Goal: Understand process/instructions

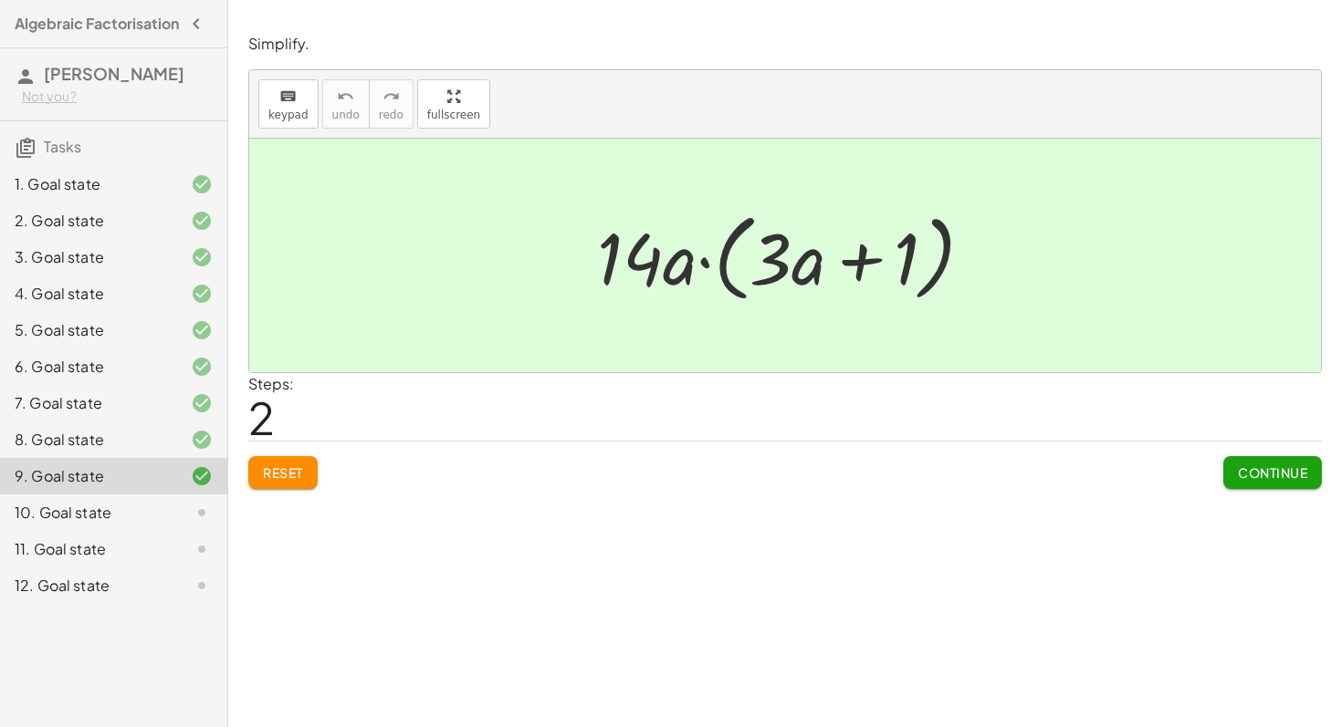
click at [1295, 473] on span "Continue" at bounding box center [1272, 473] width 69 height 16
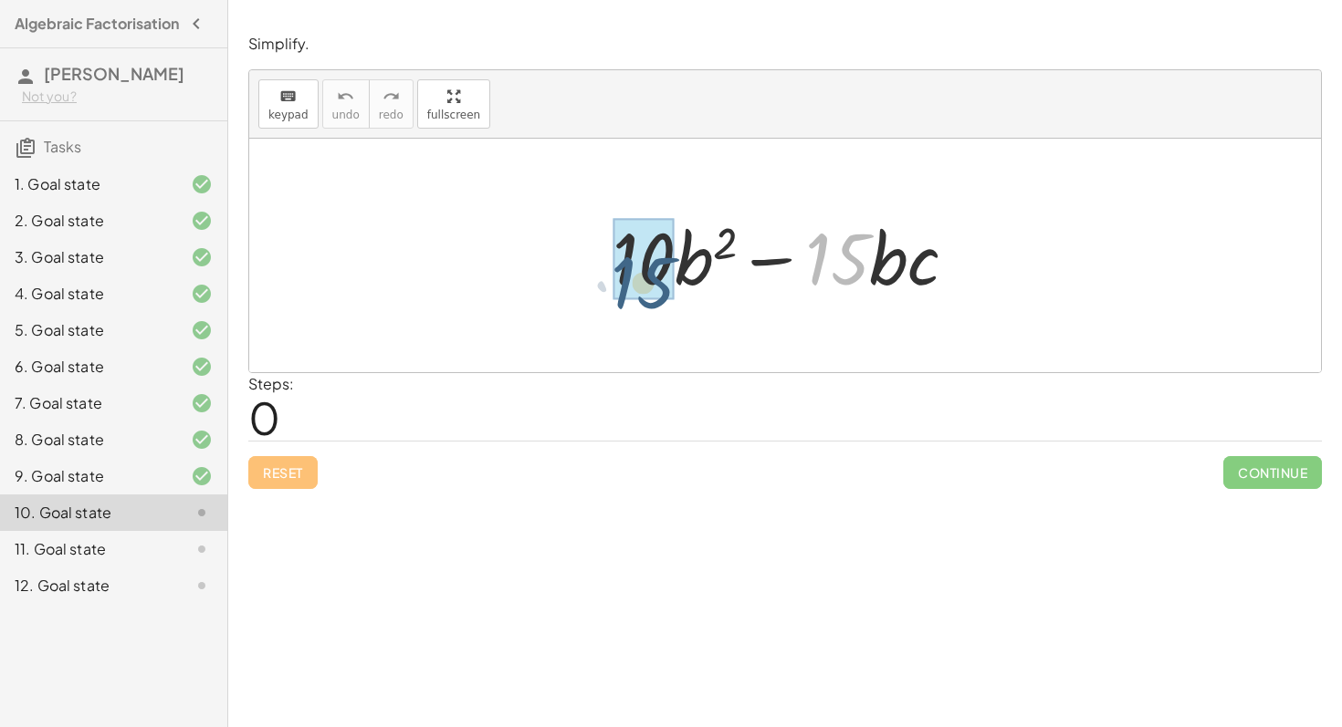
drag, startPoint x: 845, startPoint y: 277, endPoint x: 623, endPoint y: 294, distance: 222.4
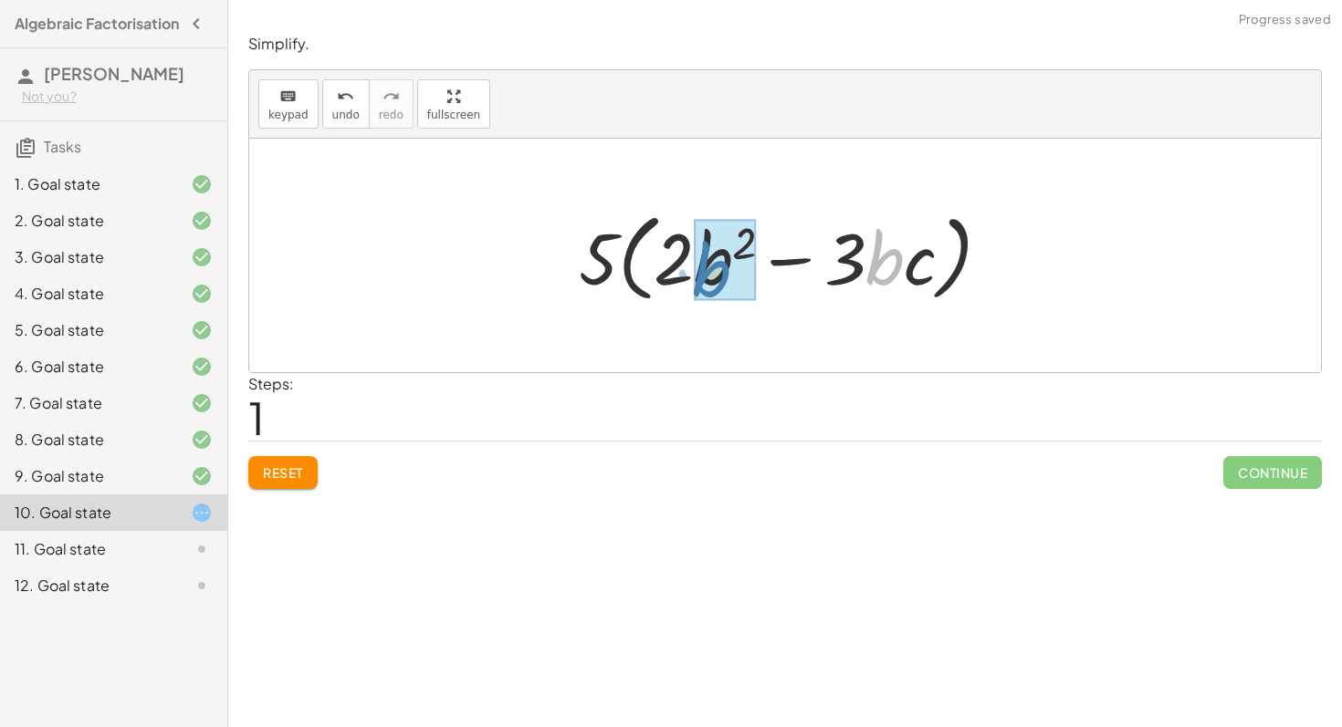
drag, startPoint x: 891, startPoint y: 277, endPoint x: 716, endPoint y: 288, distance: 174.7
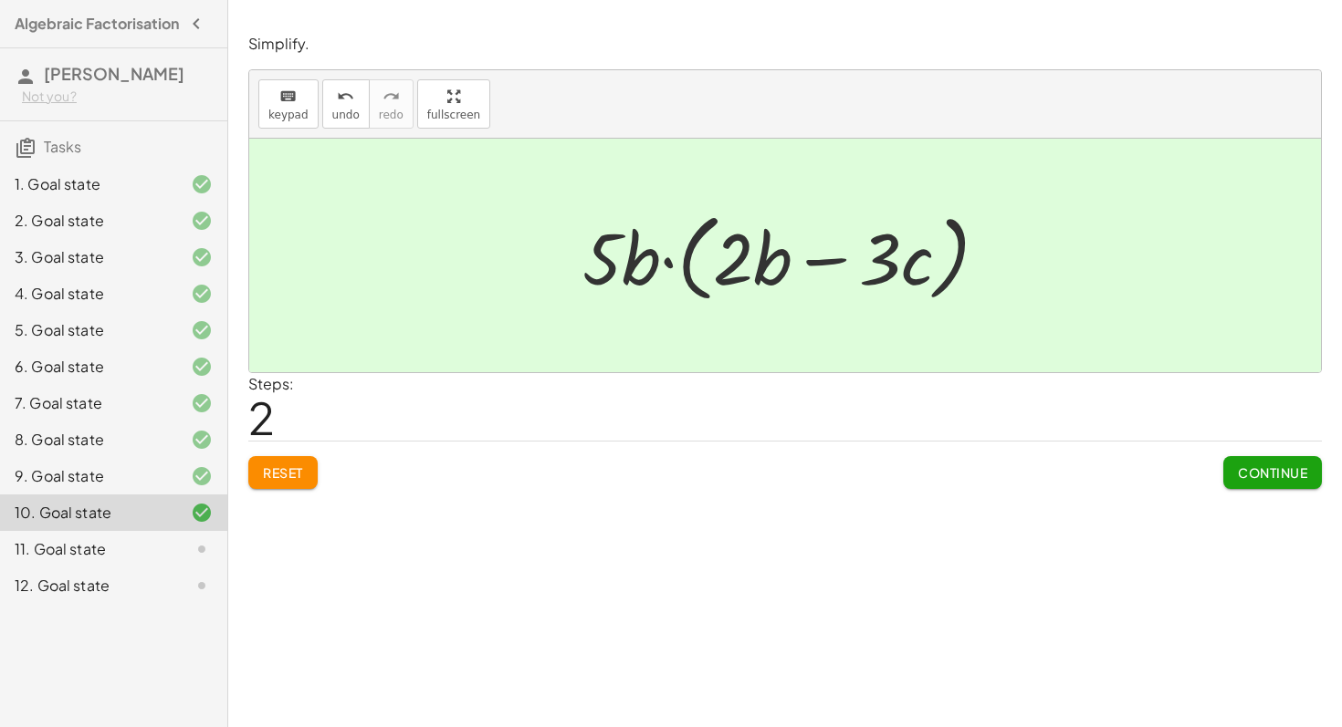
click at [1259, 472] on span "Continue" at bounding box center [1272, 473] width 69 height 16
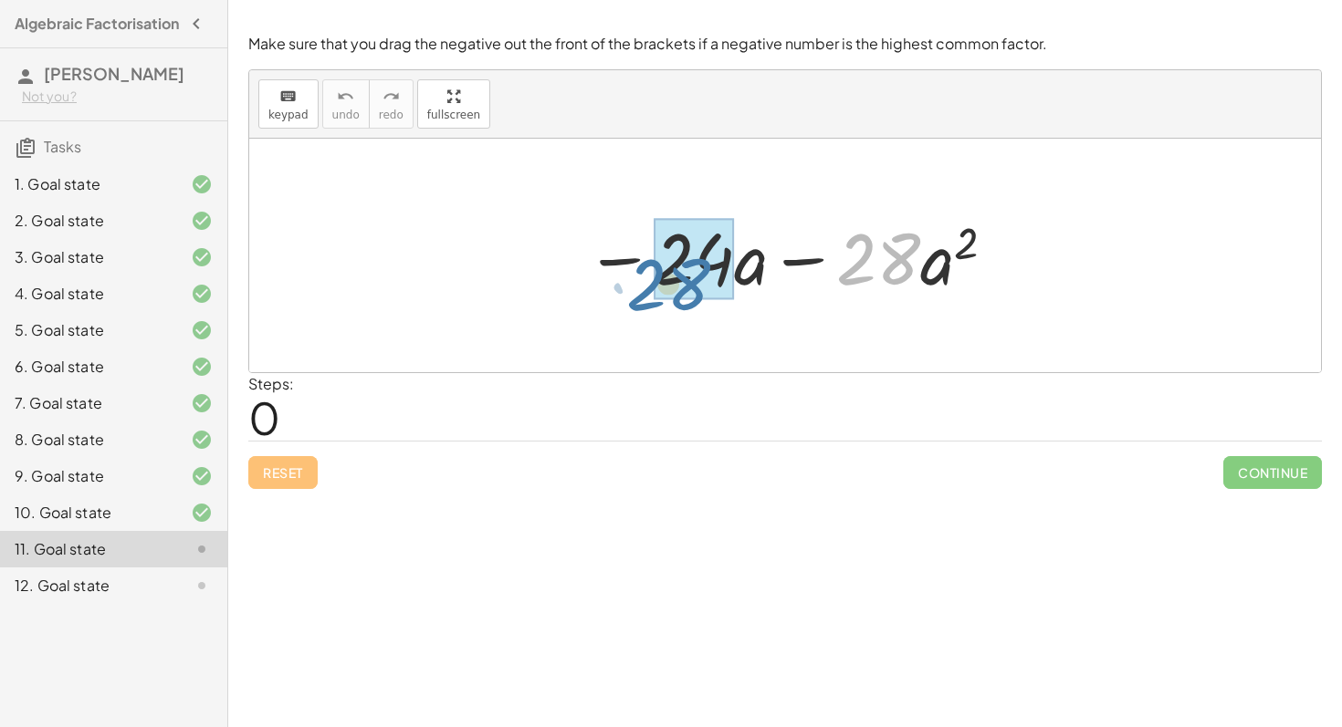
drag, startPoint x: 874, startPoint y: 256, endPoint x: 664, endPoint y: 277, distance: 211.9
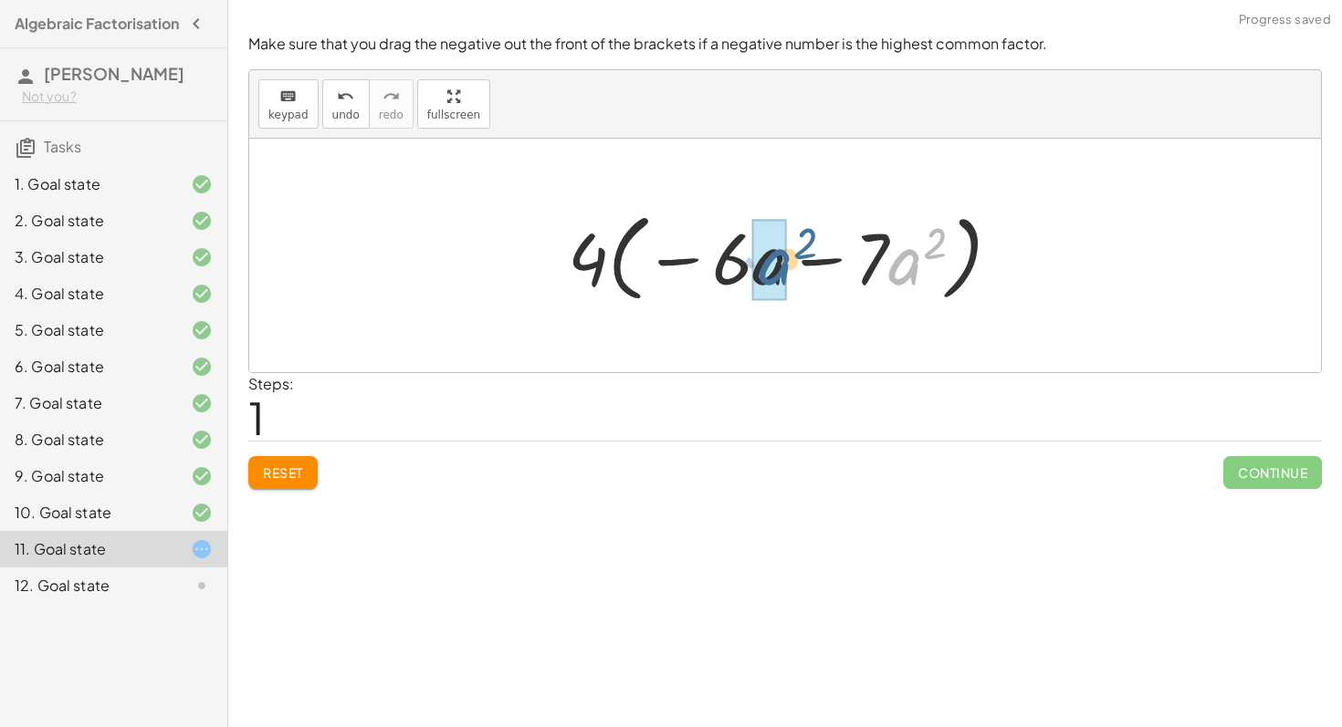
drag, startPoint x: 902, startPoint y: 279, endPoint x: 763, endPoint y: 279, distance: 138.7
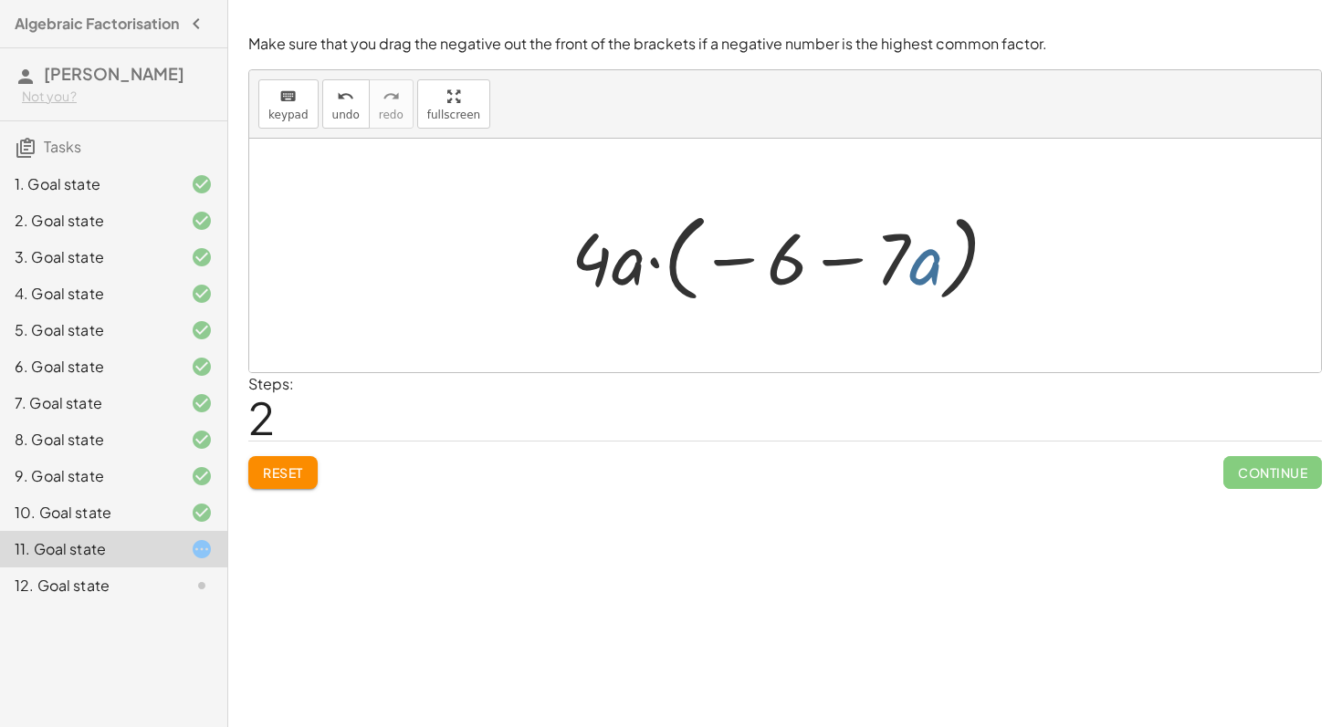
click at [934, 273] on div at bounding box center [791, 256] width 459 height 105
drag, startPoint x: 904, startPoint y: 275, endPoint x: 794, endPoint y: 271, distance: 110.5
click at [793, 271] on div at bounding box center [791, 256] width 459 height 105
click at [297, 469] on span "Reset" at bounding box center [283, 473] width 40 height 16
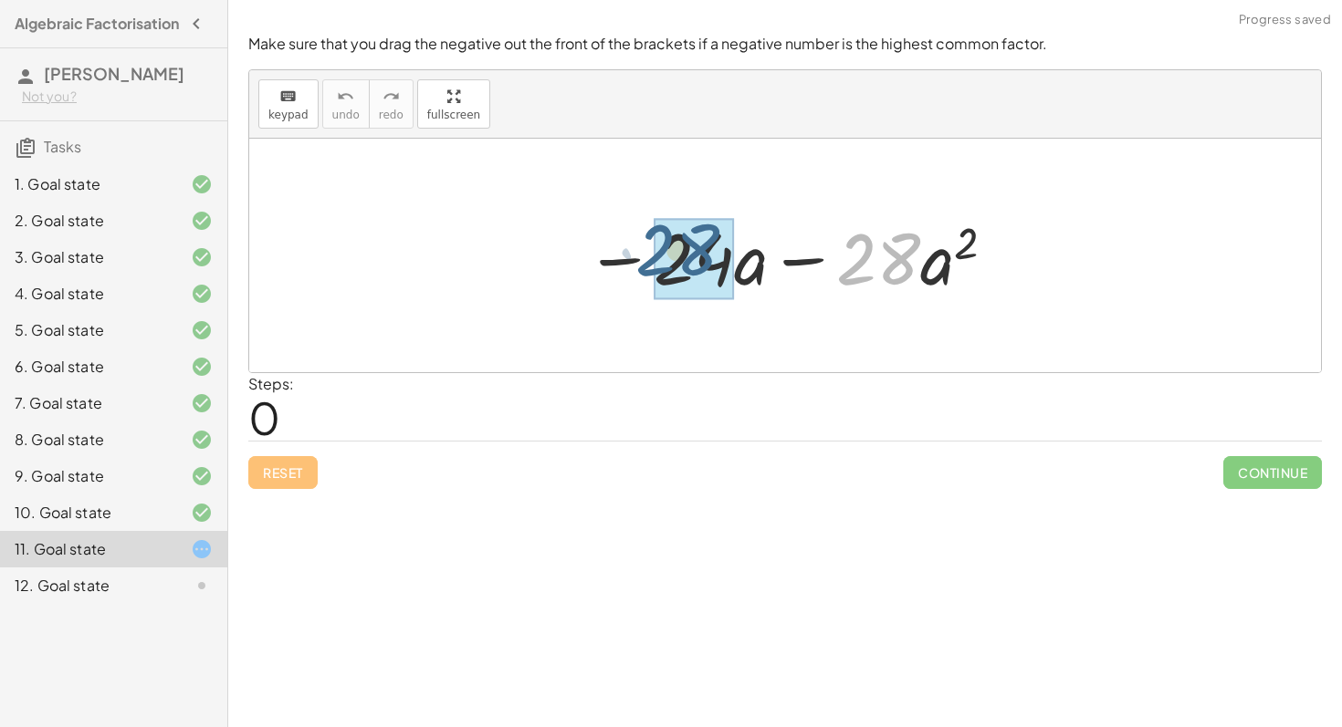
drag, startPoint x: 878, startPoint y: 255, endPoint x: 672, endPoint y: 246, distance: 206.5
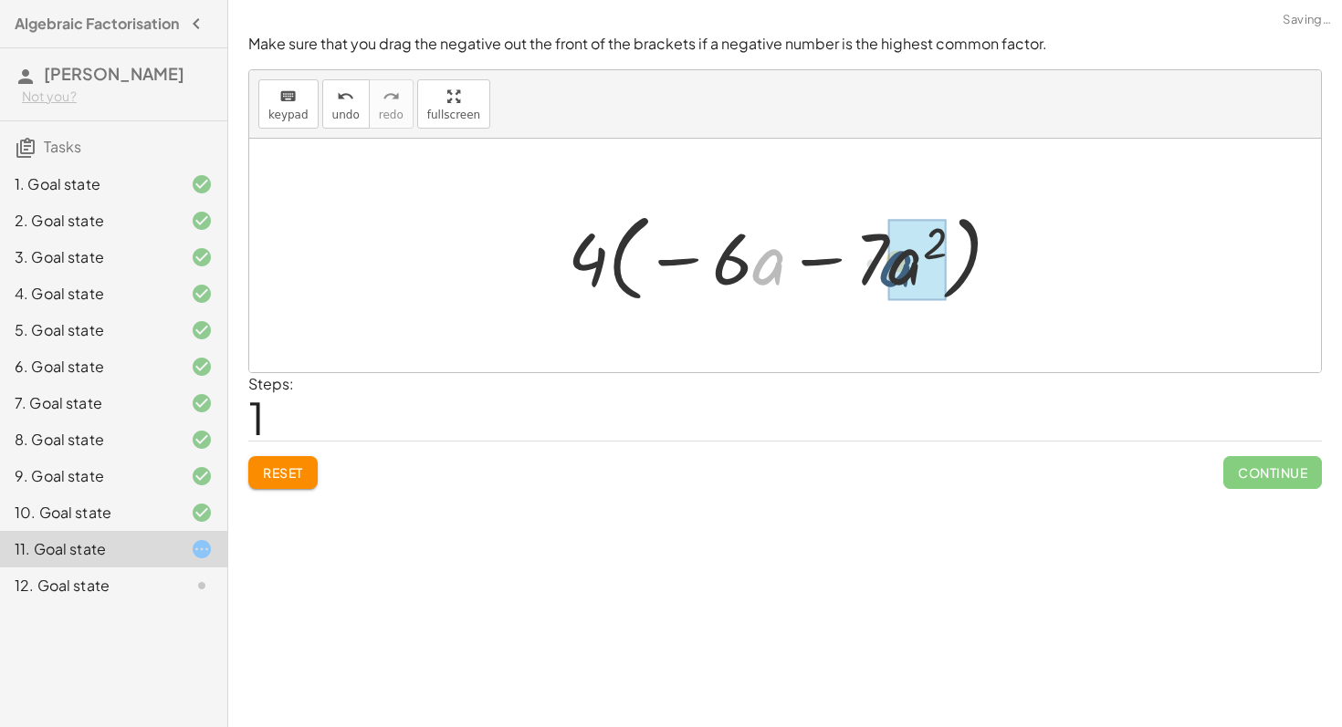
drag, startPoint x: 756, startPoint y: 272, endPoint x: 883, endPoint y: 274, distance: 127.8
click at [883, 274] on div at bounding box center [791, 256] width 465 height 105
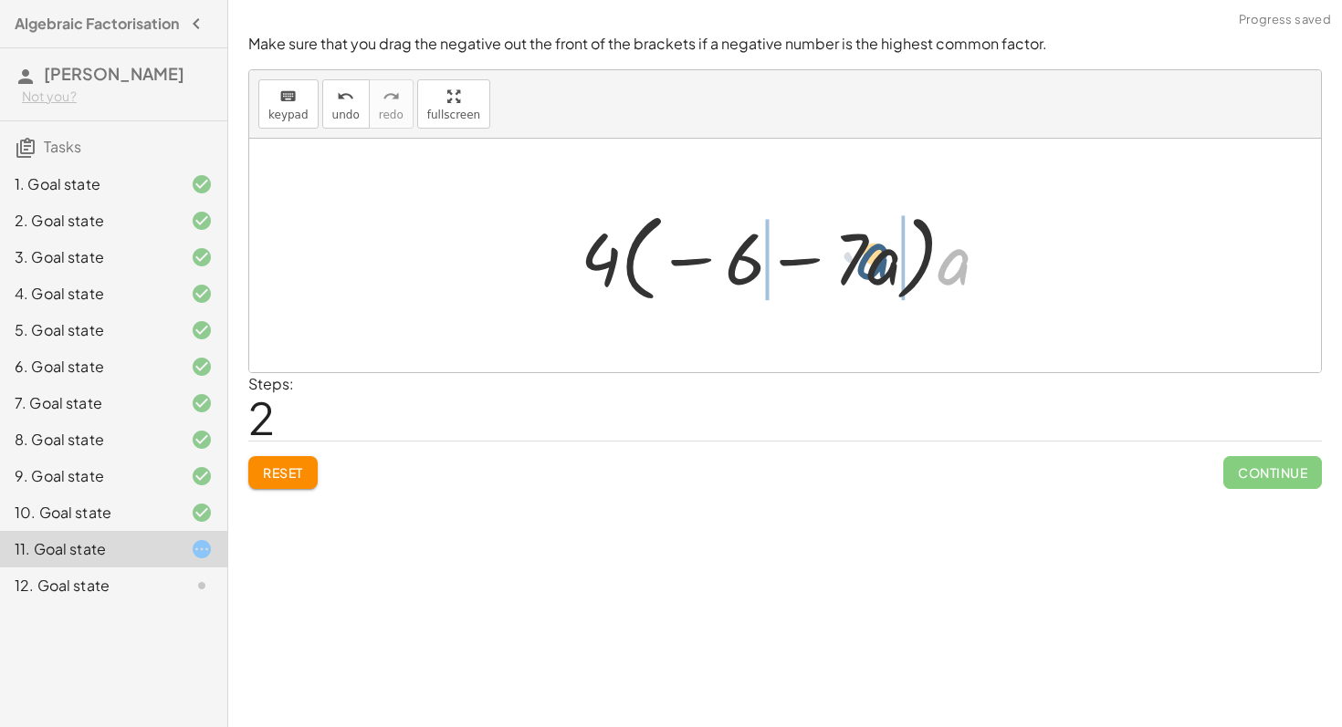
drag, startPoint x: 960, startPoint y: 267, endPoint x: 875, endPoint y: 259, distance: 85.3
click at [875, 259] on div at bounding box center [792, 256] width 442 height 105
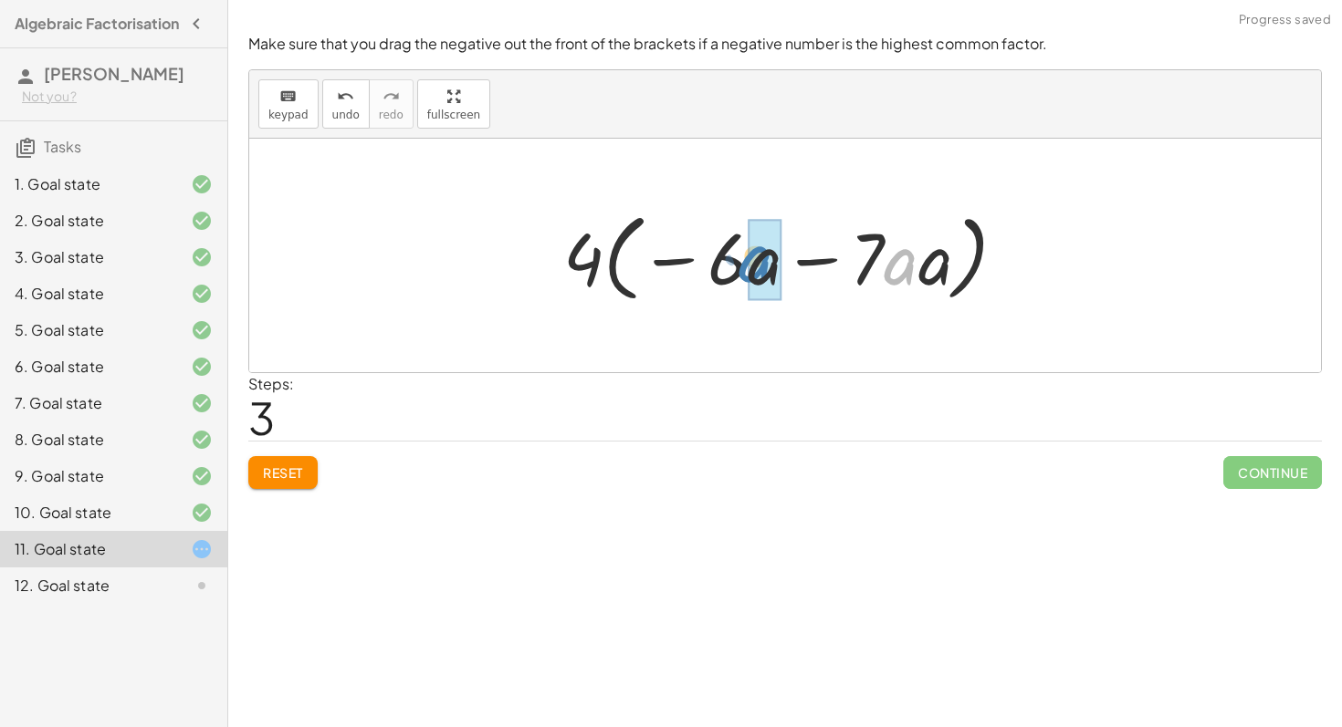
drag, startPoint x: 913, startPoint y: 262, endPoint x: 767, endPoint y: 259, distance: 146.1
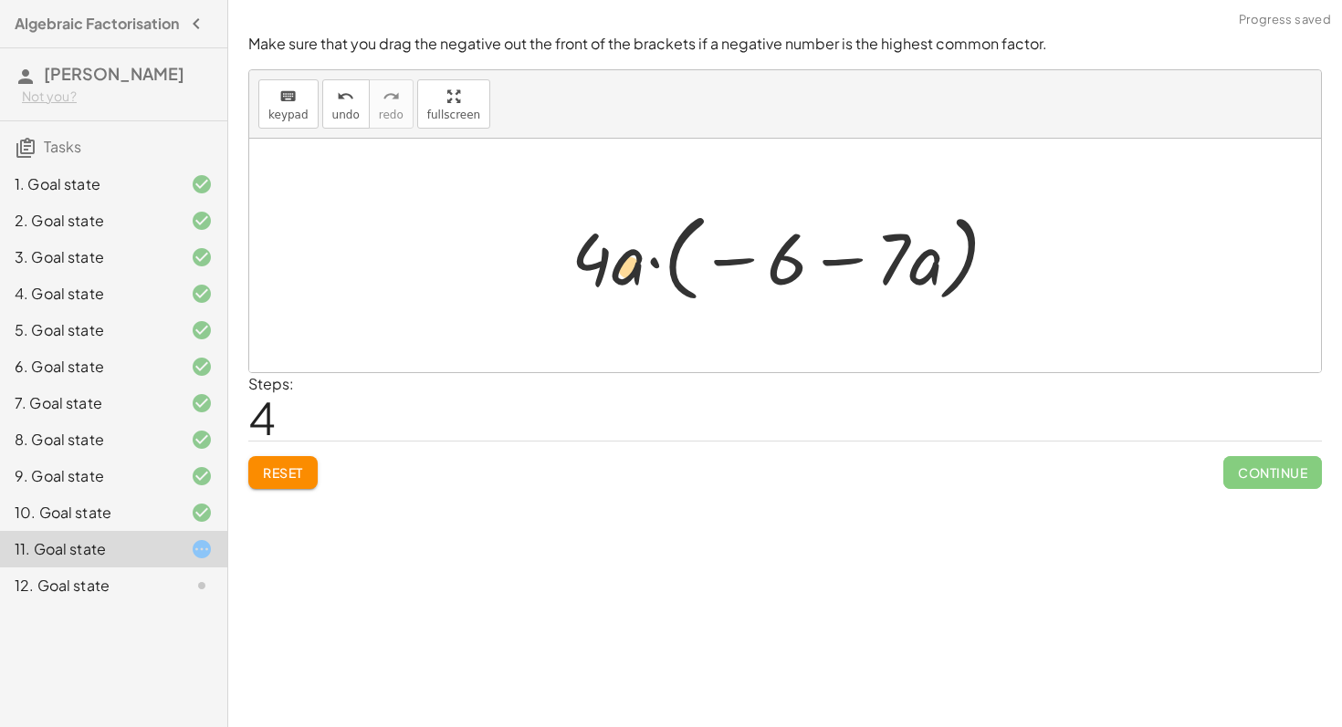
drag, startPoint x: 917, startPoint y: 263, endPoint x: 618, endPoint y: 273, distance: 299.5
click at [618, 272] on div at bounding box center [791, 256] width 459 height 105
drag, startPoint x: 920, startPoint y: 268, endPoint x: 777, endPoint y: 267, distance: 143.3
click at [777, 267] on div at bounding box center [791, 256] width 459 height 105
drag, startPoint x: 827, startPoint y: 264, endPoint x: 674, endPoint y: 259, distance: 153.4
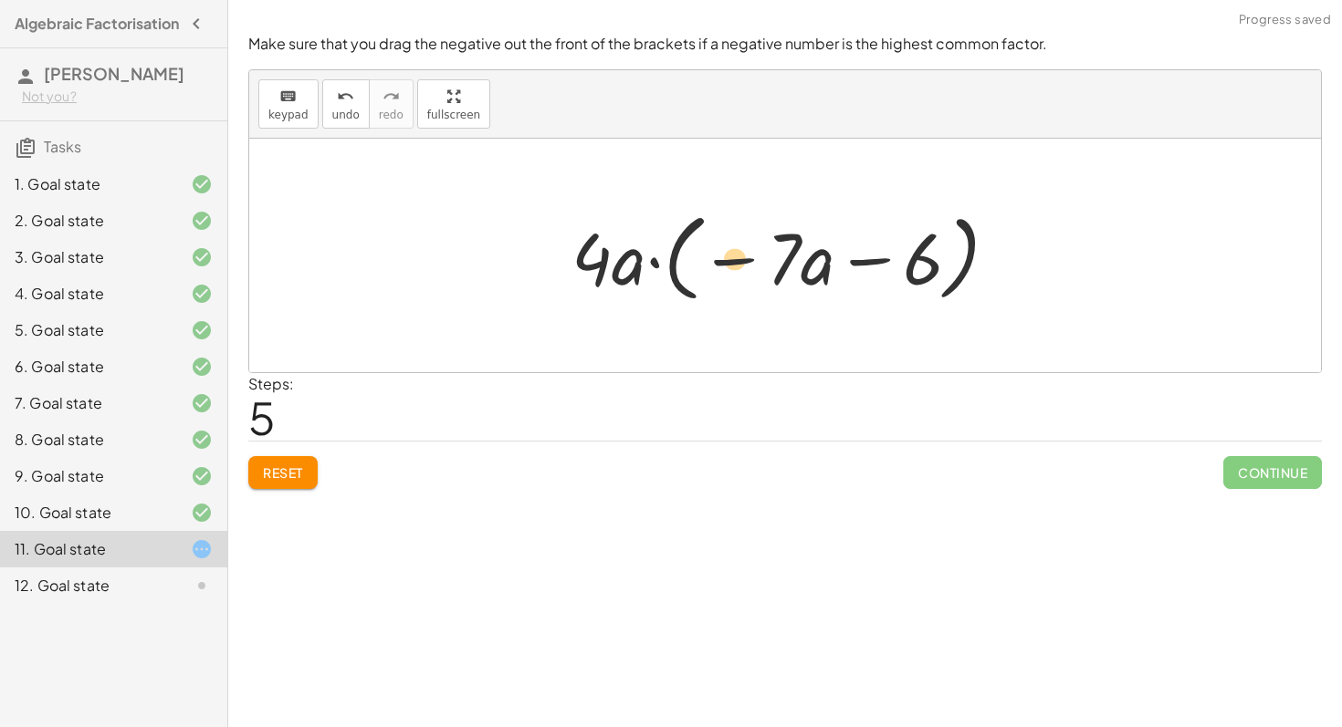
click at [674, 259] on div at bounding box center [791, 256] width 459 height 105
click at [288, 481] on button "Reset" at bounding box center [282, 472] width 69 height 33
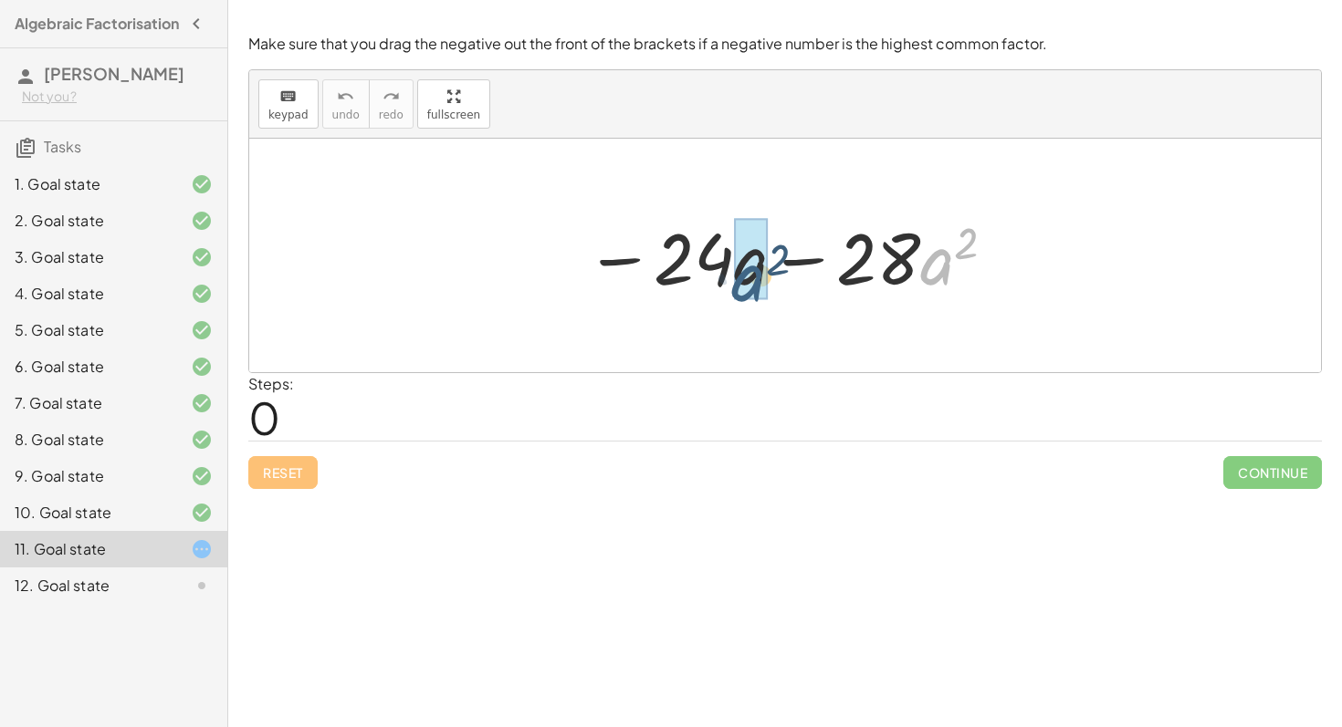
drag, startPoint x: 947, startPoint y: 267, endPoint x: 753, endPoint y: 282, distance: 195.0
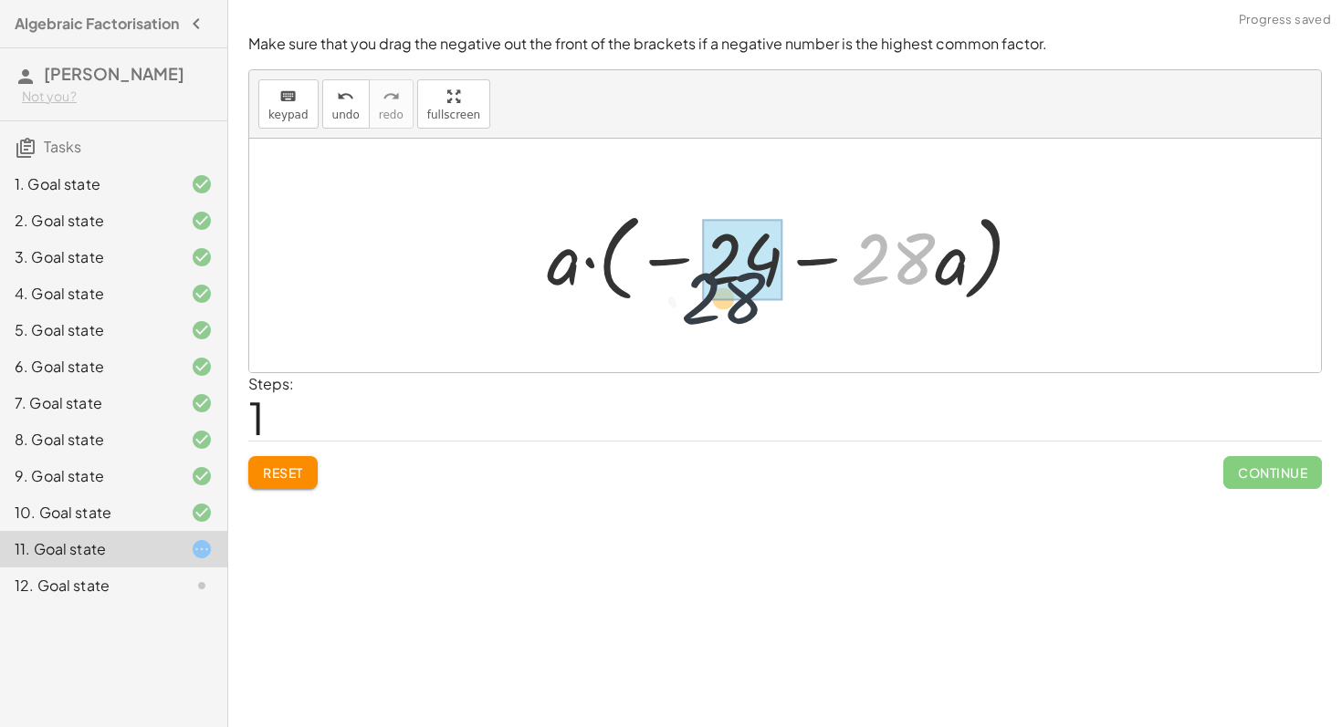
drag, startPoint x: 893, startPoint y: 266, endPoint x: 718, endPoint y: 298, distance: 177.4
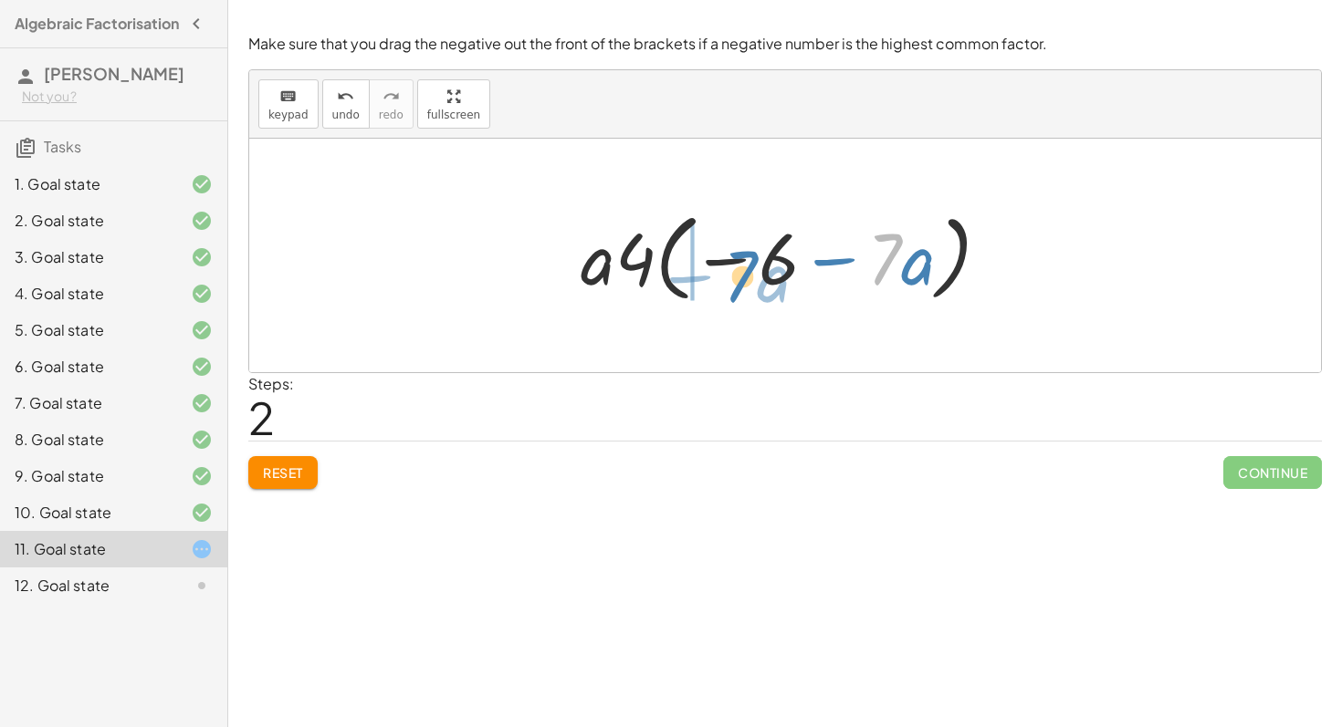
drag, startPoint x: 885, startPoint y: 253, endPoint x: 729, endPoint y: 255, distance: 156.1
click at [729, 256] on div at bounding box center [792, 256] width 442 height 105
drag, startPoint x: 916, startPoint y: 246, endPoint x: 782, endPoint y: 235, distance: 134.7
click at [782, 235] on div at bounding box center [792, 256] width 442 height 105
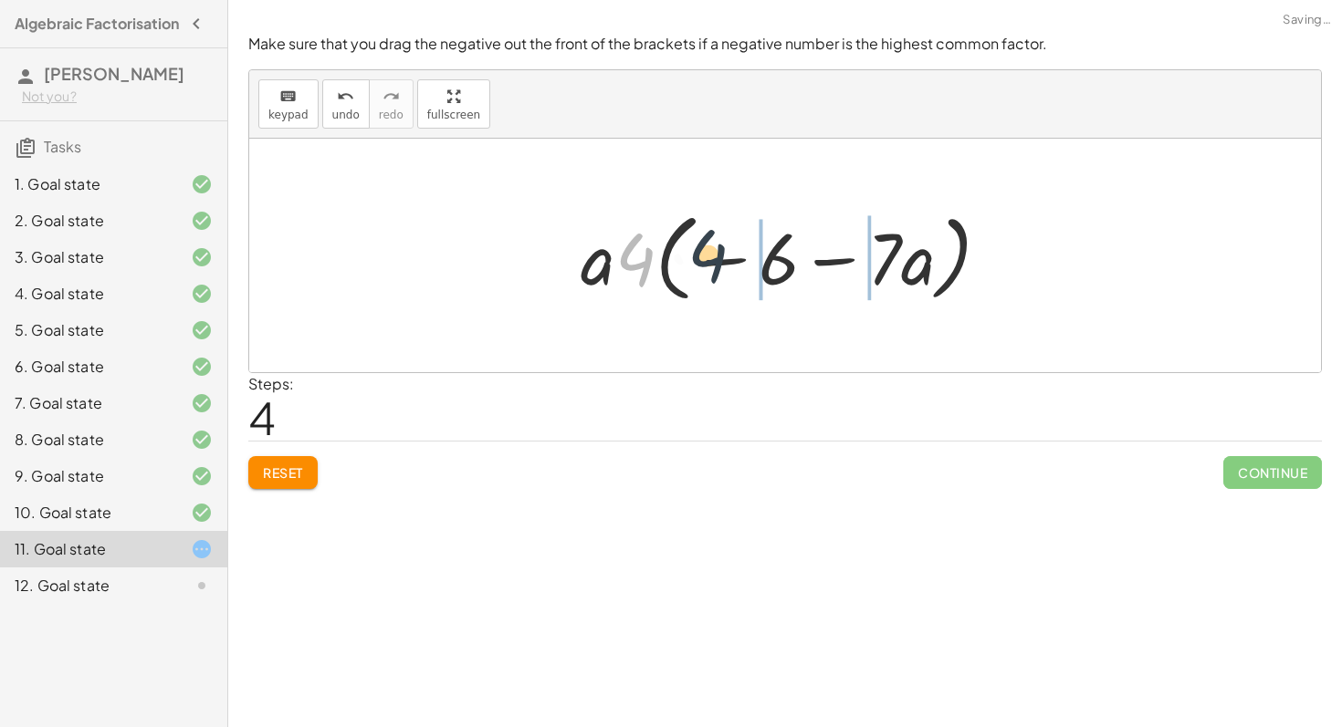
drag, startPoint x: 643, startPoint y: 287, endPoint x: 747, endPoint y: 284, distance: 105.0
click at [742, 284] on div at bounding box center [792, 256] width 442 height 105
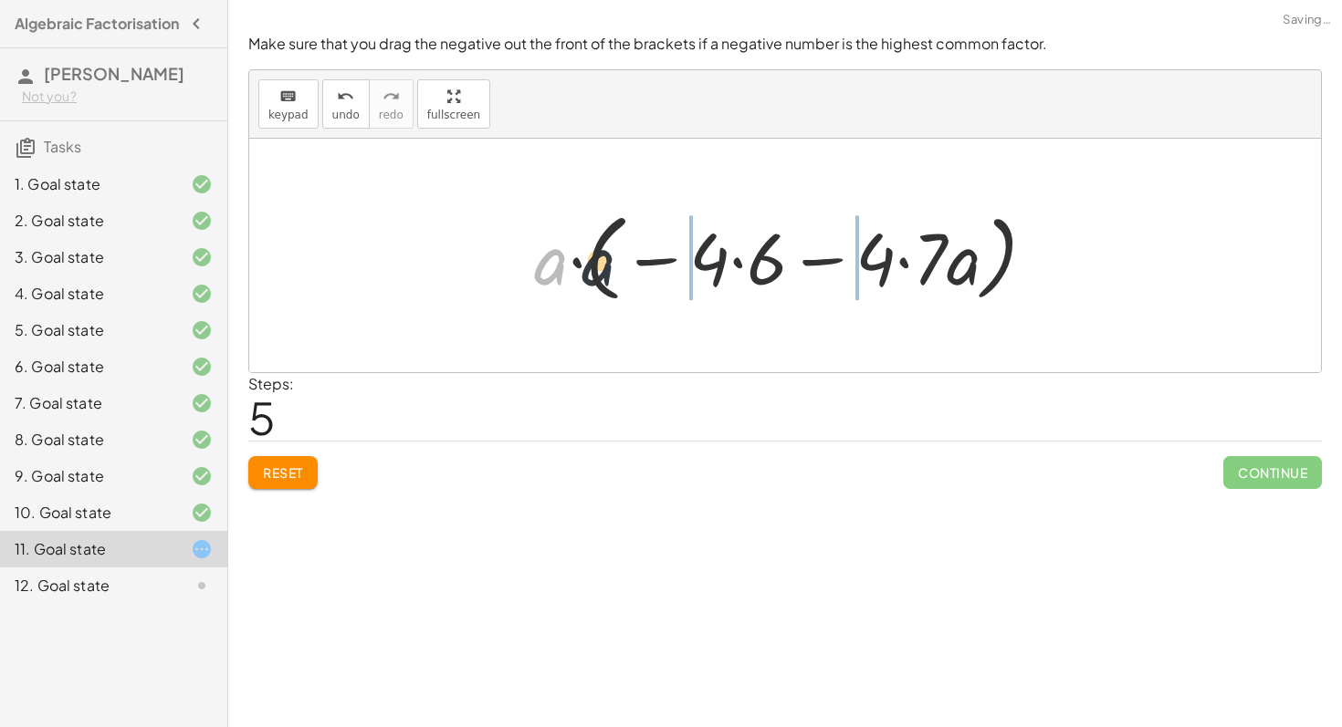
drag, startPoint x: 550, startPoint y: 280, endPoint x: 679, endPoint y: 292, distance: 129.2
click at [674, 293] on div at bounding box center [792, 256] width 534 height 105
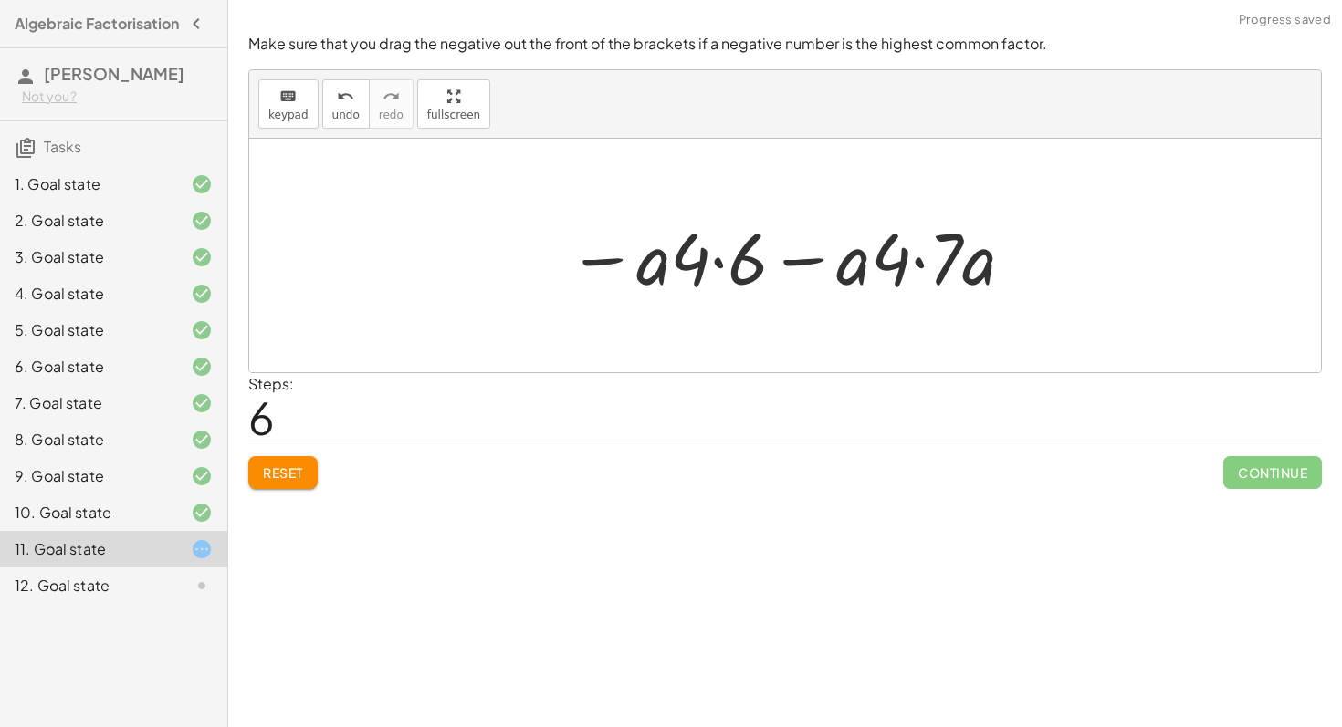
click at [300, 476] on span "Reset" at bounding box center [283, 473] width 40 height 16
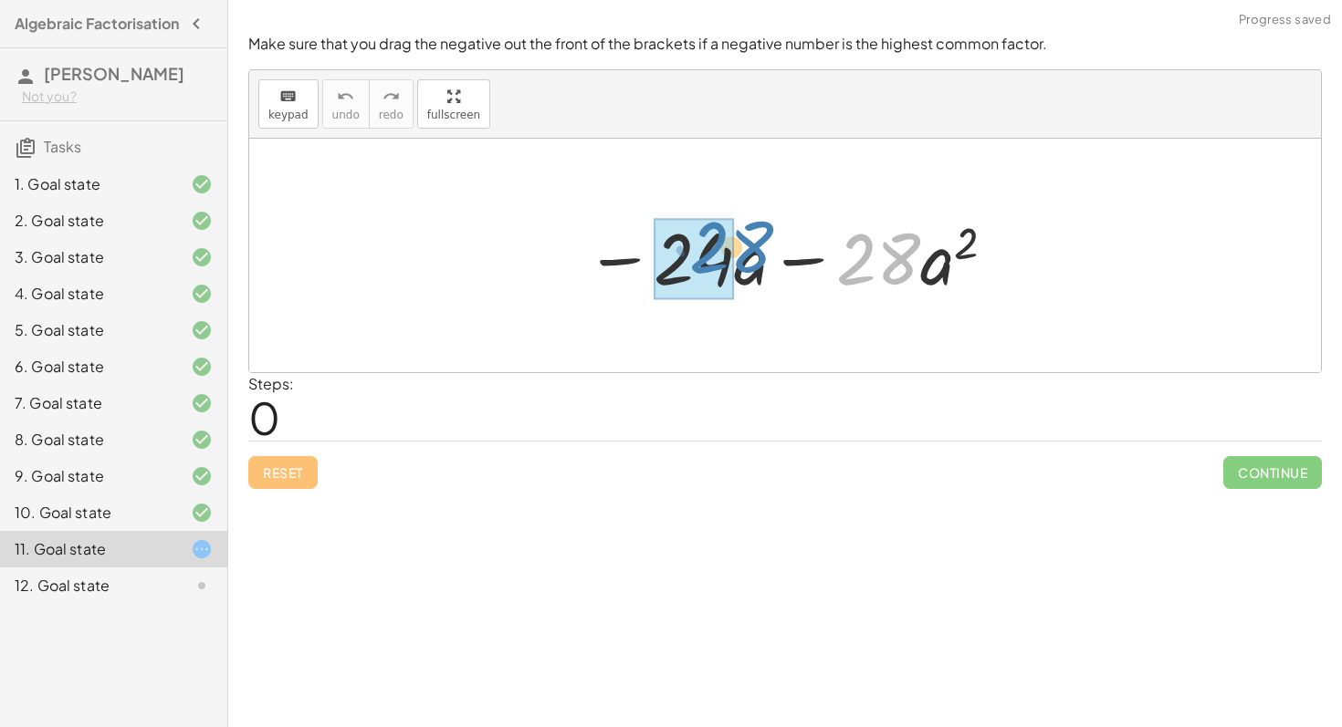
drag, startPoint x: 845, startPoint y: 269, endPoint x: 698, endPoint y: 257, distance: 147.4
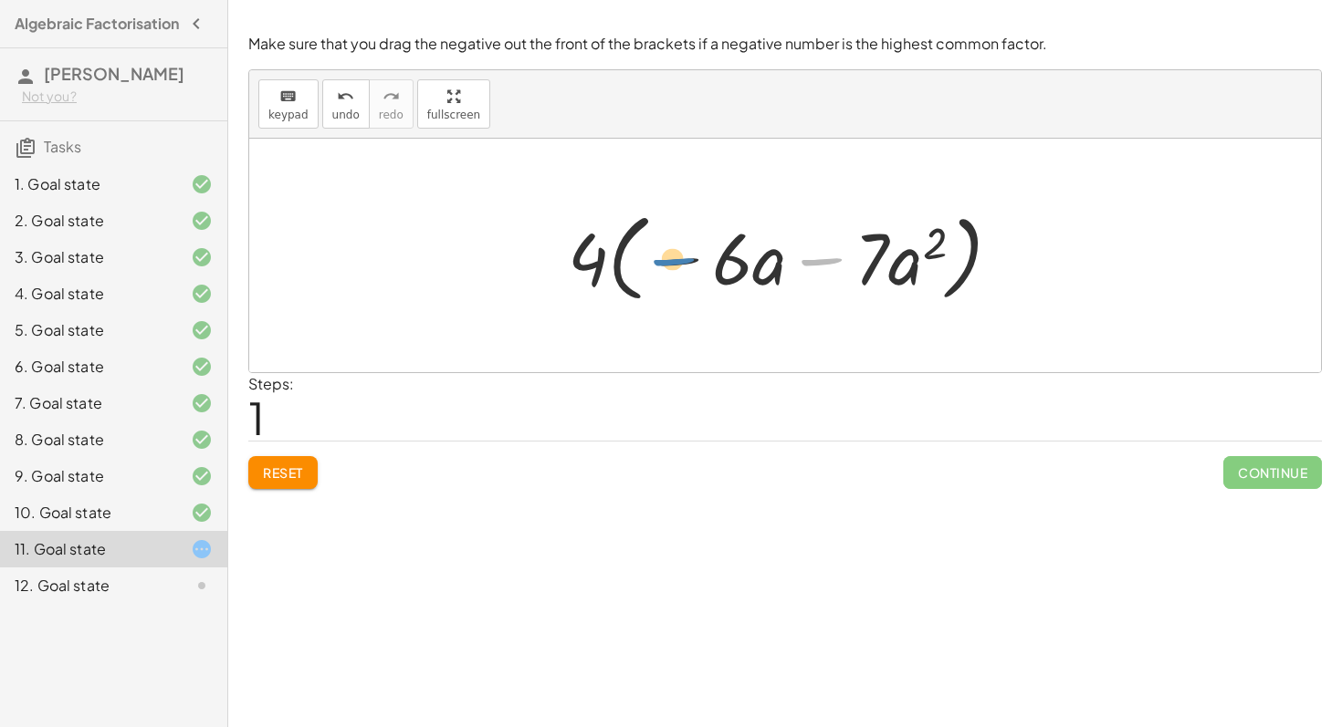
drag, startPoint x: 817, startPoint y: 263, endPoint x: 673, endPoint y: 267, distance: 144.3
click at [673, 267] on div at bounding box center [791, 256] width 465 height 105
drag, startPoint x: 915, startPoint y: 267, endPoint x: 761, endPoint y: 258, distance: 153.6
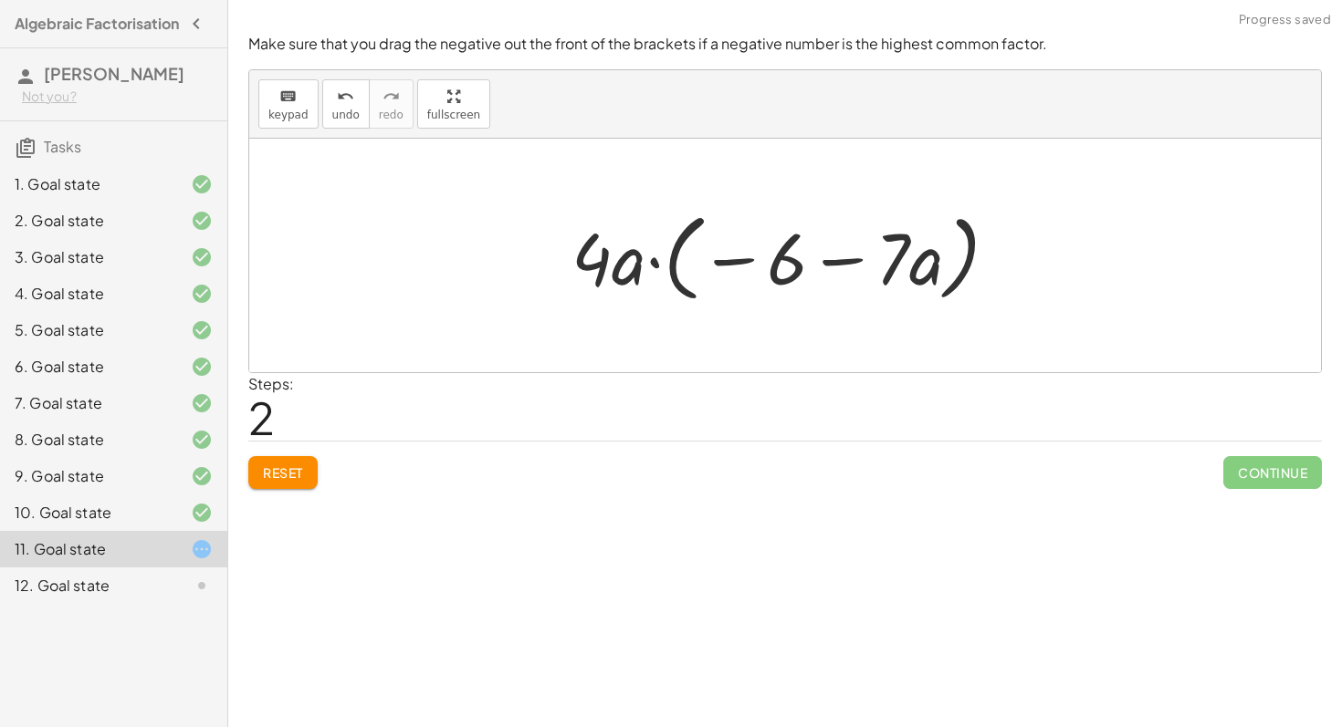
click at [650, 278] on div at bounding box center [791, 256] width 459 height 105
click at [665, 298] on div at bounding box center [791, 256] width 459 height 105
click at [279, 468] on span "Reset" at bounding box center [283, 473] width 40 height 16
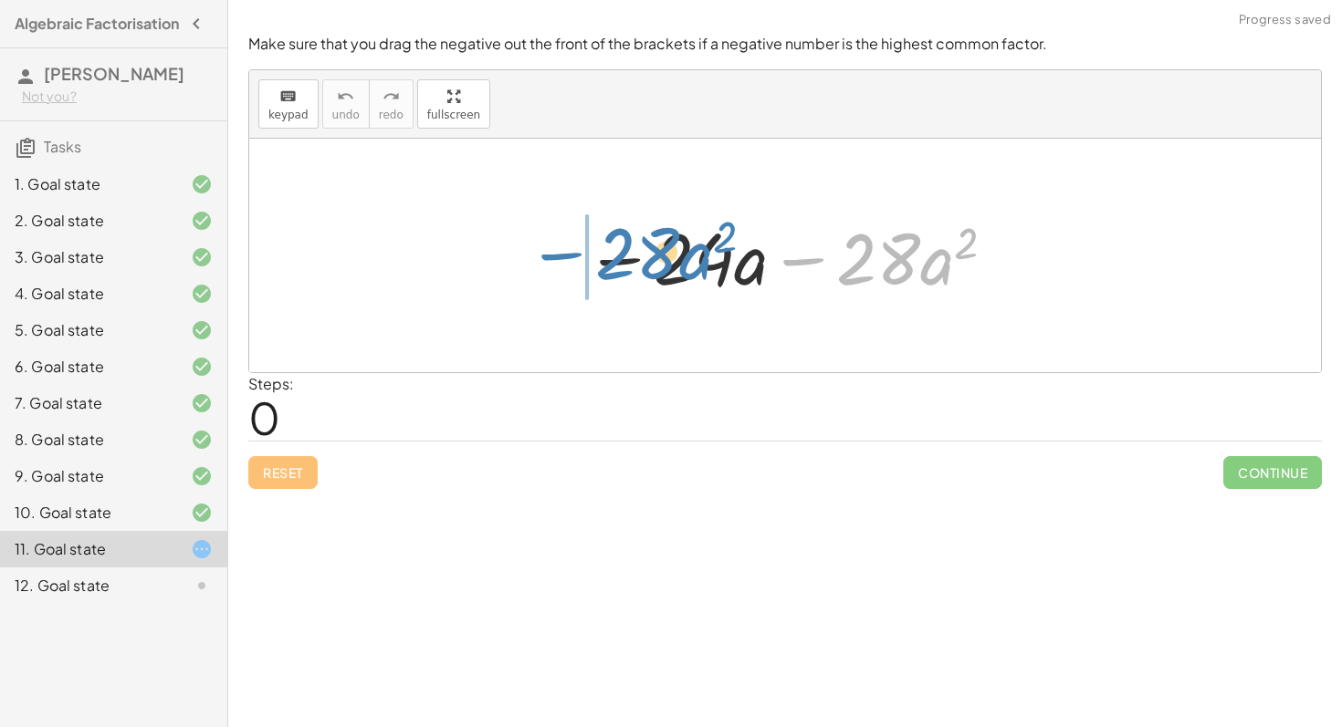
drag, startPoint x: 832, startPoint y: 261, endPoint x: 584, endPoint y: 260, distance: 248.3
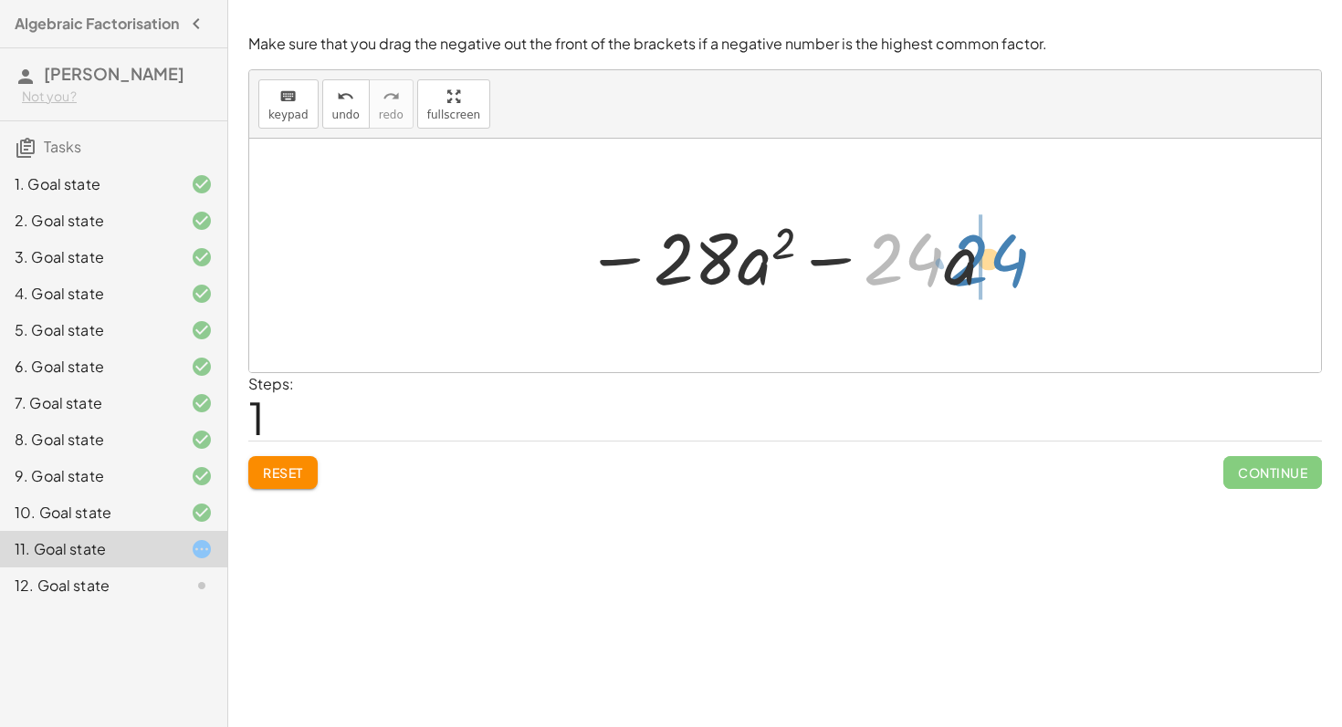
drag, startPoint x: 921, startPoint y: 275, endPoint x: 1015, endPoint y: 268, distance: 94.2
click at [1015, 268] on div "− · 24 · a − · 28 · a 2 · 24 − · 24 · a − · 28 · a 2" at bounding box center [785, 256] width 1072 height 234
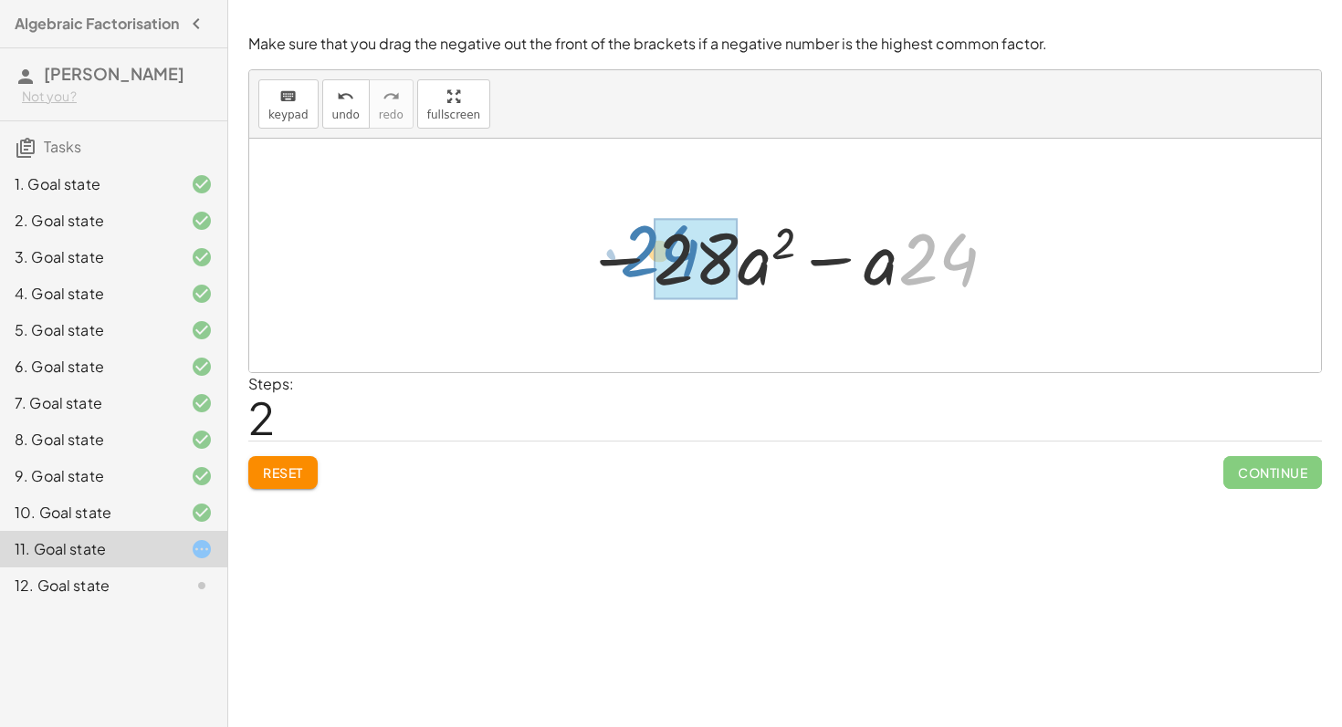
drag, startPoint x: 945, startPoint y: 270, endPoint x: 667, endPoint y: 262, distance: 277.6
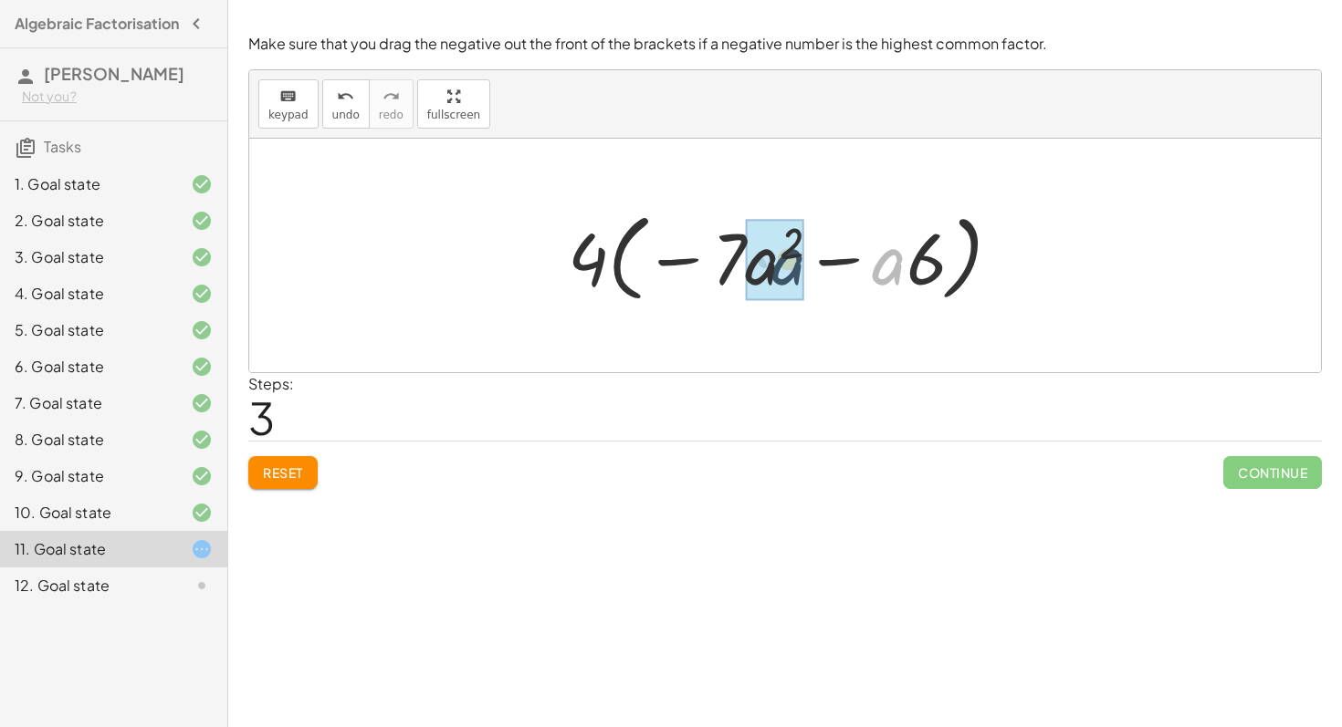
drag, startPoint x: 893, startPoint y: 278, endPoint x: 774, endPoint y: 272, distance: 118.8
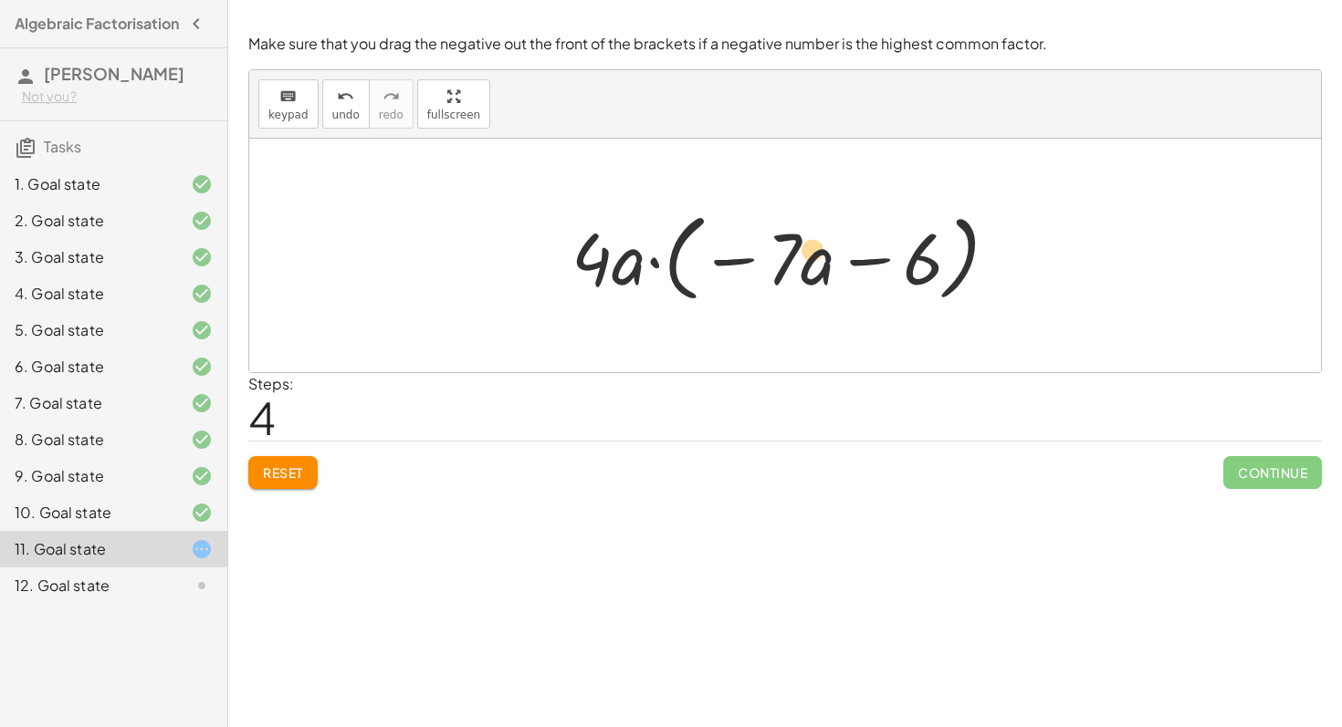
drag, startPoint x: 917, startPoint y: 277, endPoint x: 822, endPoint y: 272, distance: 95.1
click at [821, 272] on div at bounding box center [791, 256] width 459 height 105
drag, startPoint x: 810, startPoint y: 276, endPoint x: 887, endPoint y: 273, distance: 77.6
click at [829, 274] on div at bounding box center [791, 256] width 459 height 105
drag, startPoint x: 828, startPoint y: 259, endPoint x: 971, endPoint y: 250, distance: 143.6
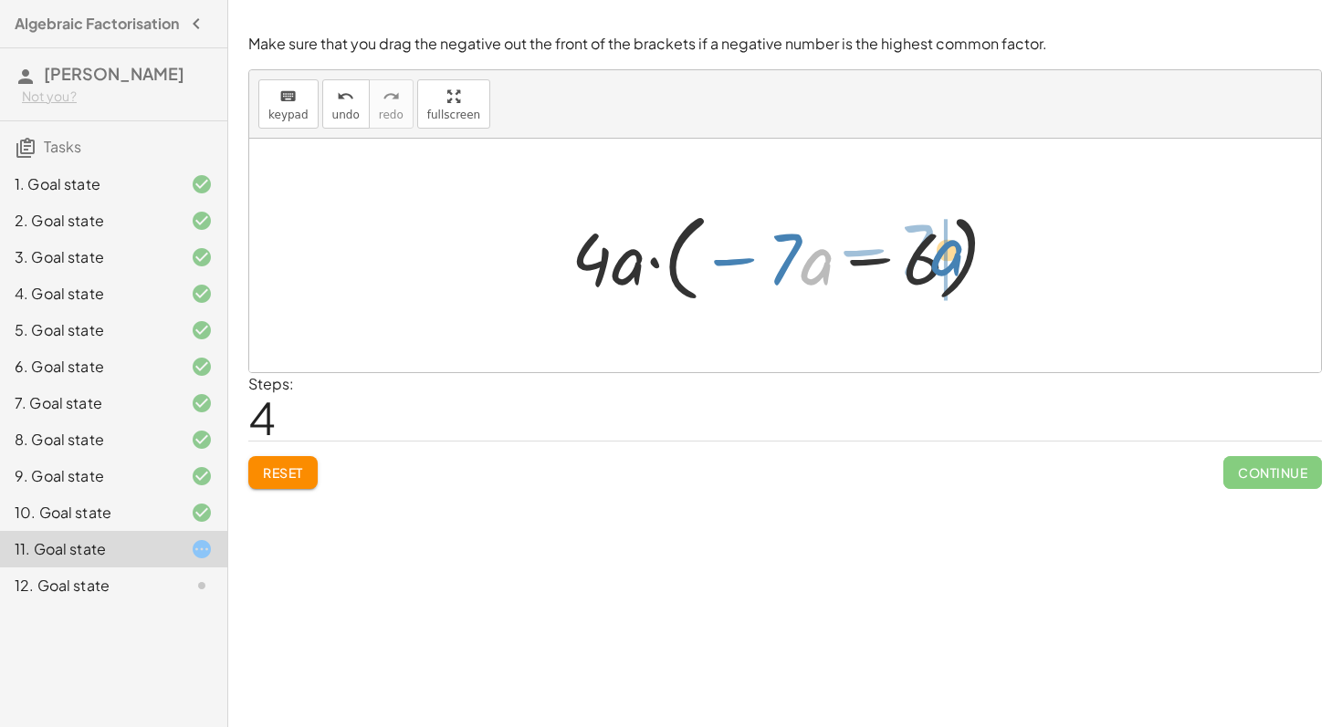
click at [971, 250] on div at bounding box center [791, 256] width 459 height 105
drag, startPoint x: 938, startPoint y: 264, endPoint x: 800, endPoint y: 241, distance: 140.6
click at [800, 241] on div at bounding box center [791, 256] width 459 height 105
drag, startPoint x: 919, startPoint y: 272, endPoint x: 865, endPoint y: 262, distance: 54.8
click at [865, 262] on div at bounding box center [791, 256] width 459 height 105
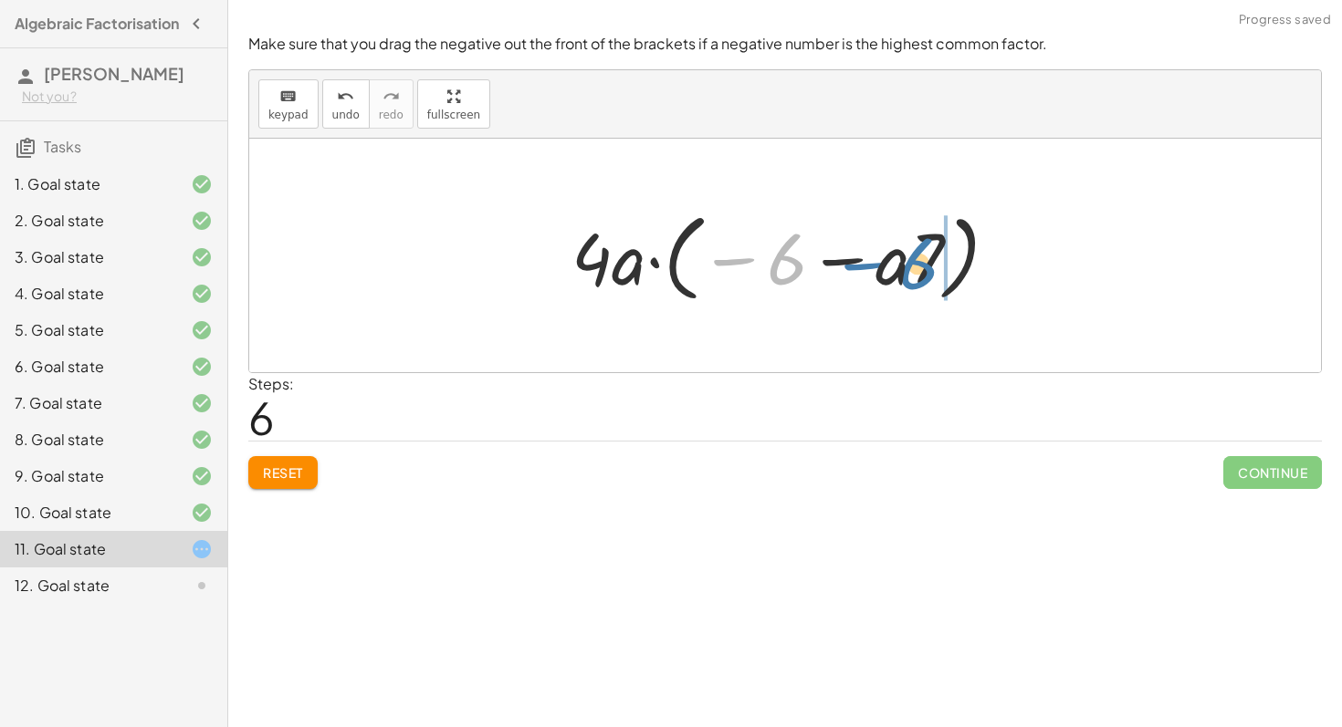
drag, startPoint x: 782, startPoint y: 256, endPoint x: 913, endPoint y: 257, distance: 130.5
click at [913, 257] on div at bounding box center [791, 256] width 459 height 105
drag, startPoint x: 814, startPoint y: 261, endPoint x: 901, endPoint y: 256, distance: 86.8
click at [897, 257] on div at bounding box center [791, 256] width 459 height 105
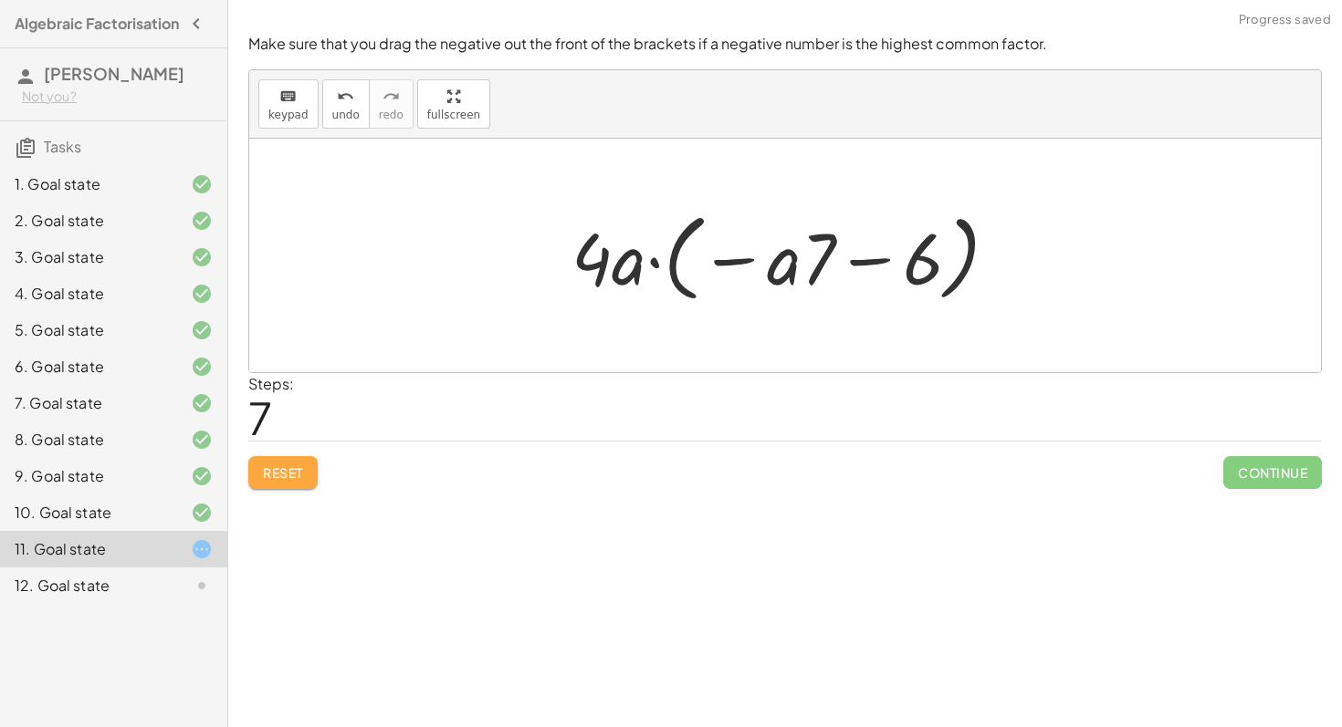
click at [290, 466] on span "Reset" at bounding box center [283, 473] width 40 height 16
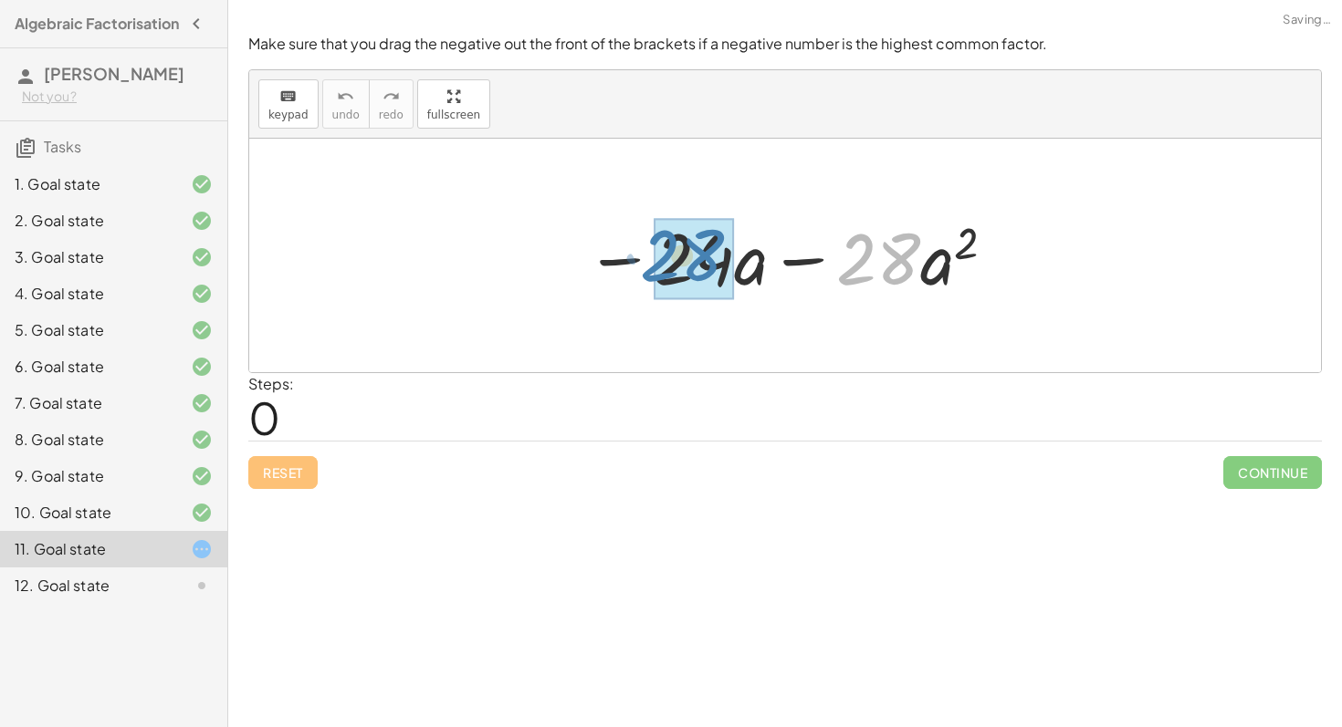
drag, startPoint x: 887, startPoint y: 259, endPoint x: 690, endPoint y: 258, distance: 197.1
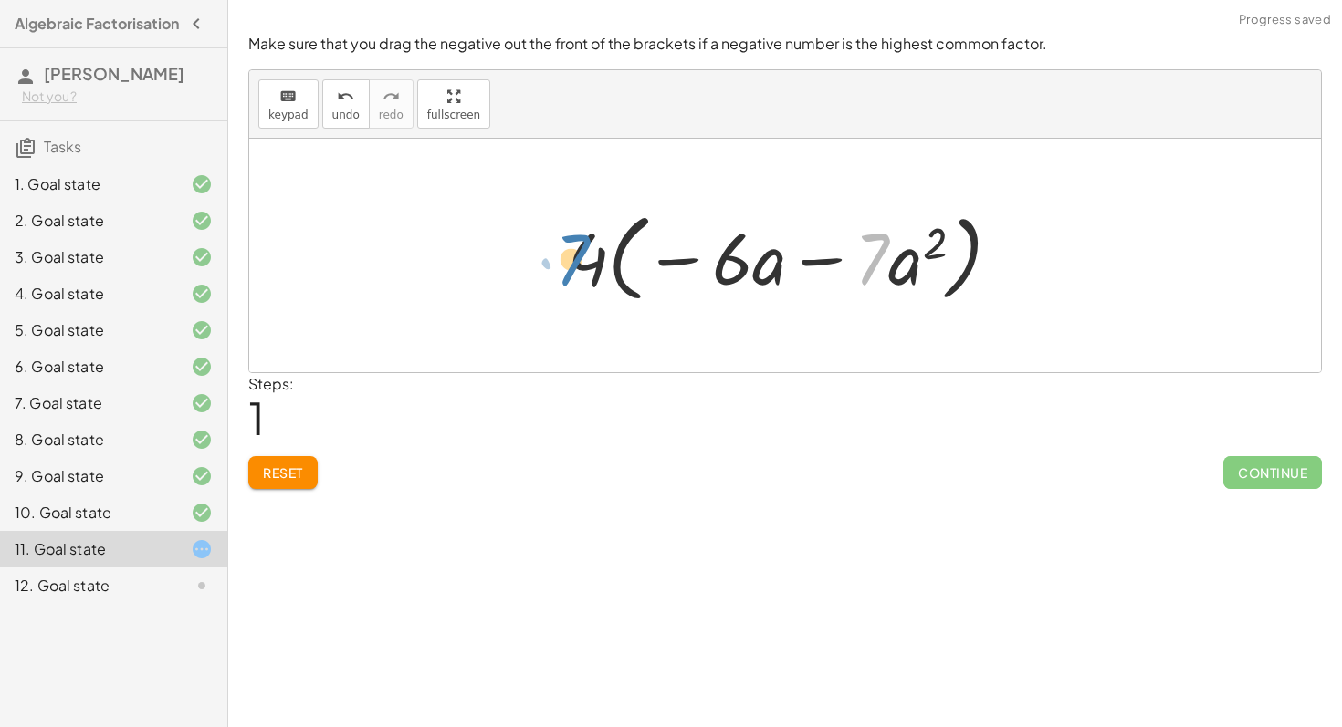
drag, startPoint x: 877, startPoint y: 252, endPoint x: 577, endPoint y: 251, distance: 300.3
click at [577, 251] on div at bounding box center [791, 256] width 465 height 105
drag, startPoint x: 772, startPoint y: 272, endPoint x: 609, endPoint y: 261, distance: 163.7
click at [610, 259] on div at bounding box center [791, 256] width 465 height 105
drag, startPoint x: 910, startPoint y: 270, endPoint x: 750, endPoint y: 257, distance: 160.2
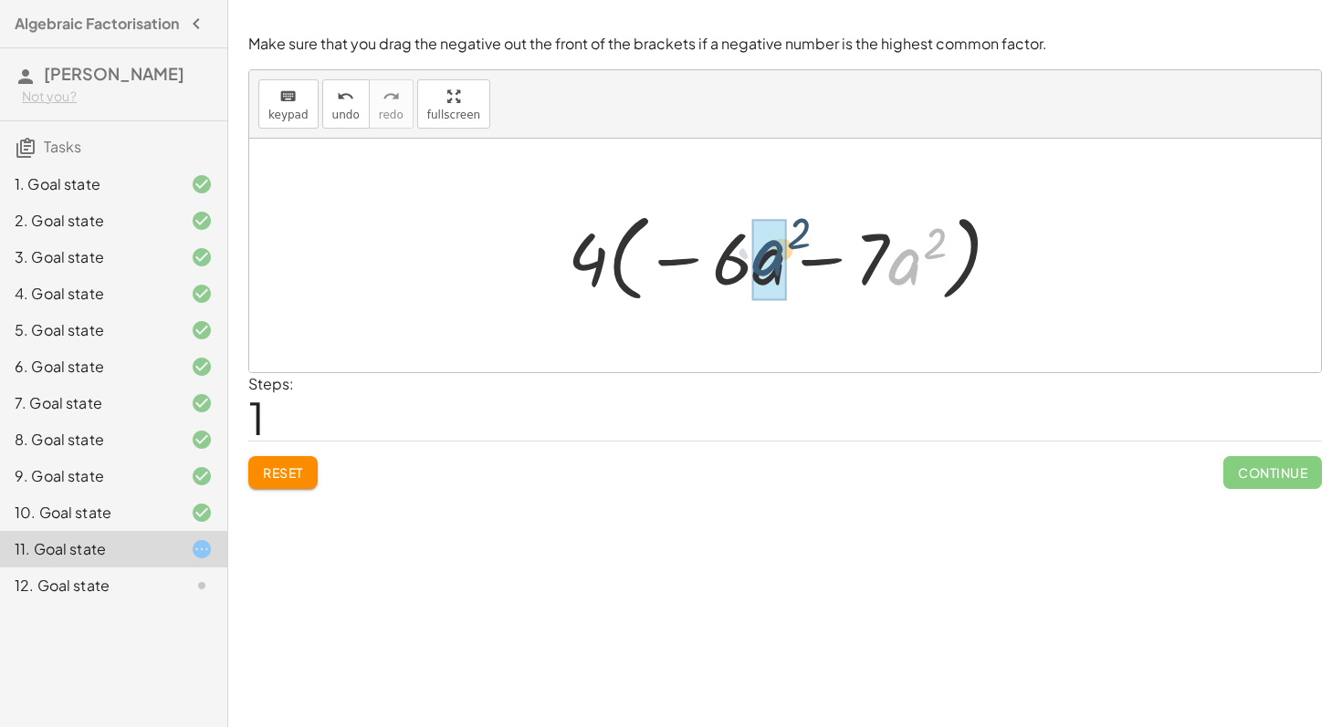
click at [750, 257] on div at bounding box center [791, 256] width 465 height 105
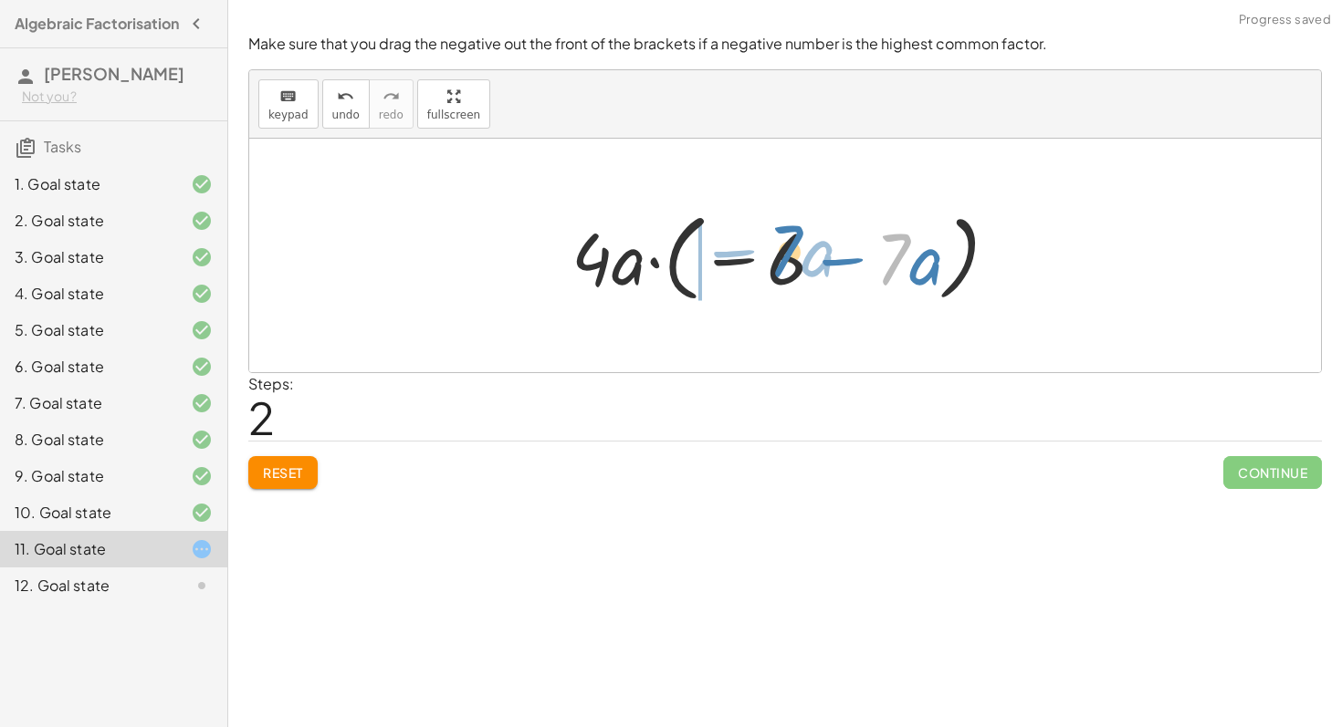
drag, startPoint x: 900, startPoint y: 258, endPoint x: 783, endPoint y: 245, distance: 117.6
click at [784, 245] on div at bounding box center [791, 256] width 459 height 105
click at [880, 257] on div at bounding box center [791, 256] width 459 height 105
click at [922, 298] on div at bounding box center [791, 256] width 459 height 105
click at [955, 279] on div at bounding box center [791, 256] width 459 height 105
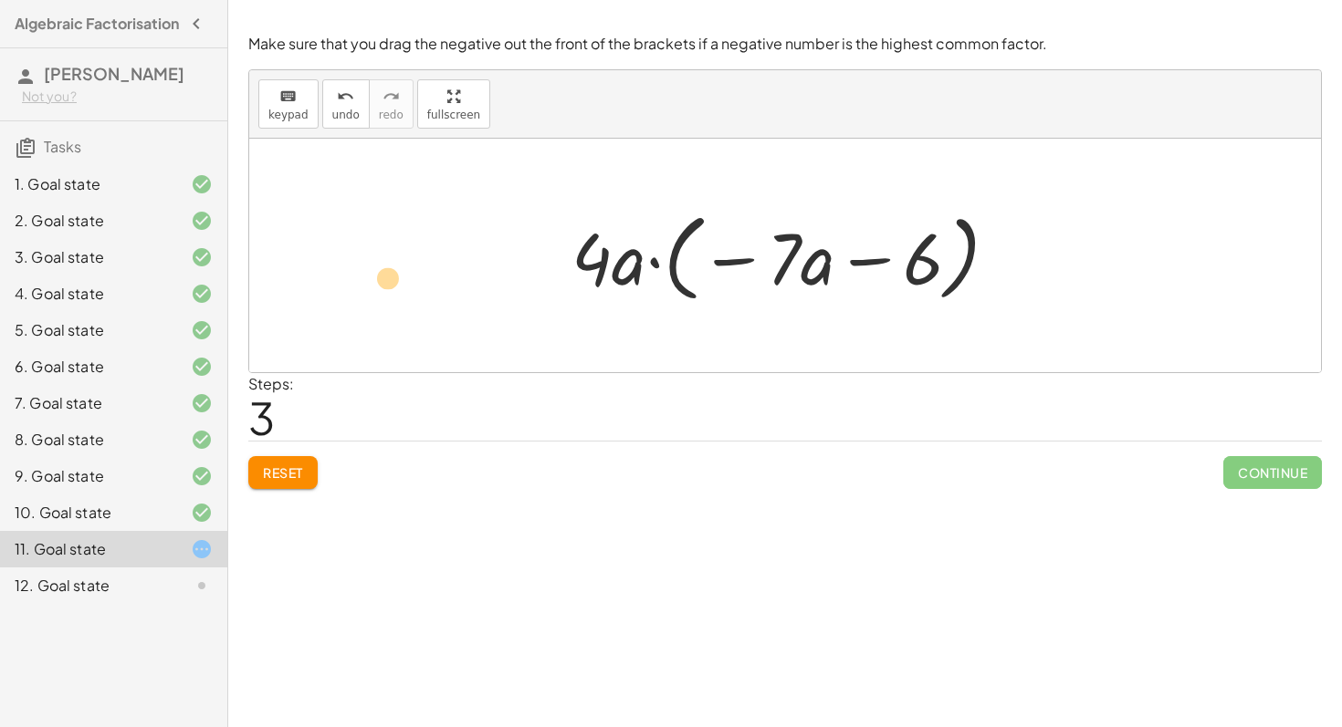
drag, startPoint x: 977, startPoint y: 274, endPoint x: 534, endPoint y: 283, distance: 443.7
click at [534, 284] on div "− · 24 · a − · 28 · a 2 − · 4 · 6 · a − · 4 · 7 · a 2 · 4 · ( − · 6 · a − · 7 ·…" at bounding box center [785, 256] width 1072 height 234
click at [303, 465] on span "Reset" at bounding box center [283, 473] width 40 height 16
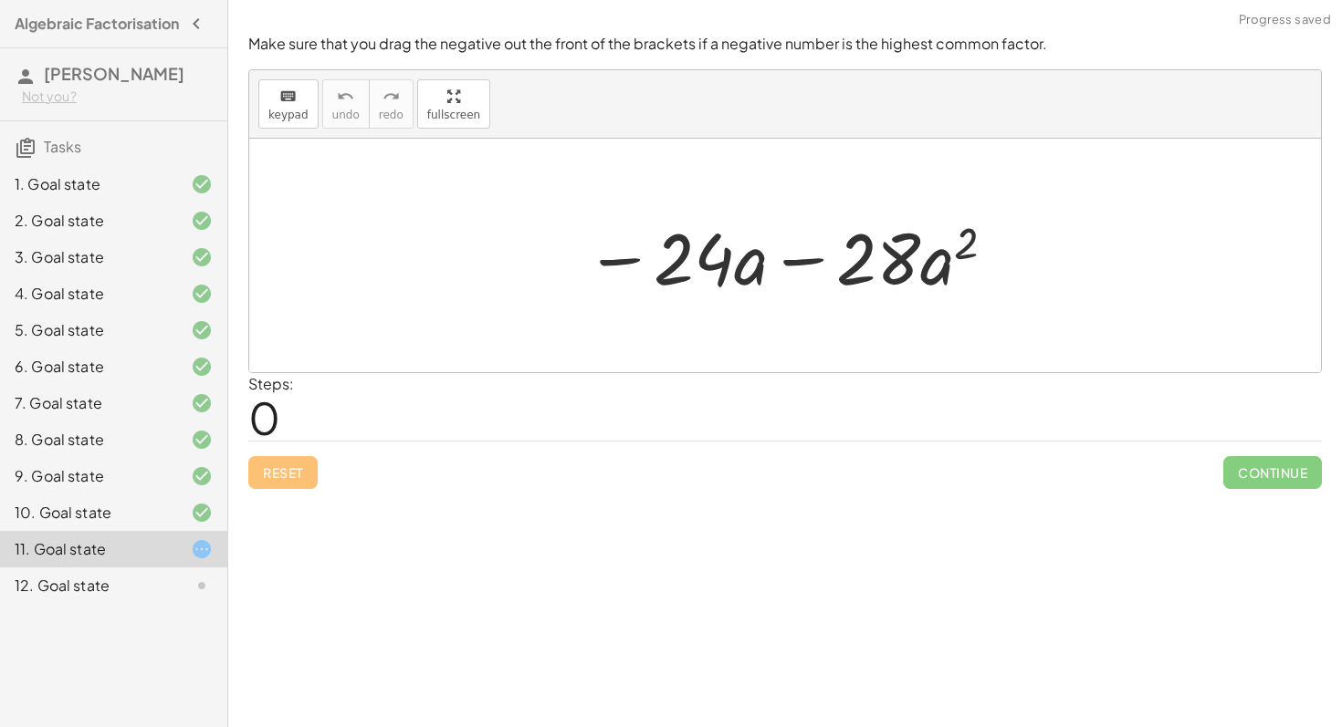
click at [143, 597] on div "12. Goal state" at bounding box center [88, 586] width 147 height 22
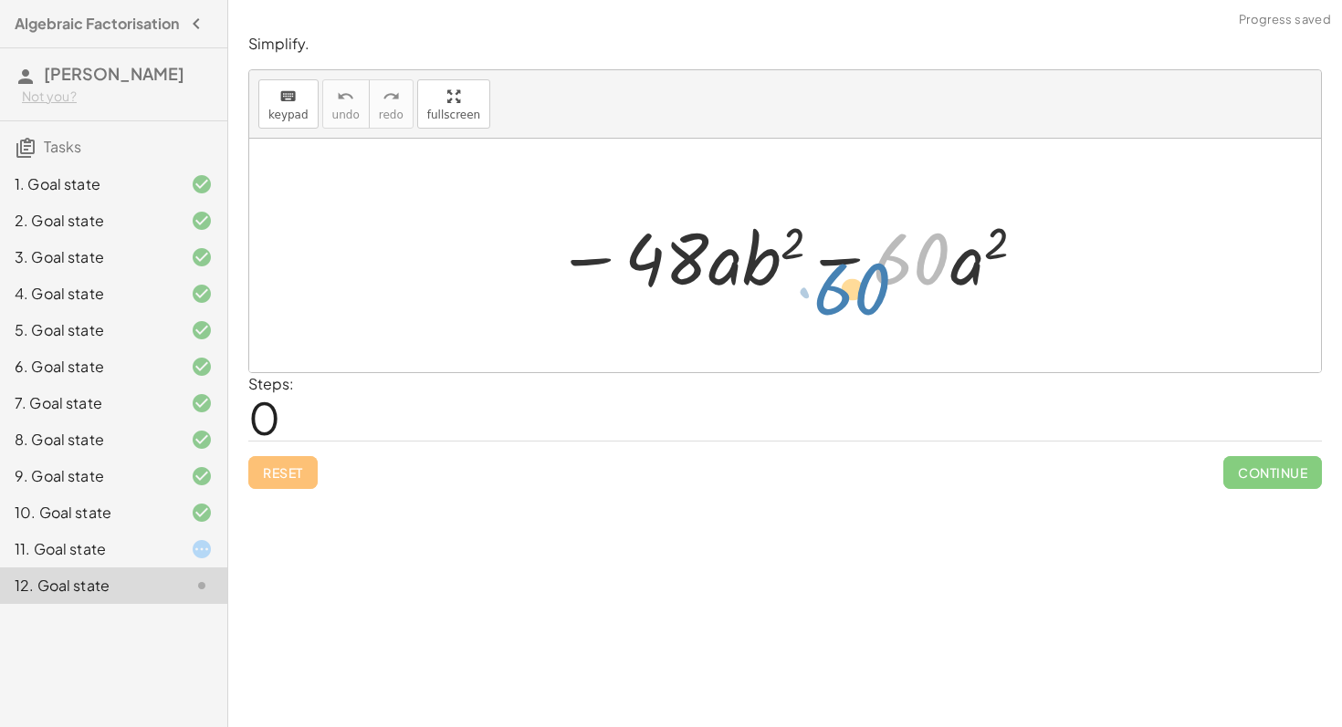
drag, startPoint x: 905, startPoint y: 259, endPoint x: 872, endPoint y: 309, distance: 60.5
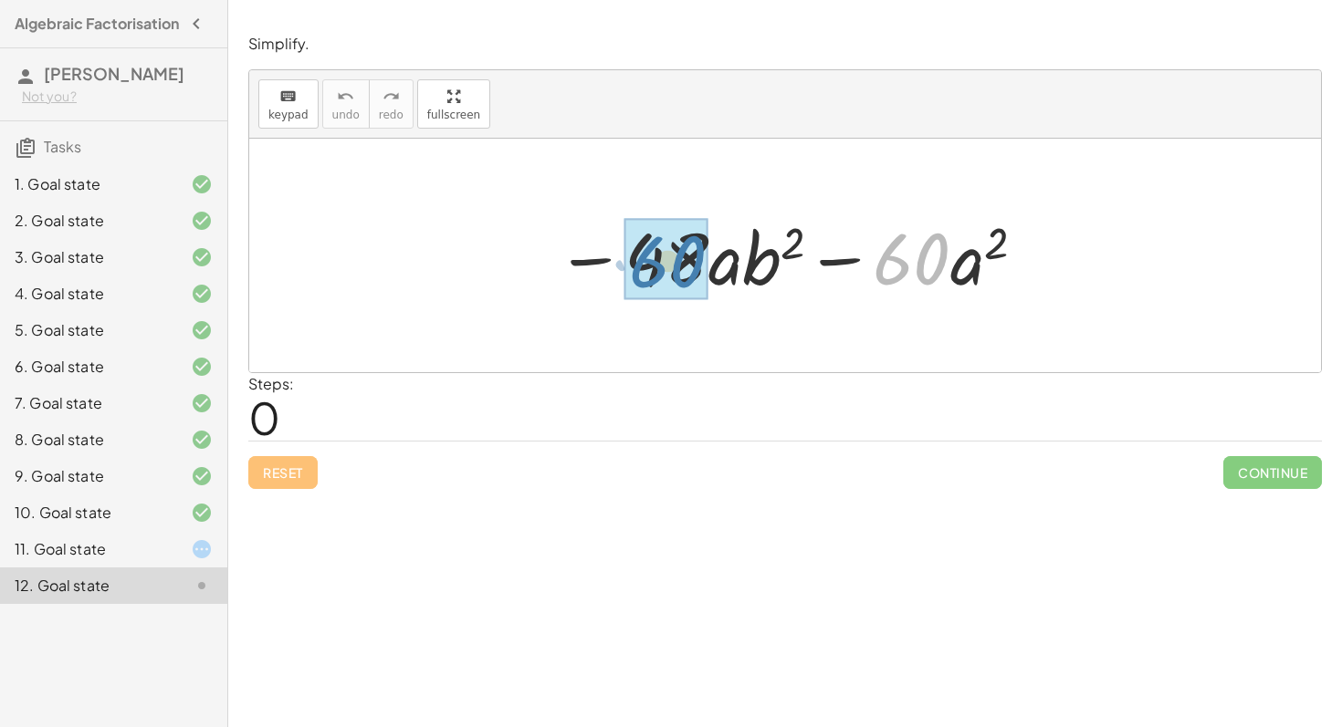
drag, startPoint x: 937, startPoint y: 270, endPoint x: 683, endPoint y: 275, distance: 254.7
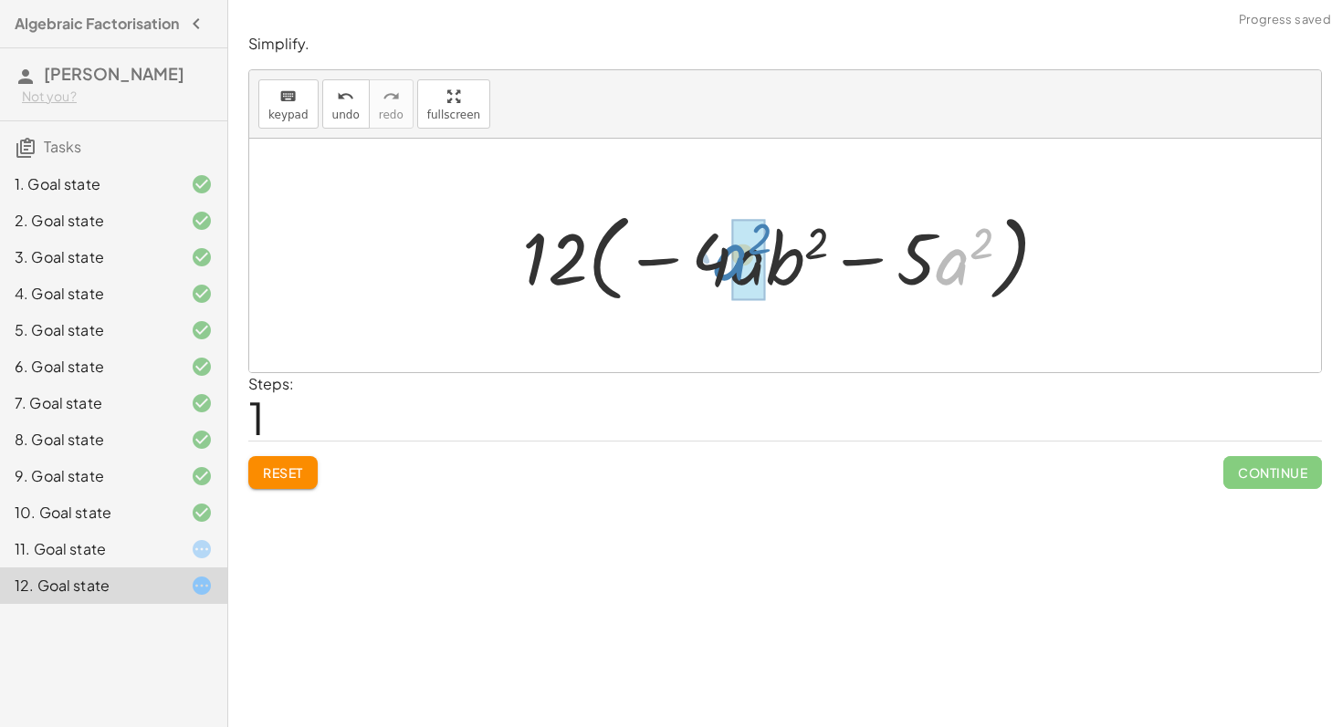
drag, startPoint x: 948, startPoint y: 260, endPoint x: 727, endPoint y: 259, distance: 220.9
click at [727, 256] on div at bounding box center [792, 256] width 559 height 105
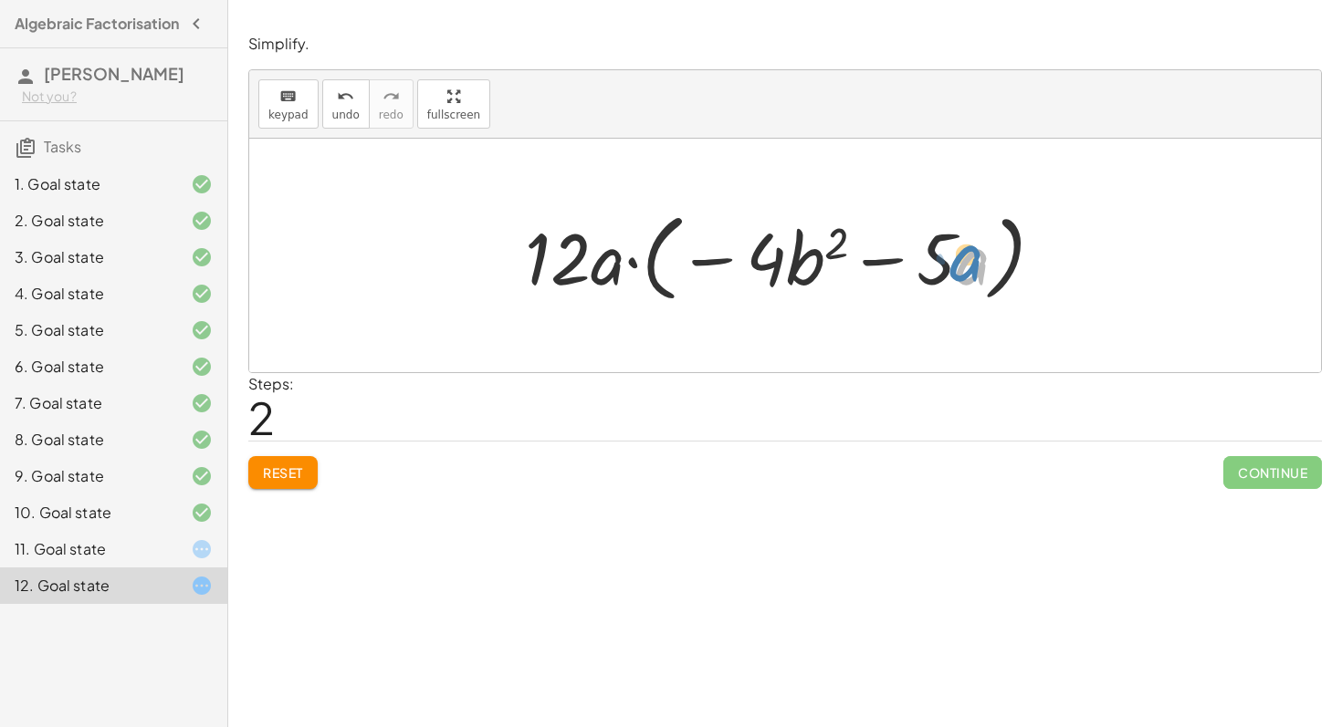
click at [974, 260] on div at bounding box center [791, 256] width 551 height 105
drag, startPoint x: 940, startPoint y: 264, endPoint x: 758, endPoint y: 262, distance: 182.5
click at [758, 262] on div at bounding box center [791, 256] width 551 height 105
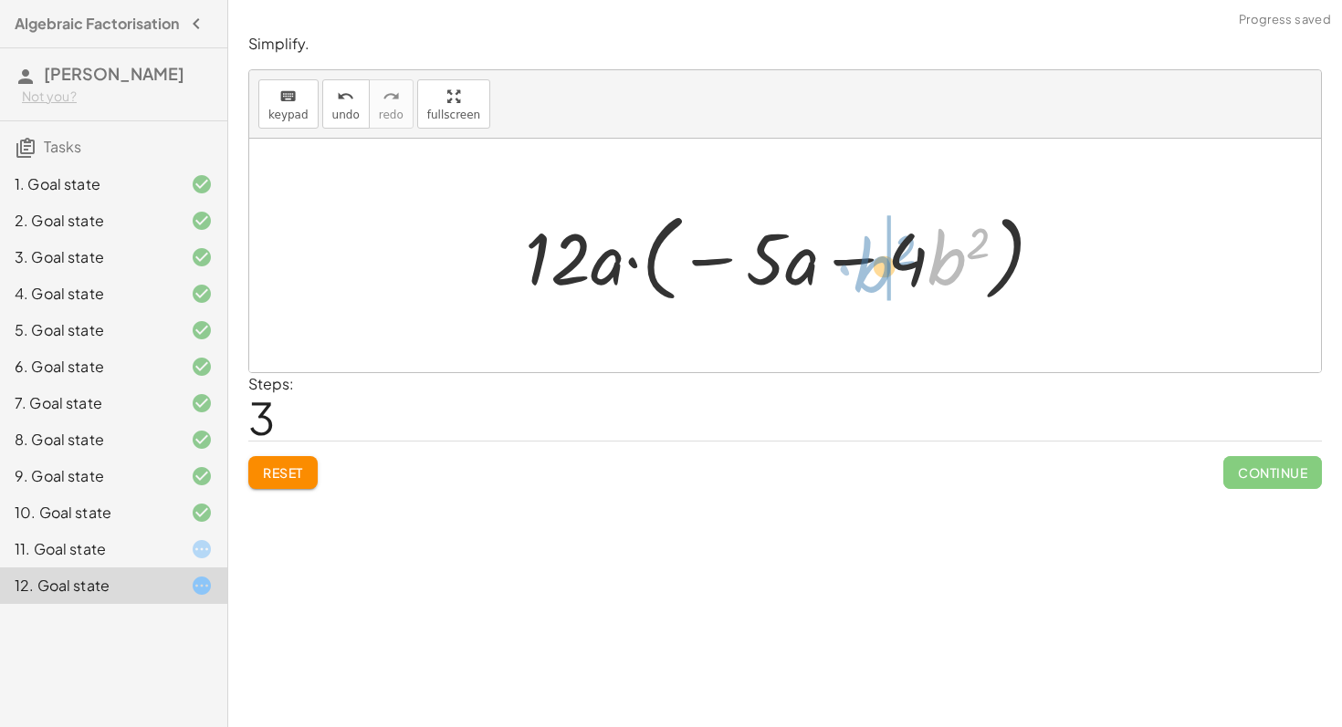
drag, startPoint x: 951, startPoint y: 257, endPoint x: 877, endPoint y: 265, distance: 74.3
click at [877, 265] on div at bounding box center [791, 256] width 551 height 105
click at [798, 276] on div at bounding box center [791, 256] width 551 height 105
drag, startPoint x: 798, startPoint y: 275, endPoint x: 912, endPoint y: 270, distance: 114.2
click at [913, 270] on div at bounding box center [791, 256] width 551 height 105
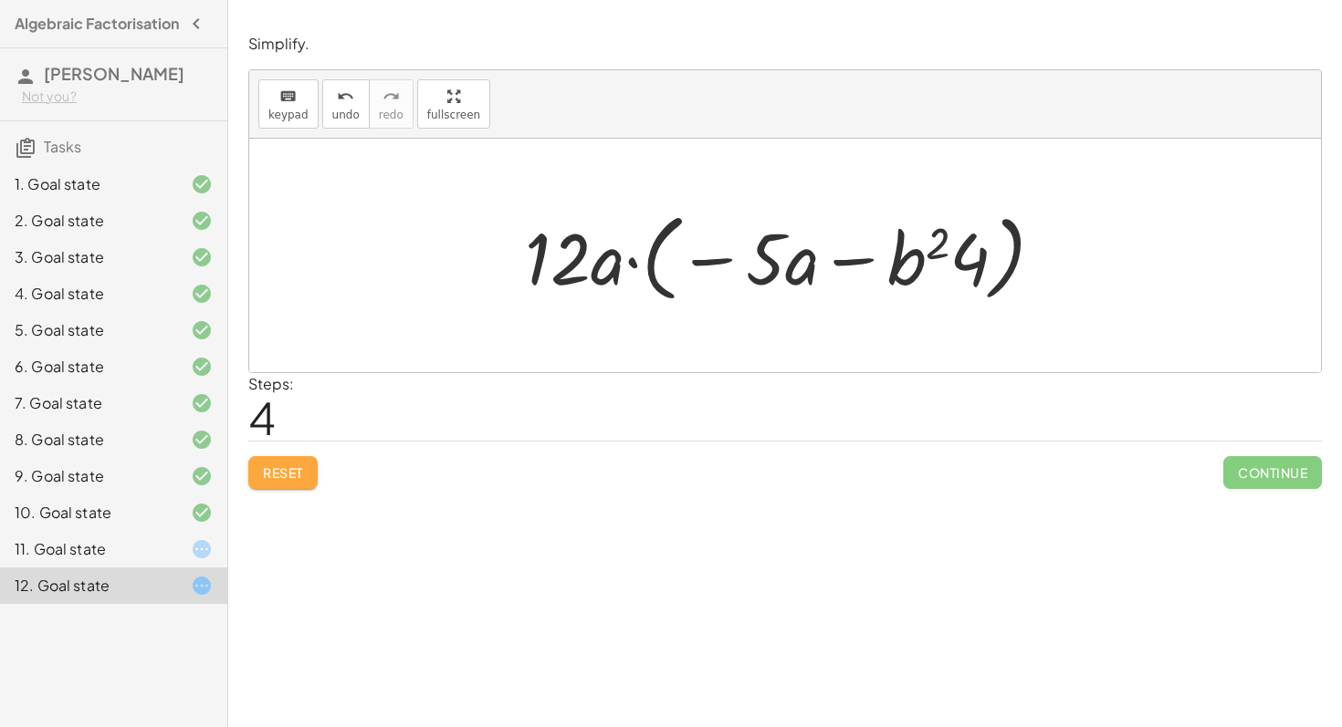
click at [308, 480] on button "Reset" at bounding box center [282, 472] width 69 height 33
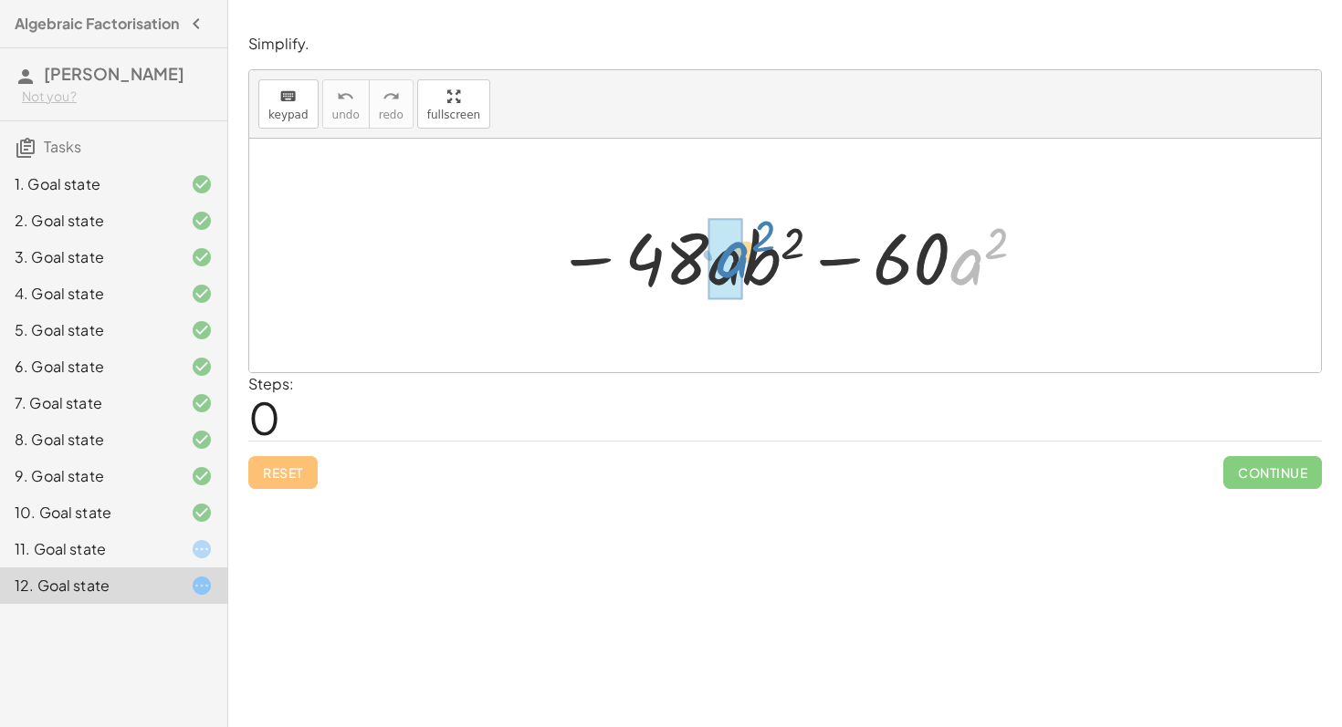
drag, startPoint x: 971, startPoint y: 273, endPoint x: 737, endPoint y: 267, distance: 234.6
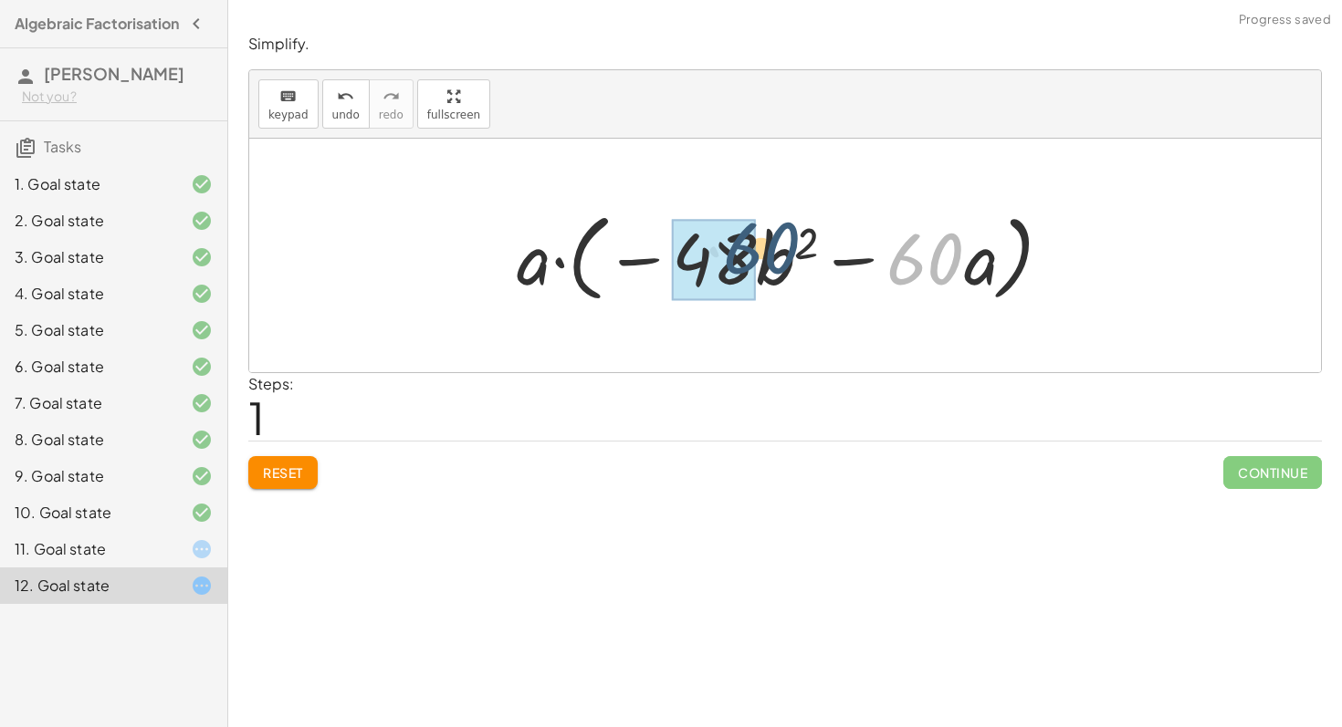
drag, startPoint x: 945, startPoint y: 265, endPoint x: 740, endPoint y: 253, distance: 204.8
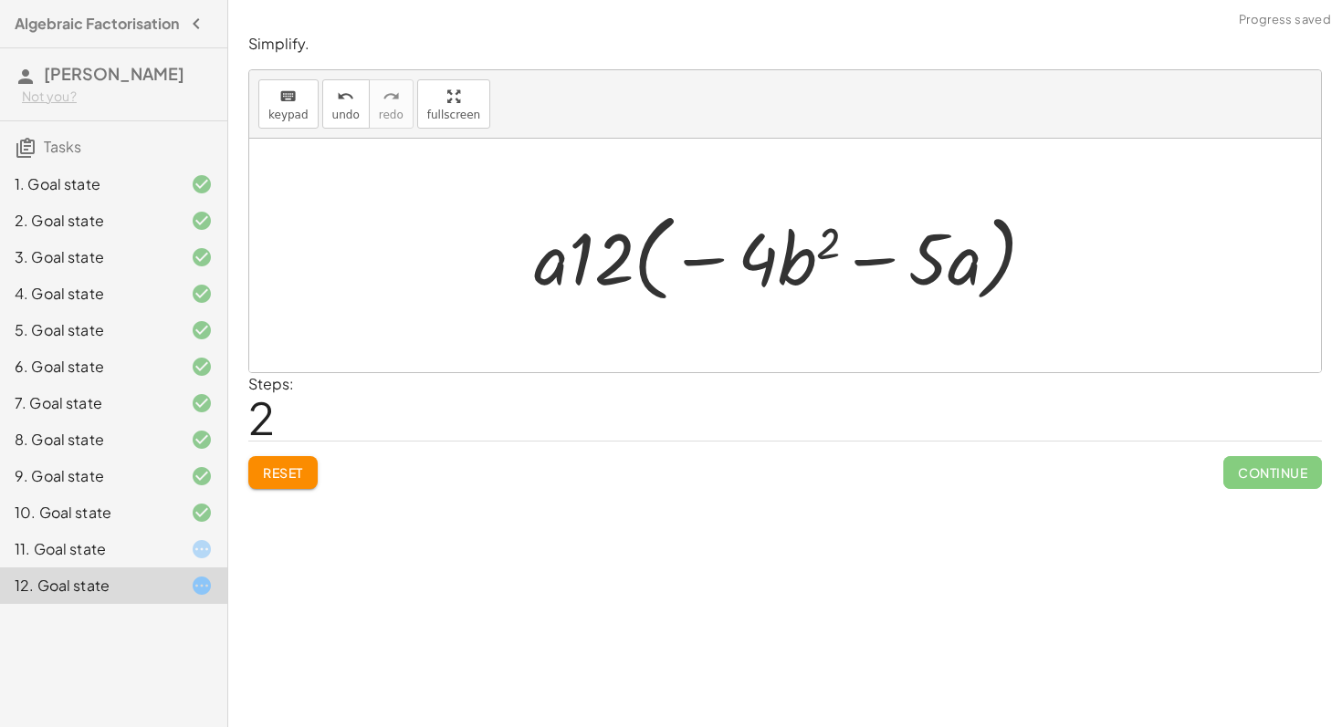
click at [775, 250] on div at bounding box center [792, 256] width 535 height 105
click at [273, 472] on span "Reset" at bounding box center [283, 473] width 40 height 16
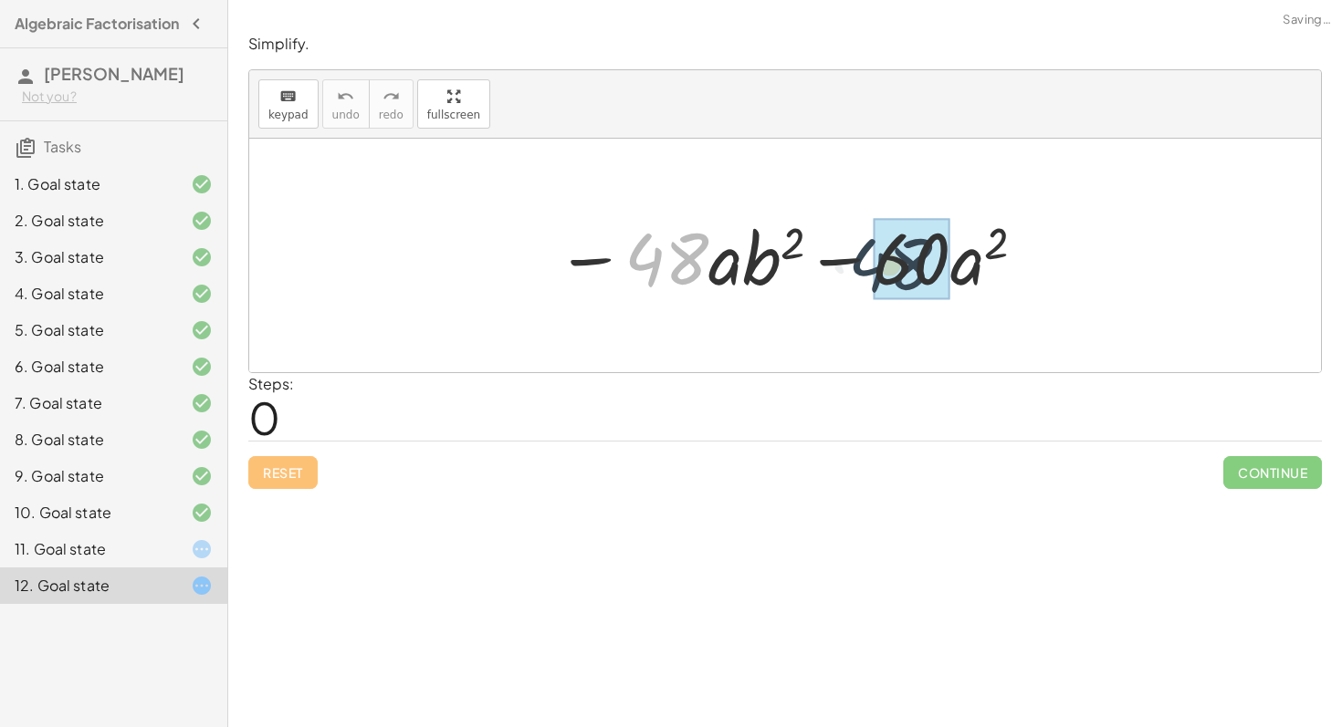
drag, startPoint x: 658, startPoint y: 247, endPoint x: 887, endPoint y: 249, distance: 229.1
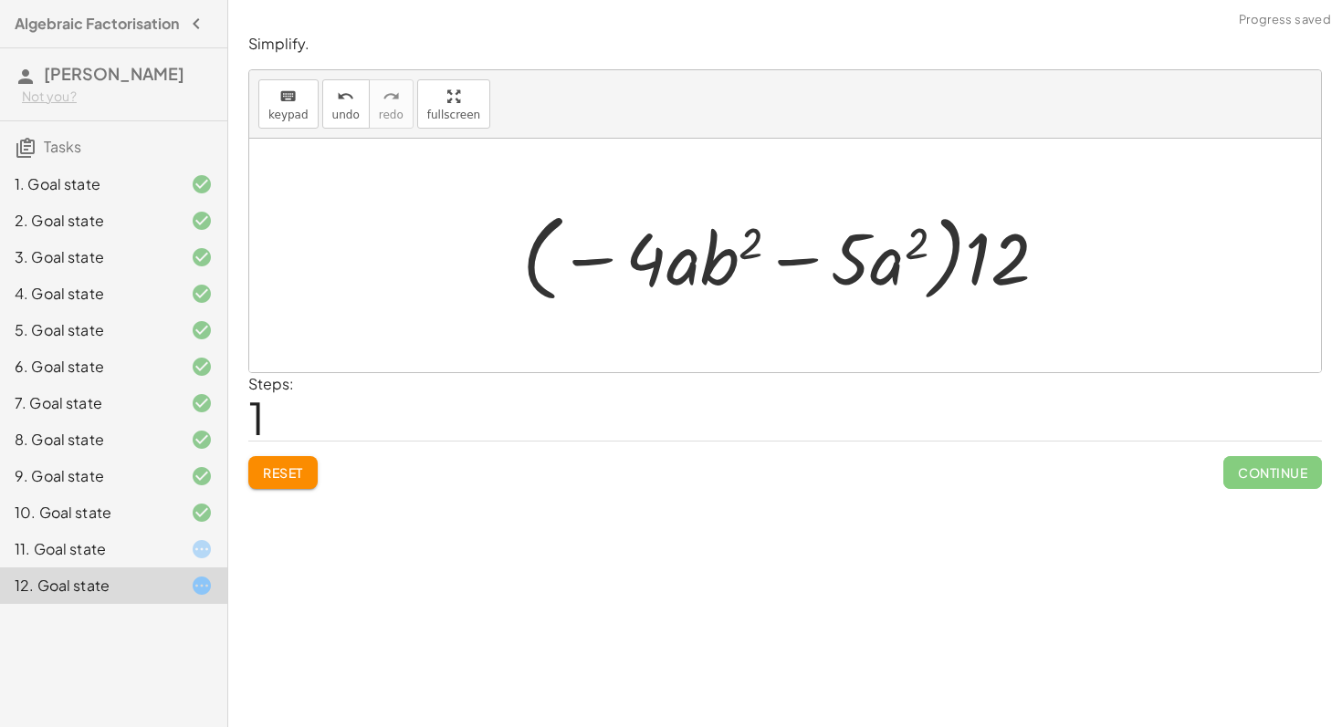
click at [284, 484] on button "Reset" at bounding box center [282, 472] width 69 height 33
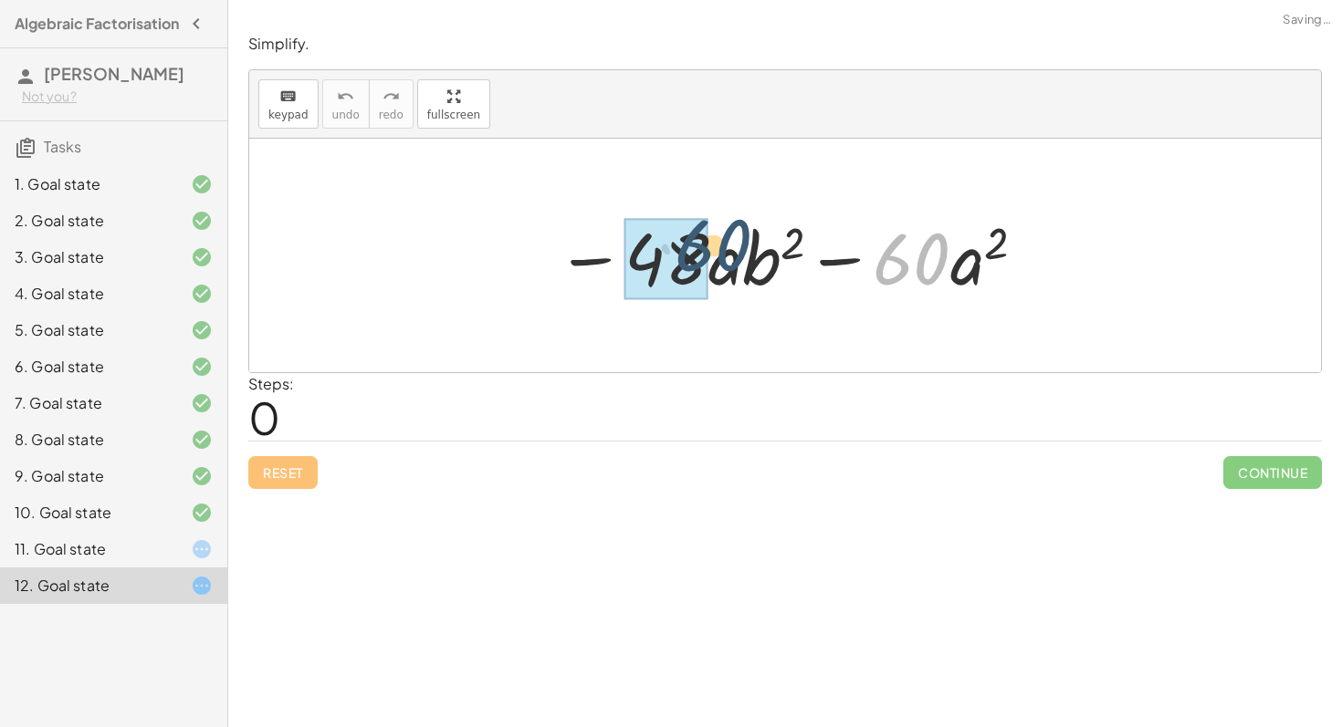
drag, startPoint x: 904, startPoint y: 276, endPoint x: 652, endPoint y: 269, distance: 252.9
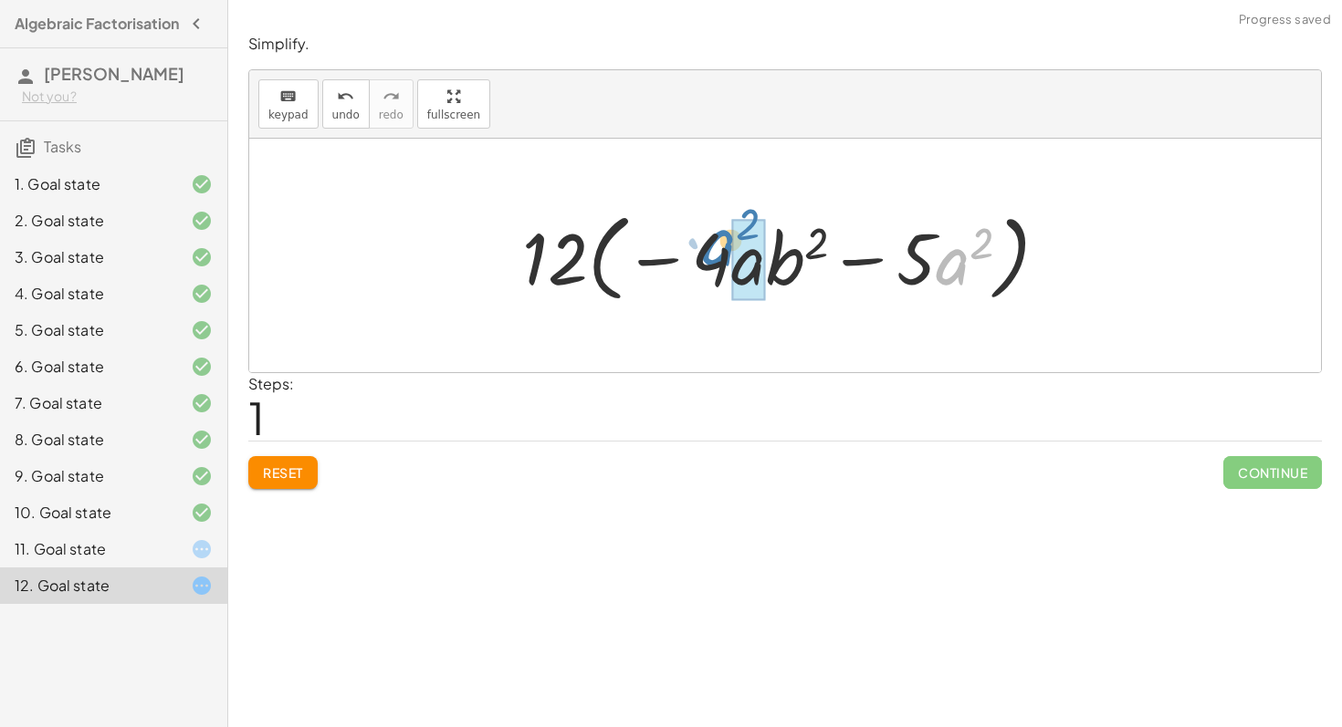
drag, startPoint x: 956, startPoint y: 254, endPoint x: 735, endPoint y: 233, distance: 221.9
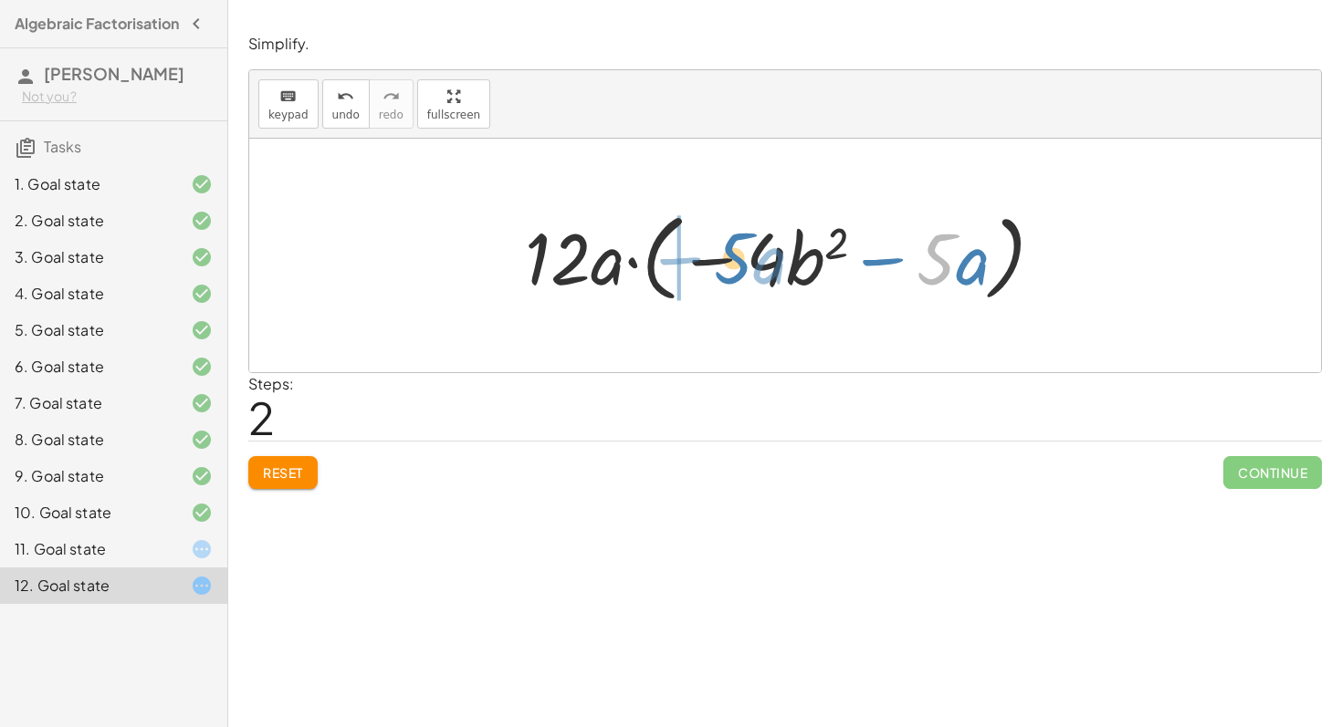
drag, startPoint x: 941, startPoint y: 270, endPoint x: 743, endPoint y: 271, distance: 198.1
click at [743, 271] on div at bounding box center [791, 256] width 551 height 105
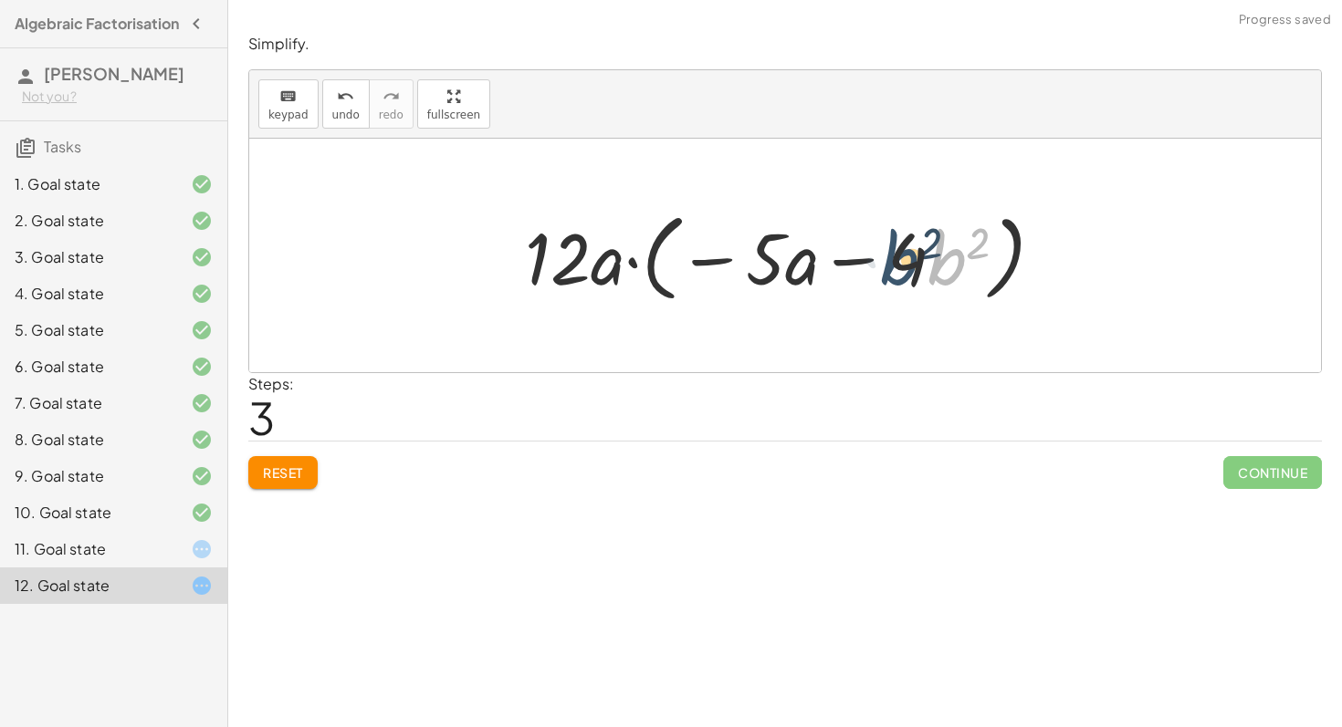
drag, startPoint x: 933, startPoint y: 267, endPoint x: 911, endPoint y: 266, distance: 22.0
click at [905, 266] on div at bounding box center [791, 256] width 551 height 105
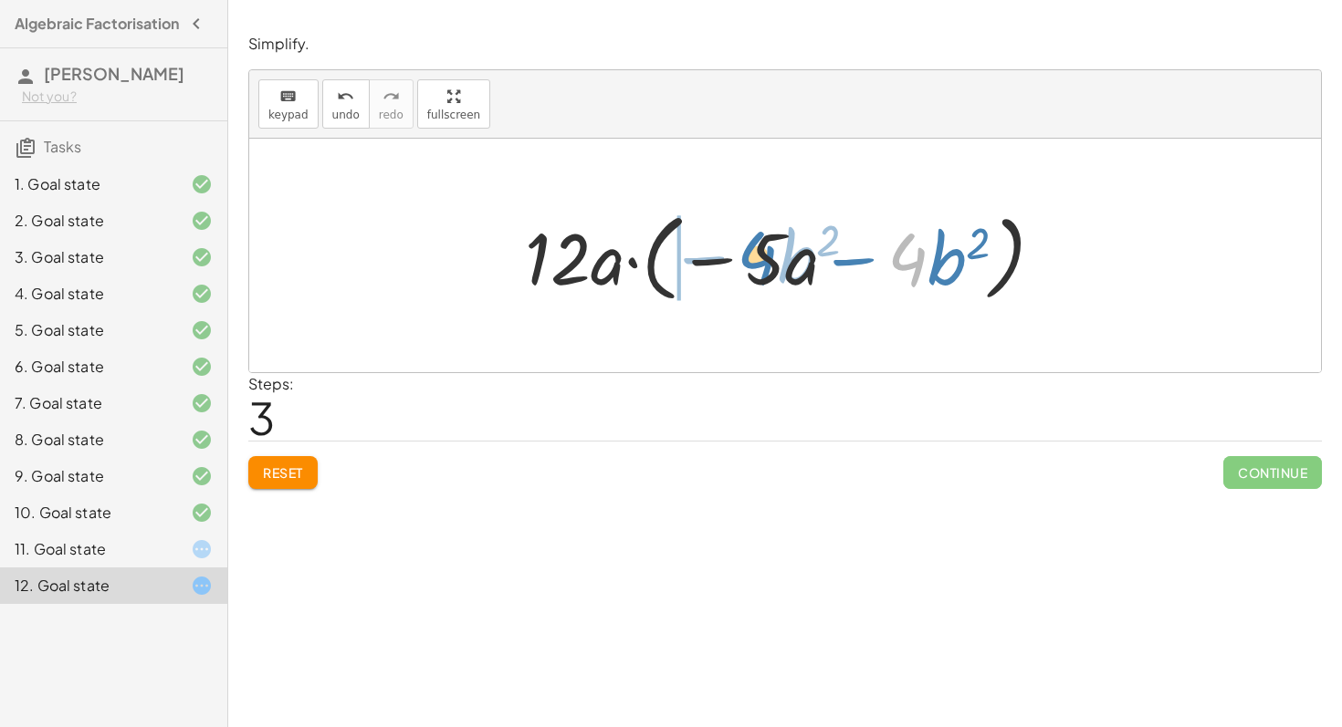
drag, startPoint x: 911, startPoint y: 261, endPoint x: 761, endPoint y: 258, distance: 149.7
click at [760, 258] on div at bounding box center [791, 256] width 551 height 105
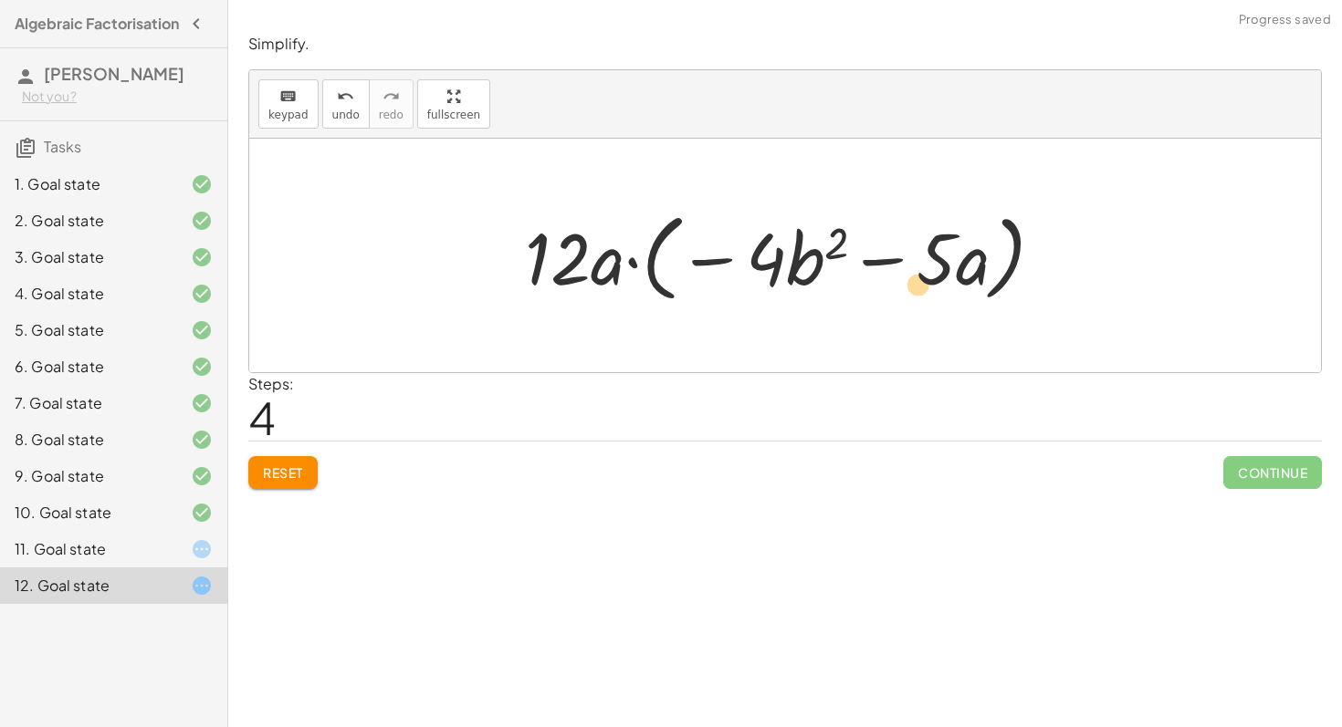
drag, startPoint x: 943, startPoint y: 263, endPoint x: 932, endPoint y: 287, distance: 27.0
click at [932, 287] on div at bounding box center [791, 256] width 551 height 105
drag, startPoint x: 758, startPoint y: 267, endPoint x: 933, endPoint y: 262, distance: 174.4
click at [932, 262] on div at bounding box center [791, 256] width 551 height 105
click at [998, 275] on div at bounding box center [791, 256] width 551 height 105
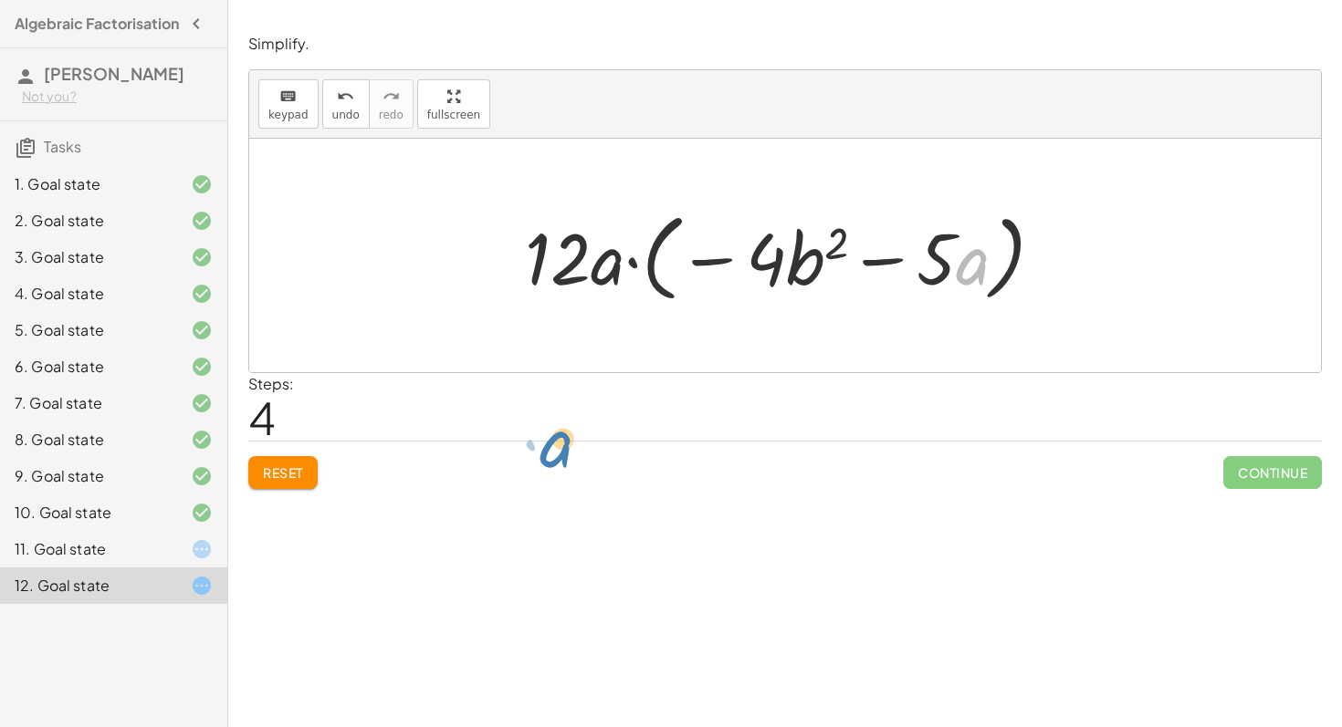
drag, startPoint x: 961, startPoint y: 273, endPoint x: 456, endPoint y: 422, distance: 526.2
click at [453, 423] on div "Simplify. keyboard keypad undo undo redo redo fullscreen − · 48 · a · b 2 − · 6…" at bounding box center [784, 261] width 1095 height 477
drag, startPoint x: 964, startPoint y: 270, endPoint x: 718, endPoint y: 248, distance: 246.5
click at [717, 248] on div at bounding box center [791, 256] width 551 height 105
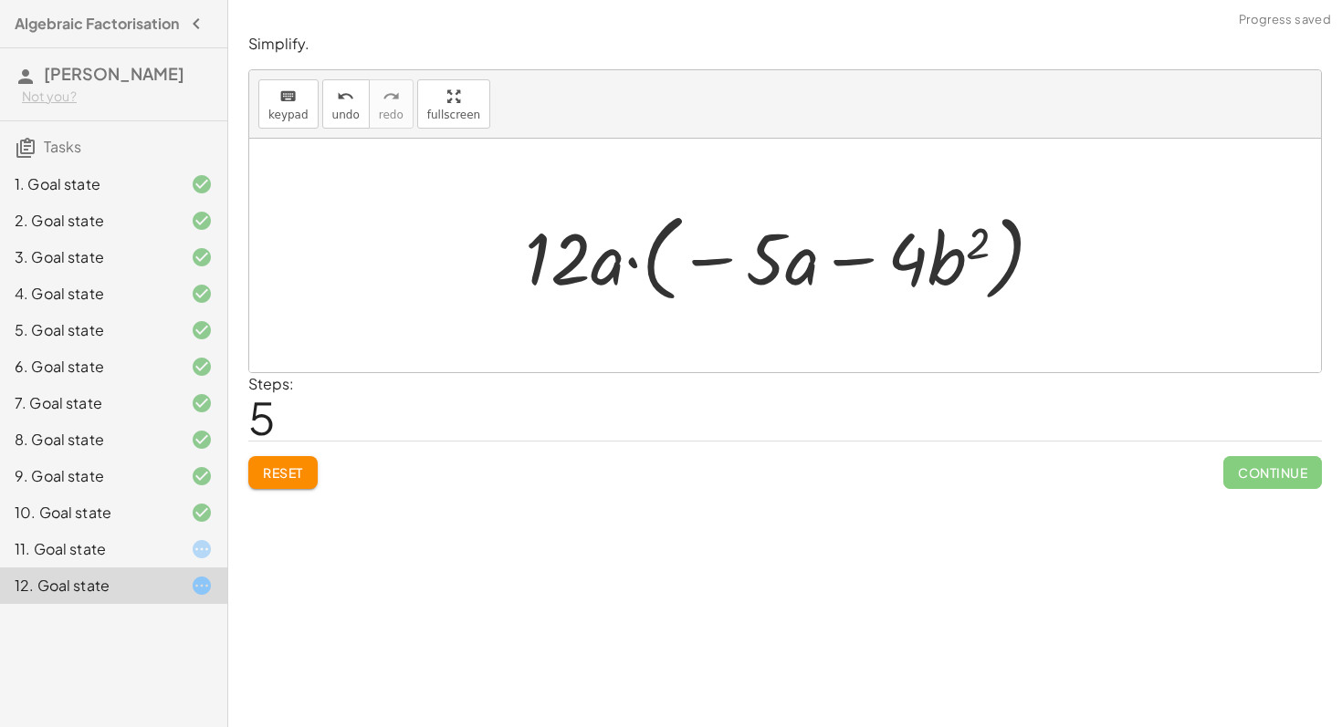
click at [286, 470] on span "Reset" at bounding box center [283, 473] width 40 height 16
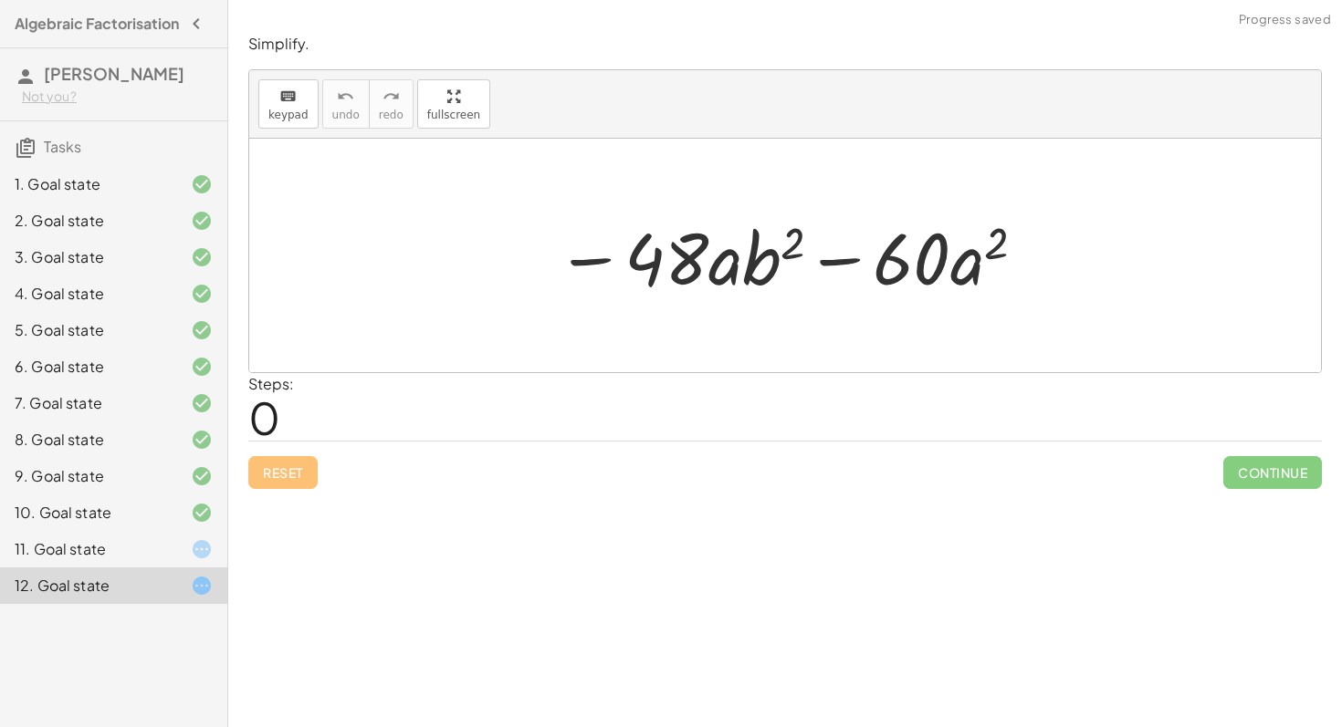
click at [205, 568] on div "10. Goal state" at bounding box center [113, 586] width 227 height 37
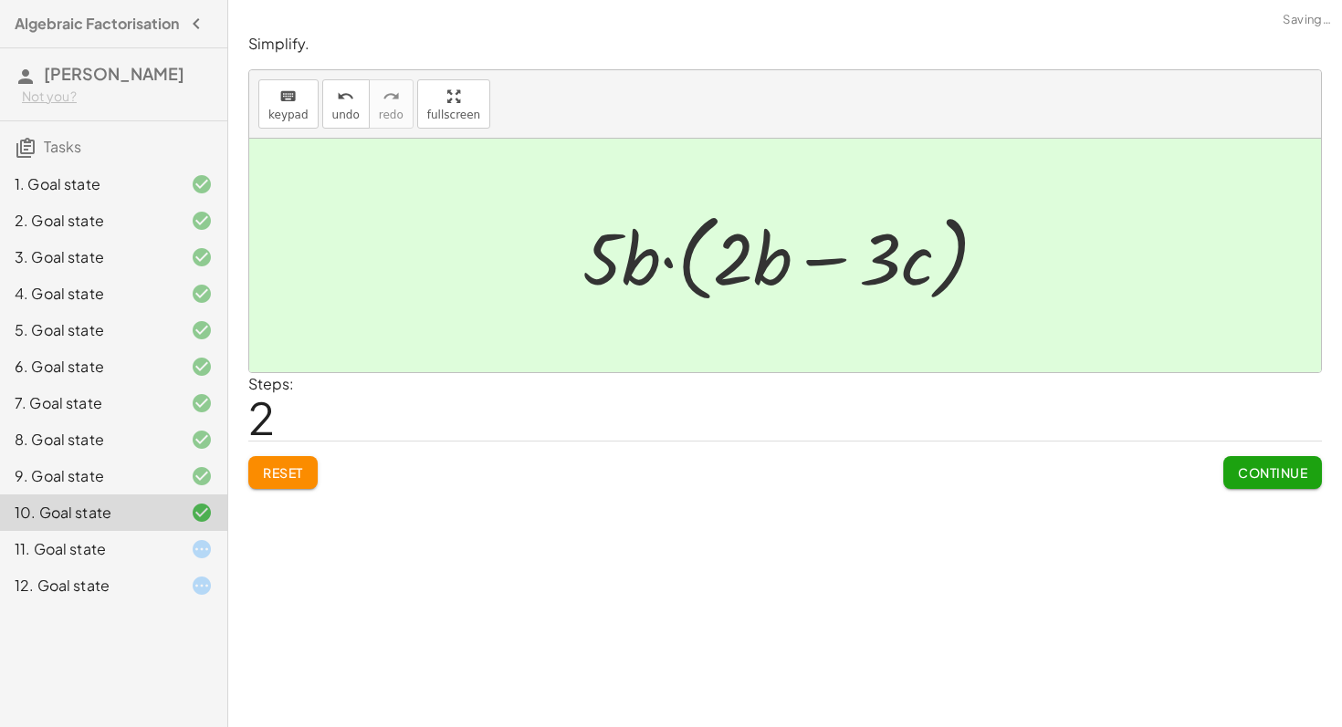
click at [170, 591] on div at bounding box center [187, 586] width 51 height 22
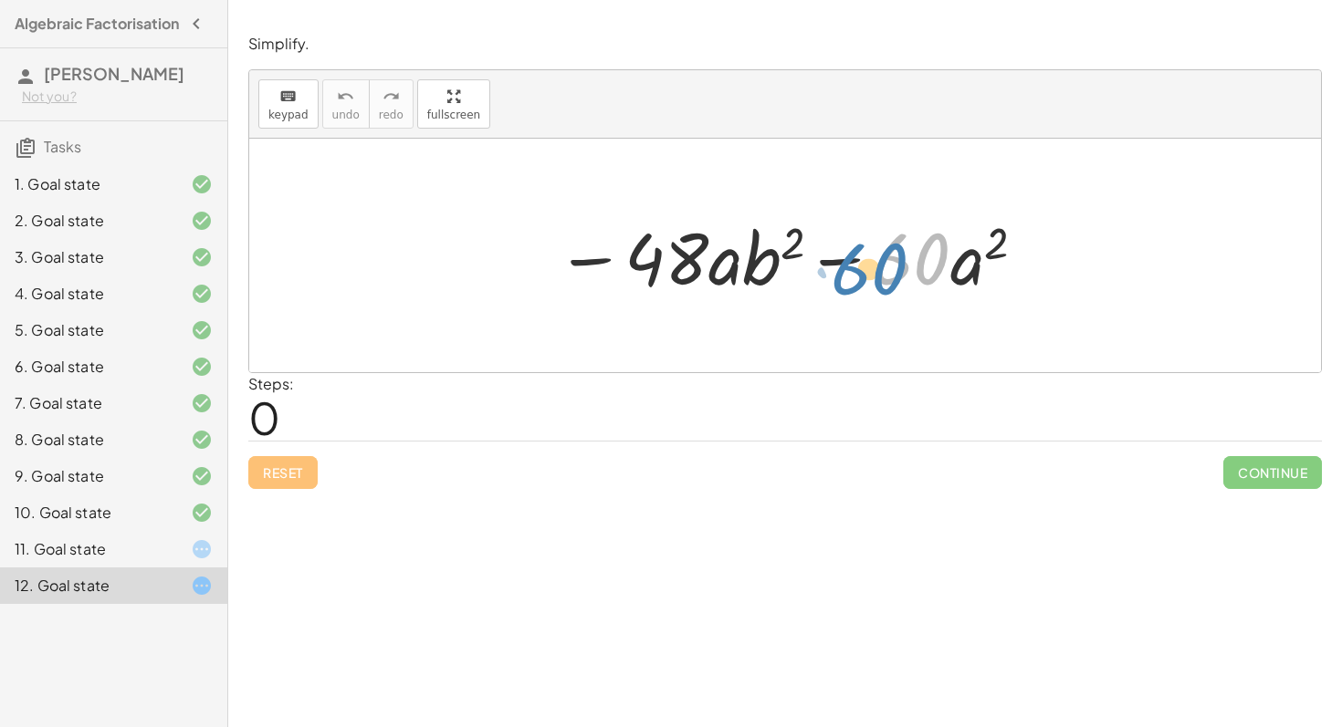
drag, startPoint x: 918, startPoint y: 257, endPoint x: 875, endPoint y: 263, distance: 43.2
click at [883, 263] on div at bounding box center [792, 256] width 490 height 94
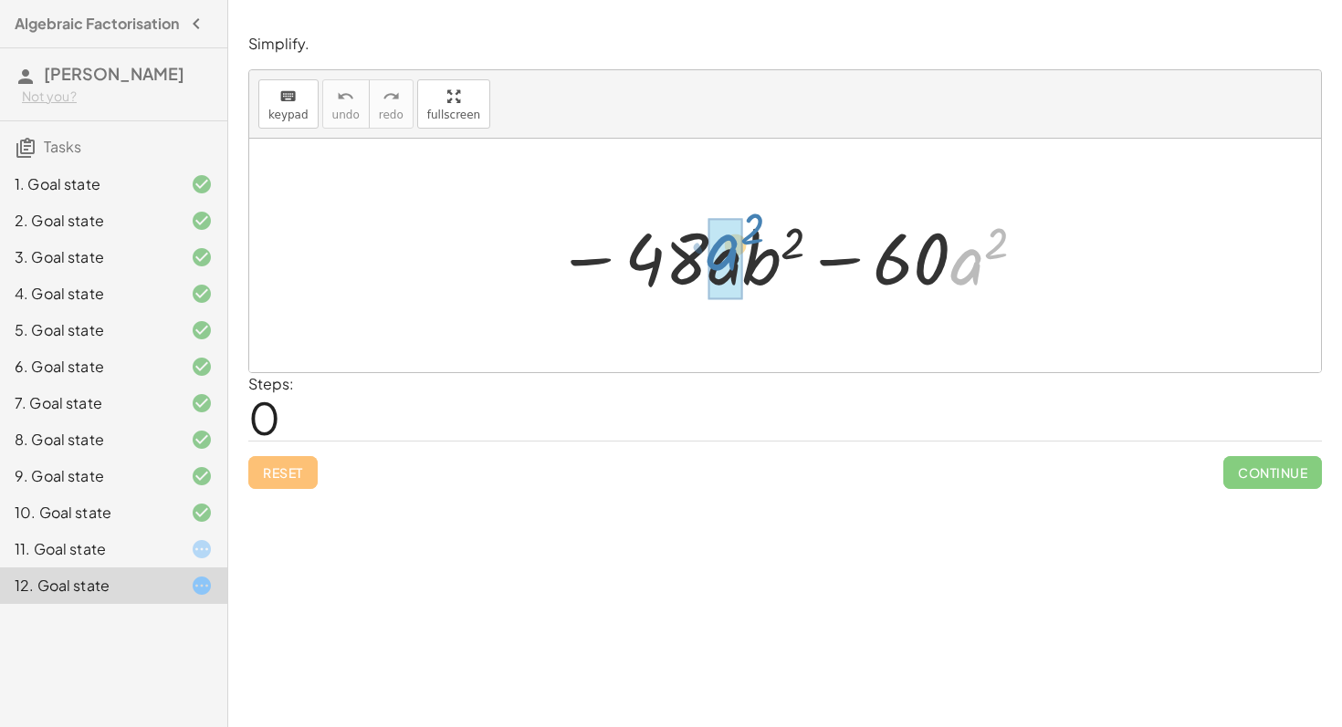
drag, startPoint x: 979, startPoint y: 271, endPoint x: 736, endPoint y: 256, distance: 244.1
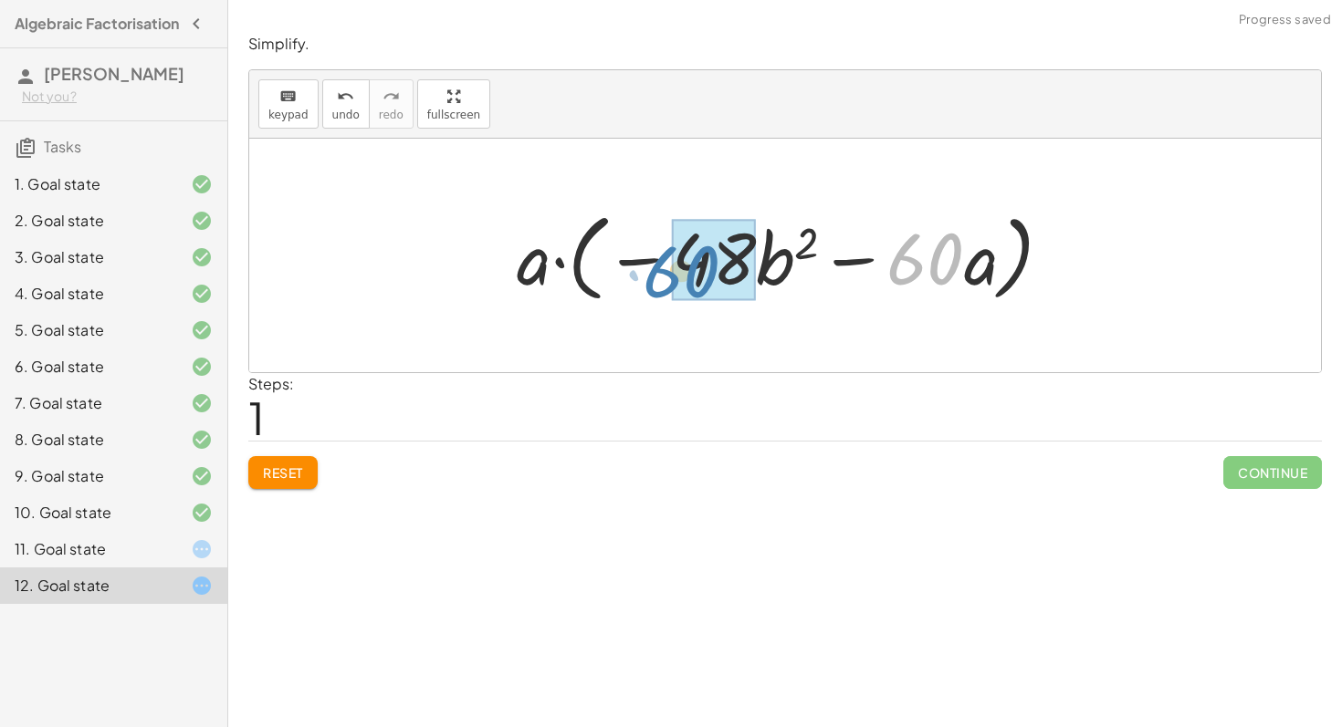
drag, startPoint x: 943, startPoint y: 265, endPoint x: 698, endPoint y: 271, distance: 244.7
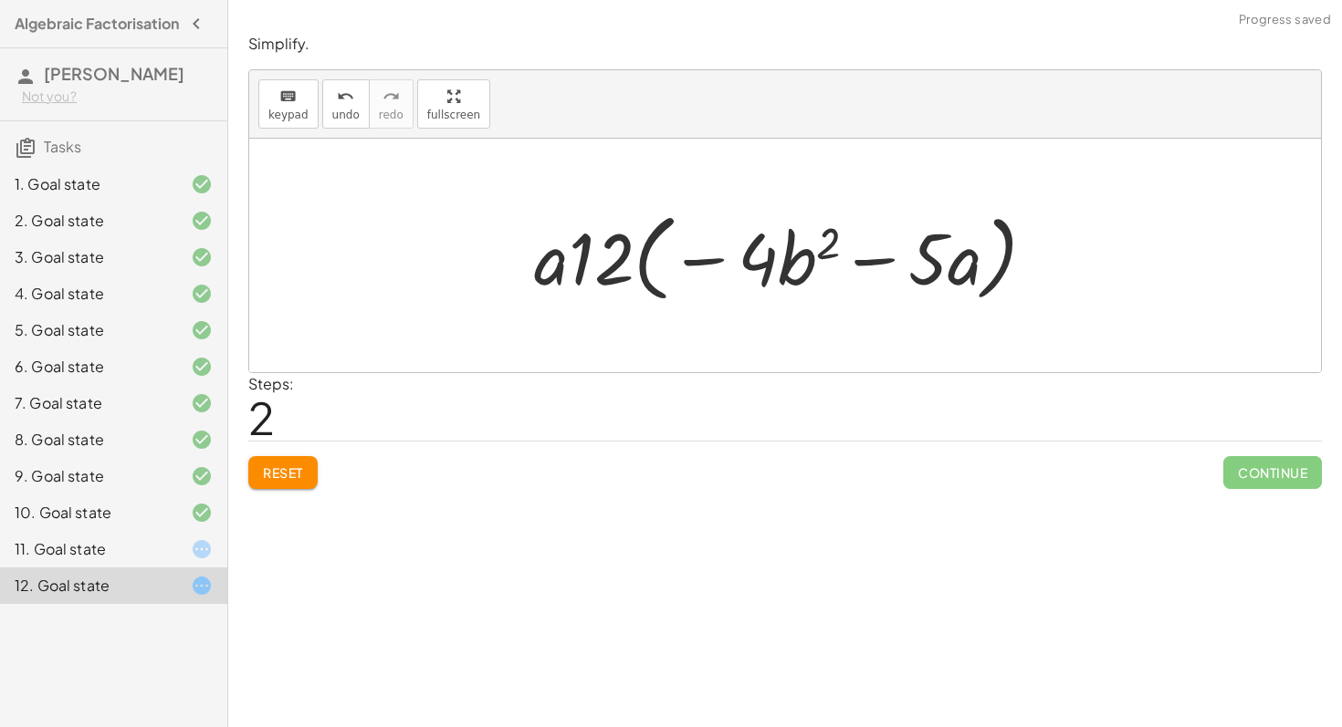
click at [290, 467] on span "Reset" at bounding box center [283, 473] width 40 height 16
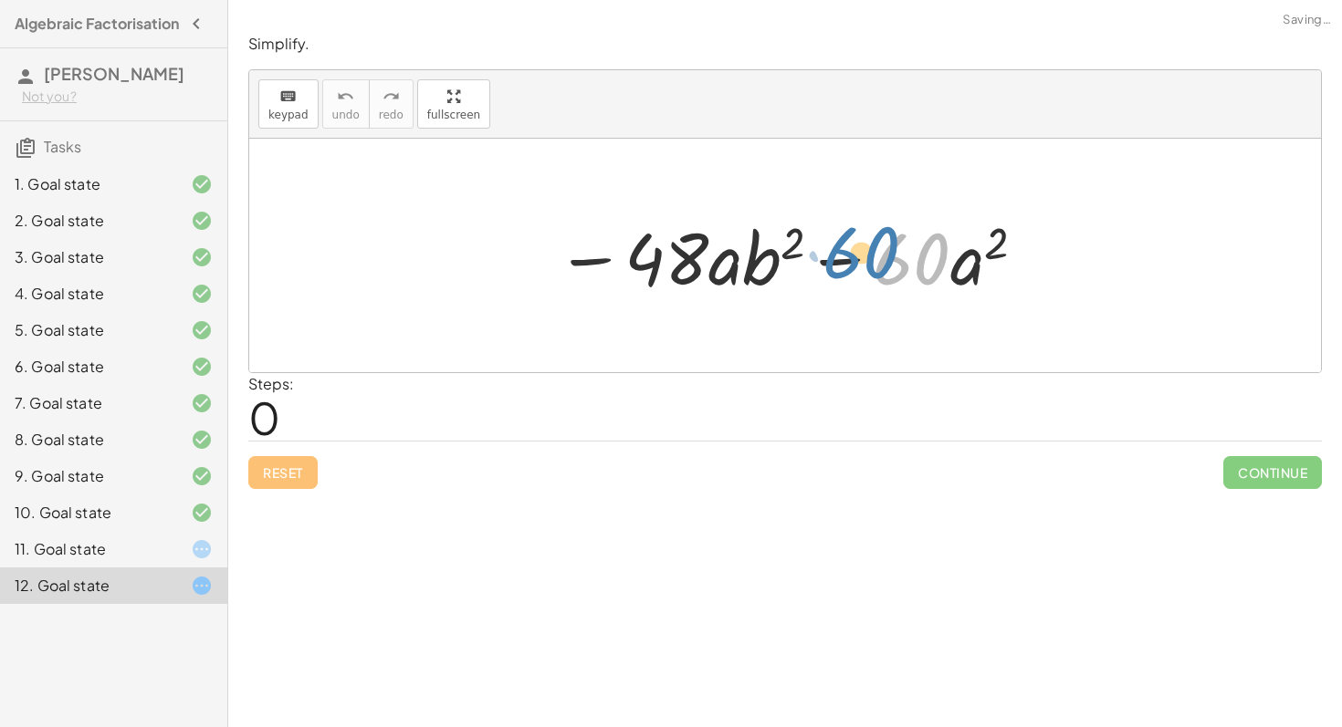
drag, startPoint x: 921, startPoint y: 260, endPoint x: 893, endPoint y: 256, distance: 28.7
click at [893, 256] on div at bounding box center [792, 256] width 490 height 94
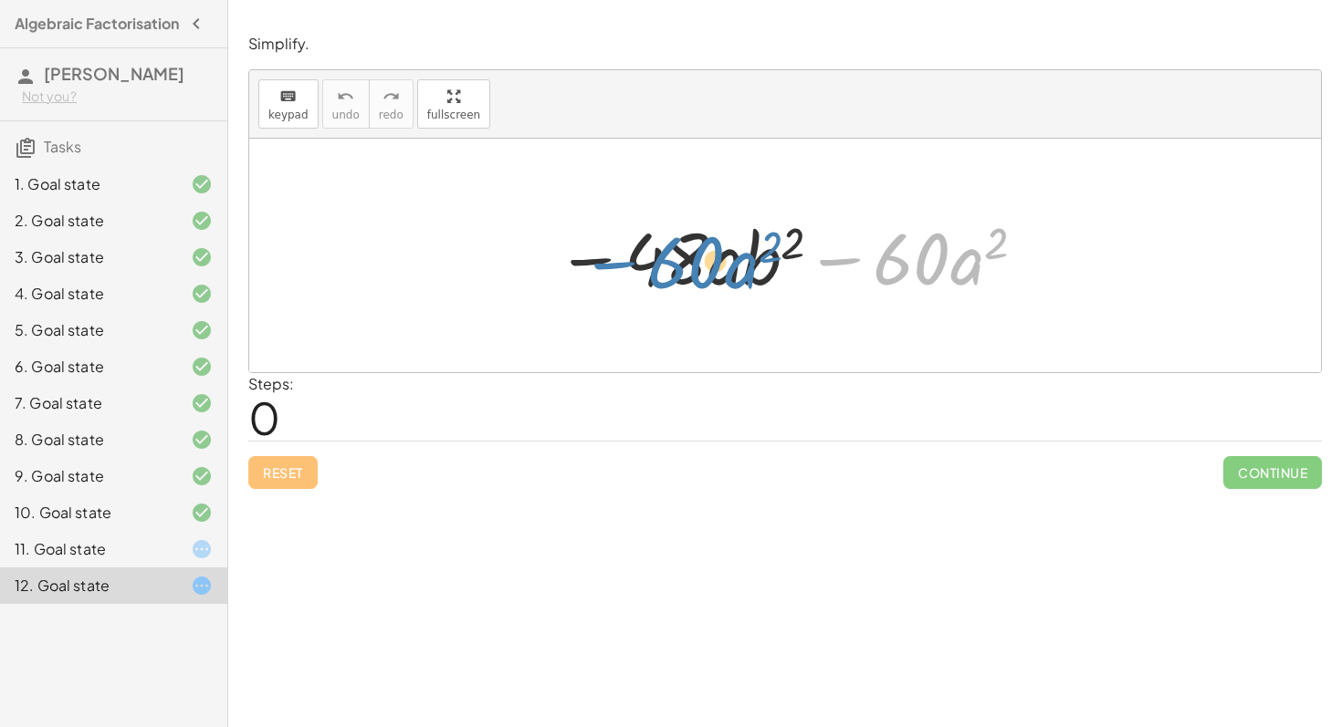
drag, startPoint x: 864, startPoint y: 262, endPoint x: 646, endPoint y: 261, distance: 218.1
click at [646, 261] on div at bounding box center [792, 256] width 490 height 94
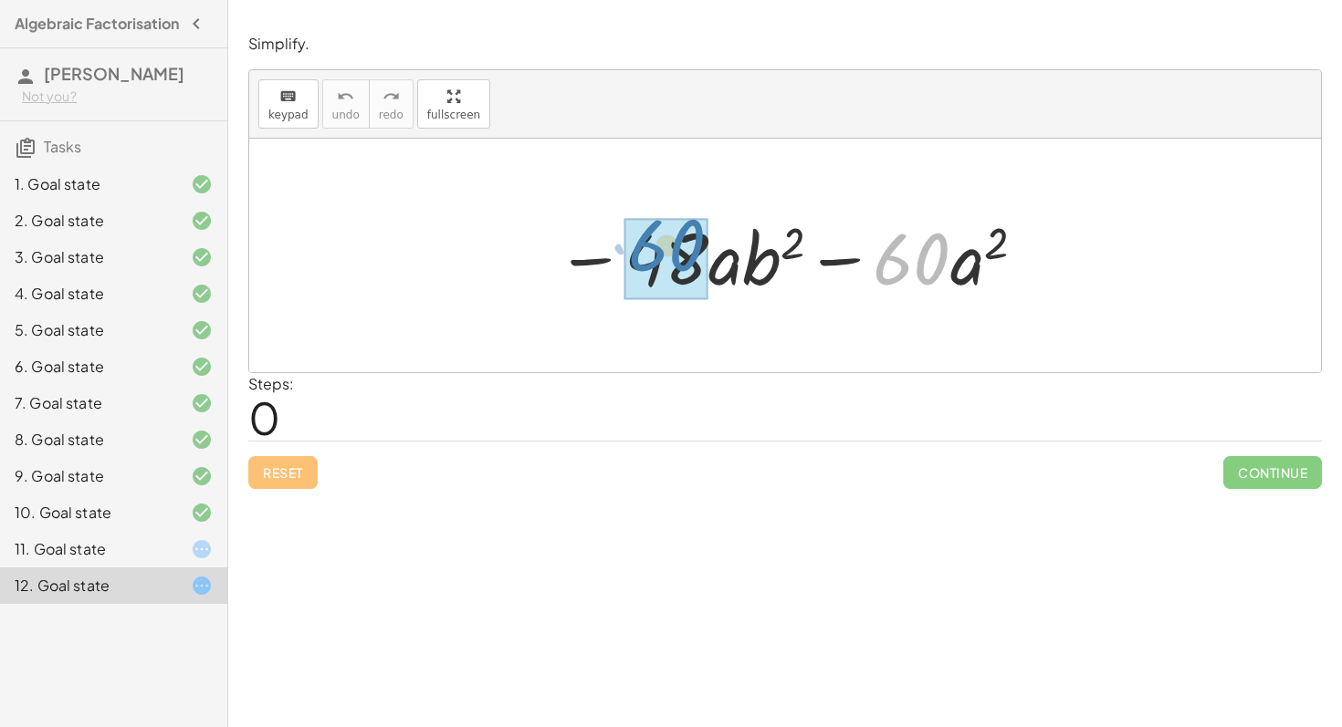
drag, startPoint x: 915, startPoint y: 267, endPoint x: 671, endPoint y: 251, distance: 245.1
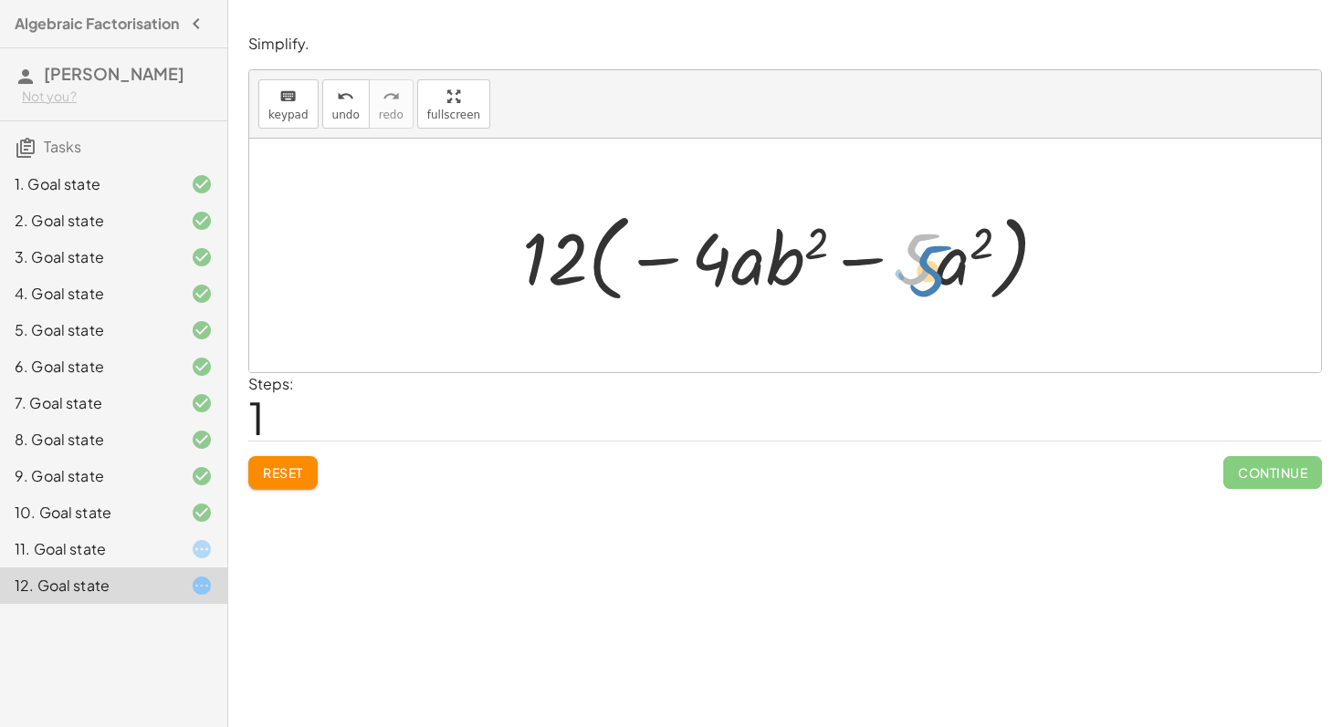
drag, startPoint x: 915, startPoint y: 253, endPoint x: 932, endPoint y: 266, distance: 20.8
click at [932, 266] on div at bounding box center [792, 256] width 559 height 105
drag, startPoint x: 782, startPoint y: 266, endPoint x: 771, endPoint y: 260, distance: 12.2
click at [771, 260] on div at bounding box center [792, 256] width 559 height 105
drag, startPoint x: 960, startPoint y: 268, endPoint x: 763, endPoint y: 263, distance: 197.2
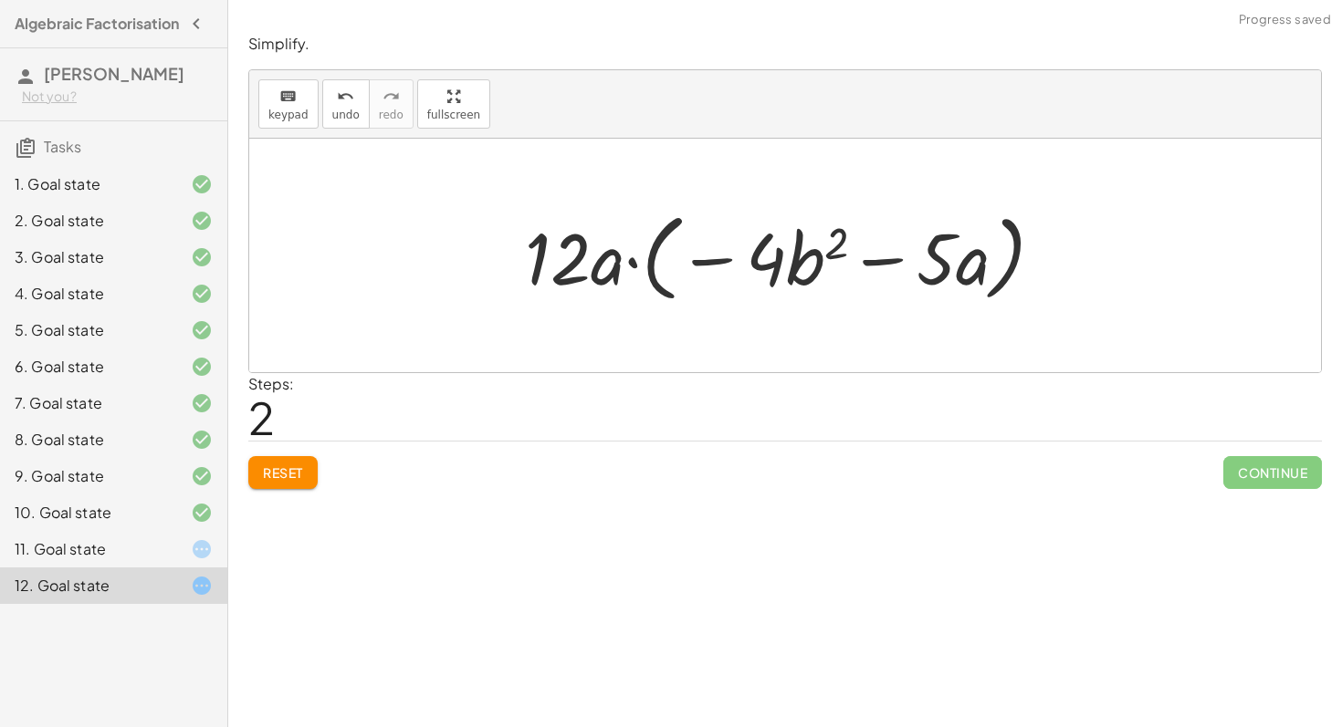
click at [625, 237] on div at bounding box center [791, 256] width 551 height 105
click at [625, 254] on div at bounding box center [791, 256] width 551 height 105
click at [565, 254] on div at bounding box center [791, 256] width 551 height 105
drag, startPoint x: 925, startPoint y: 267, endPoint x: 716, endPoint y: 273, distance: 209.1
click at [716, 273] on div at bounding box center [791, 256] width 551 height 105
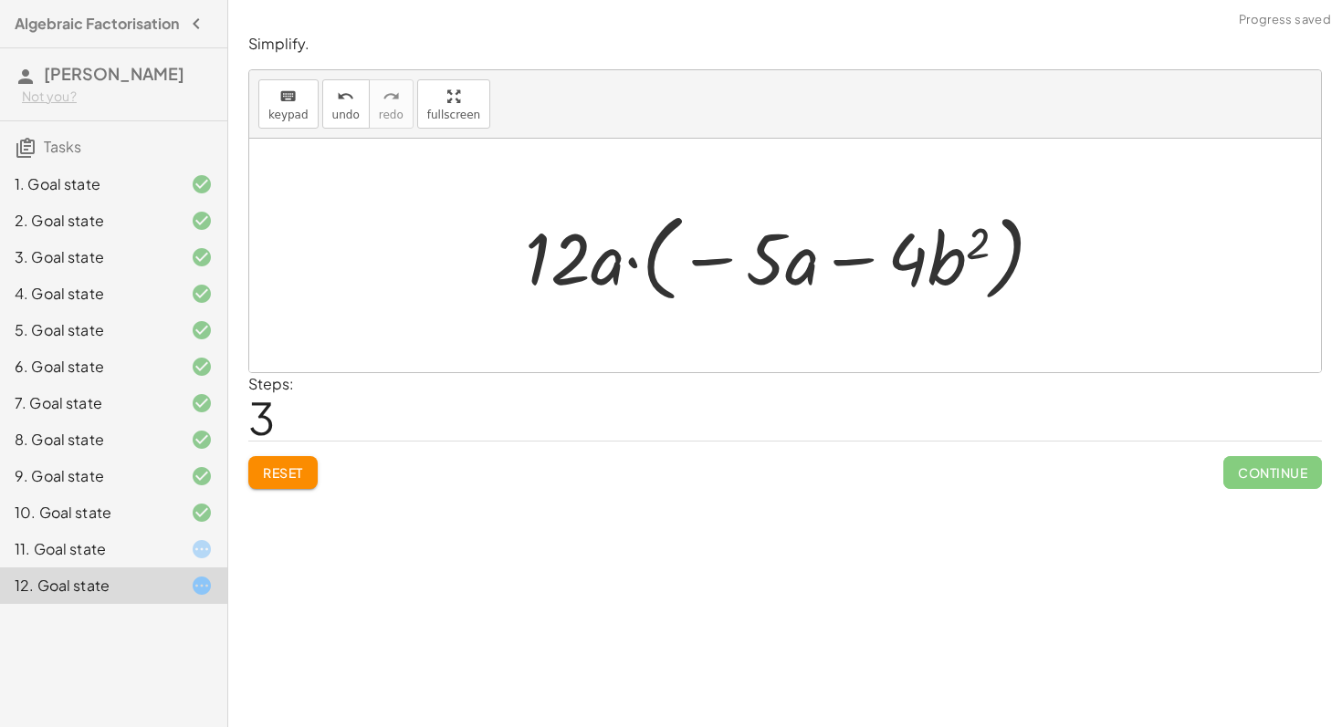
click at [937, 268] on div at bounding box center [791, 256] width 551 height 105
click at [978, 266] on div at bounding box center [791, 256] width 551 height 105
click at [1020, 232] on div at bounding box center [791, 256] width 551 height 105
click at [139, 560] on div "11. Goal state" at bounding box center [88, 549] width 147 height 22
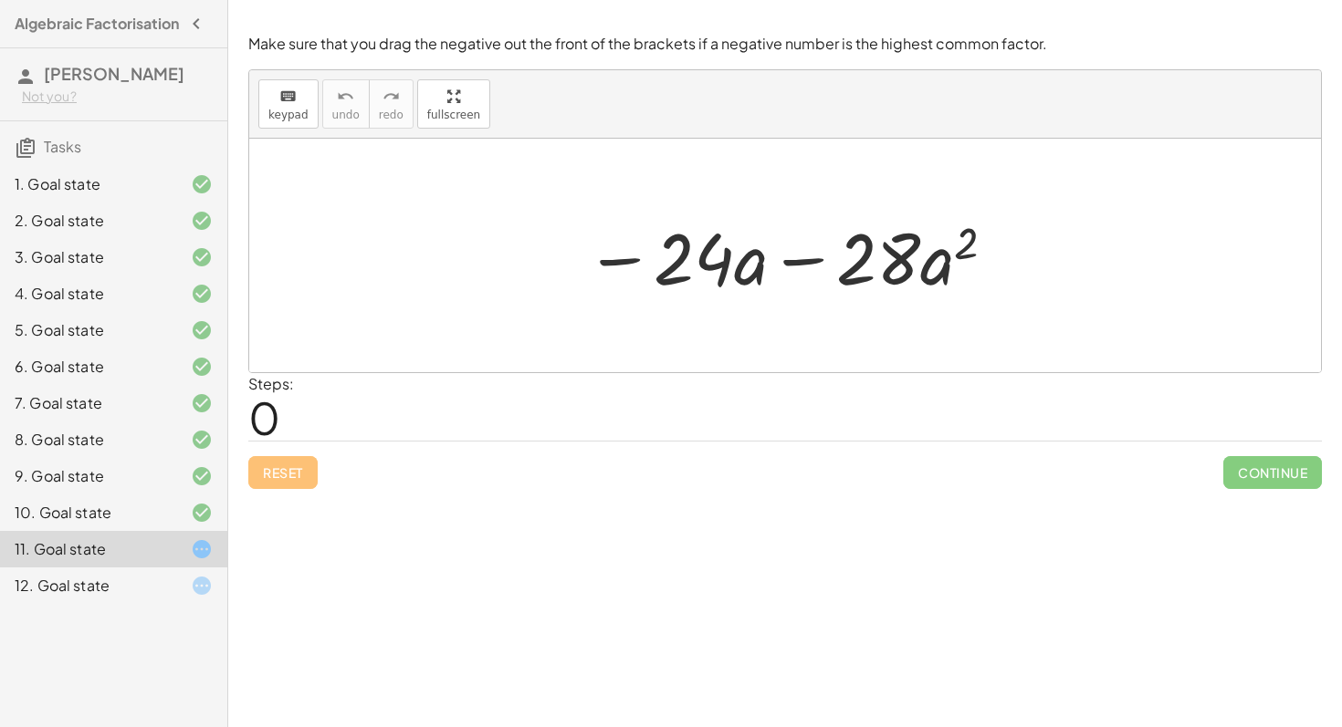
click at [66, 519] on div "10. Goal state" at bounding box center [88, 513] width 147 height 22
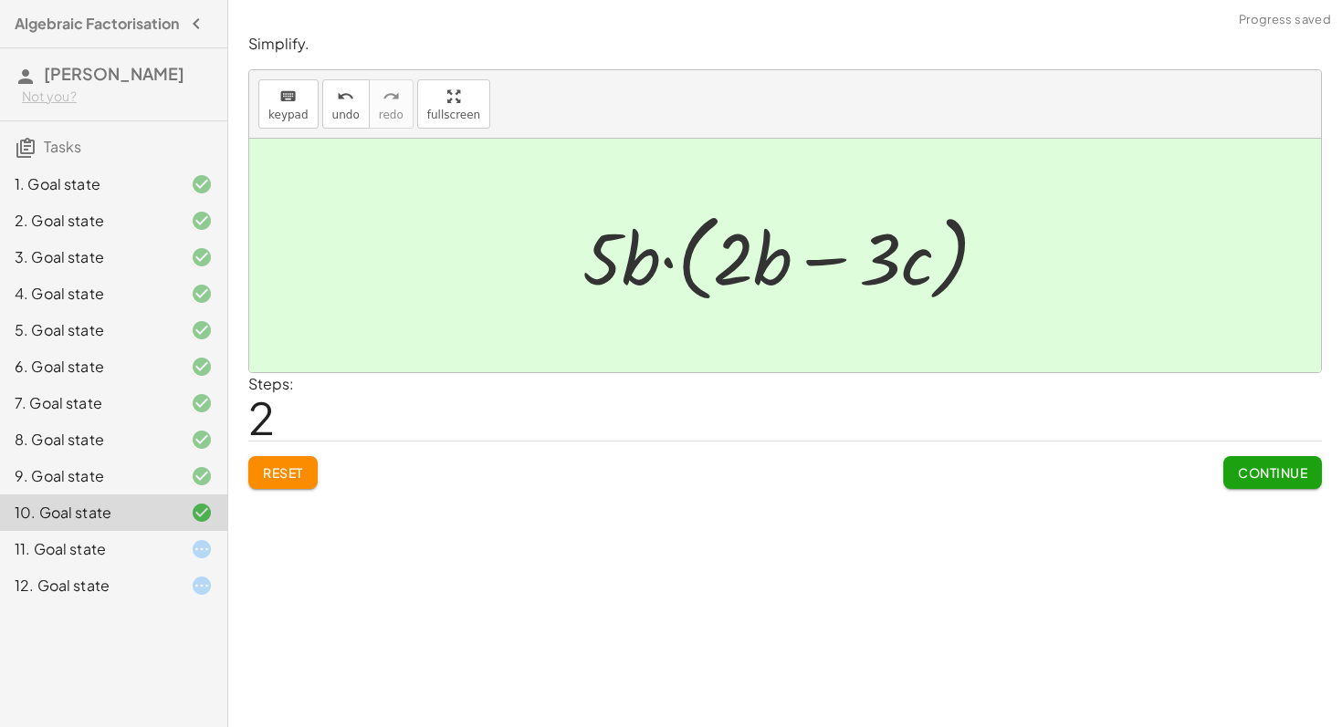
click at [103, 560] on div "11. Goal state" at bounding box center [88, 549] width 147 height 22
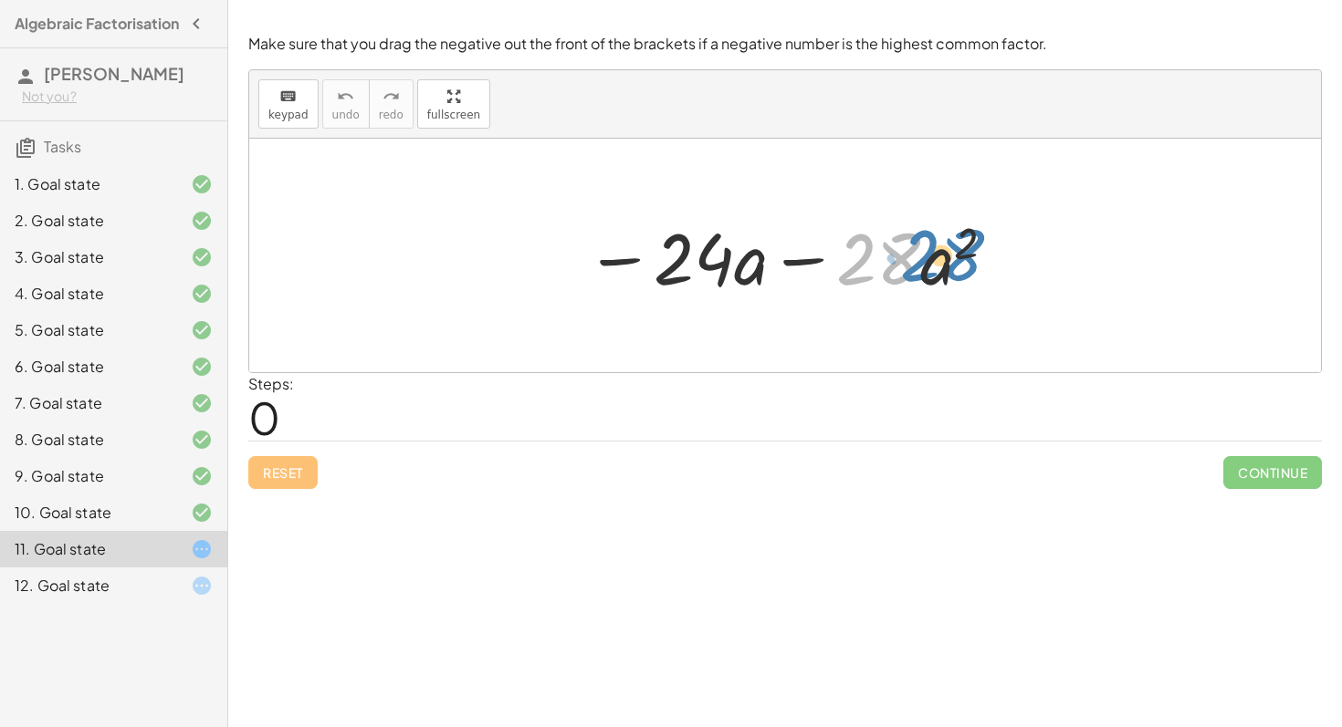
drag, startPoint x: 881, startPoint y: 268, endPoint x: 915, endPoint y: 257, distance: 36.4
click at [917, 256] on div at bounding box center [791, 256] width 431 height 94
click at [892, 267] on div at bounding box center [791, 256] width 431 height 94
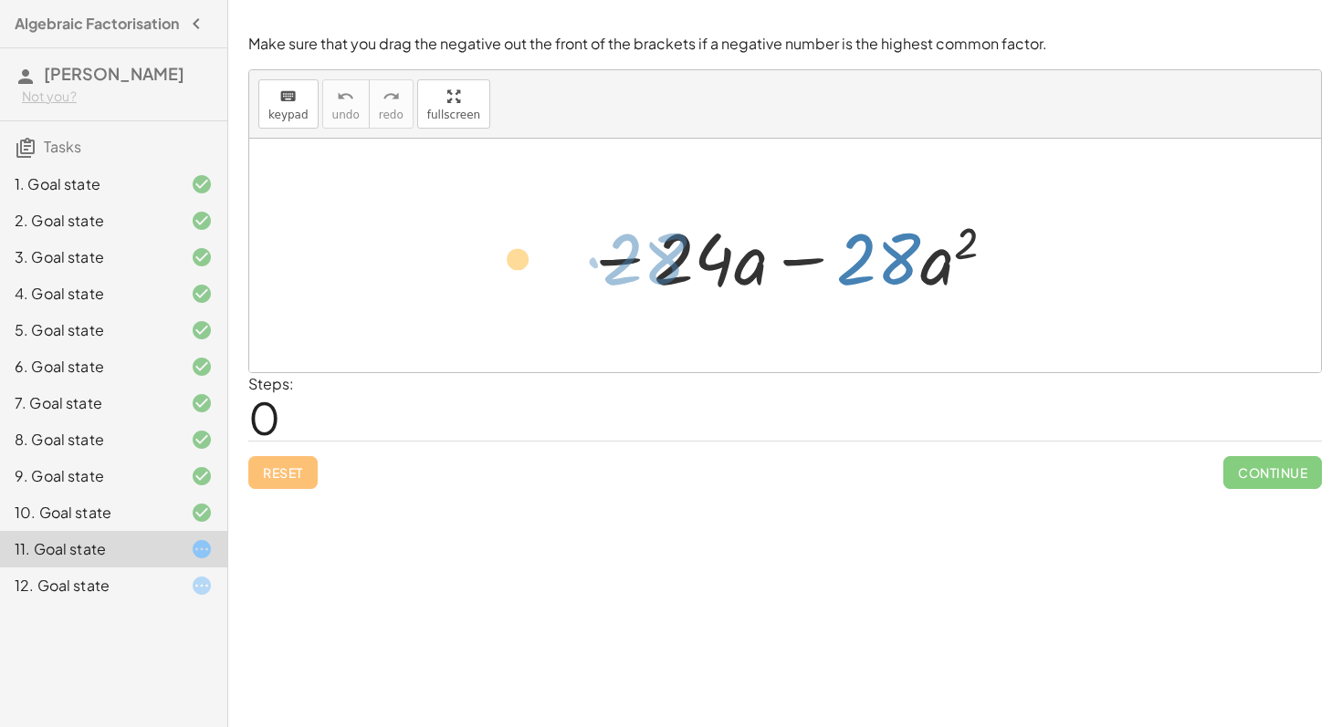
drag, startPoint x: 756, startPoint y: 267, endPoint x: 522, endPoint y: 267, distance: 233.7
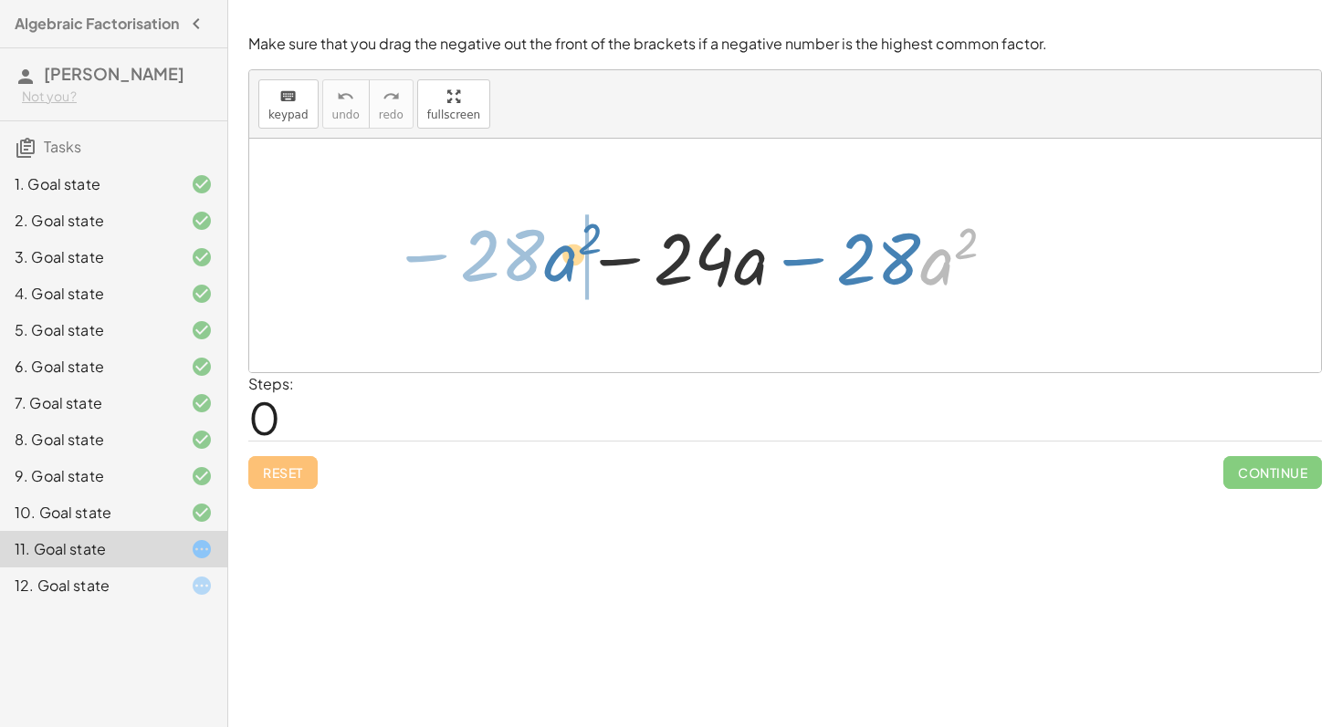
drag, startPoint x: 927, startPoint y: 278, endPoint x: 544, endPoint y: 278, distance: 383.3
click at [544, 278] on div "· a 2 − · 28 − · 24 · a − · 28 · a 2" at bounding box center [785, 256] width 1072 height 234
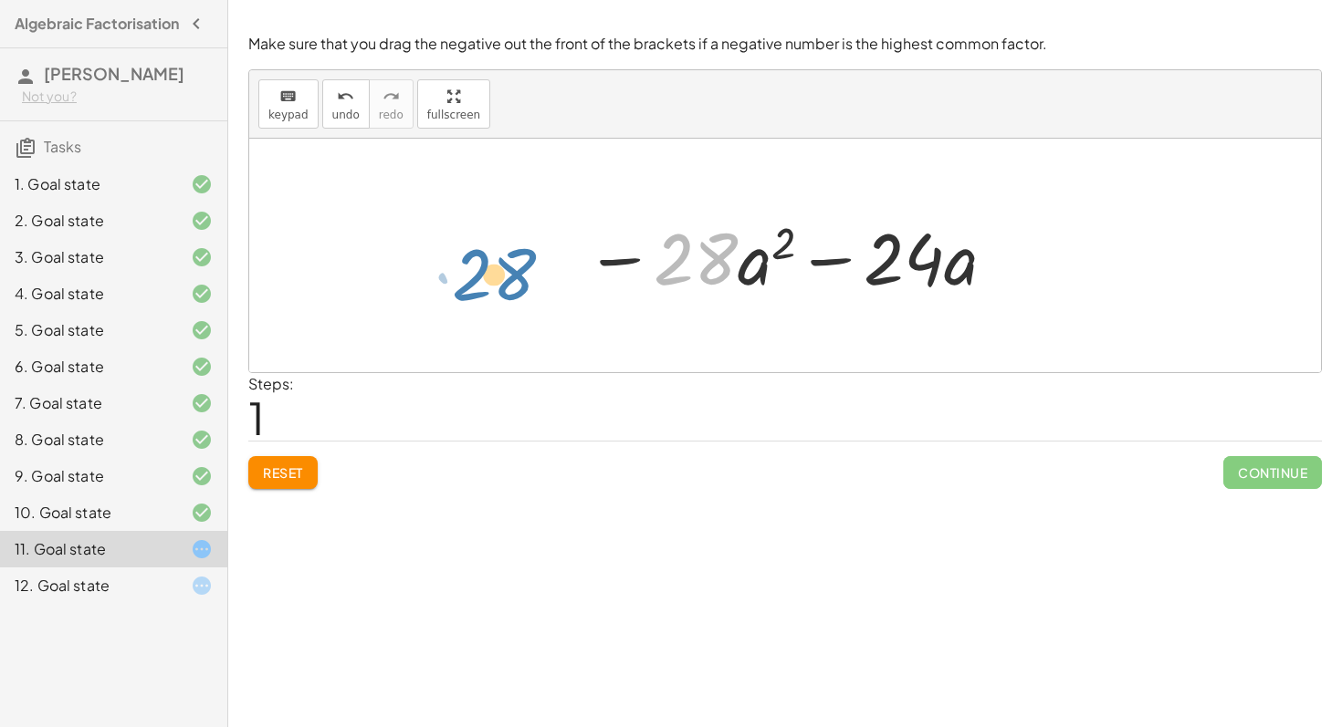
drag, startPoint x: 690, startPoint y: 280, endPoint x: 488, endPoint y: 296, distance: 202.3
click at [488, 296] on div "− · 24 · a − · 28 · a 2 · 28 − · 24 · a − · 28 · a 2" at bounding box center [785, 256] width 1072 height 234
click at [676, 258] on div at bounding box center [791, 256] width 431 height 94
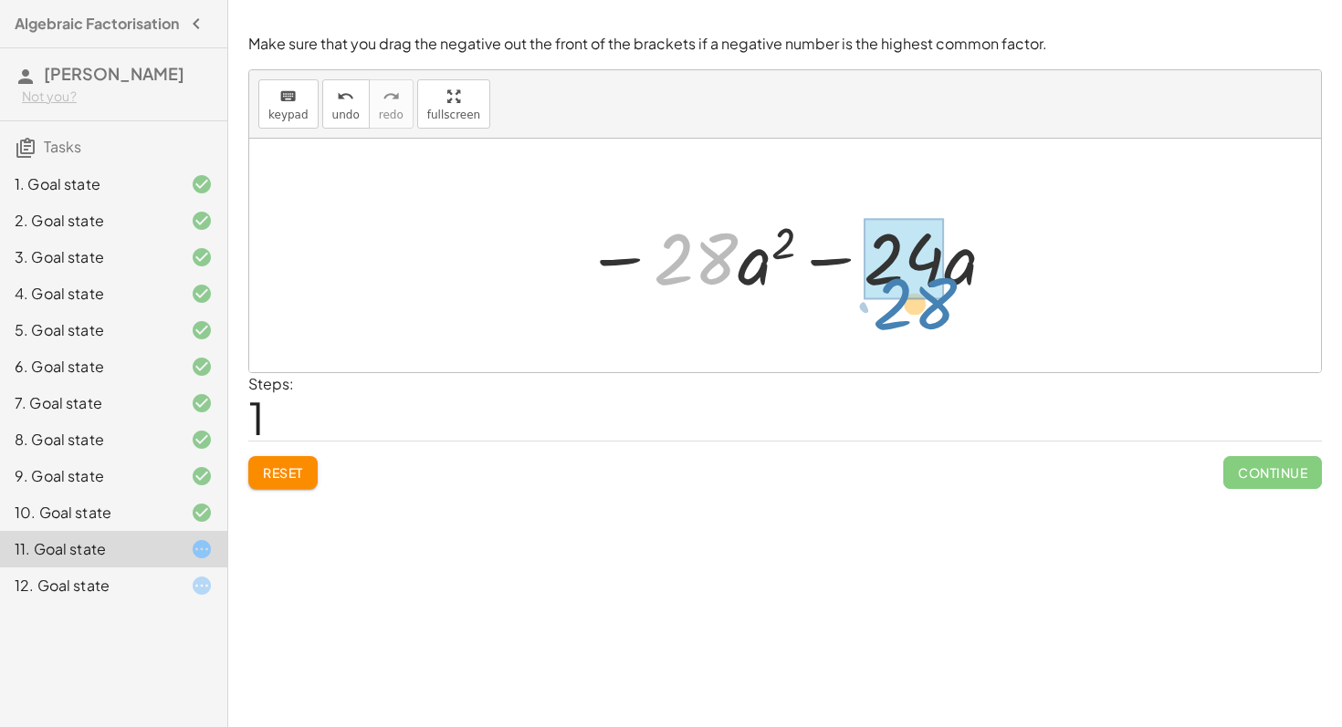
drag, startPoint x: 706, startPoint y: 267, endPoint x: 925, endPoint y: 312, distance: 223.6
click at [925, 312] on div "− · 24 · a − · 28 · a 2 · 28 − · a 2 − · 24 · a − · 28 · a 2" at bounding box center [785, 256] width 1072 height 234
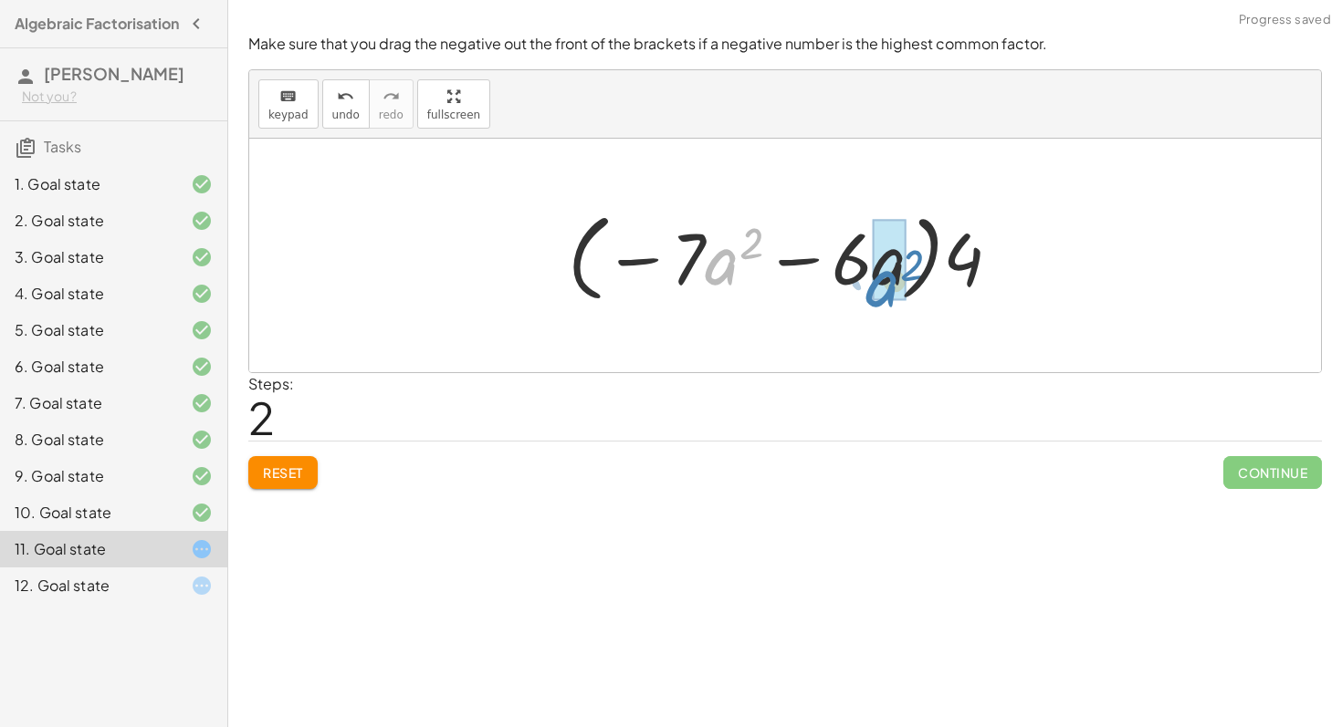
drag, startPoint x: 726, startPoint y: 274, endPoint x: 885, endPoint y: 296, distance: 161.2
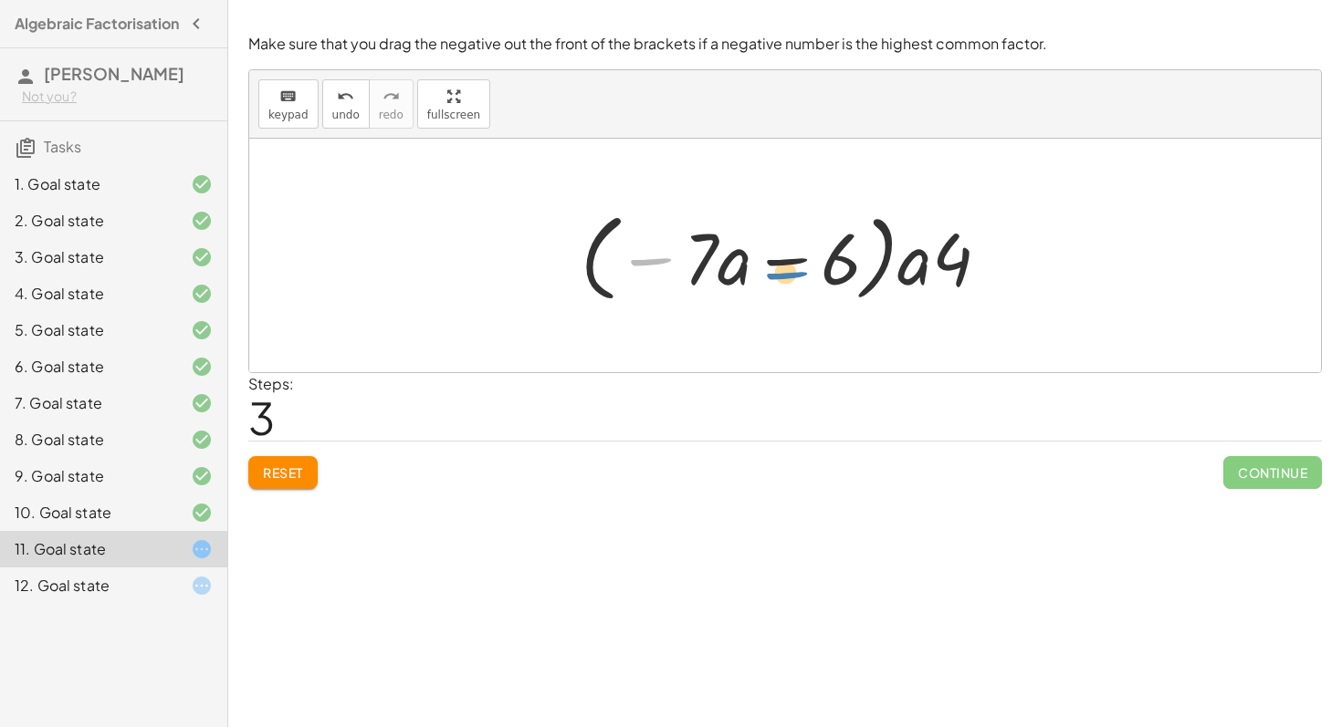
drag, startPoint x: 633, startPoint y: 252, endPoint x: 768, endPoint y: 284, distance: 138.8
click at [768, 283] on div at bounding box center [792, 256] width 442 height 105
drag, startPoint x: 559, startPoint y: 262, endPoint x: 608, endPoint y: 268, distance: 49.7
click at [608, 268] on div "− · 24 · a − · 28 · a 2 − · 28 · a 2 − · 24 · a − · 4 · 7 · a 2 − · 4 · 6 · a ·…" at bounding box center [785, 256] width 465 height 114
click at [286, 465] on span "Reset" at bounding box center [283, 473] width 40 height 16
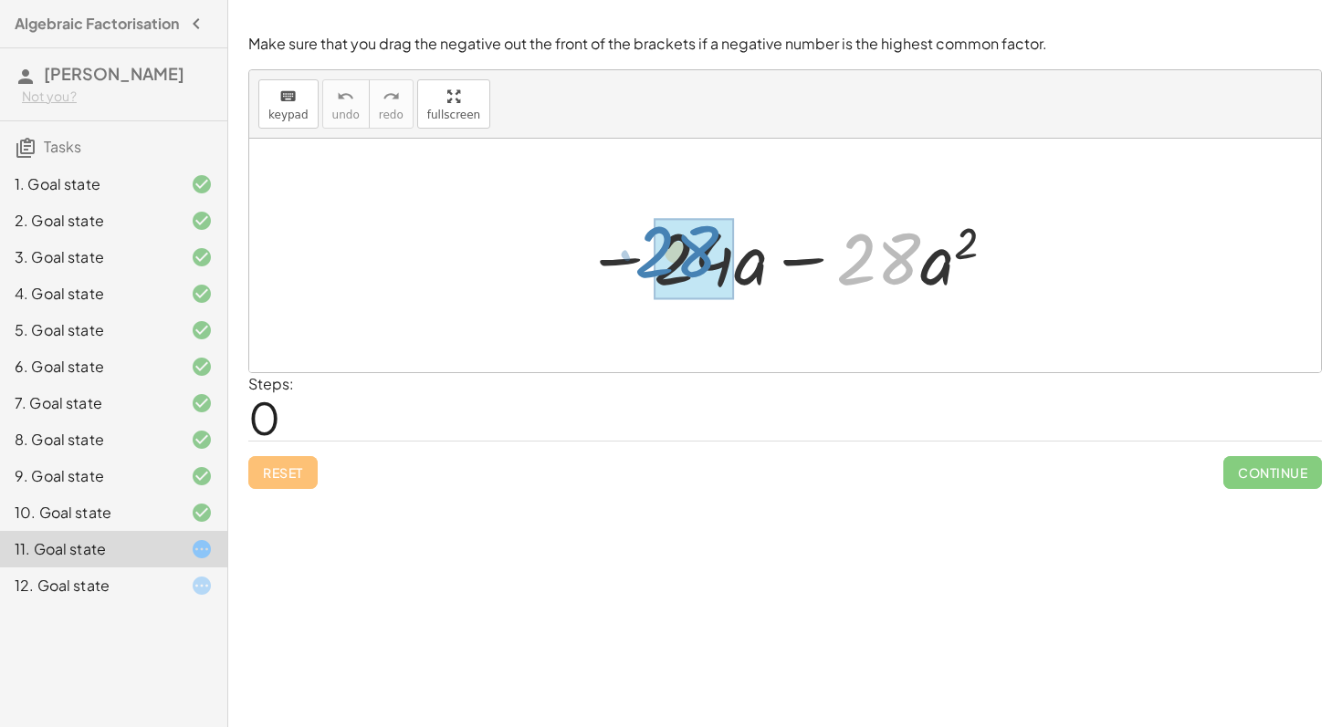
drag, startPoint x: 869, startPoint y: 262, endPoint x: 674, endPoint y: 252, distance: 195.6
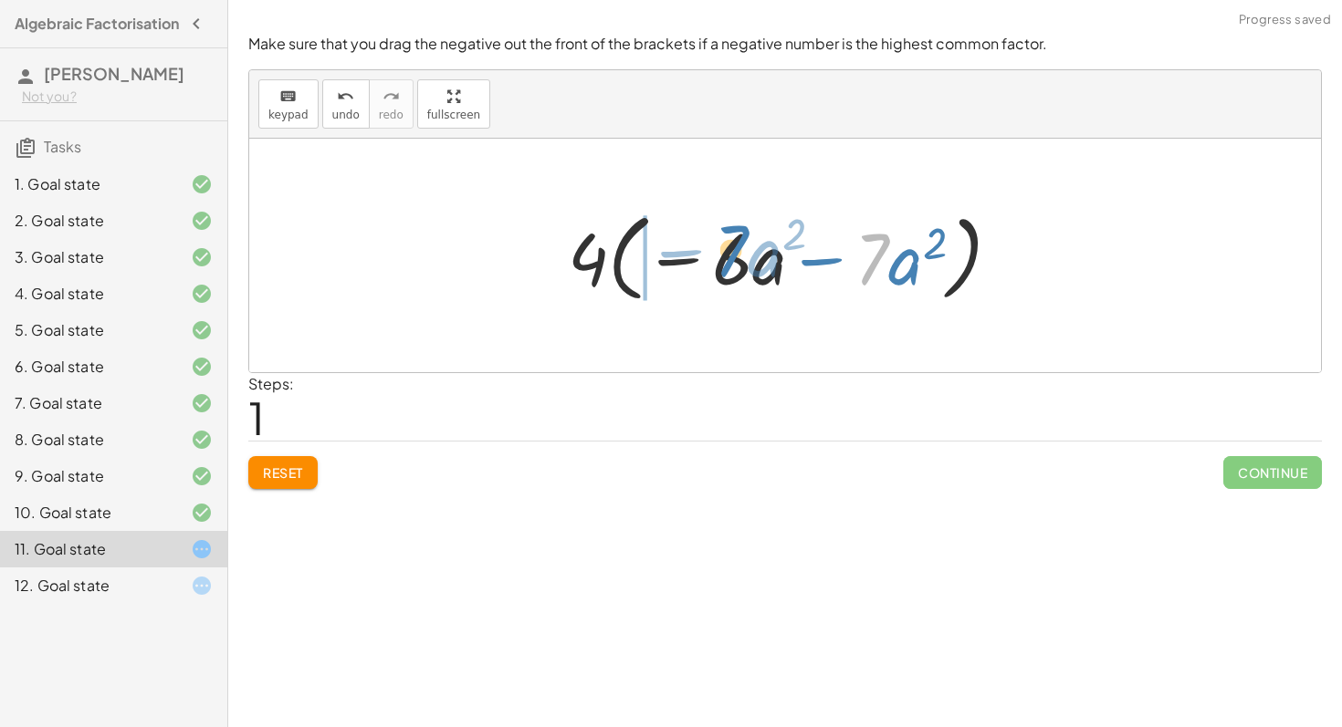
drag, startPoint x: 872, startPoint y: 271, endPoint x: 730, endPoint y: 262, distance: 141.8
click at [730, 262] on div at bounding box center [791, 256] width 465 height 105
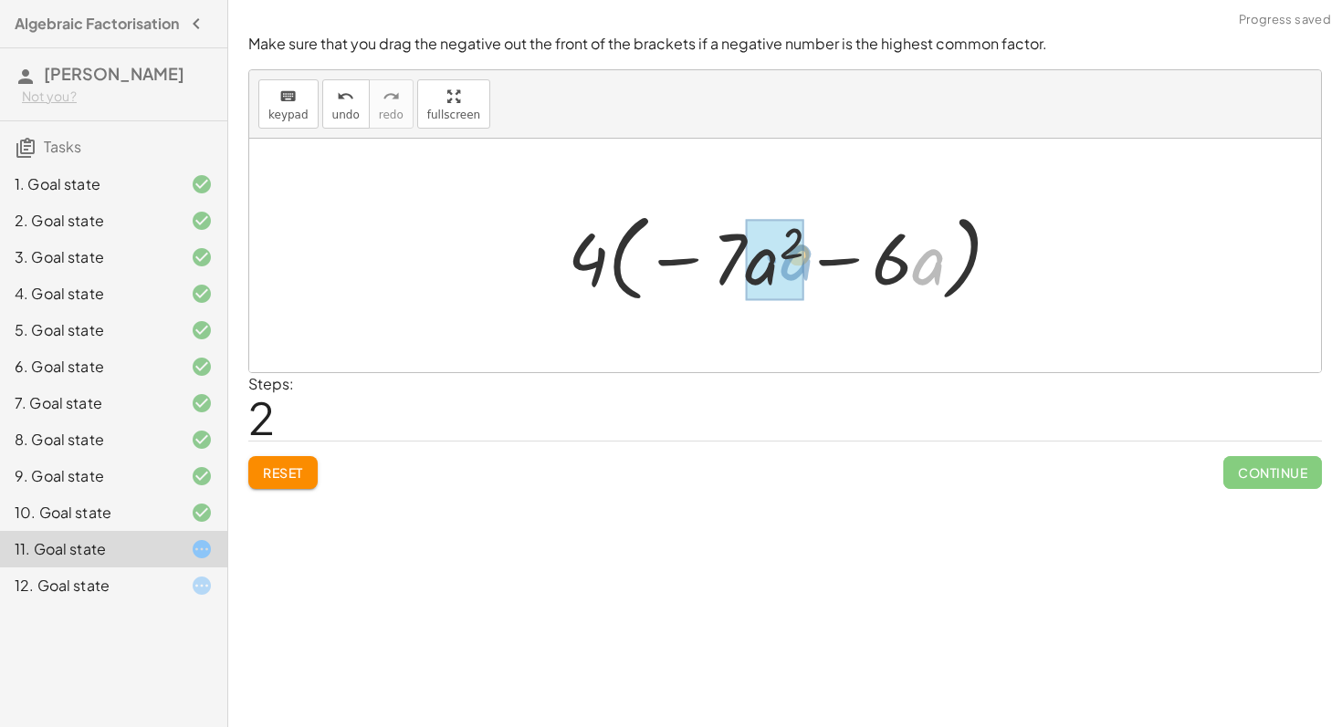
drag, startPoint x: 926, startPoint y: 274, endPoint x: 778, endPoint y: 264, distance: 149.1
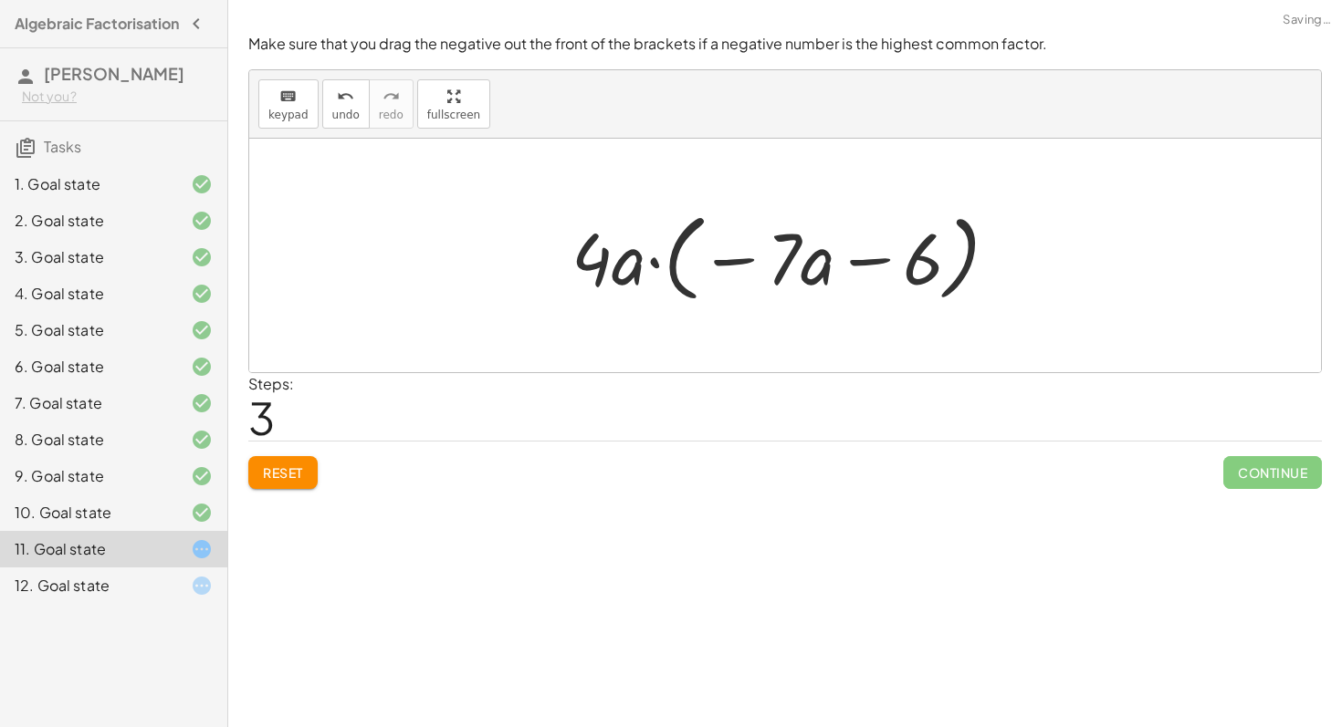
click at [628, 277] on div at bounding box center [791, 256] width 459 height 105
click at [643, 276] on div at bounding box center [791, 256] width 459 height 105
click at [601, 266] on div at bounding box center [791, 256] width 459 height 105
drag, startPoint x: 601, startPoint y: 266, endPoint x: 620, endPoint y: 267, distance: 19.2
click at [620, 267] on div at bounding box center [791, 256] width 459 height 105
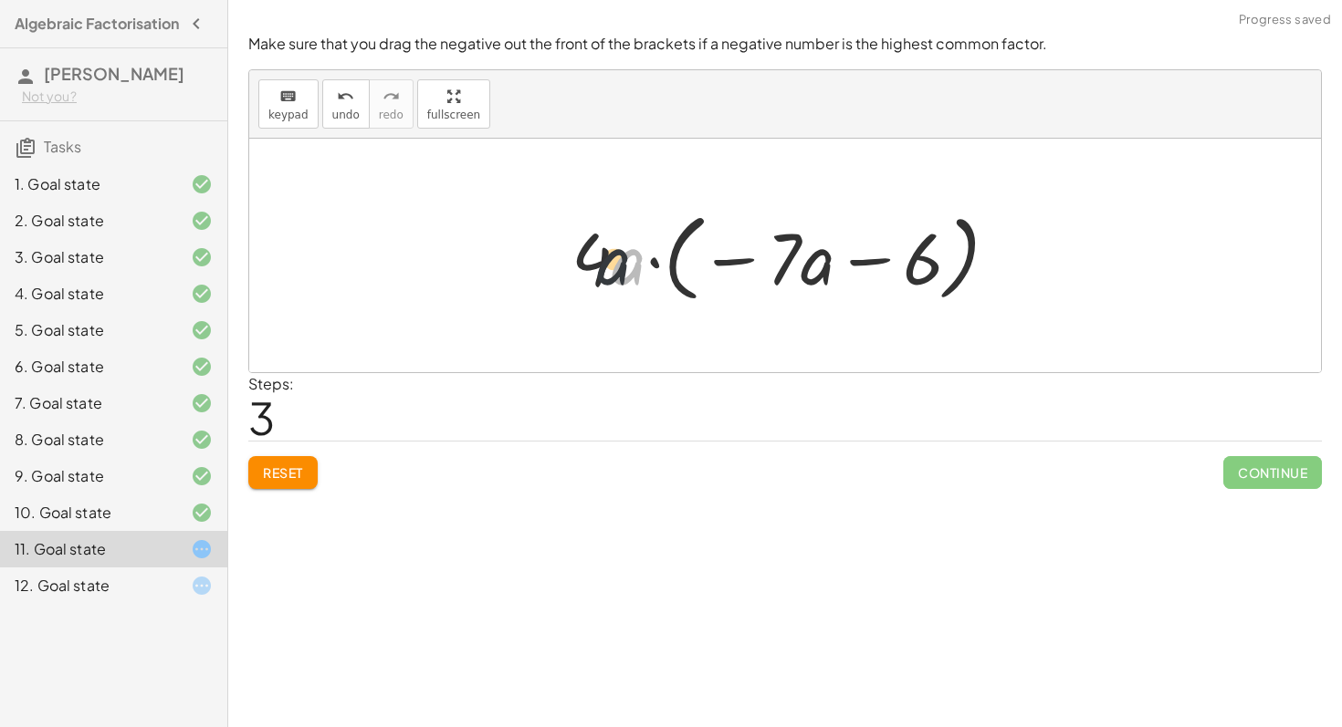
drag, startPoint x: 635, startPoint y: 271, endPoint x: 570, endPoint y: 260, distance: 66.6
click at [570, 260] on div at bounding box center [791, 256] width 459 height 105
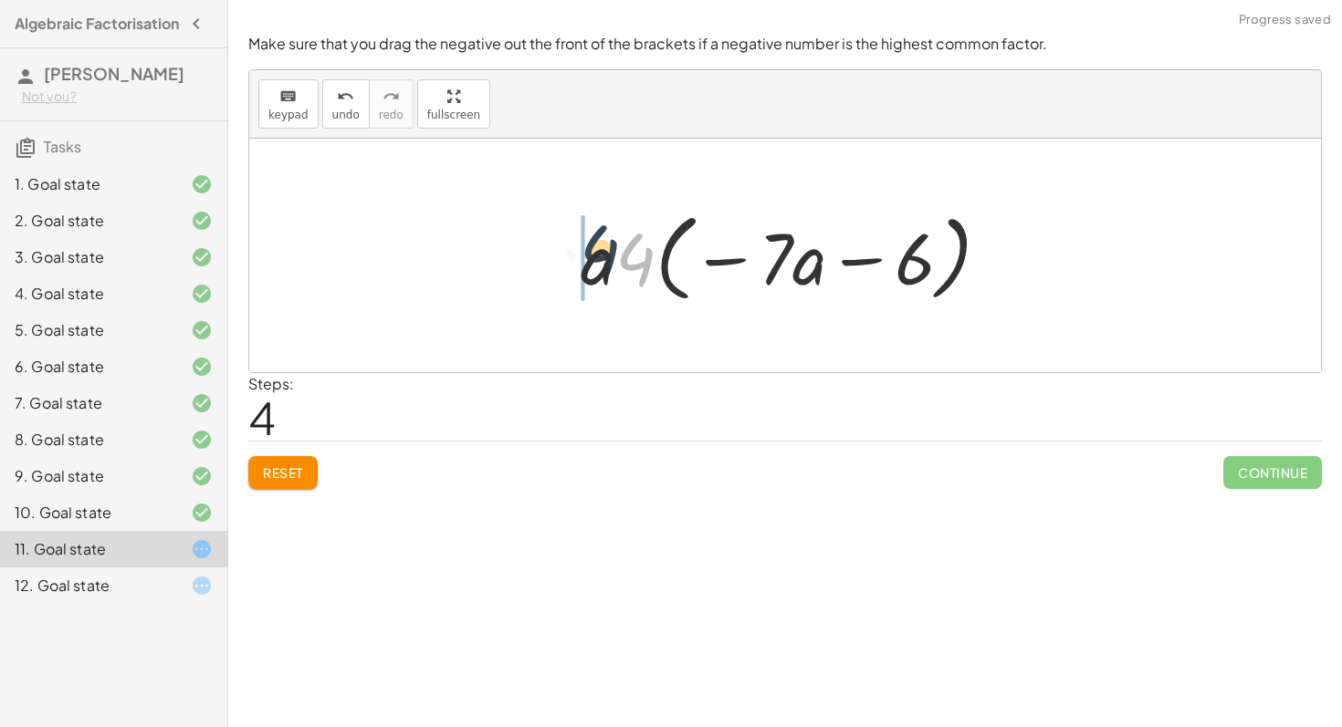
drag, startPoint x: 618, startPoint y: 274, endPoint x: 569, endPoint y: 261, distance: 50.9
click at [569, 261] on div "− · 24 · a − · 28 · a 2 − · 4 · 6 · a − · 4 · 7 · a 2 · 4 · ( − · 6 · a − · 7 ·…" at bounding box center [785, 256] width 465 height 114
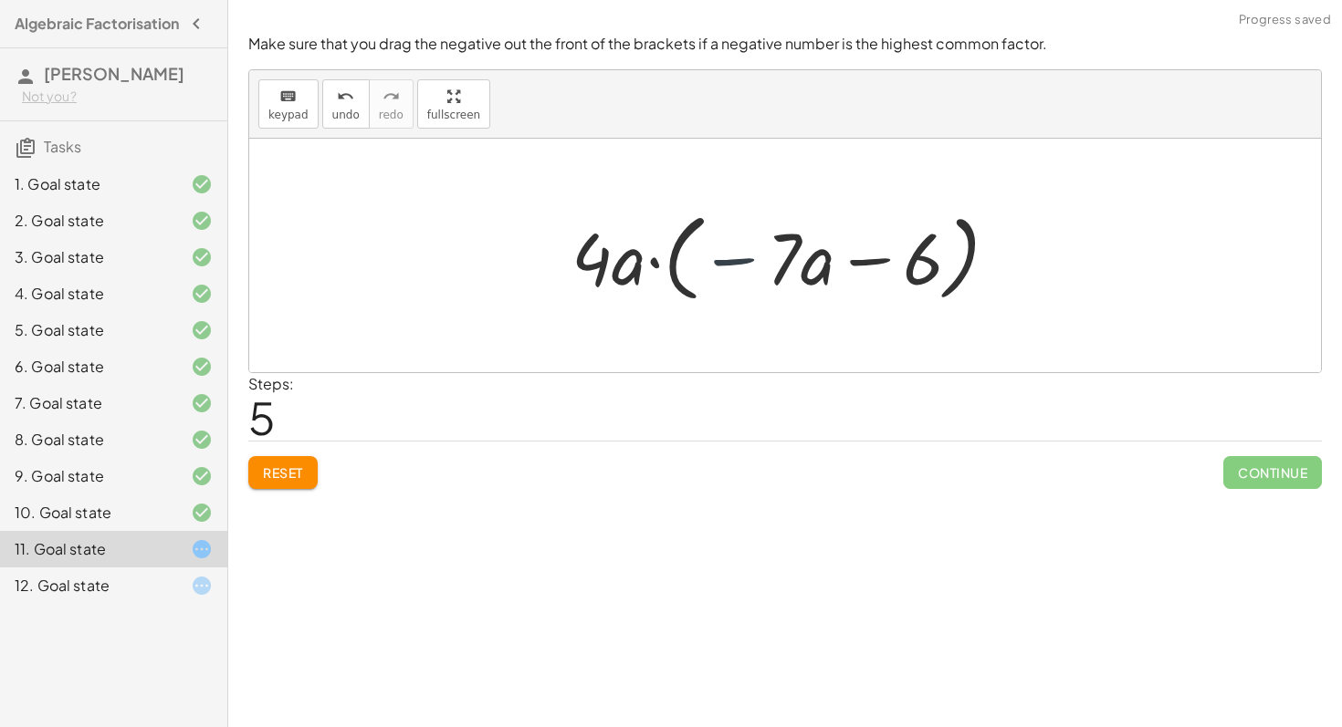
click at [728, 255] on div at bounding box center [791, 256] width 459 height 105
drag, startPoint x: 917, startPoint y: 267, endPoint x: 759, endPoint y: 262, distance: 158.0
click at [759, 262] on div at bounding box center [791, 256] width 459 height 105
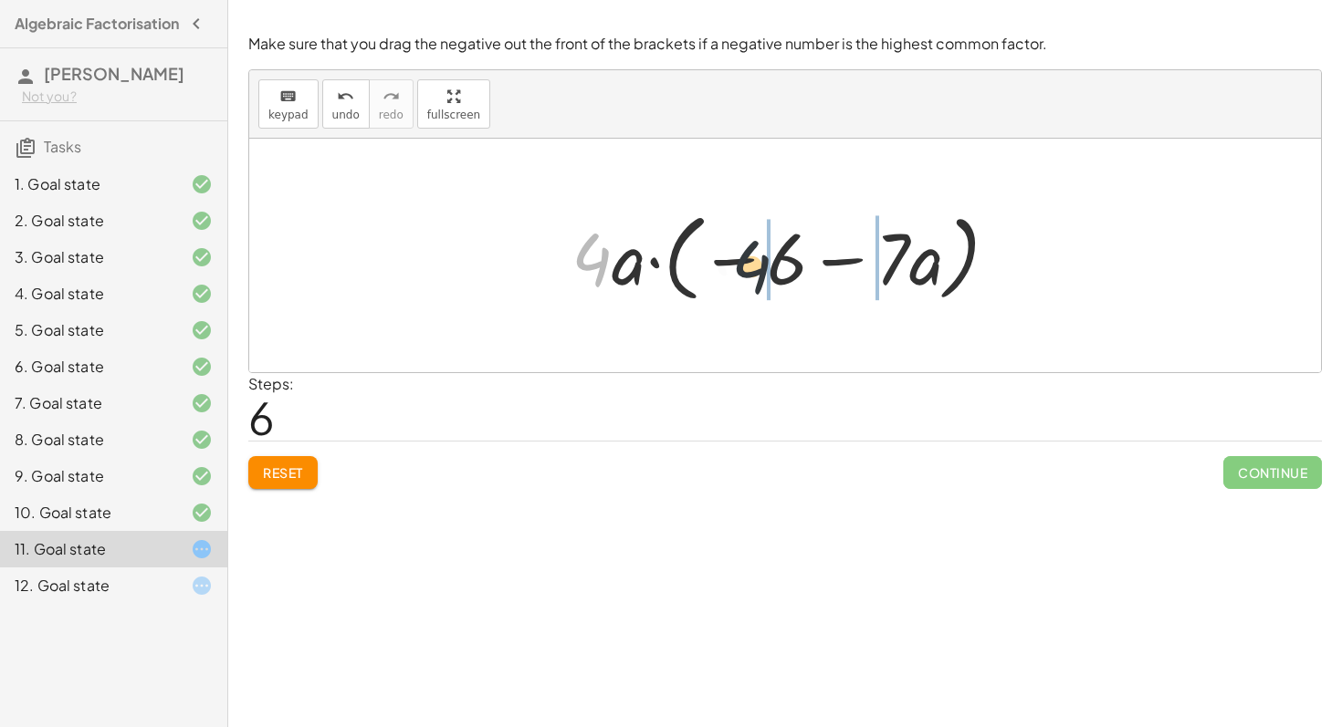
drag, startPoint x: 612, startPoint y: 260, endPoint x: 805, endPoint y: 273, distance: 193.9
click at [805, 273] on div at bounding box center [791, 256] width 459 height 105
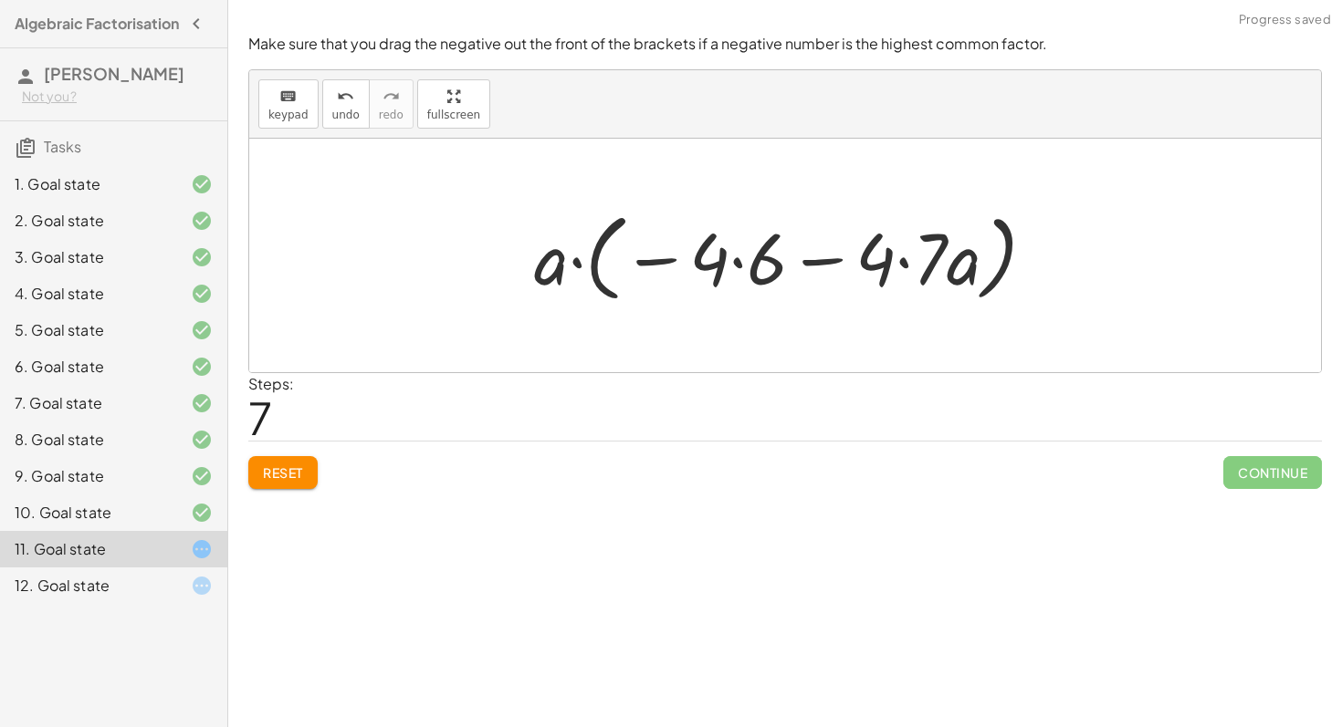
click at [286, 471] on span "Reset" at bounding box center [283, 473] width 40 height 16
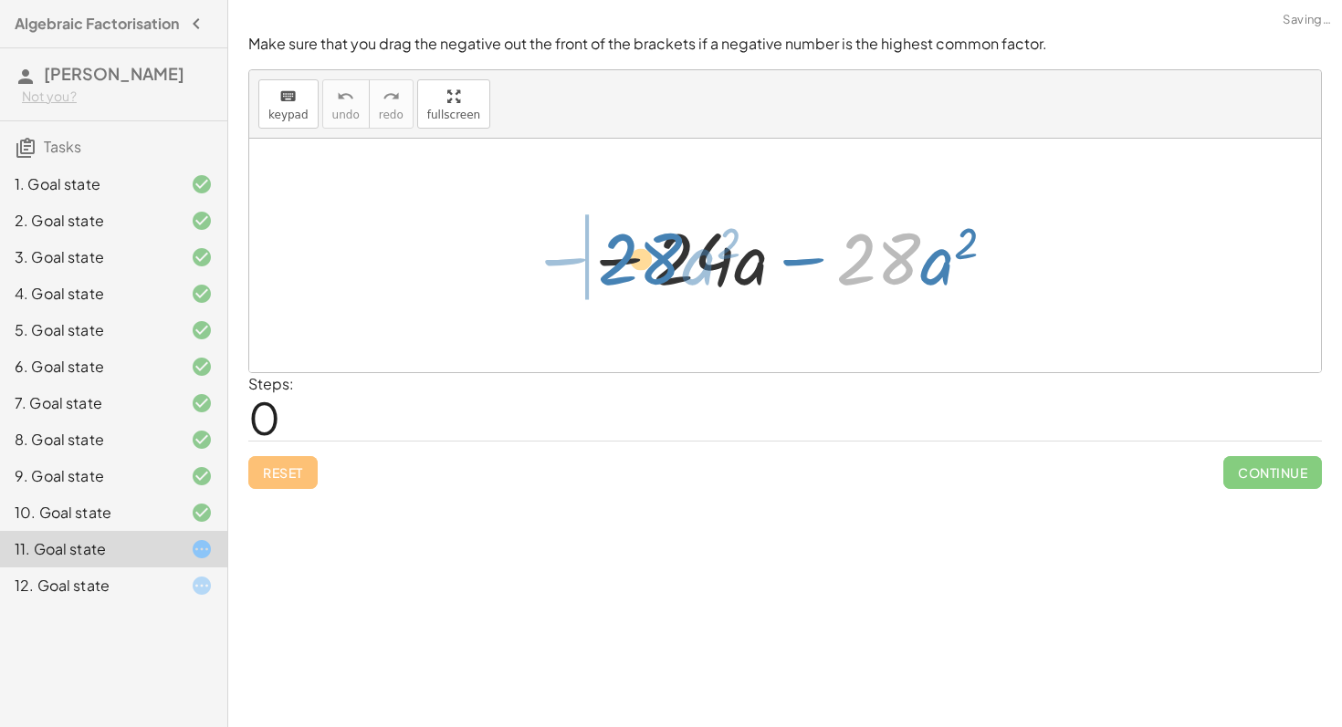
drag, startPoint x: 882, startPoint y: 257, endPoint x: 643, endPoint y: 257, distance: 239.1
click at [643, 257] on div at bounding box center [791, 256] width 431 height 94
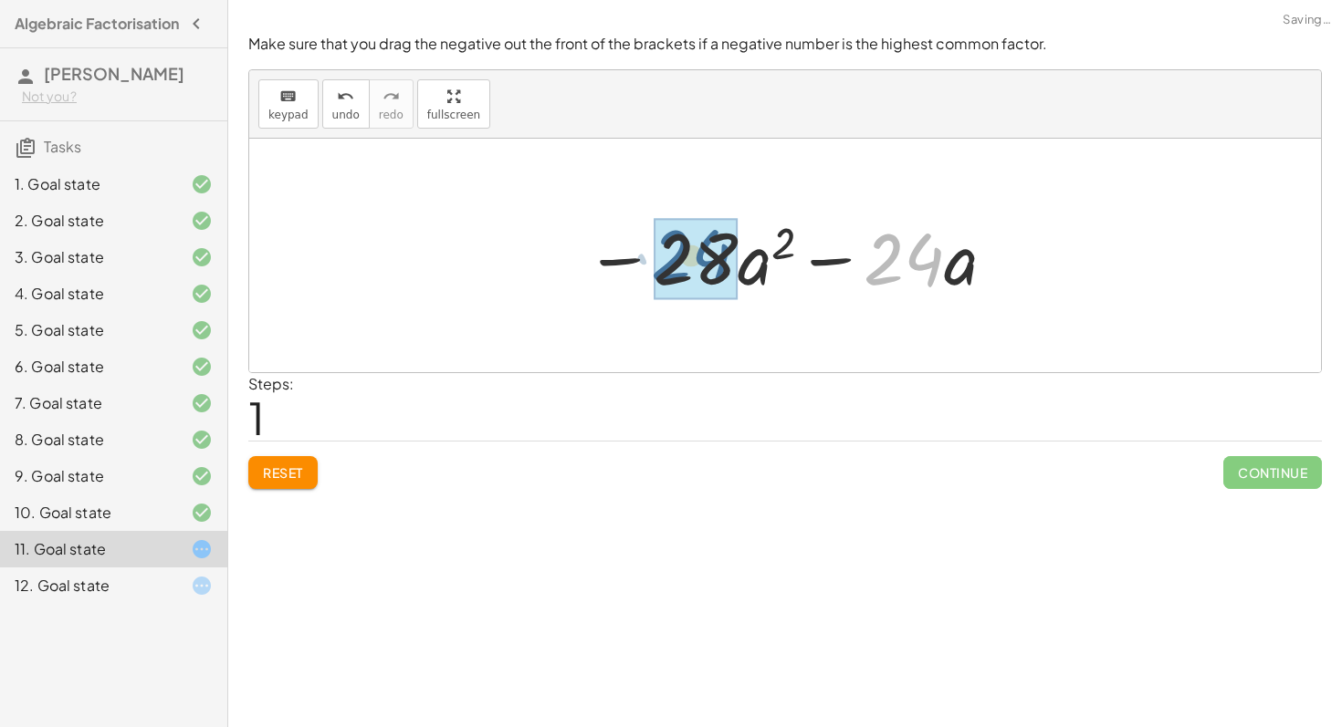
drag, startPoint x: 905, startPoint y: 250, endPoint x: 694, endPoint y: 246, distance: 211.8
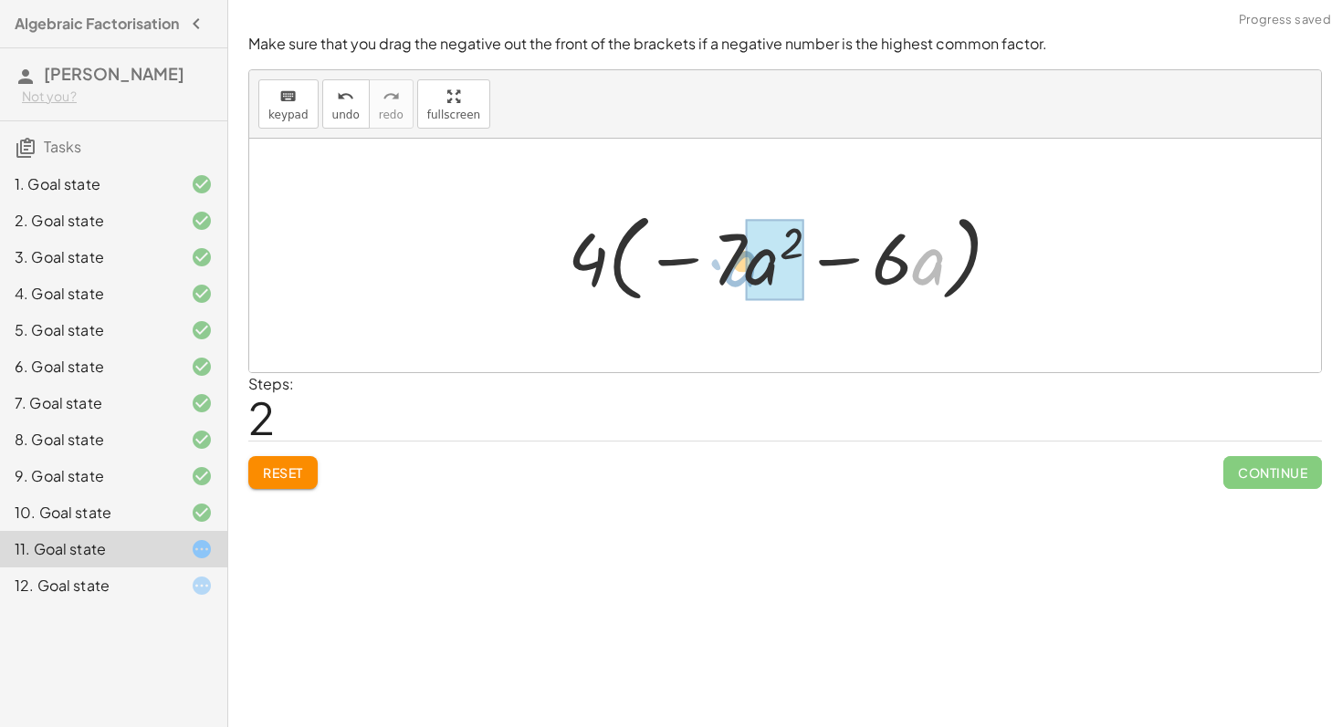
drag, startPoint x: 929, startPoint y: 265, endPoint x: 749, endPoint y: 260, distance: 179.9
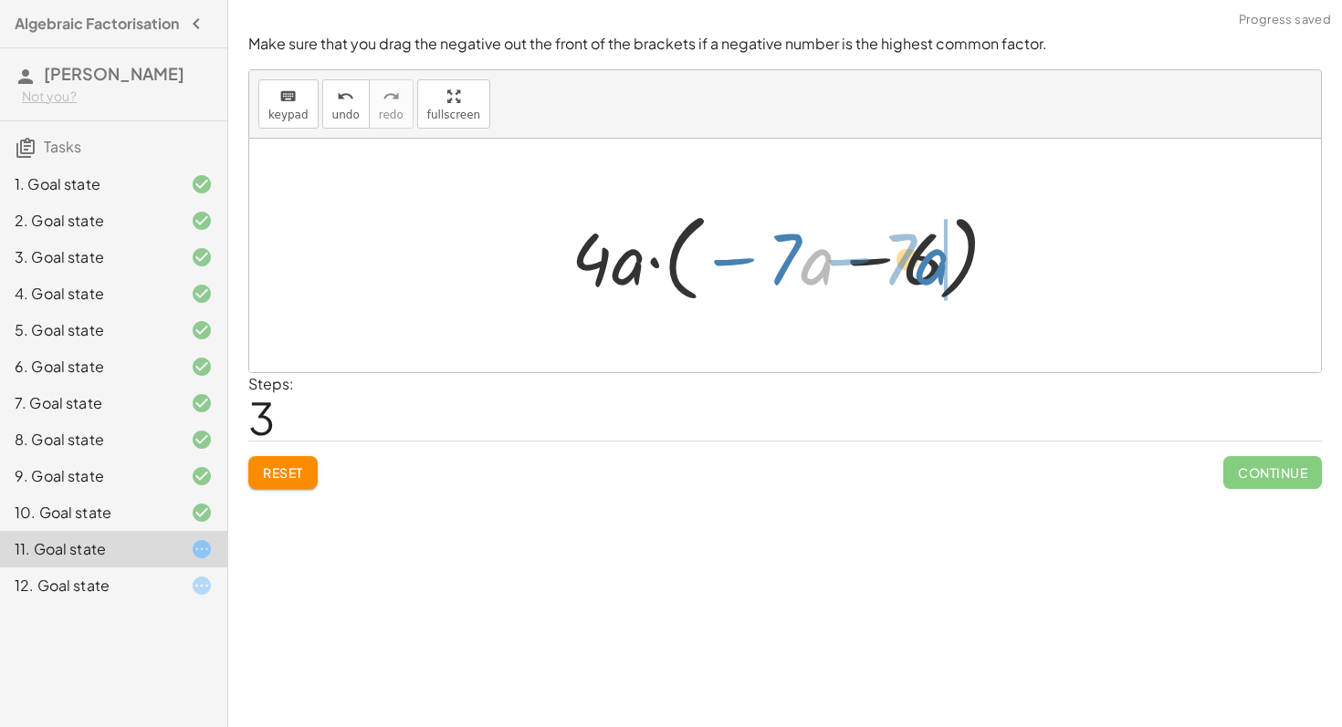
drag, startPoint x: 817, startPoint y: 260, endPoint x: 980, endPoint y: 260, distance: 163.4
click at [980, 260] on div at bounding box center [791, 256] width 459 height 105
drag, startPoint x: 884, startPoint y: 270, endPoint x: 792, endPoint y: 266, distance: 92.3
click at [792, 266] on div at bounding box center [791, 256] width 459 height 105
drag, startPoint x: 903, startPoint y: 266, endPoint x: 815, endPoint y: 275, distance: 88.1
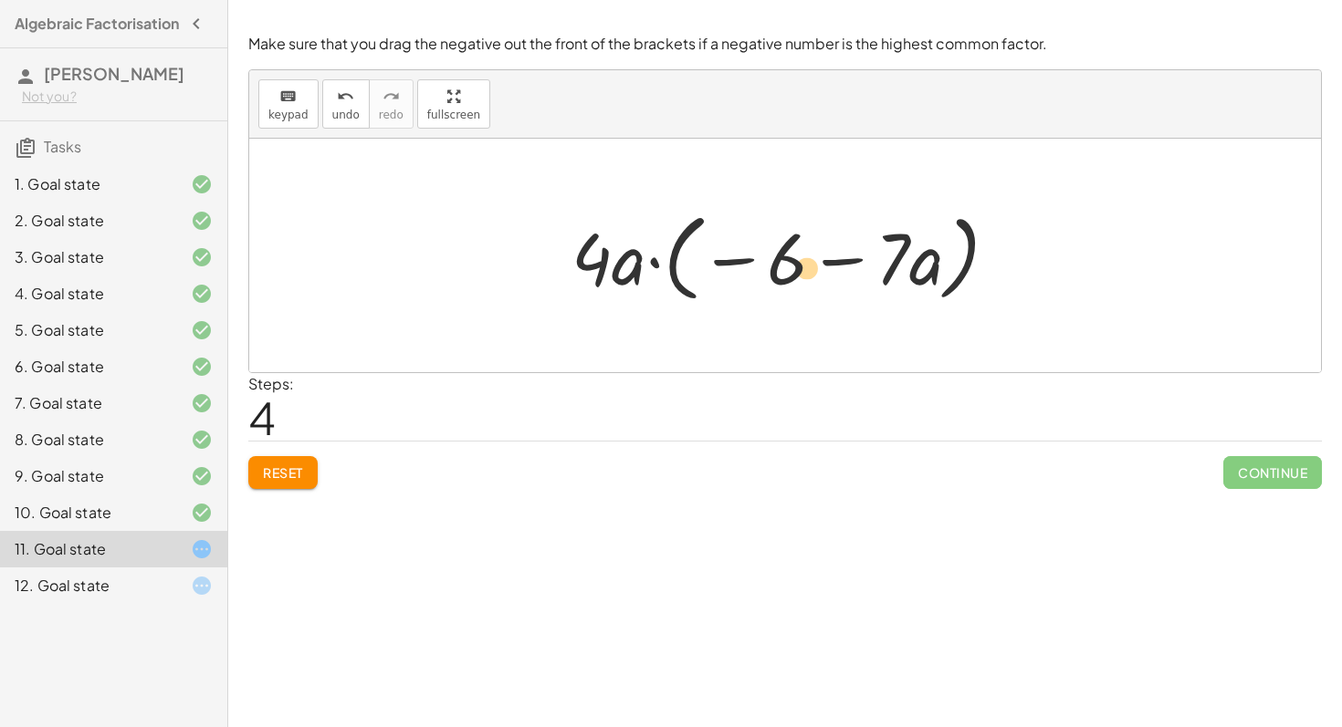
click at [815, 275] on div at bounding box center [791, 256] width 459 height 105
drag, startPoint x: 573, startPoint y: 273, endPoint x: 772, endPoint y: 279, distance: 199.1
click at [773, 279] on div at bounding box center [791, 256] width 459 height 105
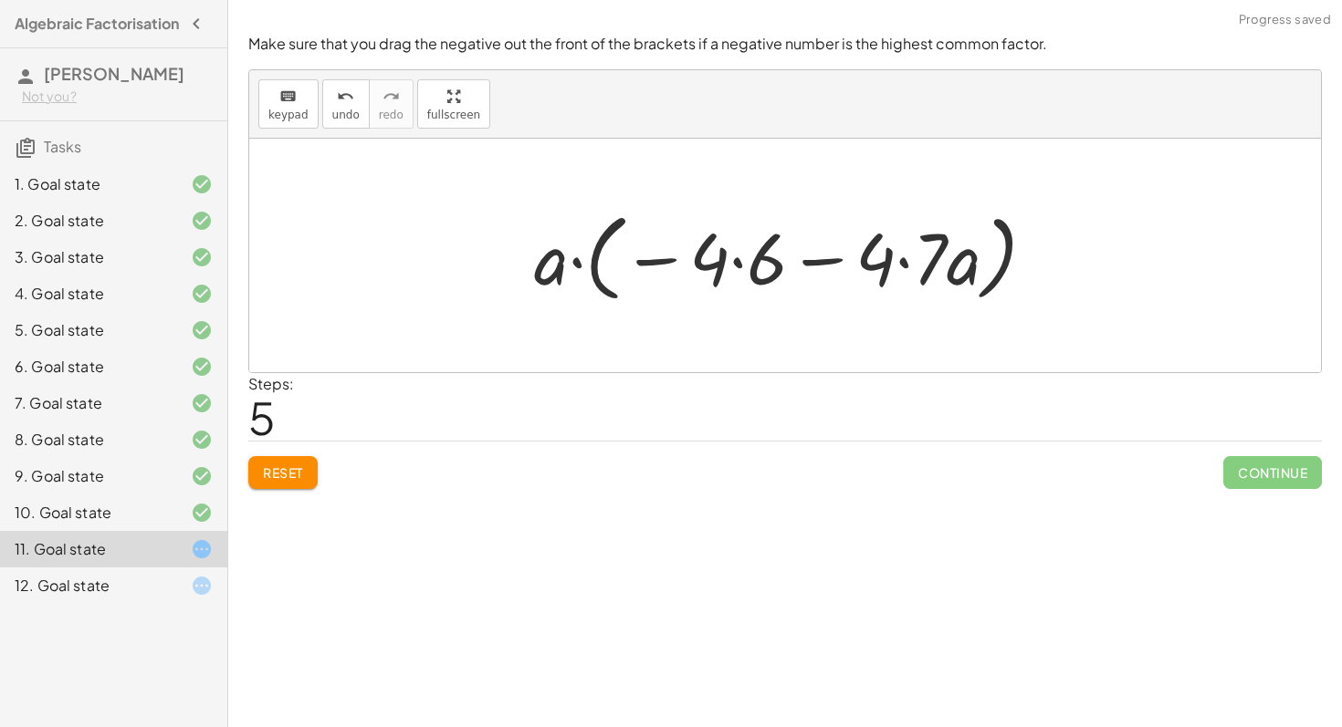
click at [256, 488] on button "Reset" at bounding box center [282, 472] width 69 height 33
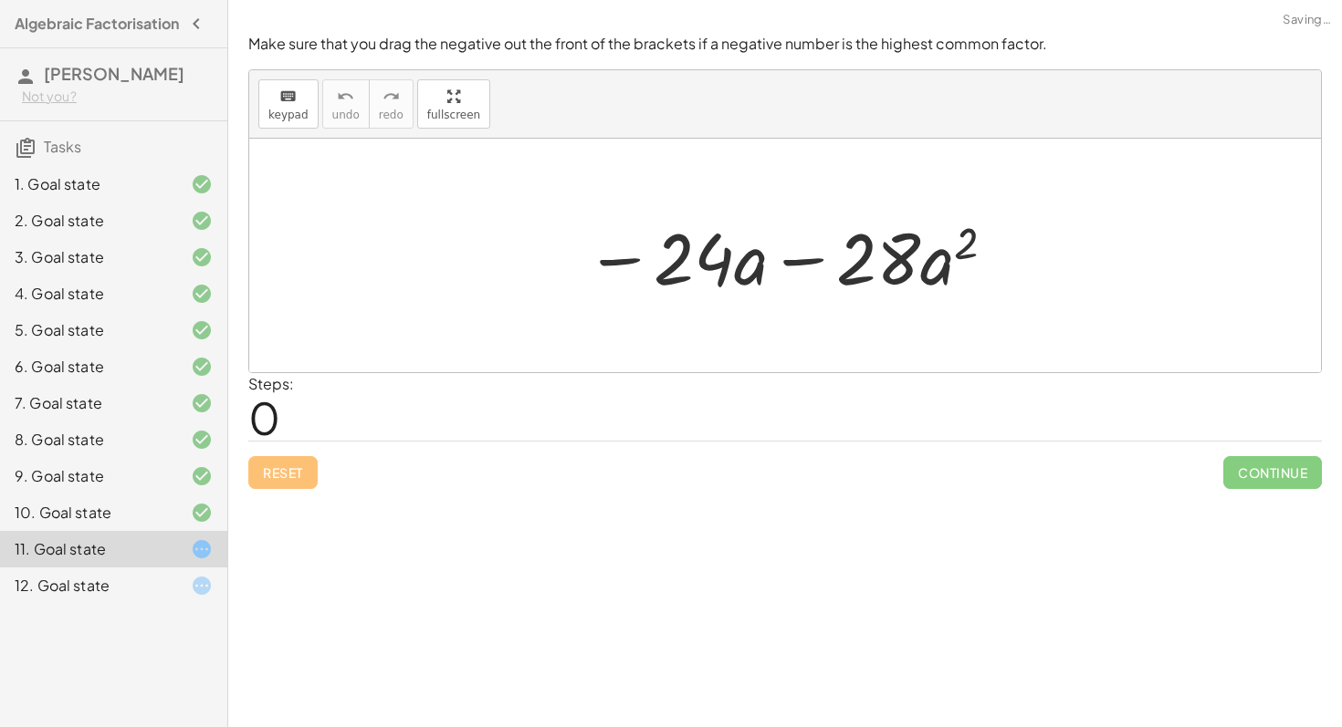
click at [158, 597] on div "12. Goal state" at bounding box center [88, 586] width 147 height 22
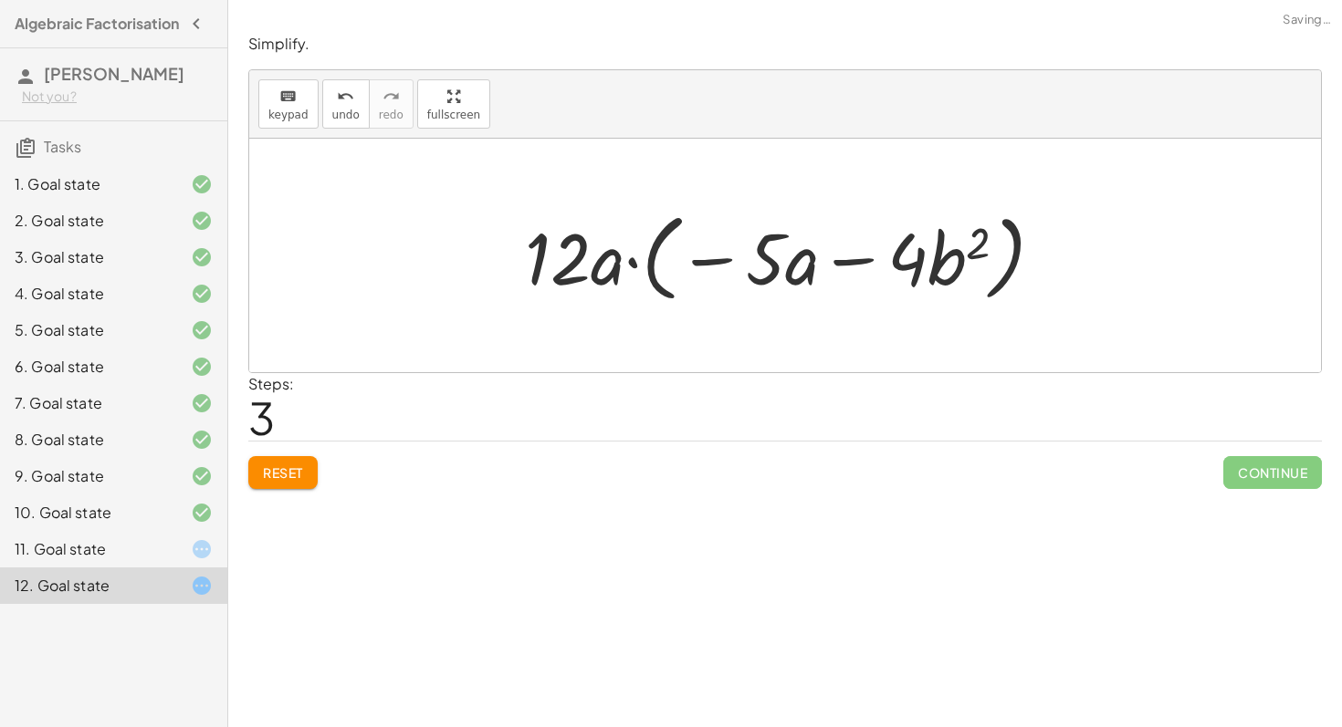
click at [663, 276] on div at bounding box center [791, 256] width 551 height 105
click at [863, 256] on div at bounding box center [791, 256] width 551 height 105
click at [803, 268] on div at bounding box center [791, 256] width 551 height 105
drag, startPoint x: 952, startPoint y: 260, endPoint x: 801, endPoint y: 270, distance: 150.9
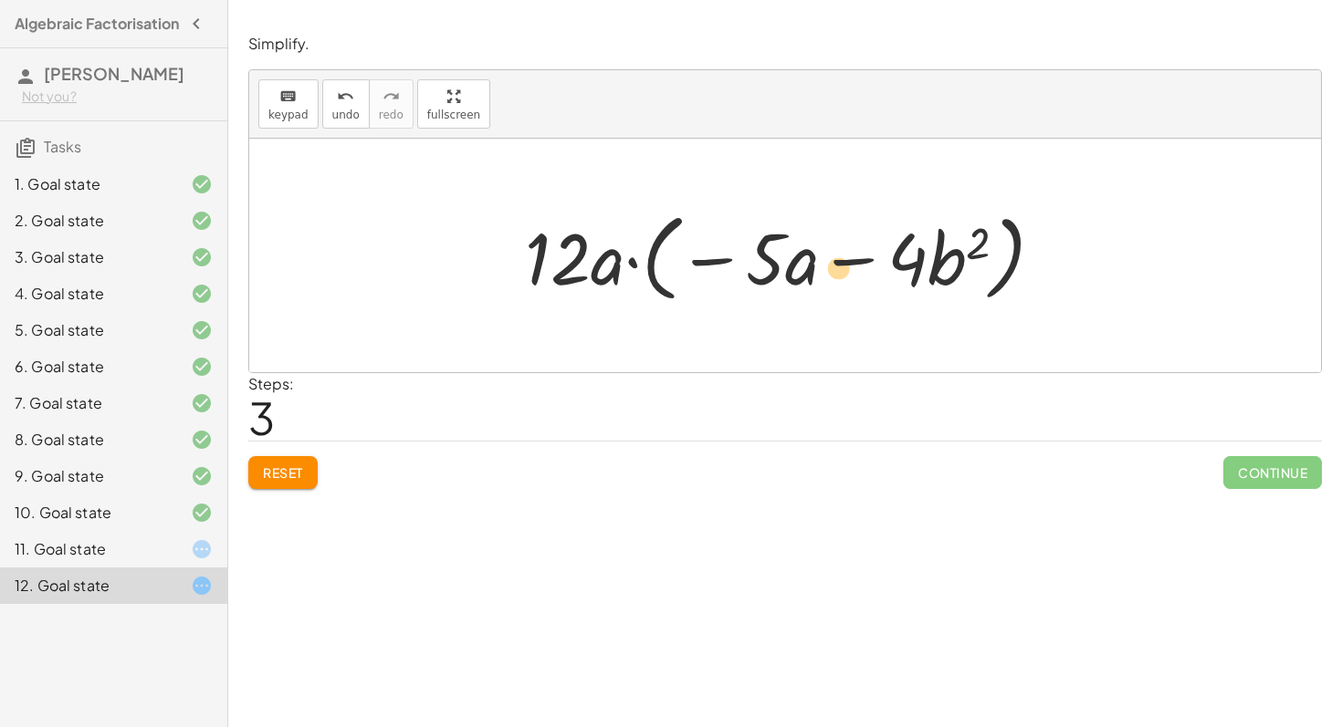
click at [803, 270] on div at bounding box center [791, 256] width 551 height 105
click at [262, 484] on button "Reset" at bounding box center [282, 472] width 69 height 33
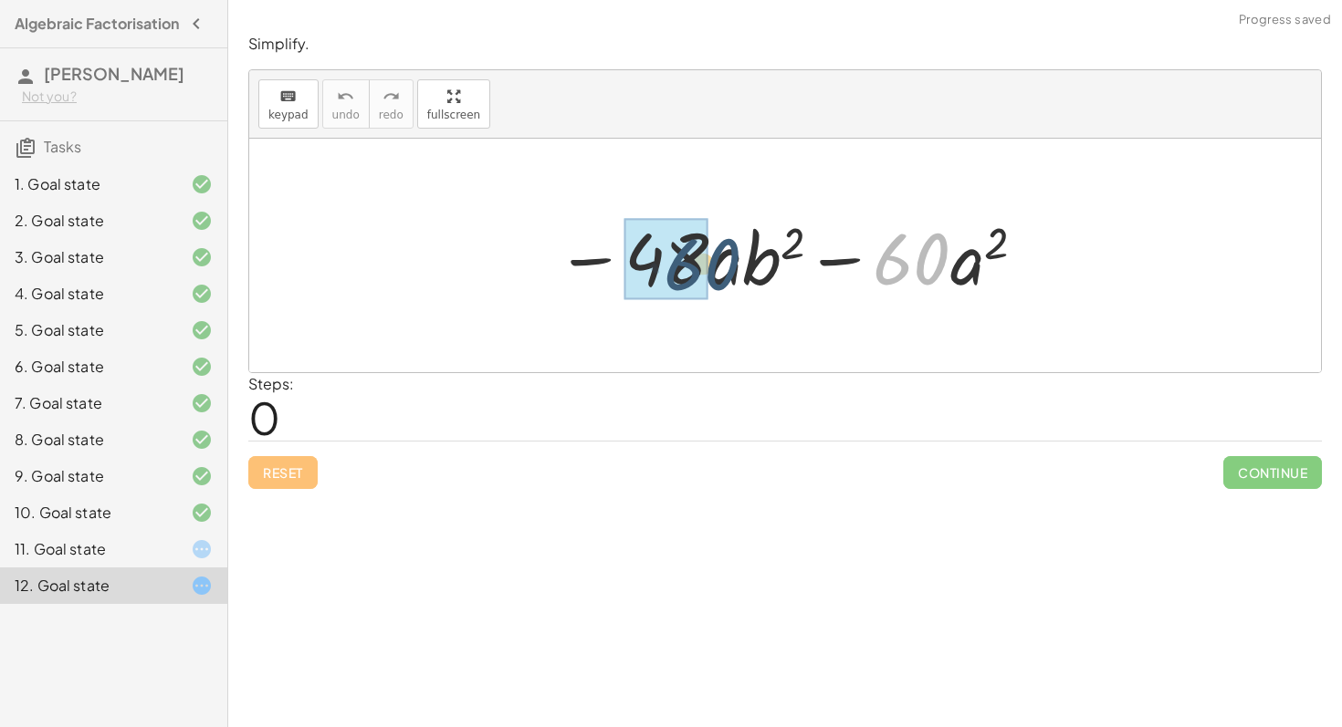
drag, startPoint x: 886, startPoint y: 256, endPoint x: 624, endPoint y: 243, distance: 262.3
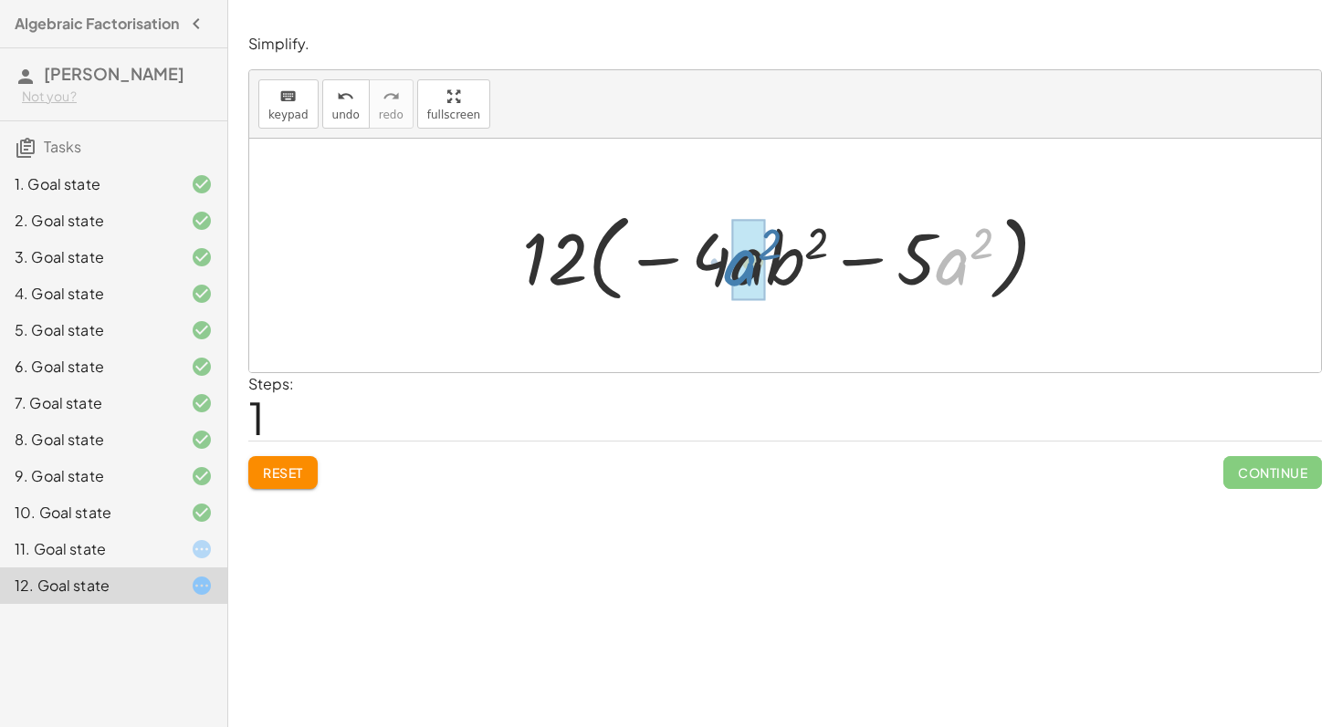
drag, startPoint x: 951, startPoint y: 256, endPoint x: 735, endPoint y: 256, distance: 216.3
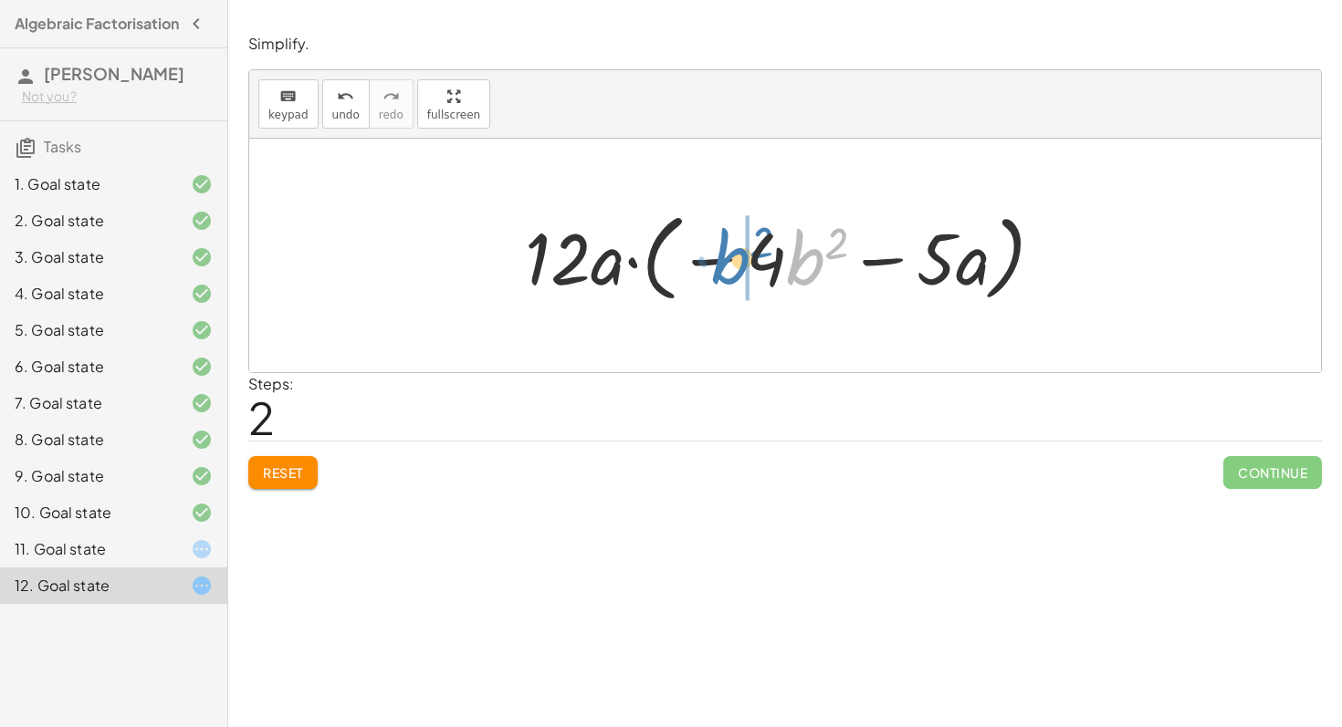
drag, startPoint x: 794, startPoint y: 255, endPoint x: 721, endPoint y: 253, distance: 73.0
click at [721, 253] on div at bounding box center [791, 256] width 551 height 105
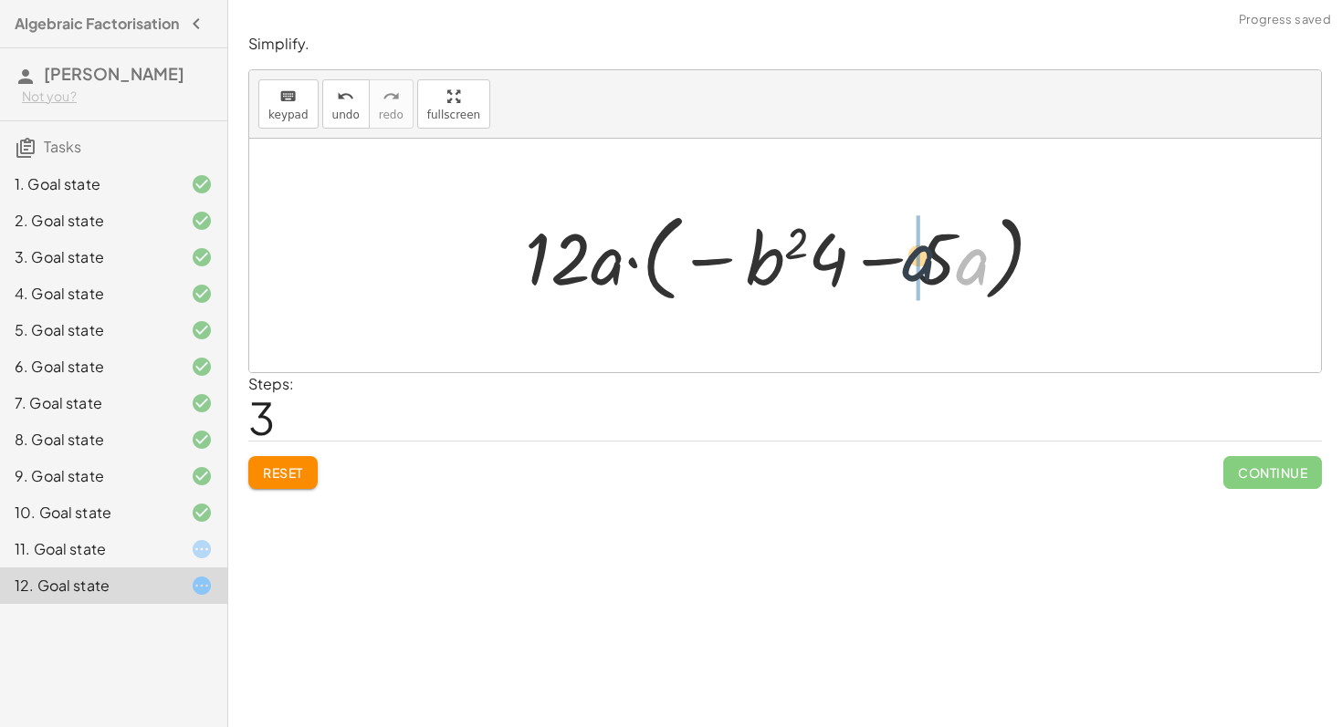
drag, startPoint x: 965, startPoint y: 272, endPoint x: 884, endPoint y: 256, distance: 82.0
click at [884, 256] on div at bounding box center [791, 256] width 551 height 105
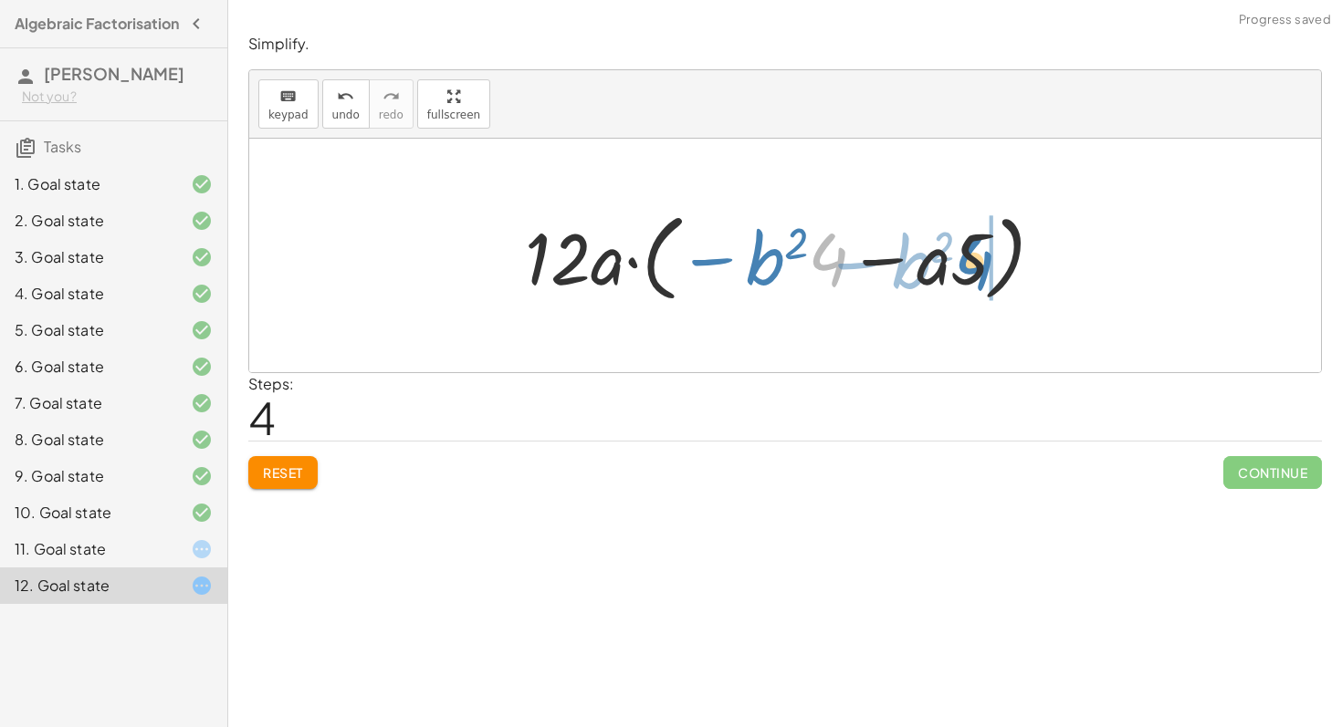
drag, startPoint x: 814, startPoint y: 270, endPoint x: 963, endPoint y: 272, distance: 148.8
click at [963, 272] on div at bounding box center [791, 256] width 551 height 105
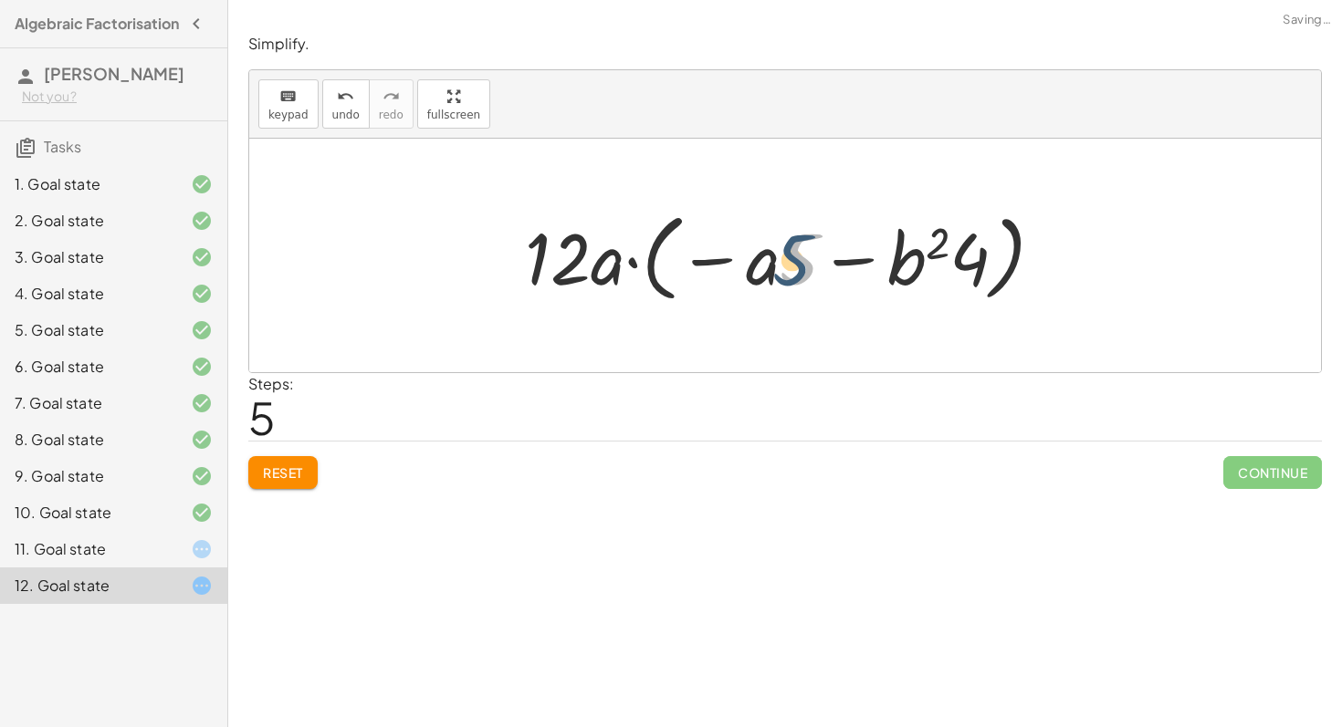
drag, startPoint x: 796, startPoint y: 268, endPoint x: 738, endPoint y: 261, distance: 58.0
click at [738, 261] on div at bounding box center [791, 256] width 551 height 105
drag, startPoint x: 967, startPoint y: 270, endPoint x: 900, endPoint y: 265, distance: 66.9
click at [900, 265] on div at bounding box center [791, 256] width 551 height 105
click at [293, 466] on span "Reset" at bounding box center [283, 473] width 40 height 16
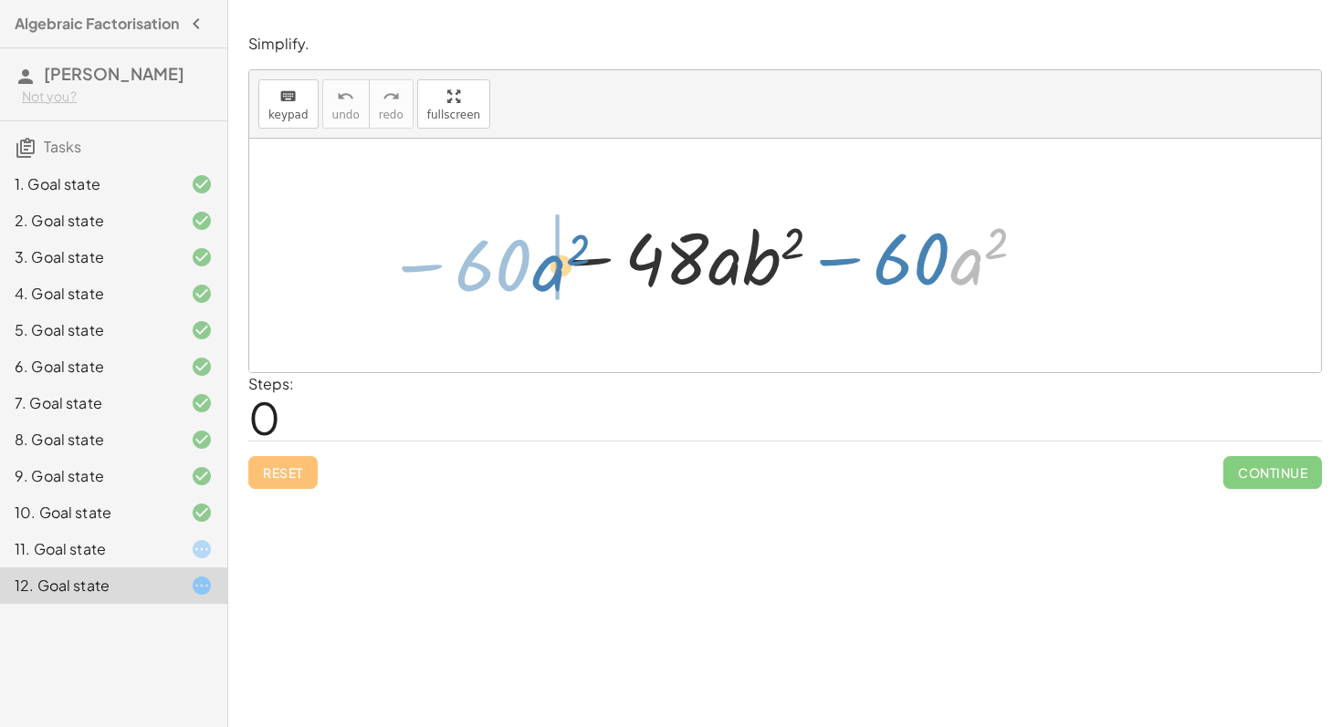
drag, startPoint x: 969, startPoint y: 267, endPoint x: 548, endPoint y: 271, distance: 421.7
click at [548, 271] on div at bounding box center [792, 256] width 490 height 94
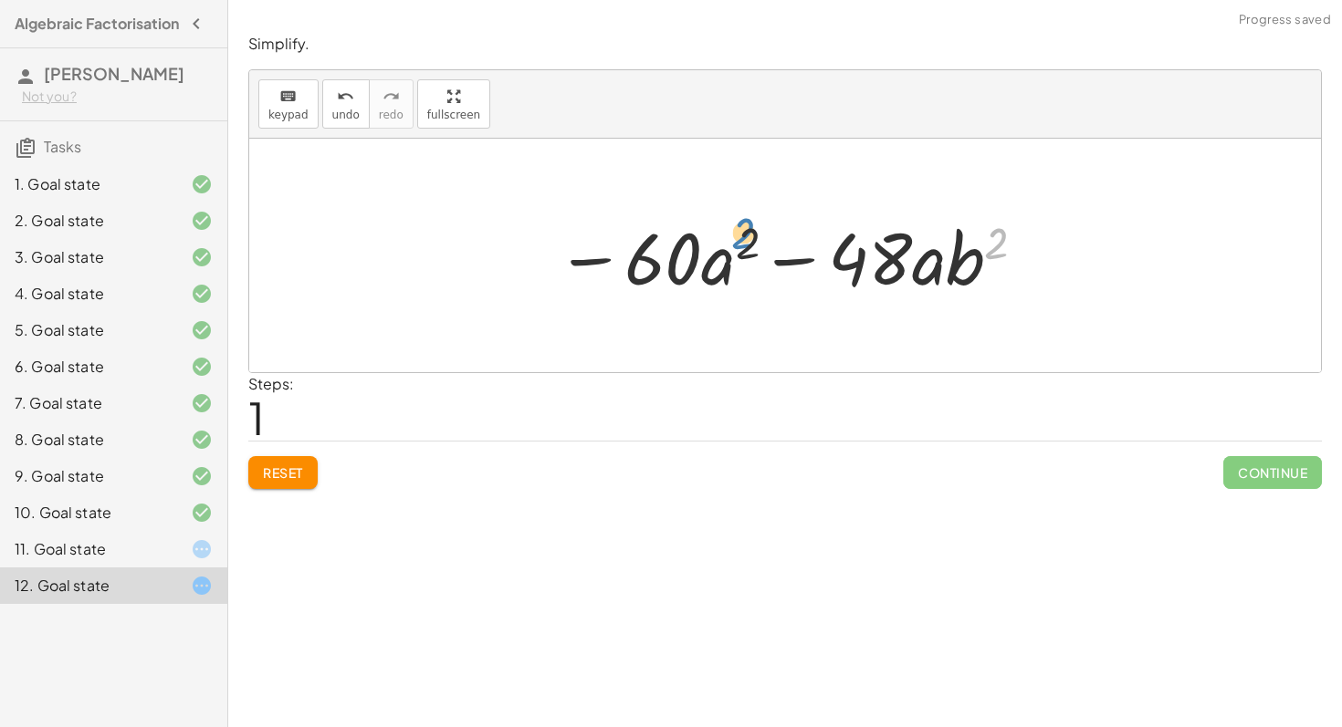
drag, startPoint x: 1007, startPoint y: 236, endPoint x: 758, endPoint y: 226, distance: 248.5
click at [758, 226] on div at bounding box center [792, 256] width 490 height 94
drag, startPoint x: 745, startPoint y: 244, endPoint x: 932, endPoint y: 237, distance: 187.2
click at [932, 237] on div at bounding box center [792, 256] width 490 height 94
drag, startPoint x: 936, startPoint y: 255, endPoint x: 819, endPoint y: 254, distance: 116.8
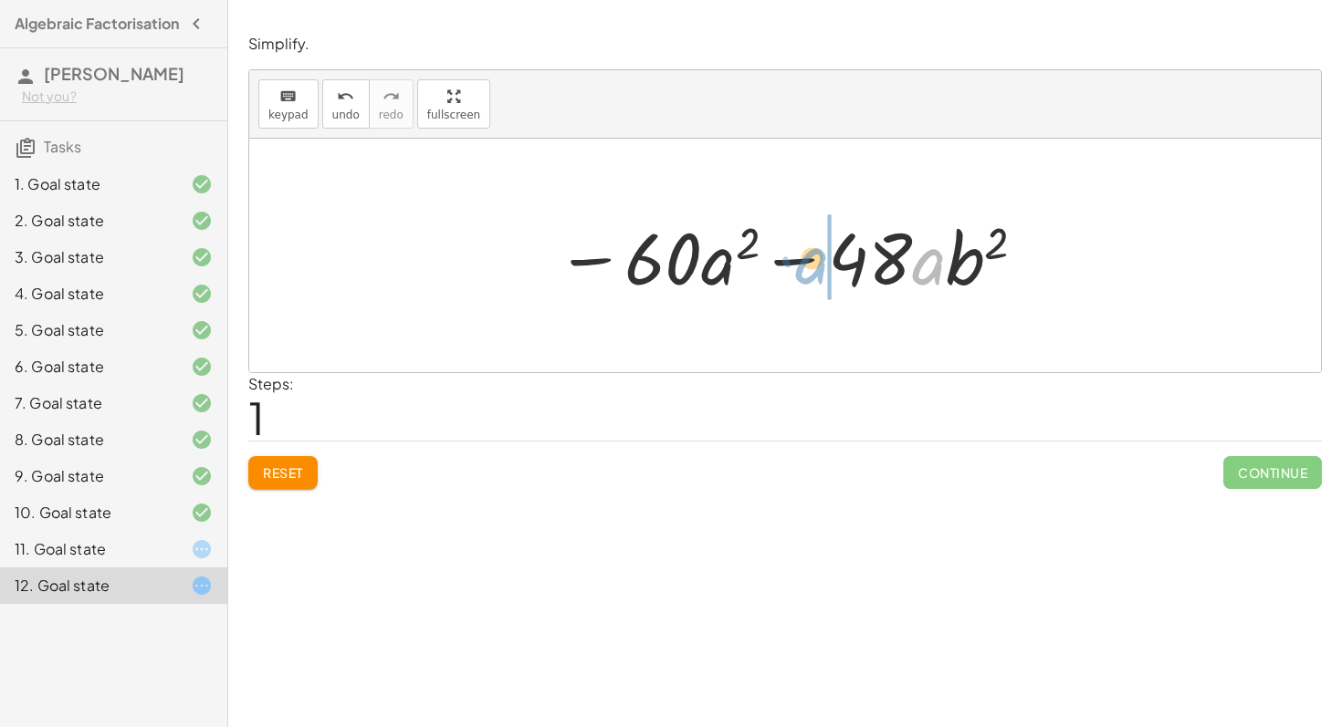
click at [819, 254] on div at bounding box center [792, 256] width 490 height 94
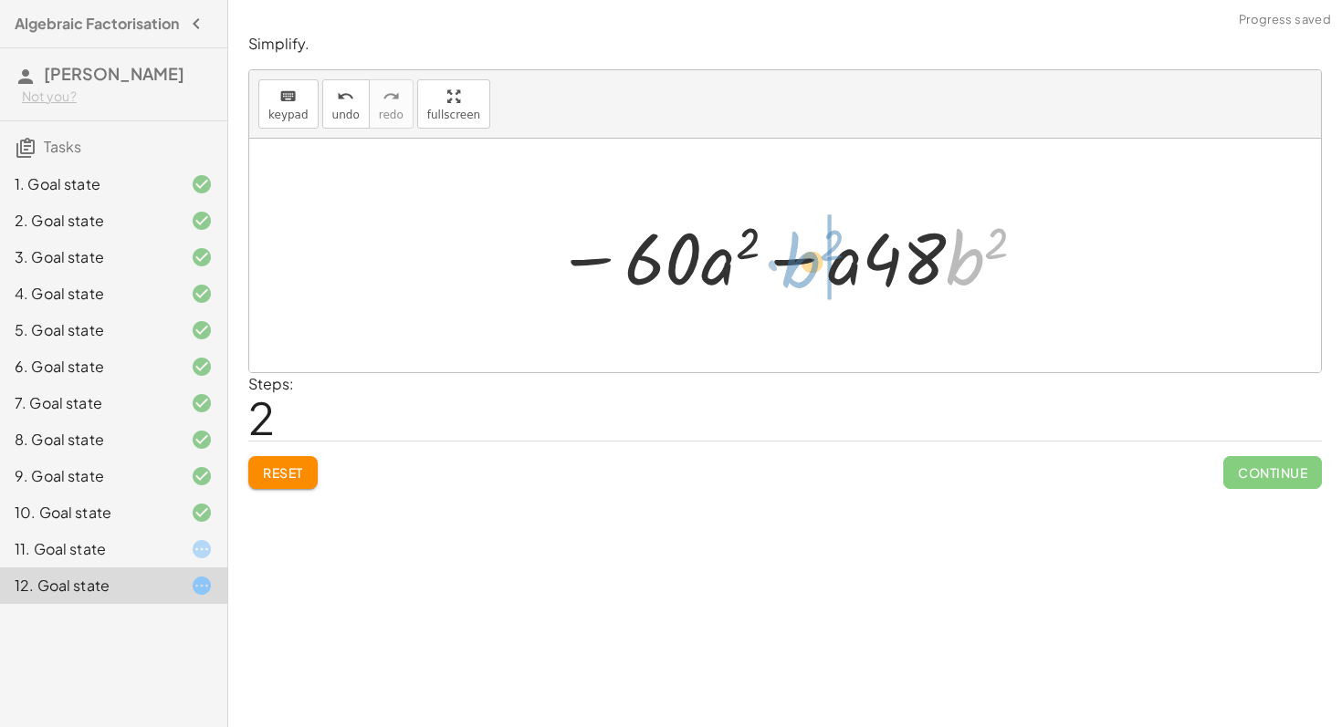
drag, startPoint x: 972, startPoint y: 266, endPoint x: 813, endPoint y: 268, distance: 158.8
click at [810, 268] on div at bounding box center [792, 256] width 490 height 94
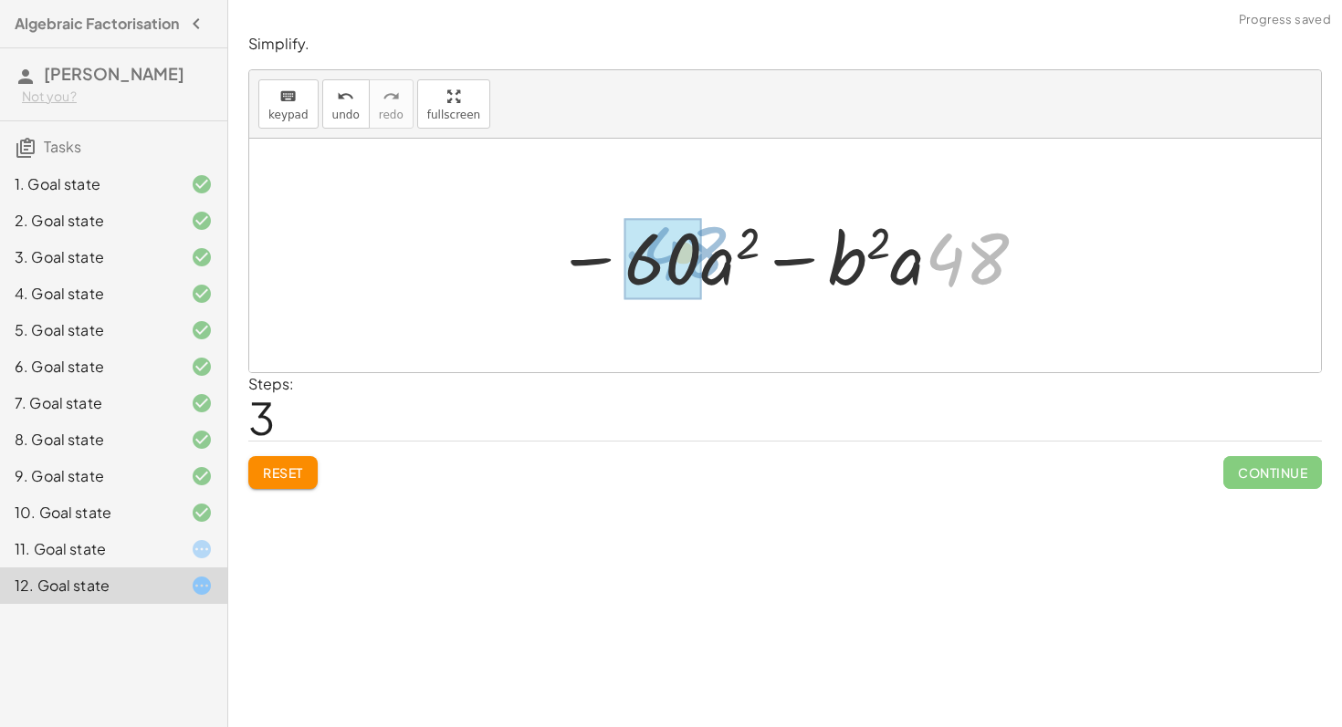
drag, startPoint x: 984, startPoint y: 267, endPoint x: 696, endPoint y: 263, distance: 287.5
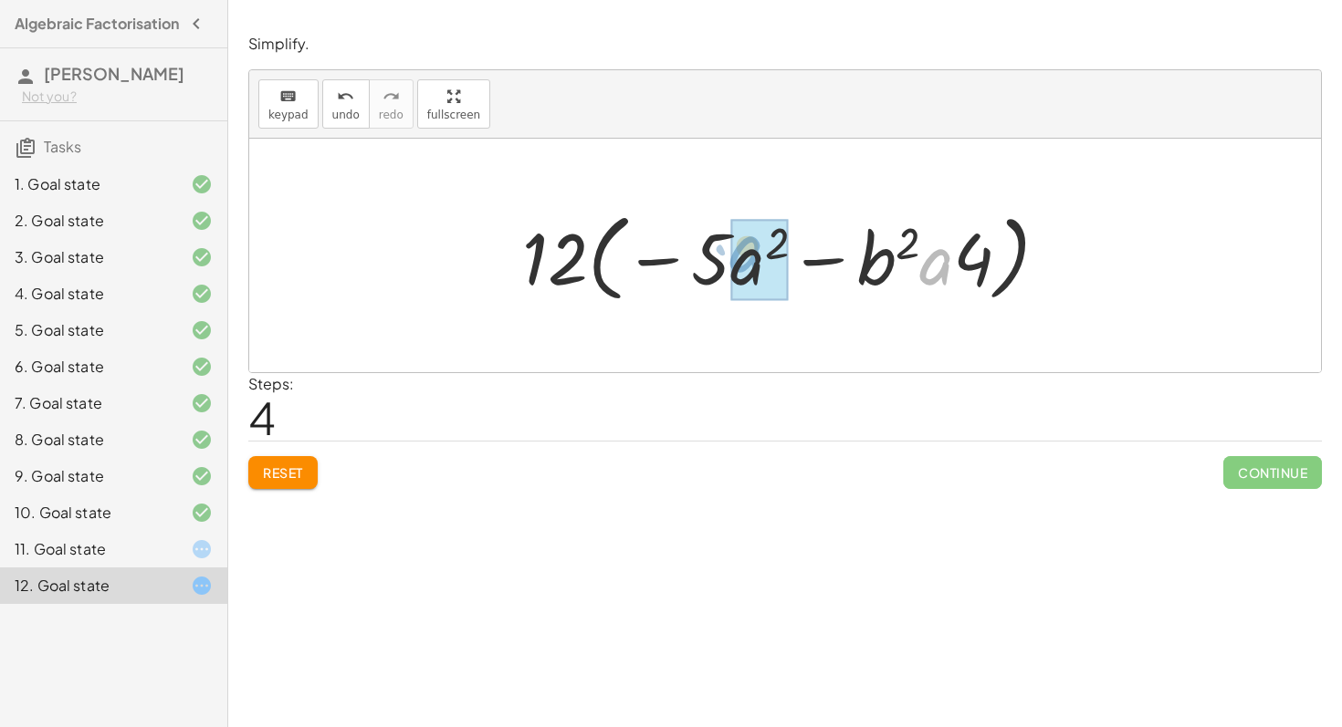
drag, startPoint x: 940, startPoint y: 262, endPoint x: 749, endPoint y: 246, distance: 191.4
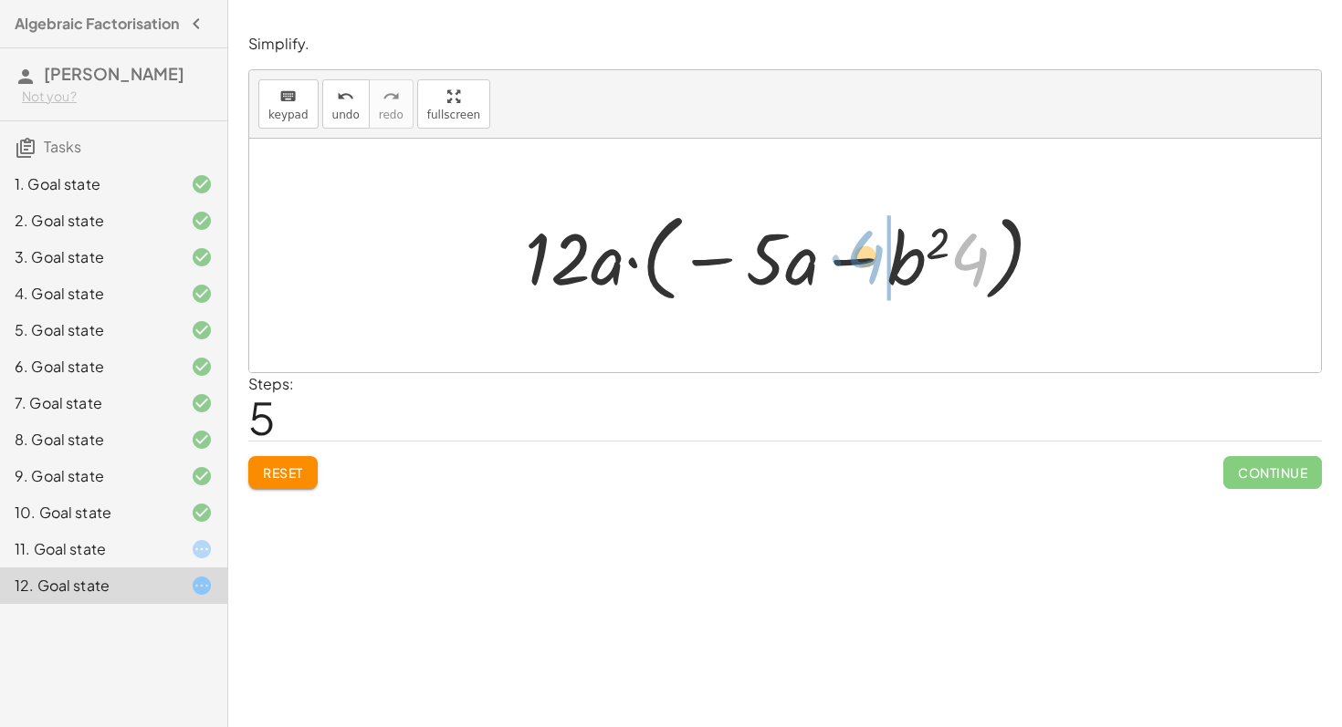
drag, startPoint x: 970, startPoint y: 276, endPoint x: 871, endPoint y: 273, distance: 99.5
click at [870, 273] on div at bounding box center [791, 256] width 551 height 105
click at [298, 459] on button "Reset" at bounding box center [282, 472] width 69 height 33
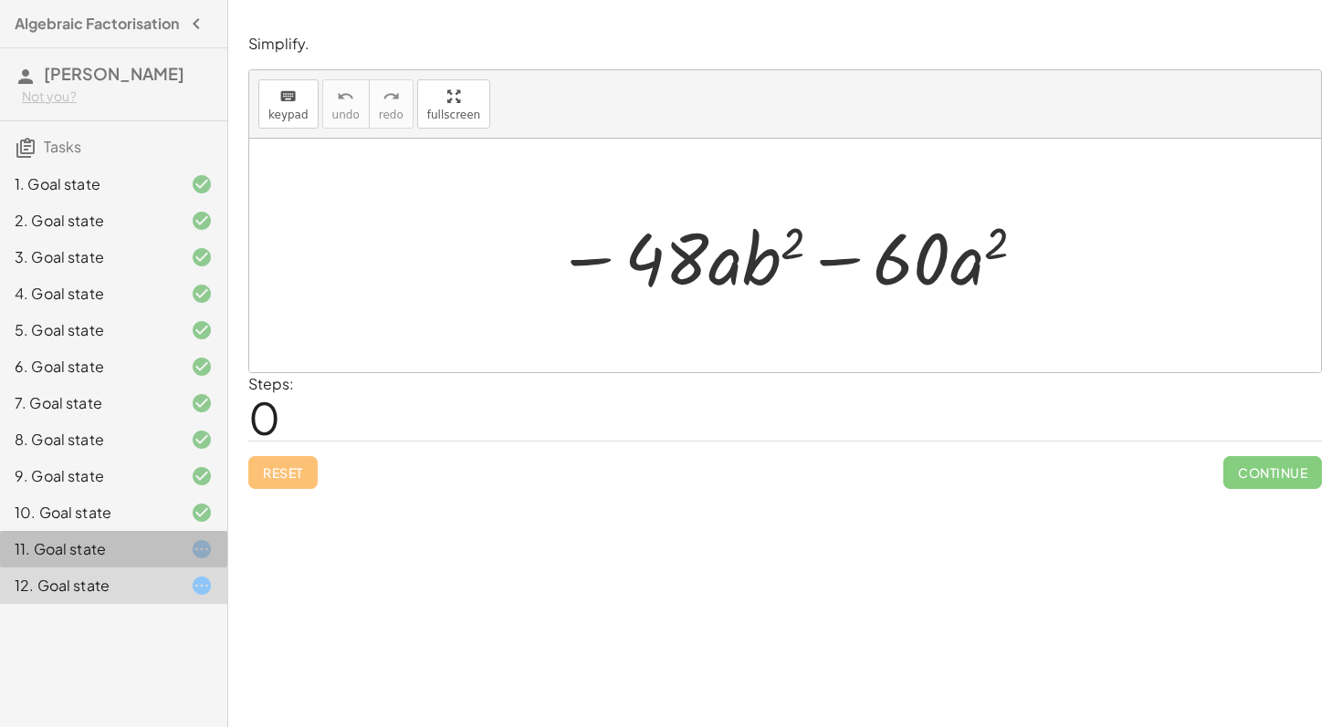
click at [195, 560] on icon at bounding box center [202, 549] width 22 height 22
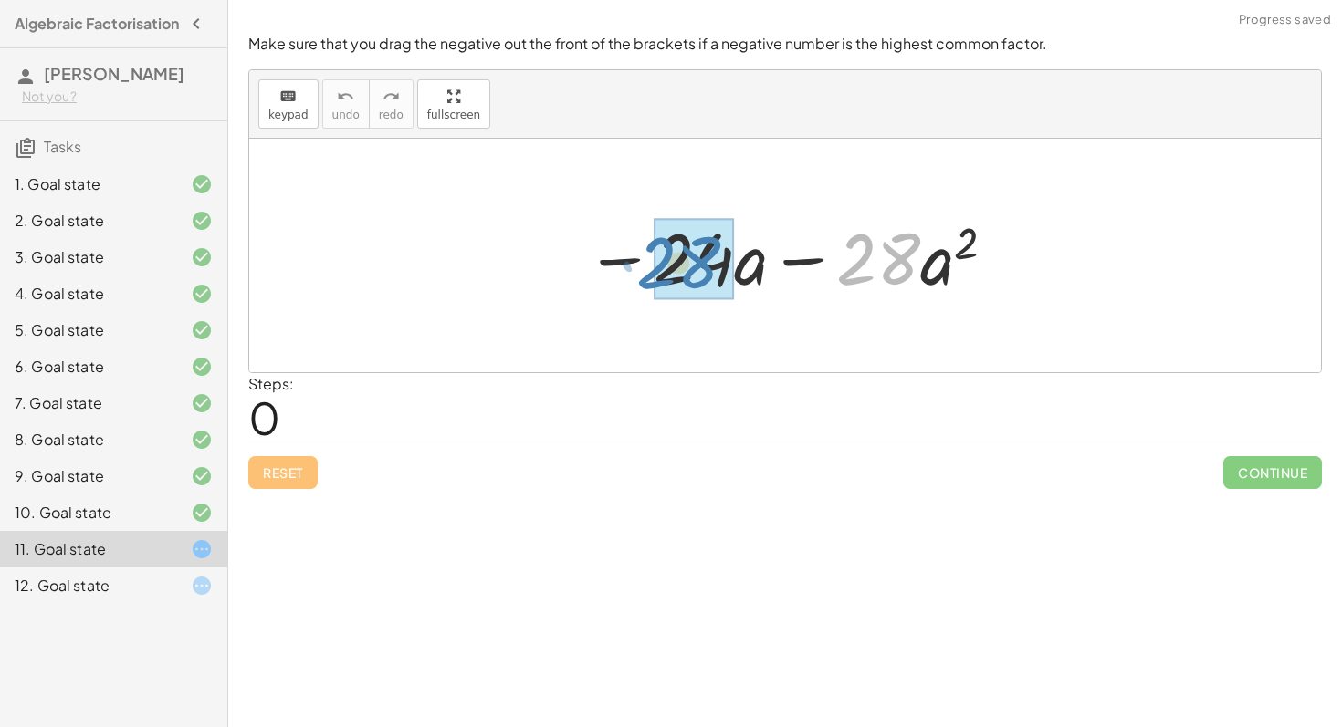
drag, startPoint x: 897, startPoint y: 252, endPoint x: 698, endPoint y: 256, distance: 199.0
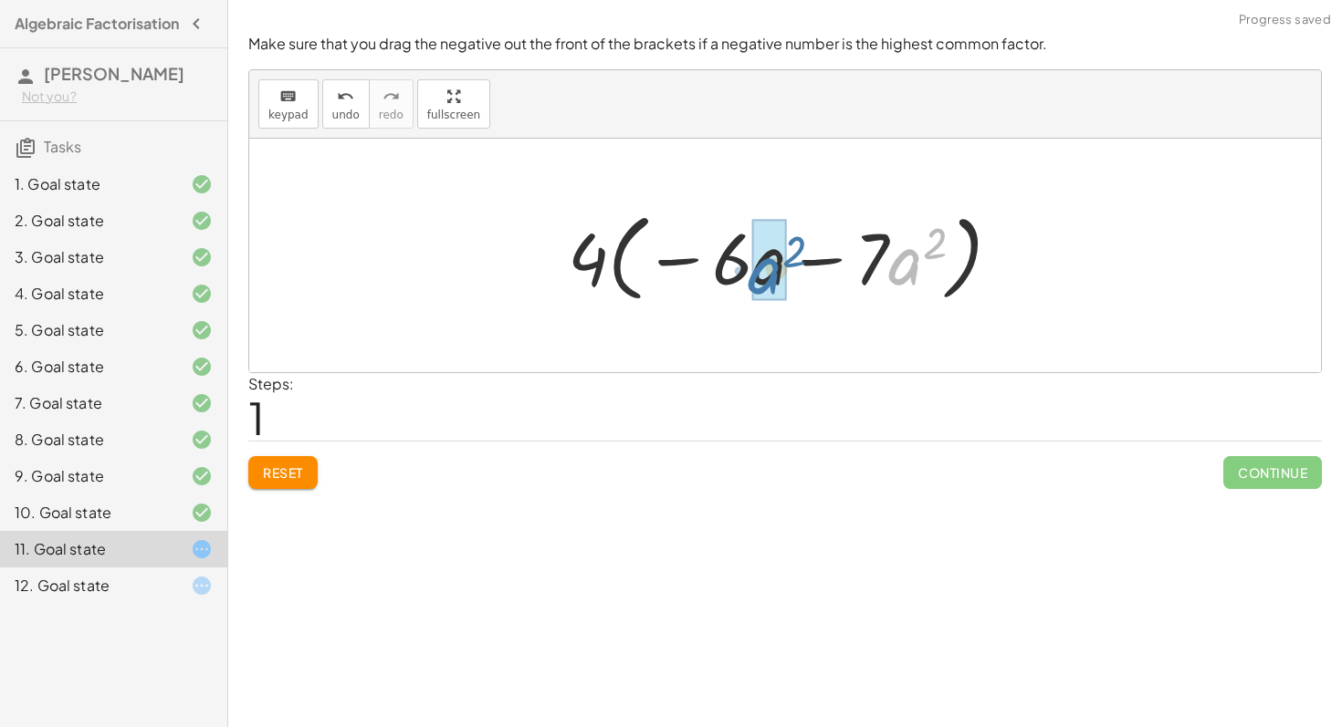
drag, startPoint x: 906, startPoint y: 280, endPoint x: 764, endPoint y: 286, distance: 142.5
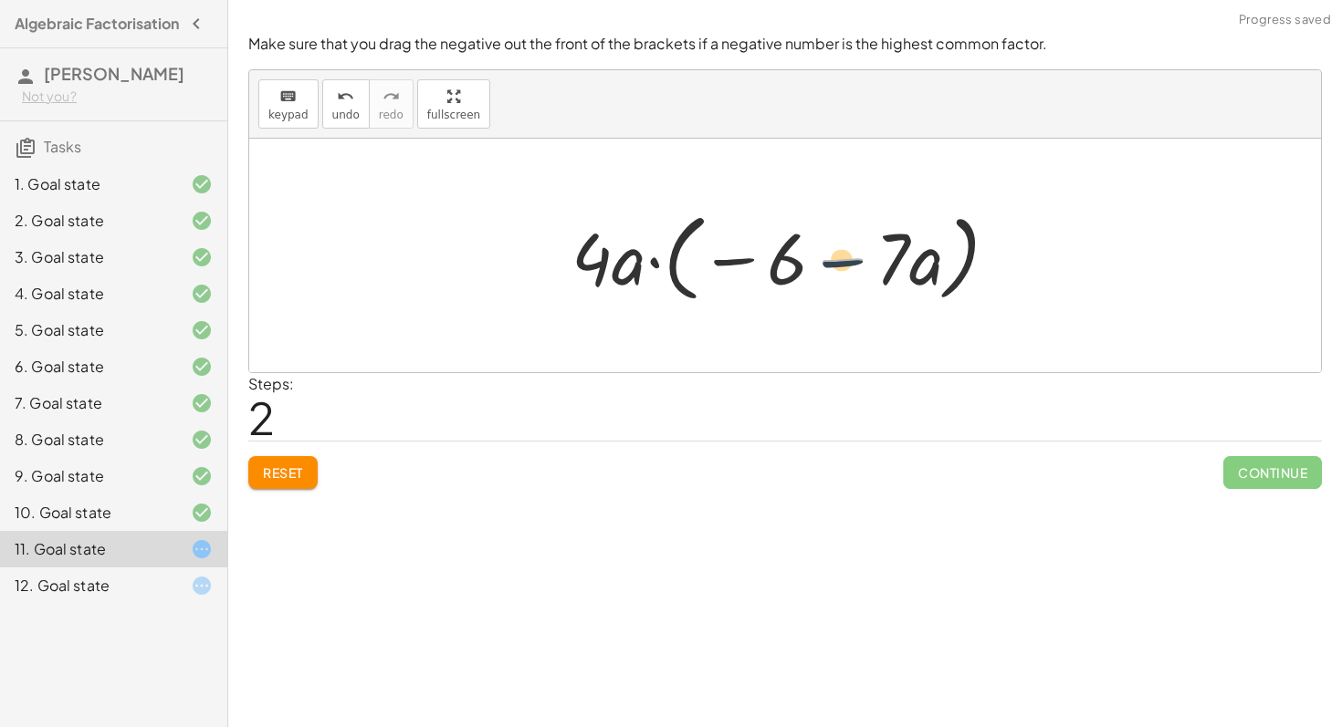
drag, startPoint x: 854, startPoint y: 262, endPoint x: 852, endPoint y: 284, distance: 22.0
click at [853, 285] on div at bounding box center [791, 256] width 459 height 105
drag, startPoint x: 736, startPoint y: 259, endPoint x: 855, endPoint y: 258, distance: 119.6
click at [855, 258] on div at bounding box center [791, 256] width 459 height 105
drag, startPoint x: 855, startPoint y: 263, endPoint x: 736, endPoint y: 271, distance: 119.8
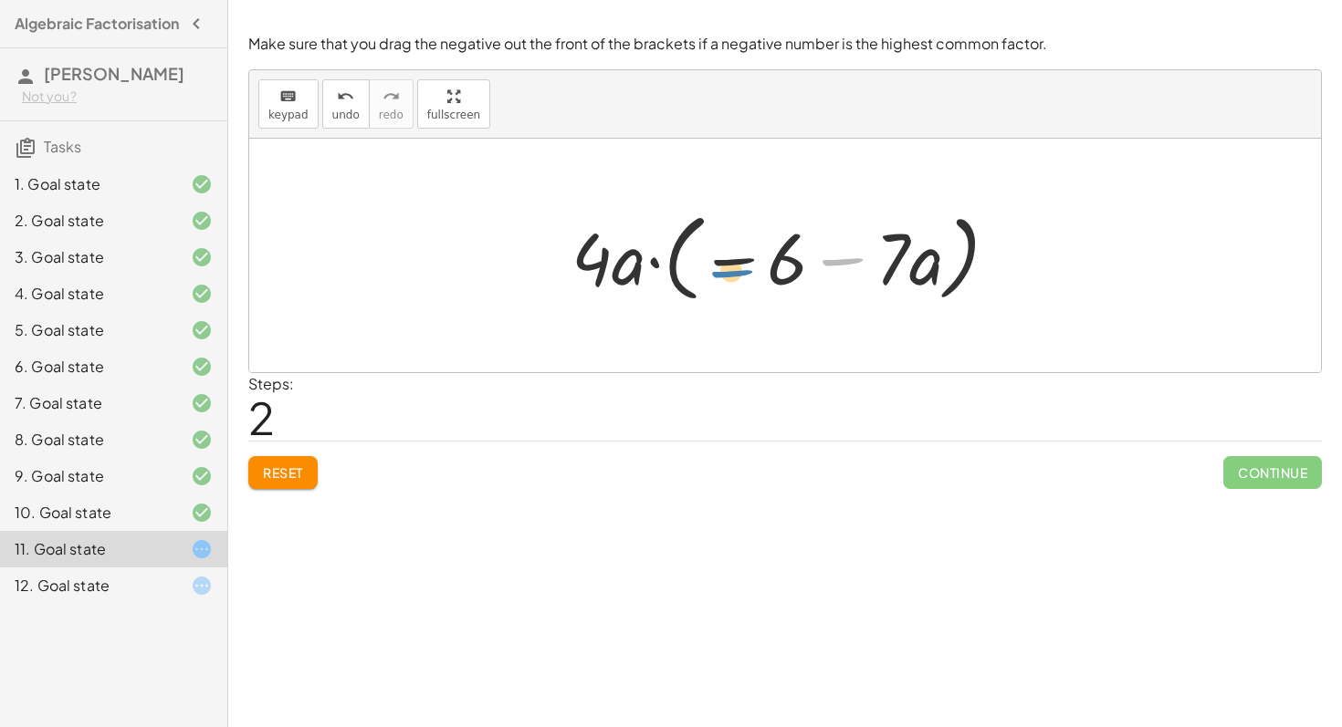
click at [736, 271] on div at bounding box center [791, 256] width 459 height 105
click at [311, 486] on button "Reset" at bounding box center [282, 472] width 69 height 33
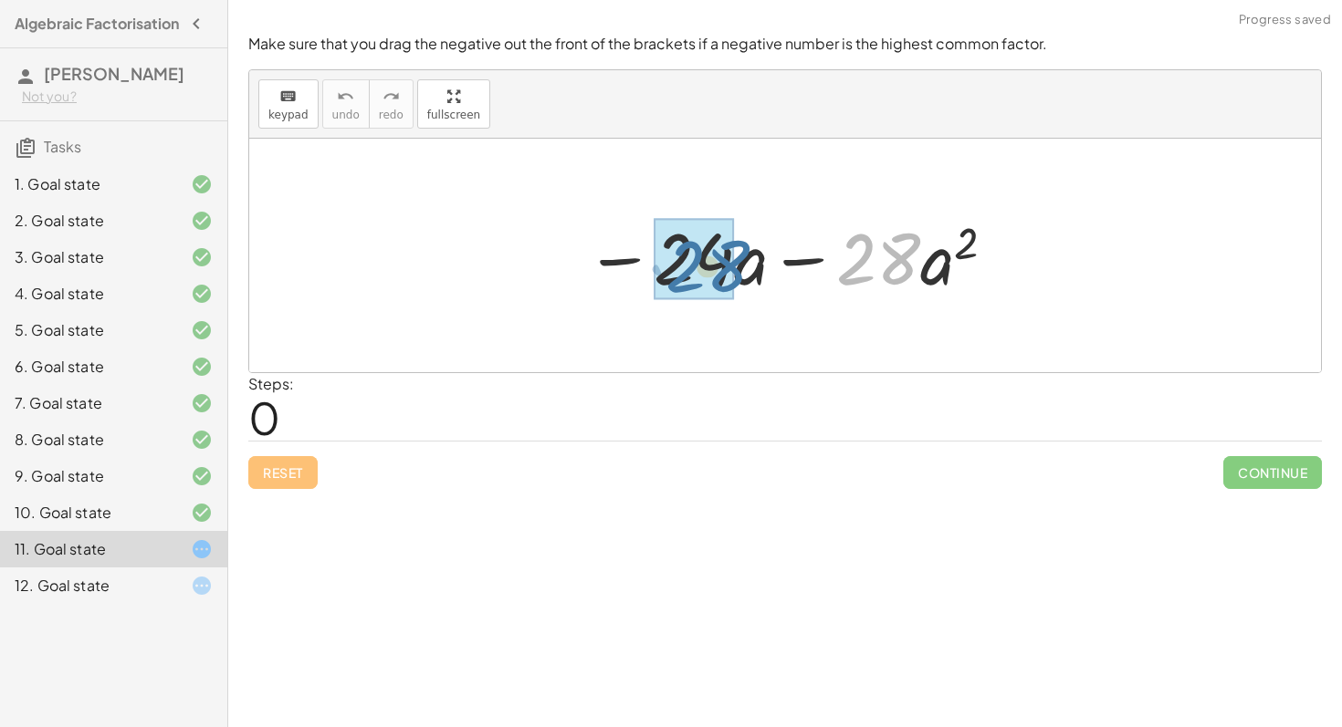
drag, startPoint x: 877, startPoint y: 274, endPoint x: 705, endPoint y: 278, distance: 172.6
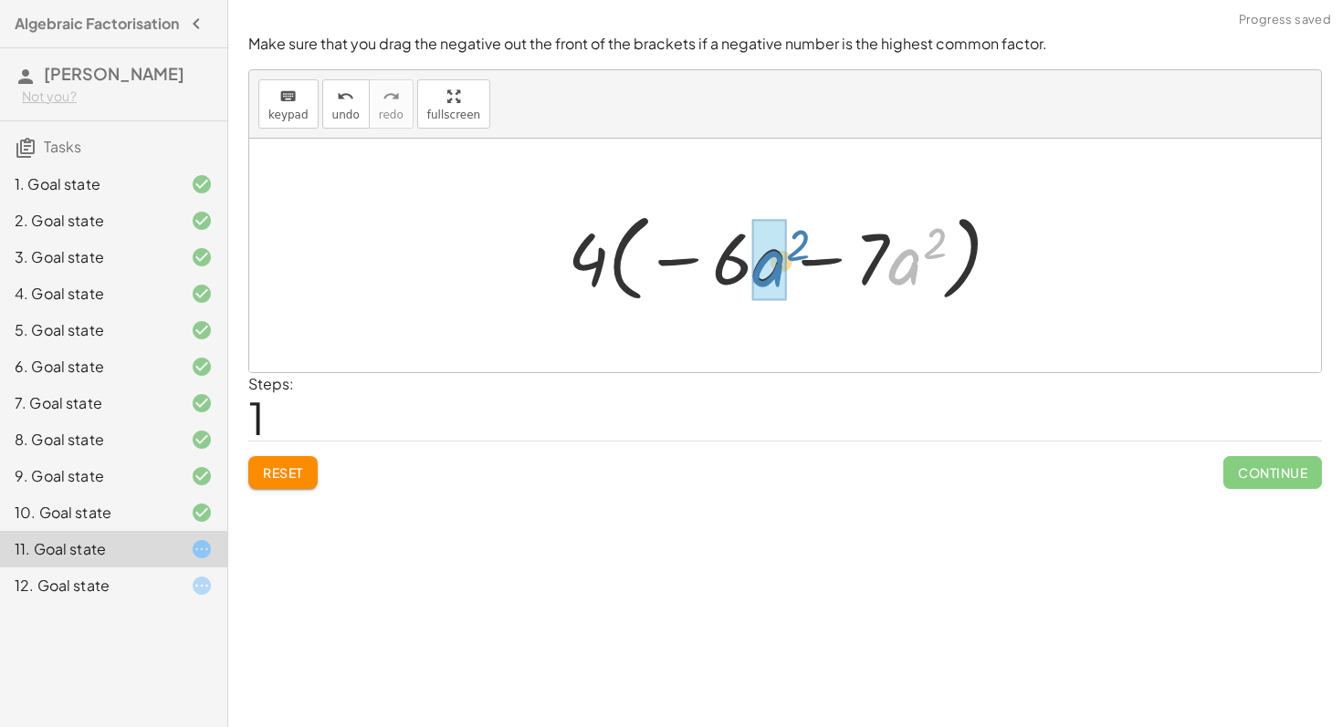
drag, startPoint x: 909, startPoint y: 283, endPoint x: 773, endPoint y: 284, distance: 136.0
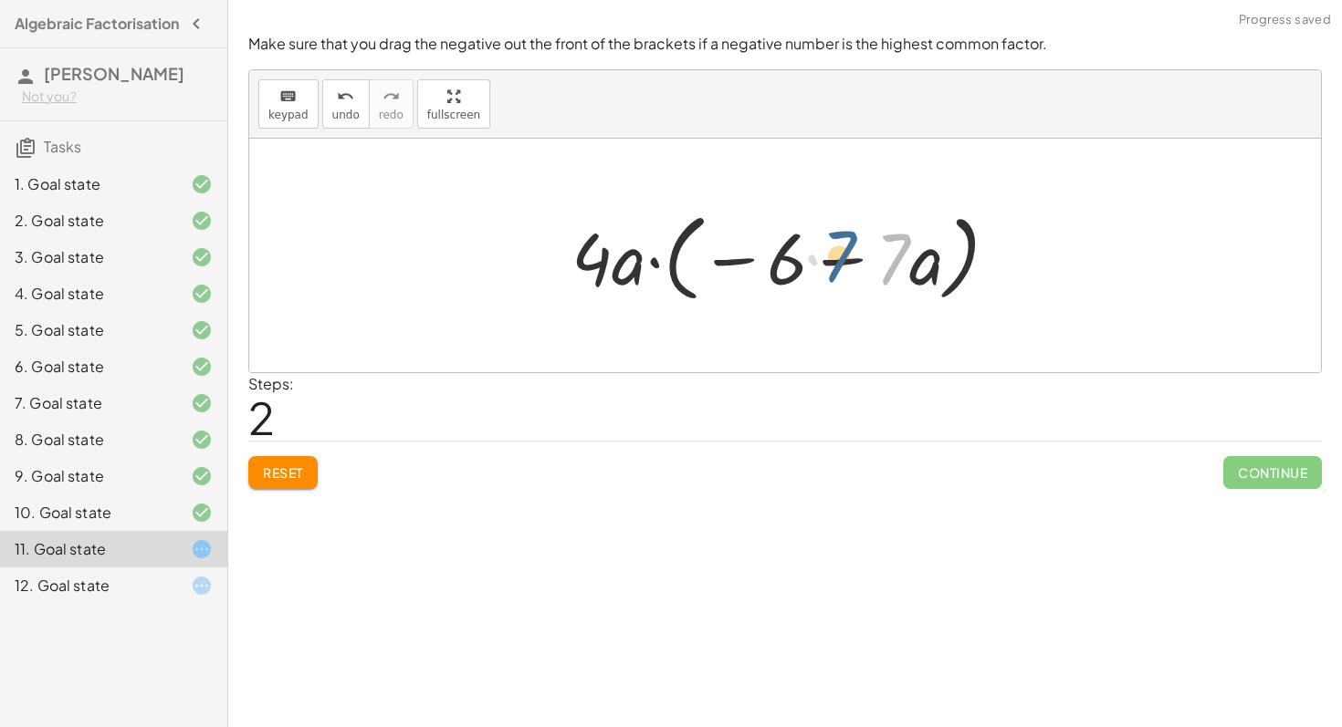
drag, startPoint x: 894, startPoint y: 276, endPoint x: 831, endPoint y: 269, distance: 63.3
click at [831, 269] on div at bounding box center [791, 256] width 459 height 105
drag, startPoint x: 773, startPoint y: 281, endPoint x: 841, endPoint y: 284, distance: 67.6
click at [831, 285] on div at bounding box center [791, 256] width 459 height 105
drag, startPoint x: 796, startPoint y: 270, endPoint x: 895, endPoint y: 276, distance: 99.6
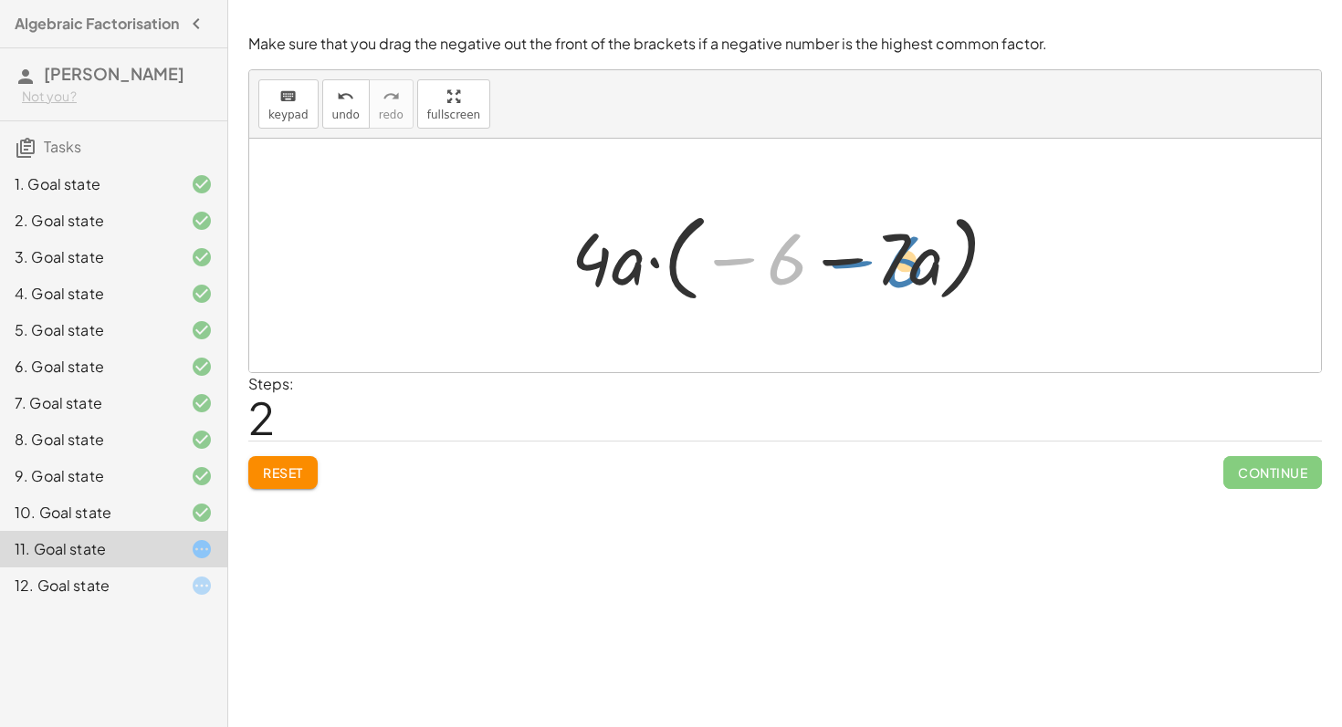
click at [895, 276] on div at bounding box center [791, 256] width 459 height 105
drag, startPoint x: 613, startPoint y: 271, endPoint x: 623, endPoint y: 260, distance: 14.9
click at [623, 260] on div at bounding box center [791, 256] width 459 height 105
drag, startPoint x: 932, startPoint y: 270, endPoint x: 834, endPoint y: 256, distance: 98.6
click at [834, 257] on div at bounding box center [791, 256] width 459 height 105
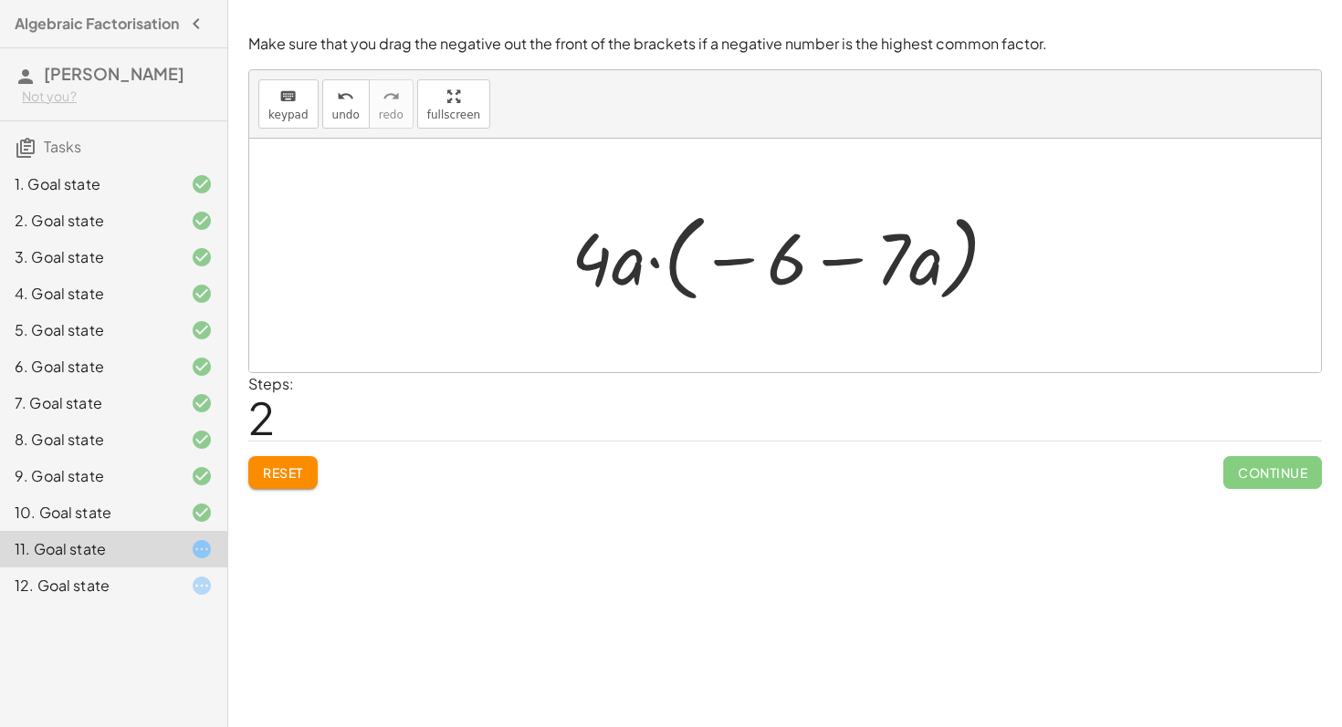
click at [285, 465] on span "Reset" at bounding box center [283, 473] width 40 height 16
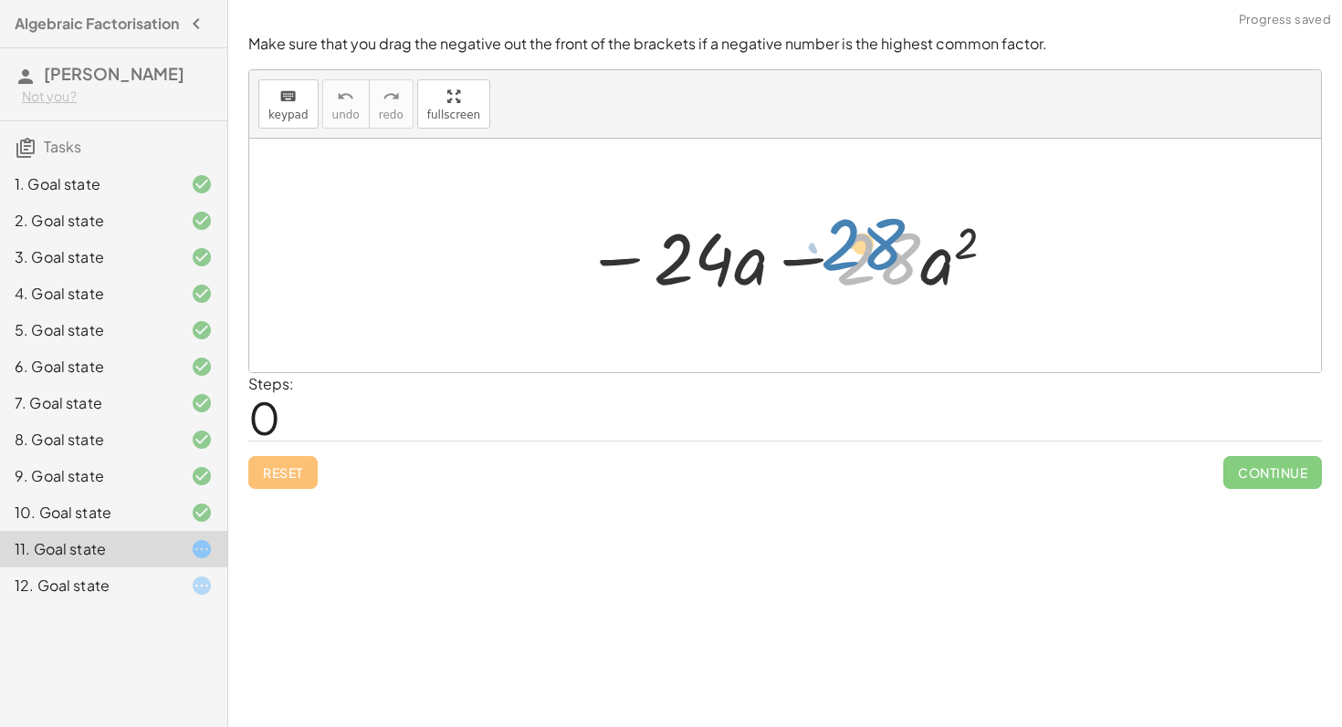
drag, startPoint x: 858, startPoint y: 283, endPoint x: 894, endPoint y: 273, distance: 37.9
click at [893, 272] on div at bounding box center [791, 256] width 431 height 94
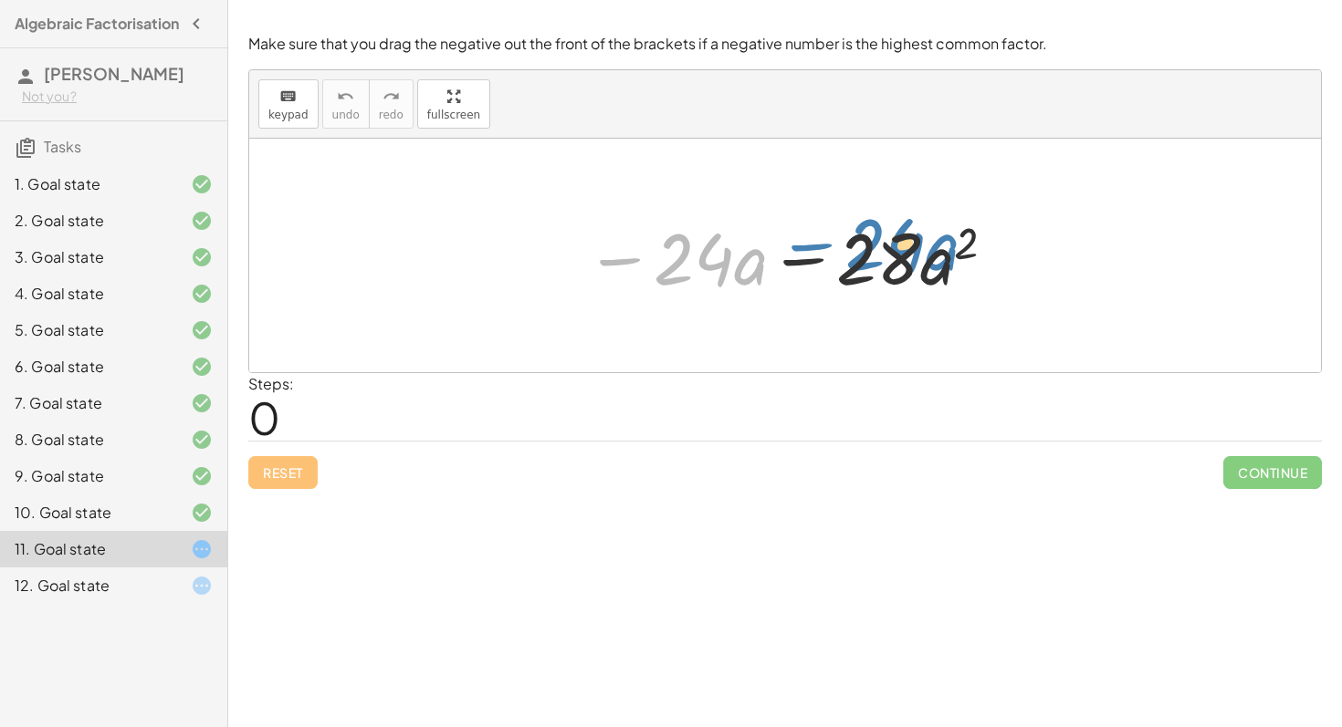
drag, startPoint x: 617, startPoint y: 265, endPoint x: 802, endPoint y: 248, distance: 186.0
click at [802, 248] on div at bounding box center [791, 256] width 431 height 94
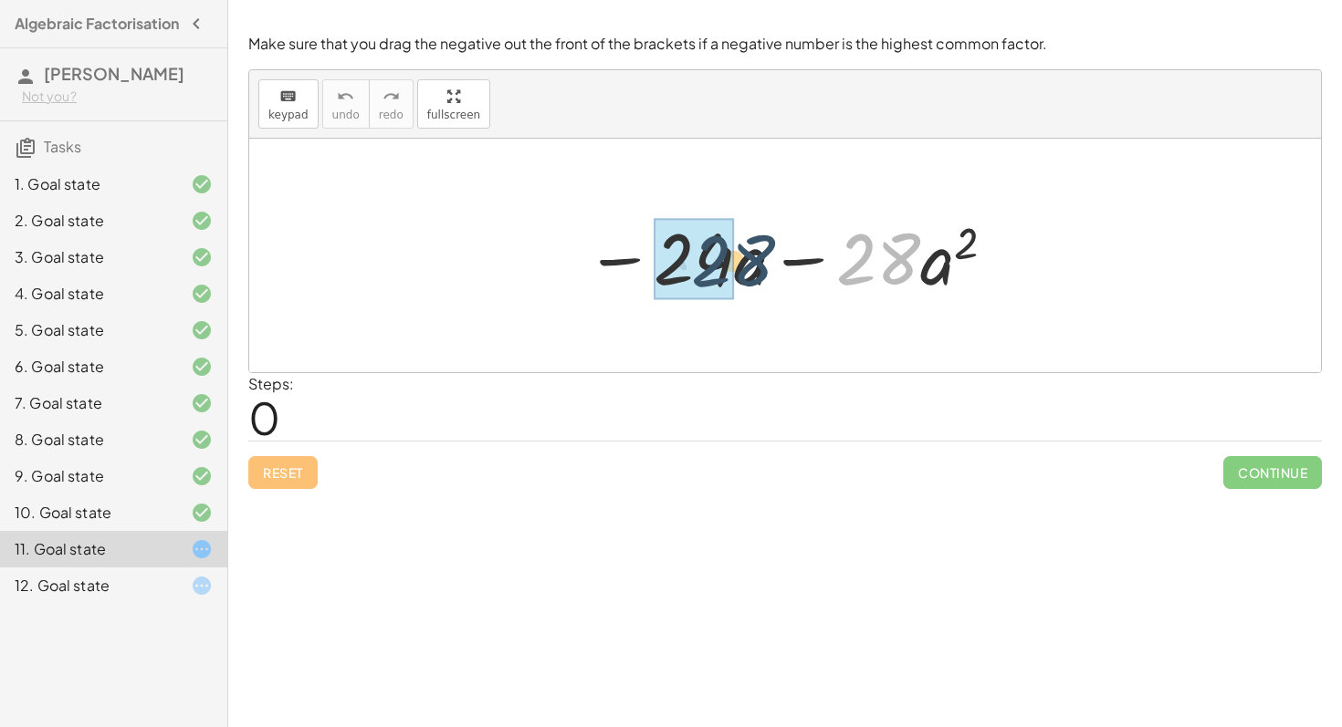
drag, startPoint x: 866, startPoint y: 256, endPoint x: 719, endPoint y: 258, distance: 147.0
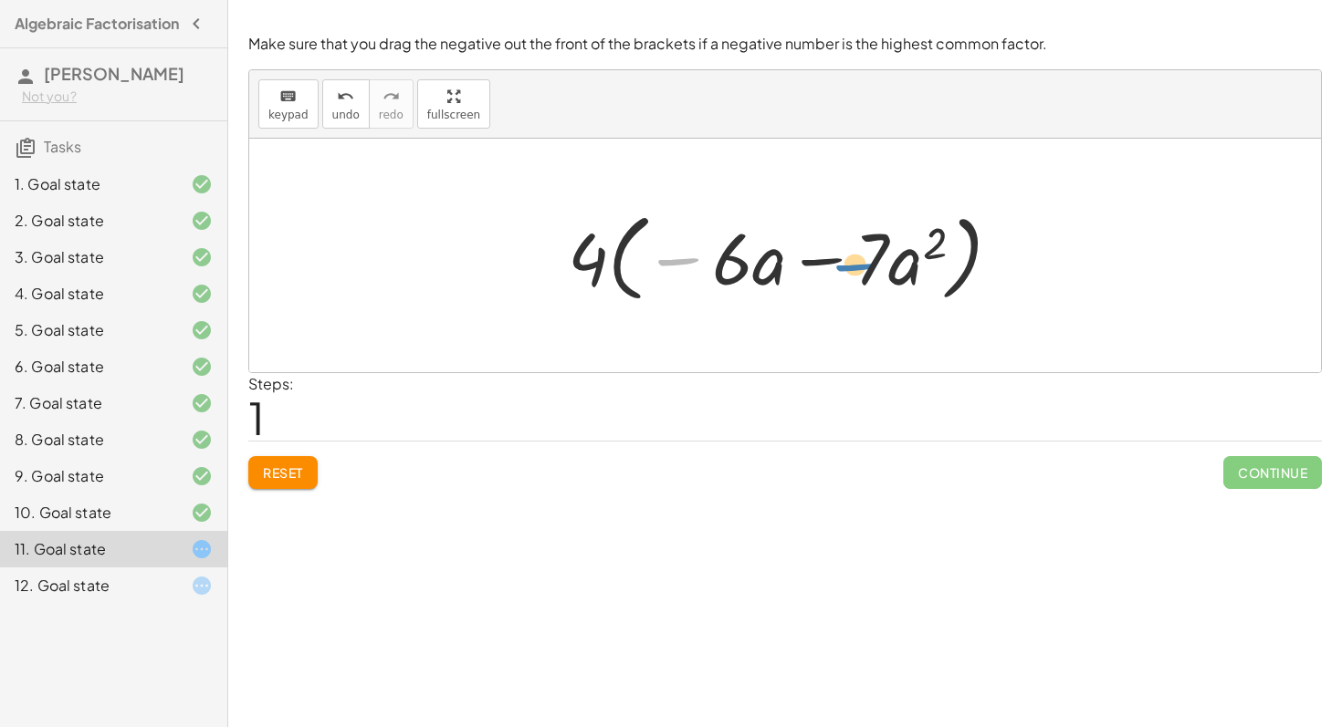
drag, startPoint x: 690, startPoint y: 263, endPoint x: 867, endPoint y: 265, distance: 177.1
click at [869, 265] on div at bounding box center [791, 256] width 465 height 105
click at [942, 260] on div at bounding box center [791, 256] width 465 height 105
drag, startPoint x: 913, startPoint y: 260, endPoint x: 733, endPoint y: 256, distance: 179.8
click at [732, 256] on div at bounding box center [791, 256] width 465 height 105
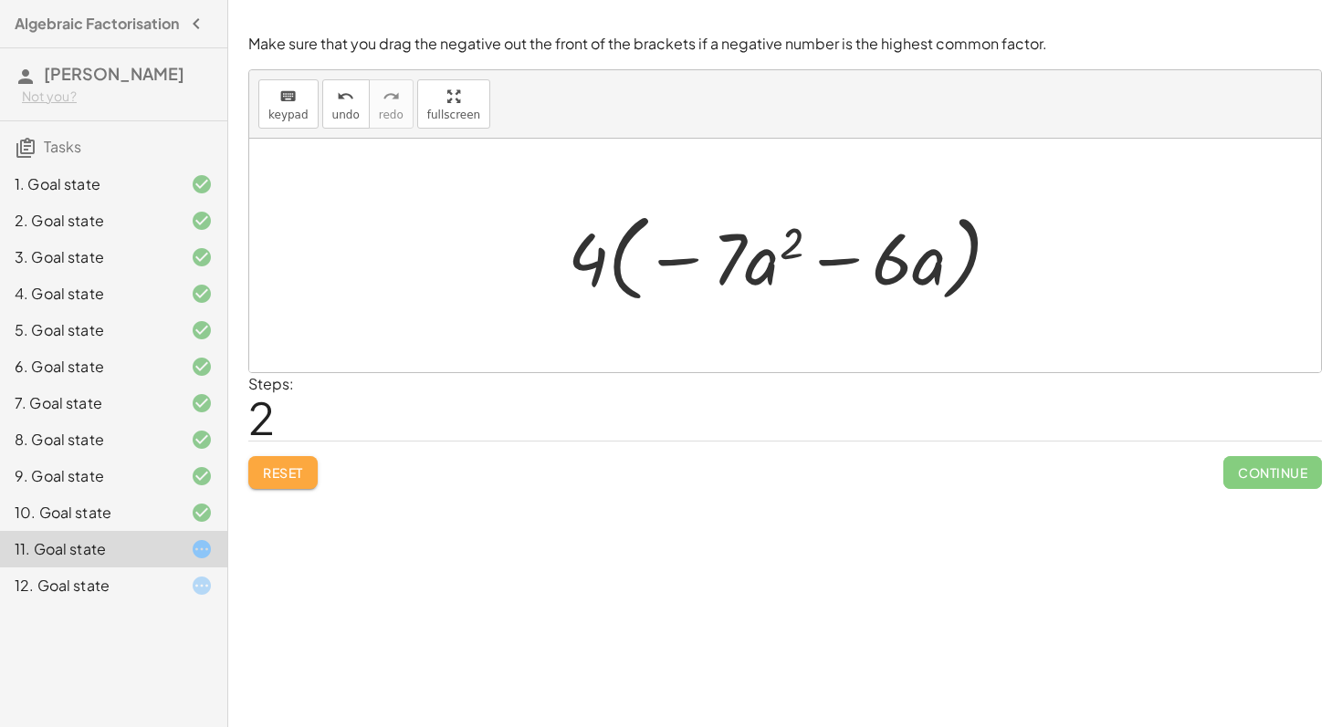
click at [268, 485] on button "Reset" at bounding box center [282, 472] width 69 height 33
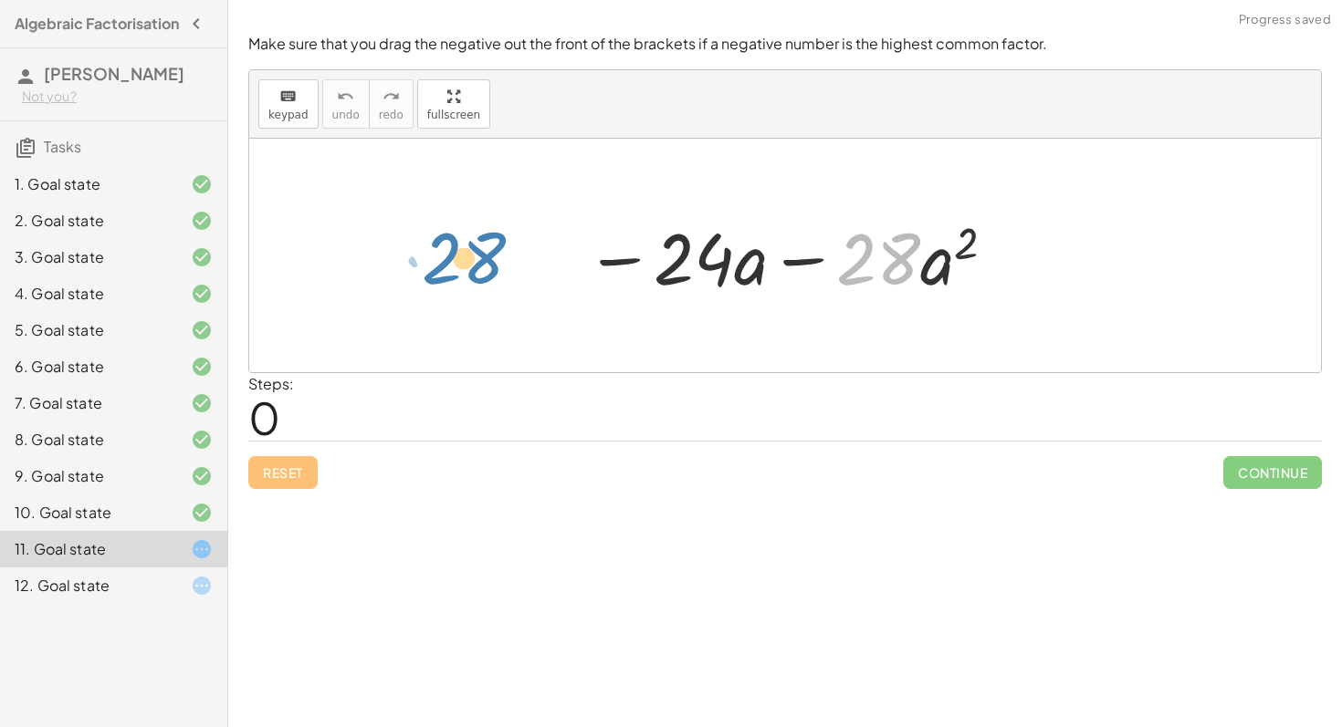
drag, startPoint x: 896, startPoint y: 253, endPoint x: 464, endPoint y: 252, distance: 432.6
click at [464, 251] on div "· 28 − · a 2 − · 24 · a − · 28 · a 2" at bounding box center [785, 256] width 1072 height 234
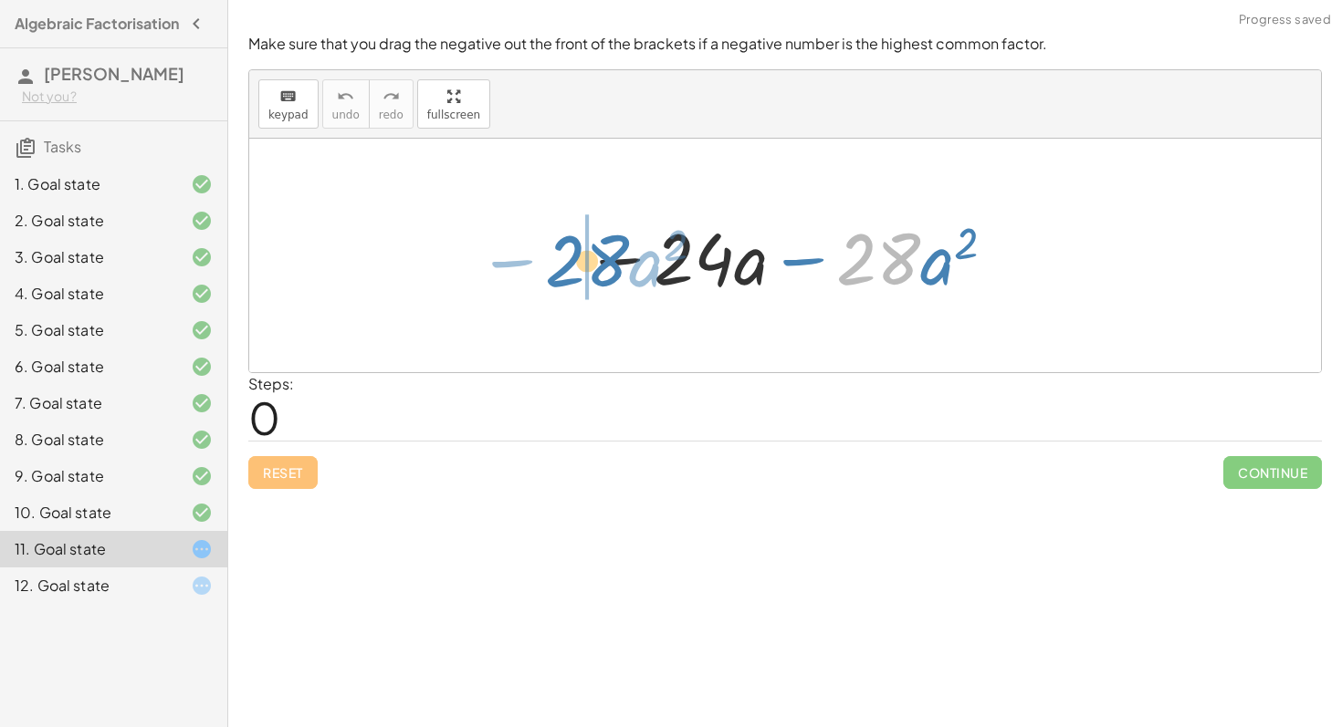
drag, startPoint x: 883, startPoint y: 261, endPoint x: 592, endPoint y: 263, distance: 290.2
click at [592, 263] on div at bounding box center [791, 256] width 431 height 94
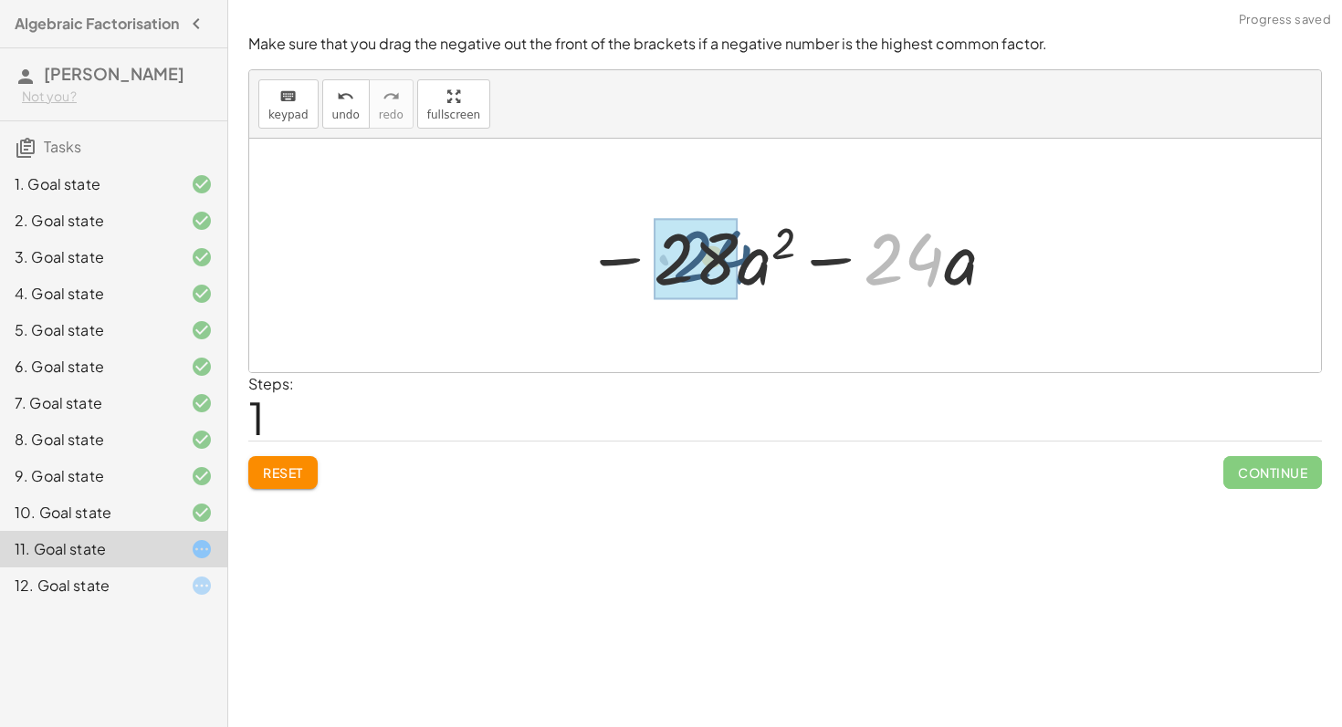
drag, startPoint x: 910, startPoint y: 274, endPoint x: 717, endPoint y: 270, distance: 192.6
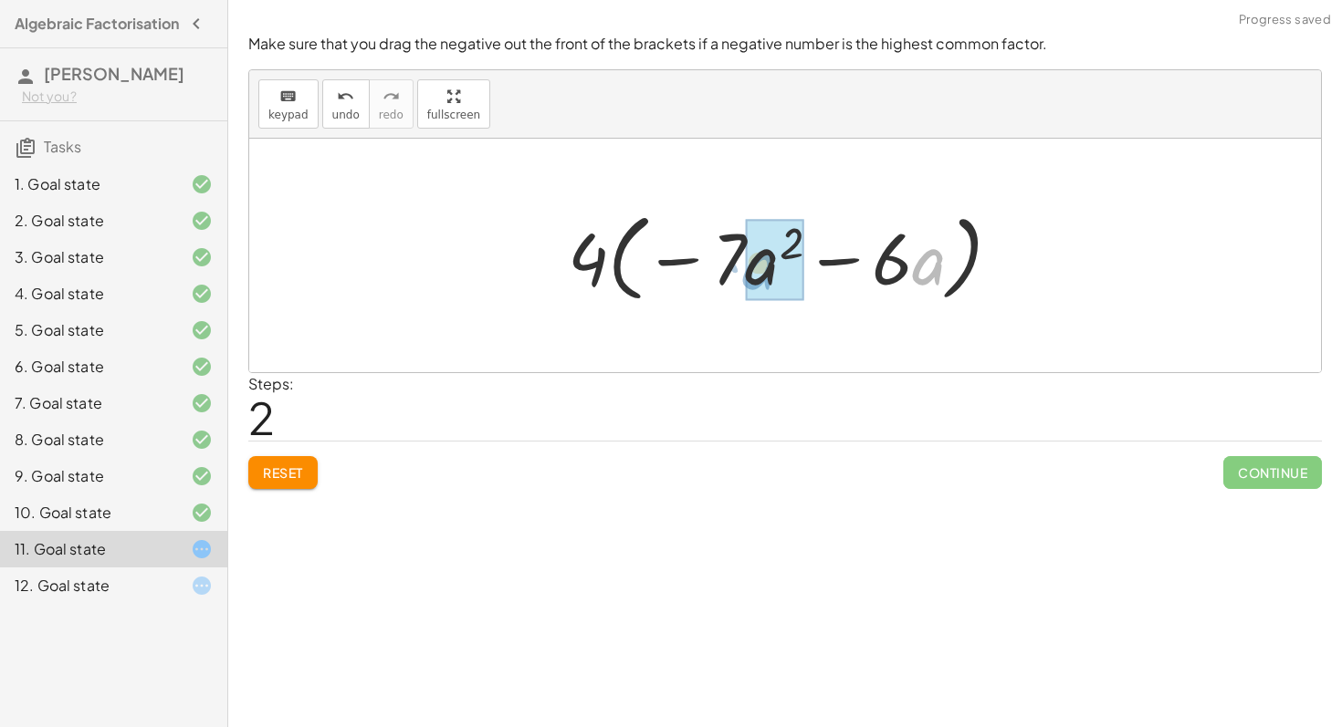
drag, startPoint x: 923, startPoint y: 268, endPoint x: 760, endPoint y: 272, distance: 162.5
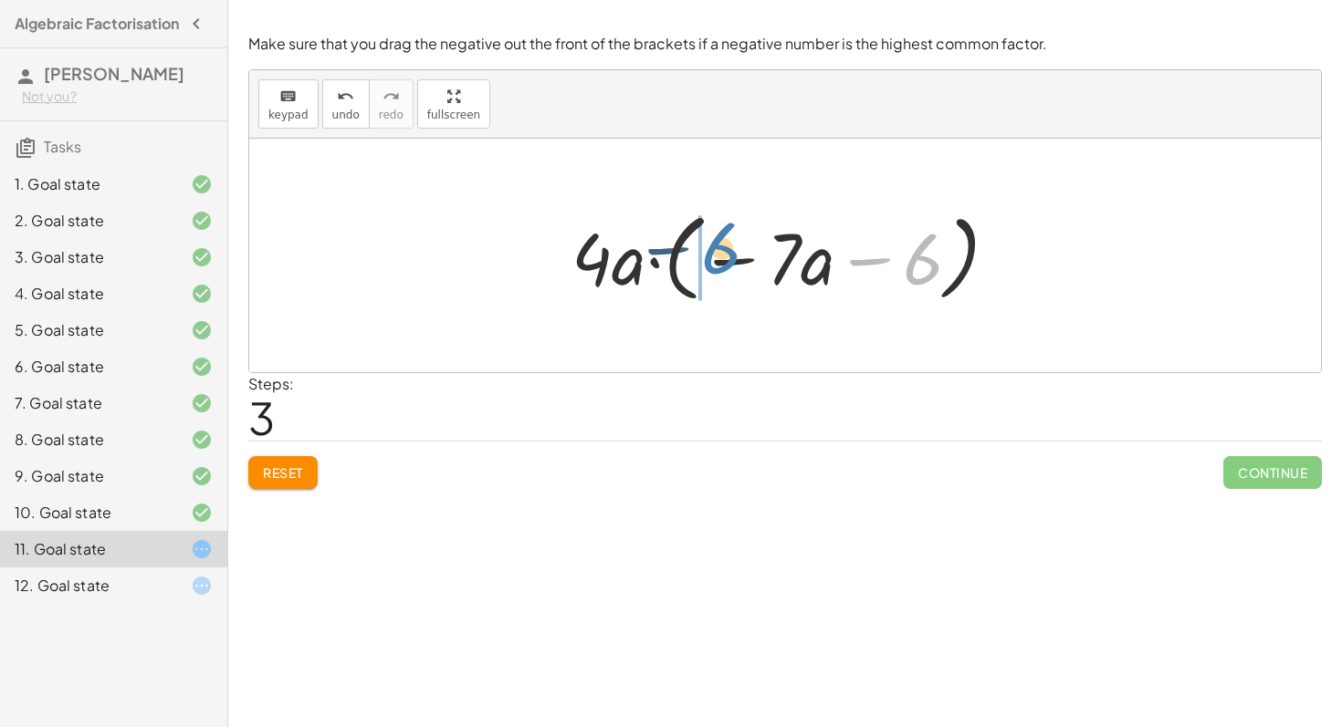
drag, startPoint x: 914, startPoint y: 267, endPoint x: 696, endPoint y: 252, distance: 217.8
click at [695, 253] on div at bounding box center [791, 256] width 459 height 105
click at [304, 462] on button "Reset" at bounding box center [282, 472] width 69 height 33
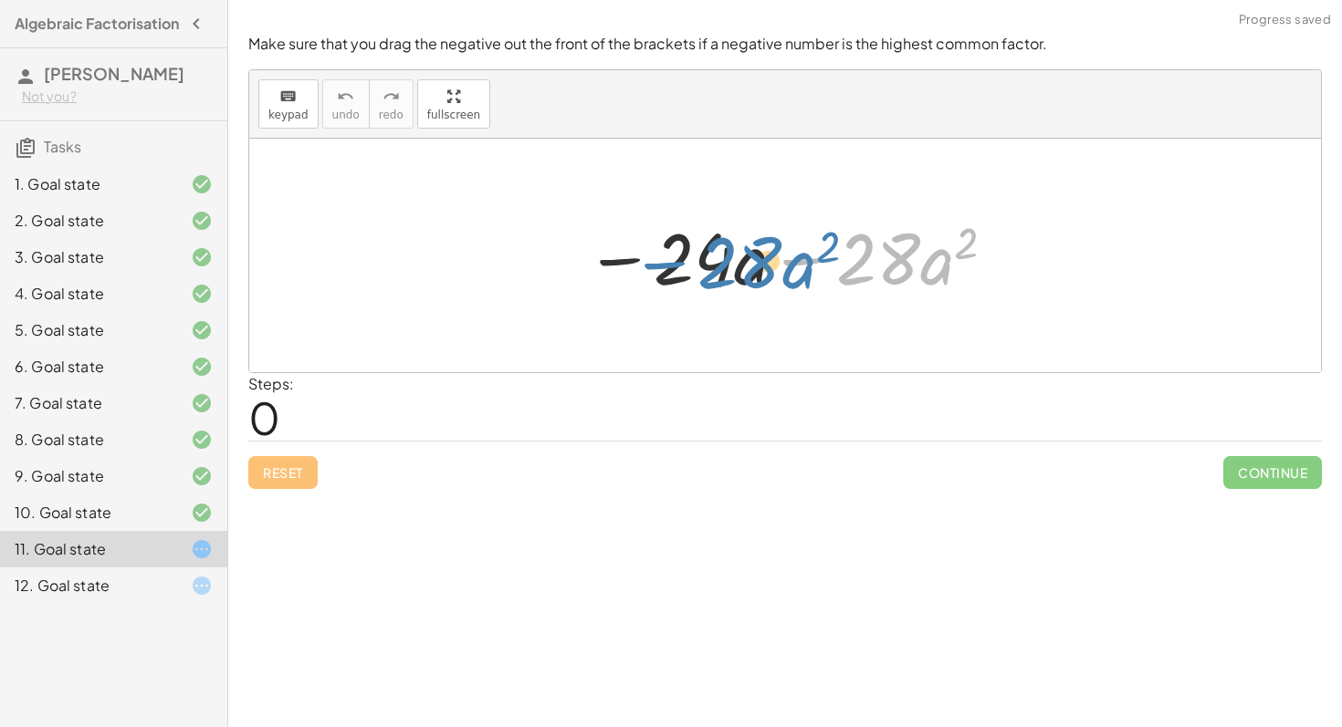
drag, startPoint x: 810, startPoint y: 254, endPoint x: 673, endPoint y: 256, distance: 137.8
click at [674, 257] on div at bounding box center [791, 256] width 431 height 94
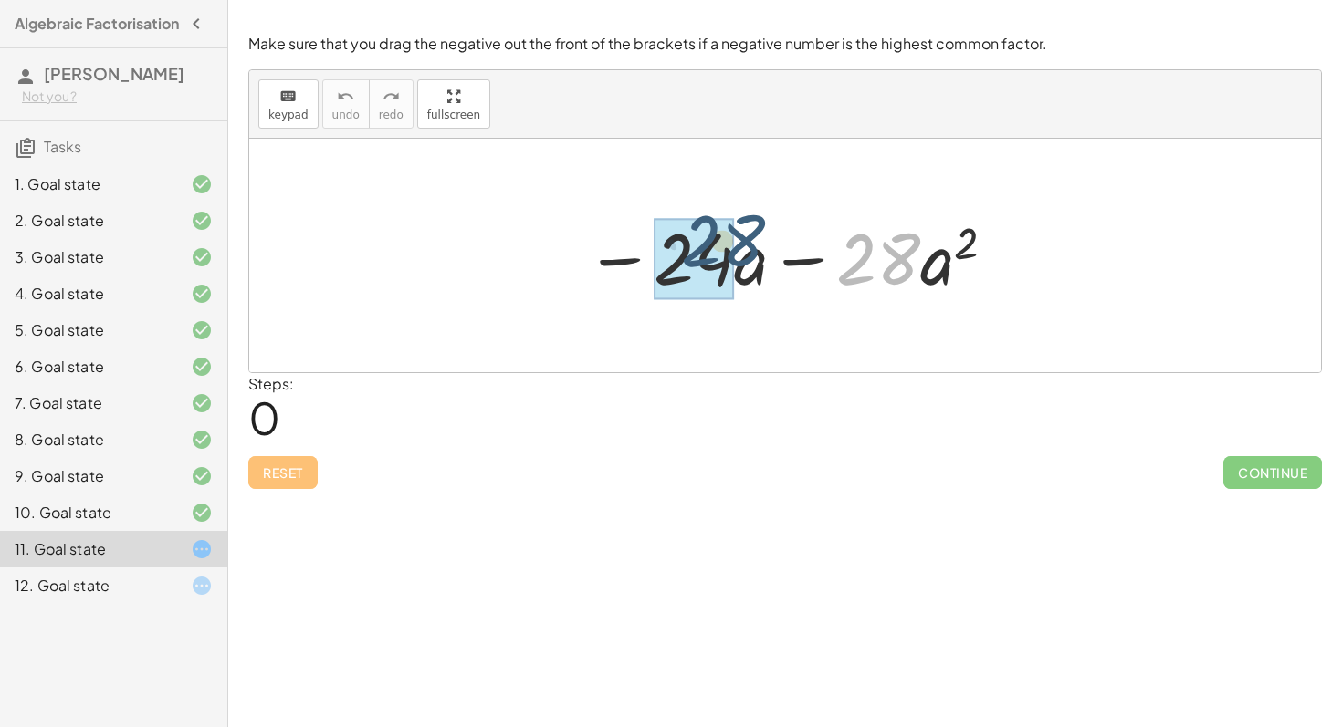
drag, startPoint x: 869, startPoint y: 285, endPoint x: 683, endPoint y: 277, distance: 186.4
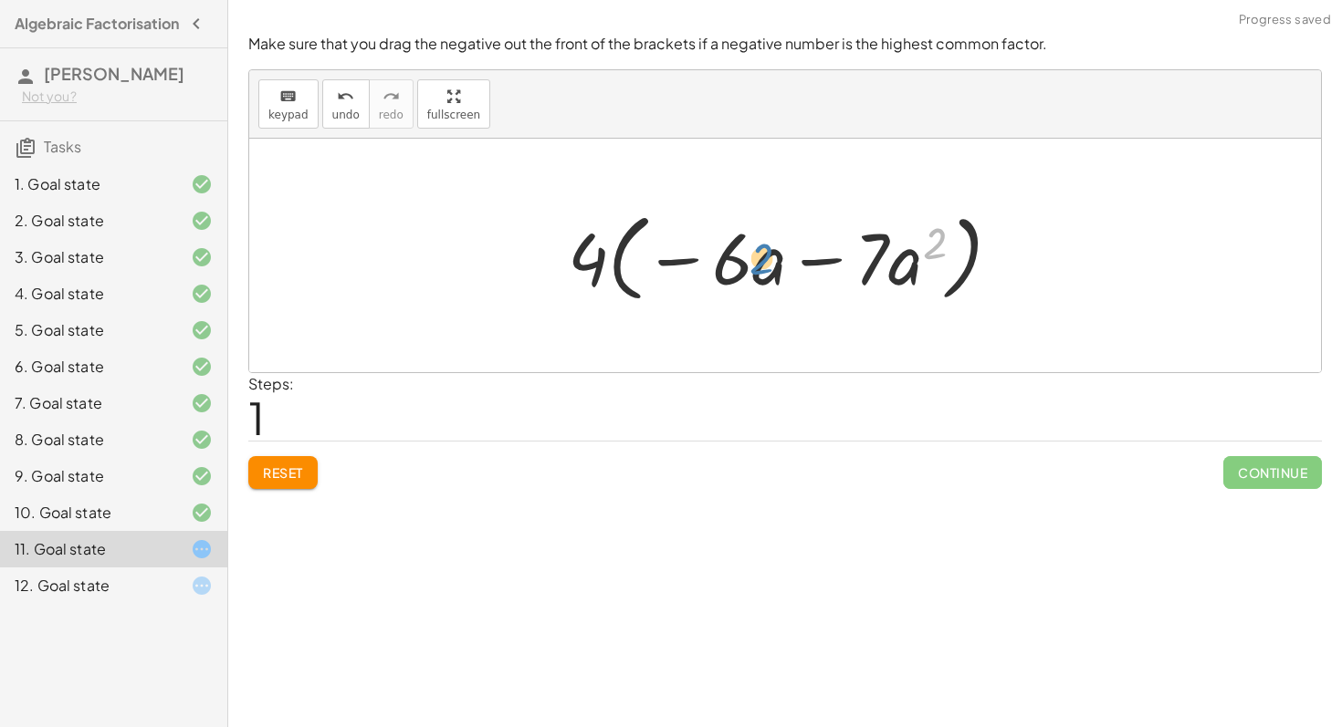
drag, startPoint x: 925, startPoint y: 265, endPoint x: 751, endPoint y: 277, distance: 173.9
click at [751, 277] on div at bounding box center [791, 256] width 465 height 105
drag, startPoint x: 894, startPoint y: 267, endPoint x: 739, endPoint y: 254, distance: 154.8
click at [738, 254] on div at bounding box center [791, 256] width 465 height 105
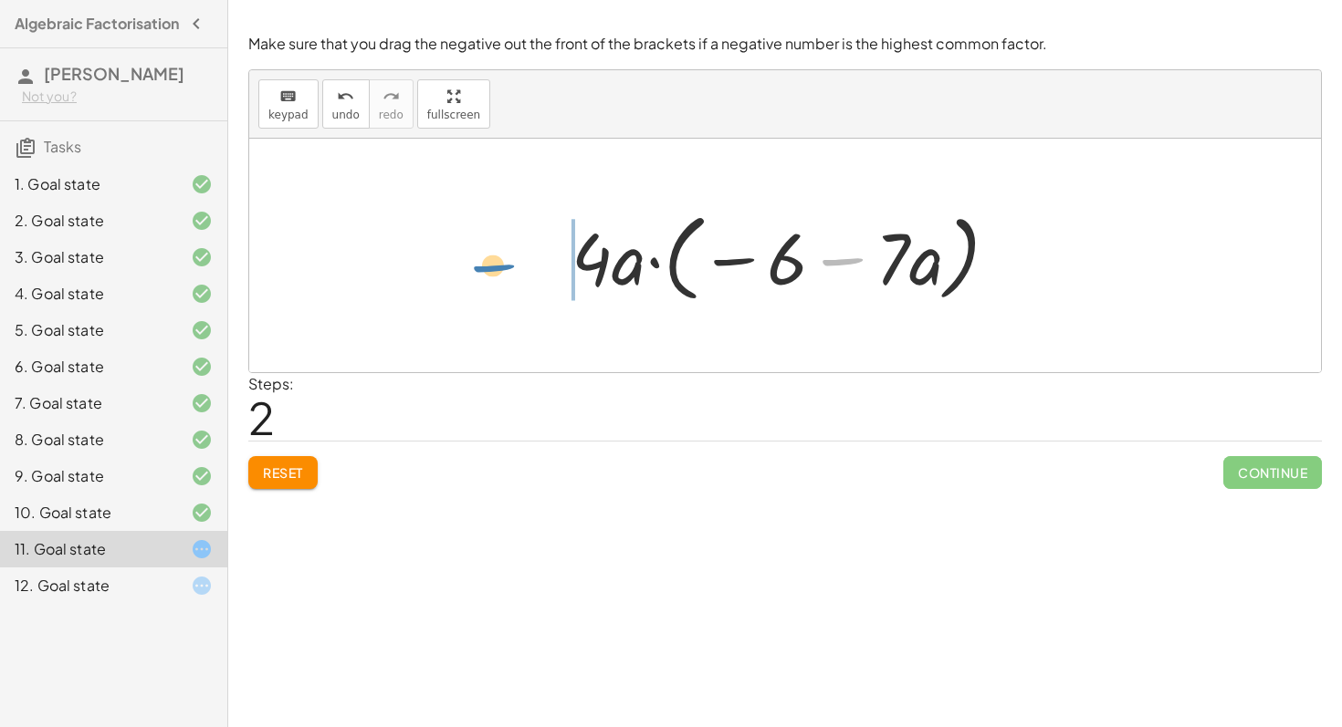
drag, startPoint x: 816, startPoint y: 259, endPoint x: 470, endPoint y: 263, distance: 345.9
click at [470, 263] on div "− · 24 · a − · 28 · a 2 − · 4 · 6 · a − · 4 · 7 · a 2 · 4 · ( − · 6 · a − · 7 ·…" at bounding box center [785, 256] width 1072 height 234
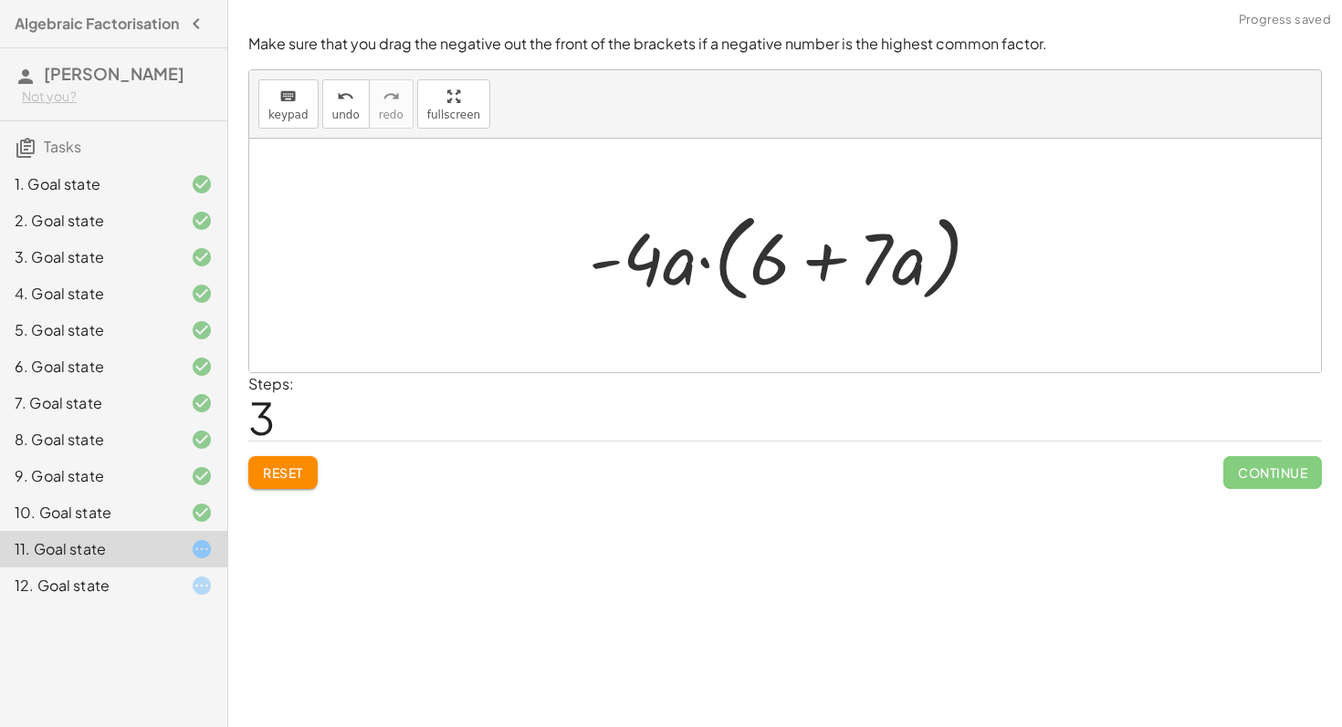
click at [626, 335] on div at bounding box center [785, 256] width 1072 height 234
drag, startPoint x: 604, startPoint y: 262, endPoint x: 761, endPoint y: 256, distance: 157.1
click at [761, 256] on div at bounding box center [792, 256] width 424 height 105
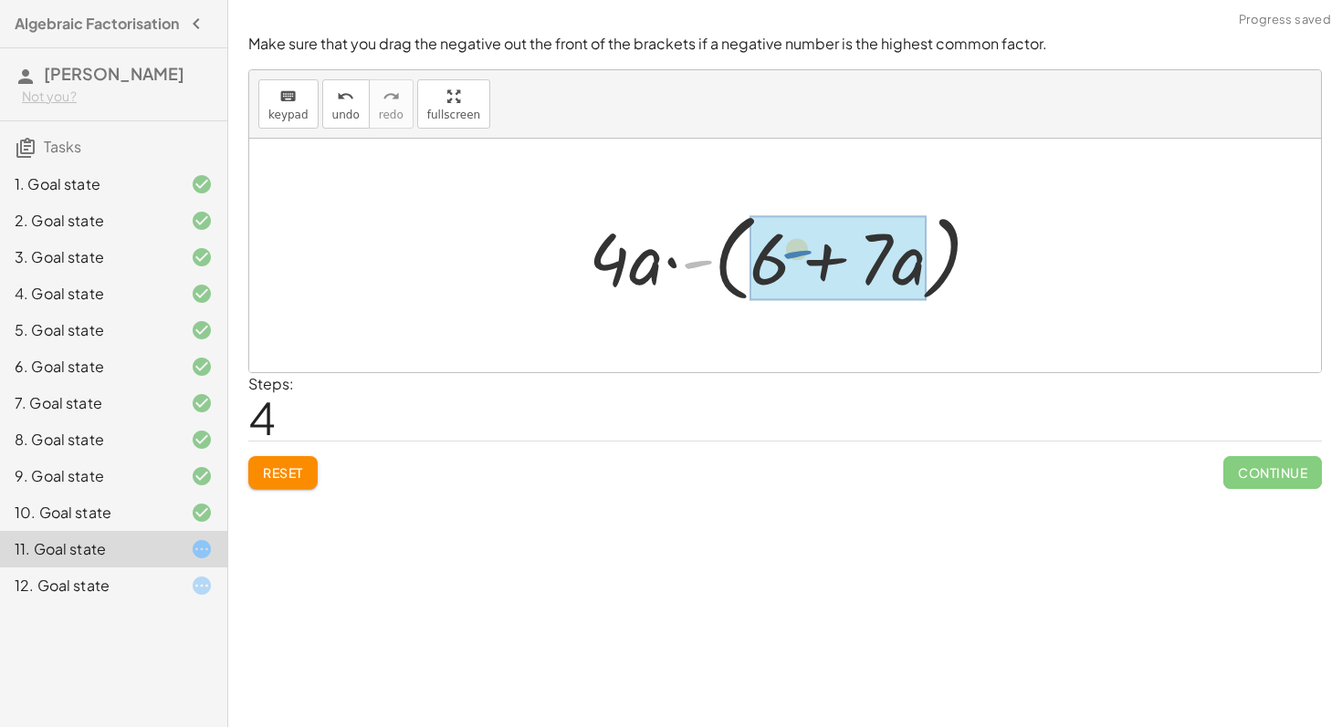
drag, startPoint x: 693, startPoint y: 270, endPoint x: 786, endPoint y: 258, distance: 93.8
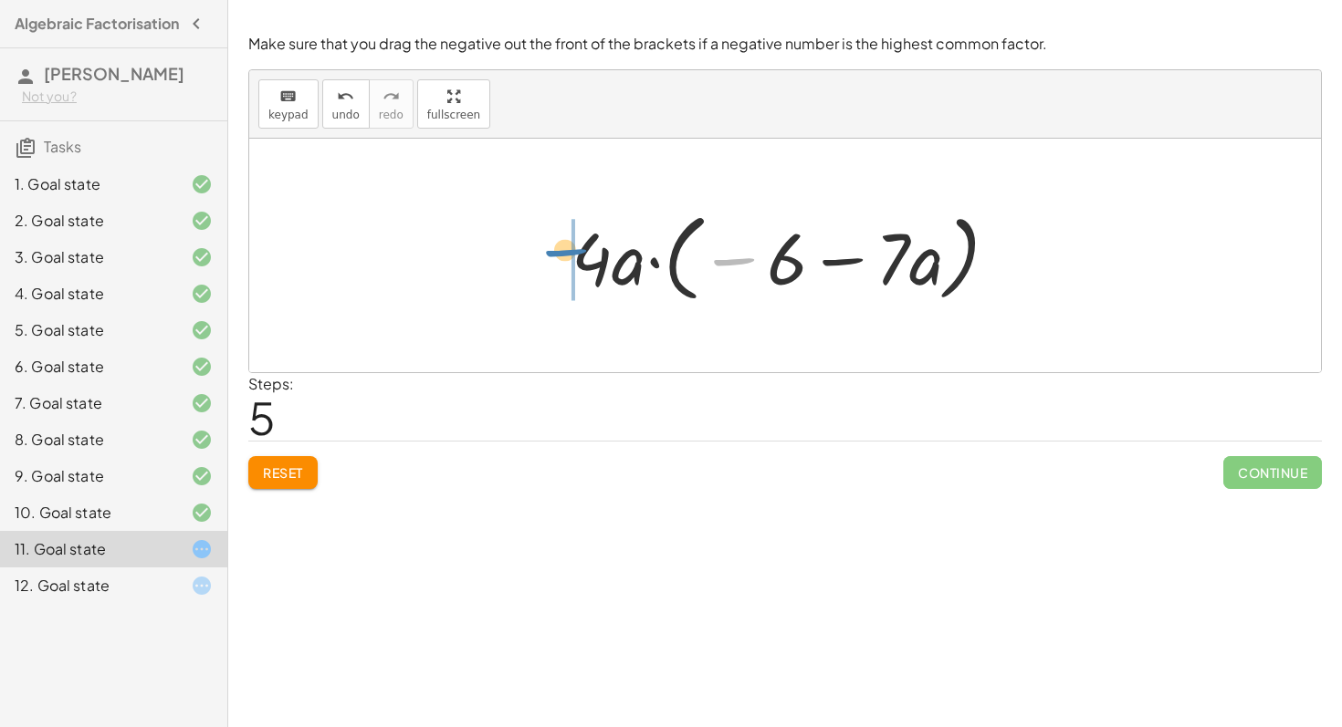
drag, startPoint x: 728, startPoint y: 253, endPoint x: 555, endPoint y: 243, distance: 173.7
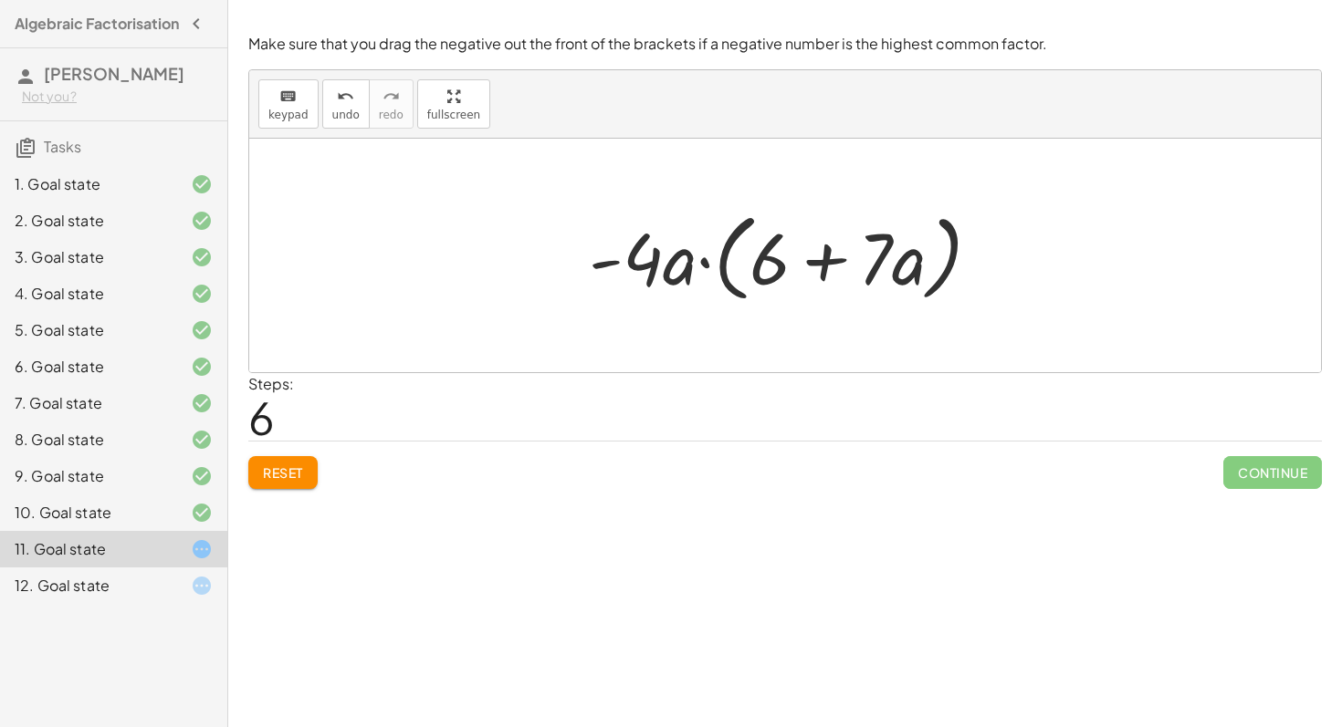
click at [705, 300] on div at bounding box center [792, 256] width 424 height 105
click at [704, 299] on div at bounding box center [792, 256] width 424 height 105
click at [1053, 253] on div at bounding box center [785, 256] width 1072 height 234
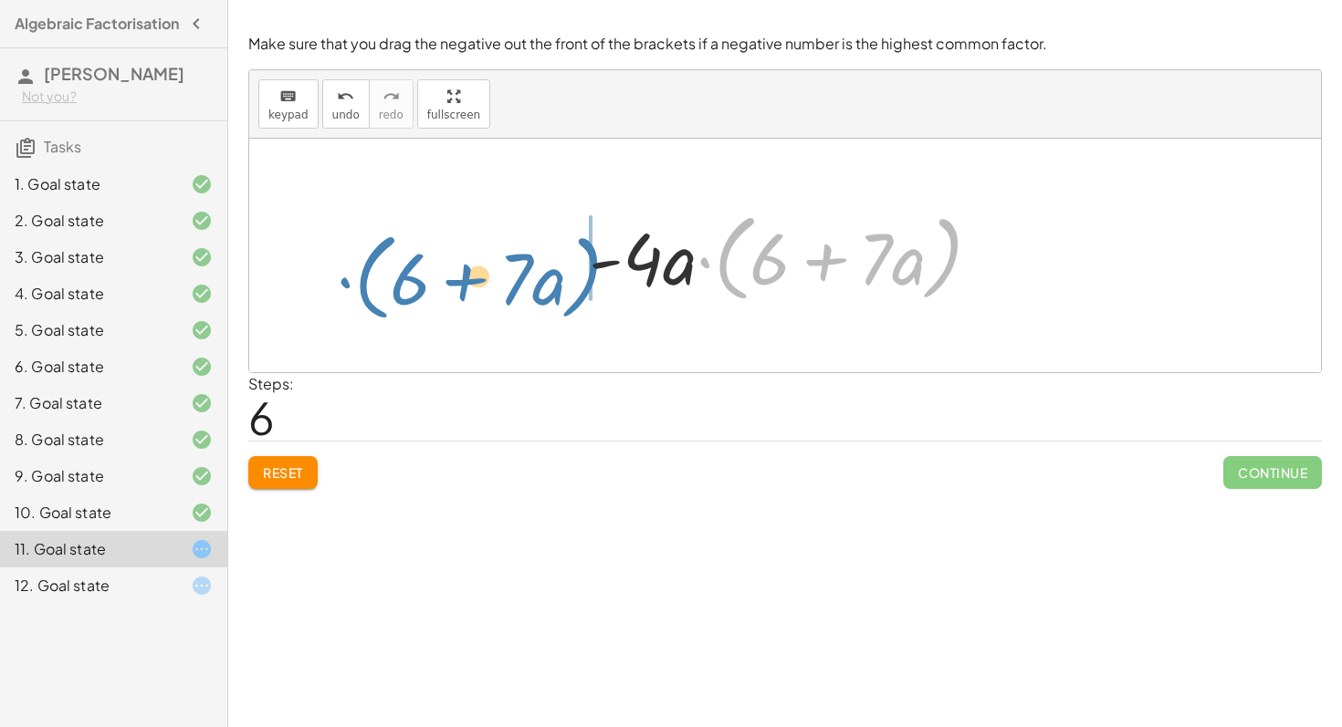
drag, startPoint x: 704, startPoint y: 256, endPoint x: 348, endPoint y: 273, distance: 356.3
click at [347, 273] on div "− · 24 · a − · 28 · a 2 − · 4 · 6 · a − · 4 · 7 · a 2 · 4 · ( − · 6 · a − · 7 ·…" at bounding box center [785, 256] width 1072 height 234
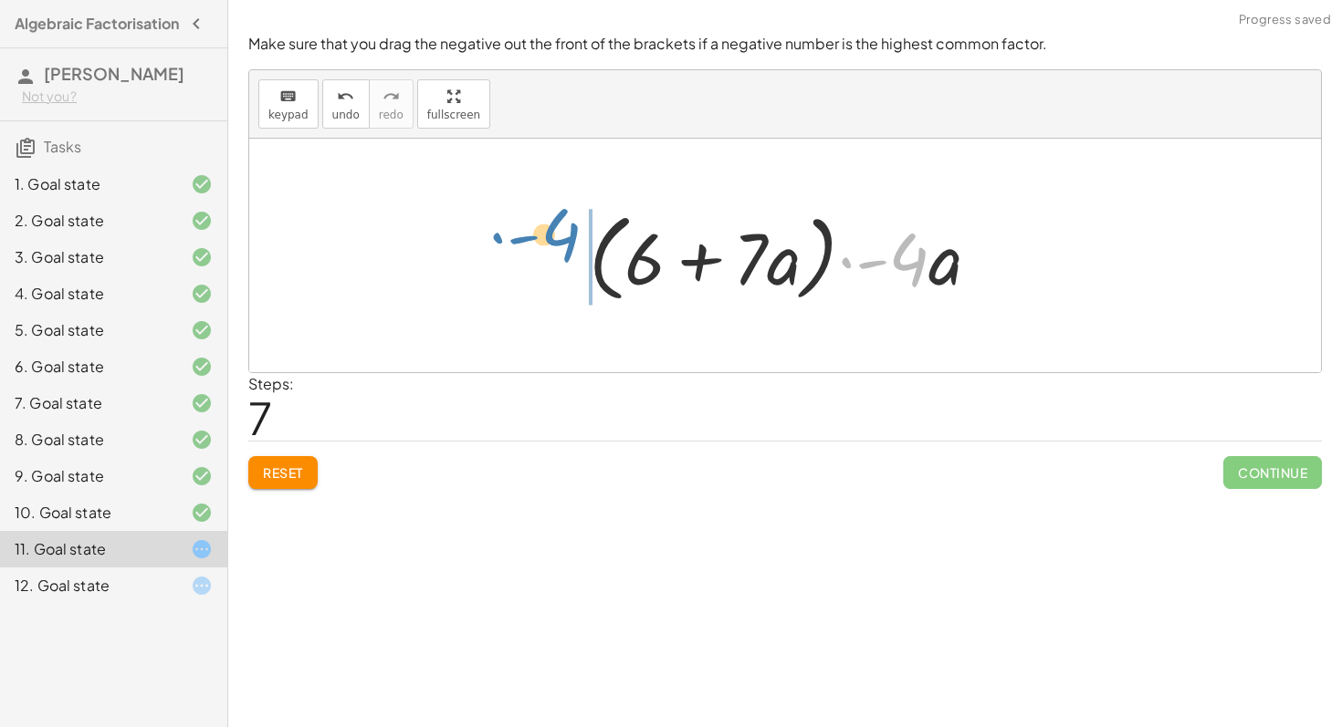
drag, startPoint x: 919, startPoint y: 259, endPoint x: 571, endPoint y: 241, distance: 348.2
click at [573, 238] on div "− · 24 · a − · 28 · a 2 − · 4 · 6 · a − · 4 · 7 · a 2 · 4 · ( − · 6 · a − · 7 ·…" at bounding box center [784, 256] width 447 height 114
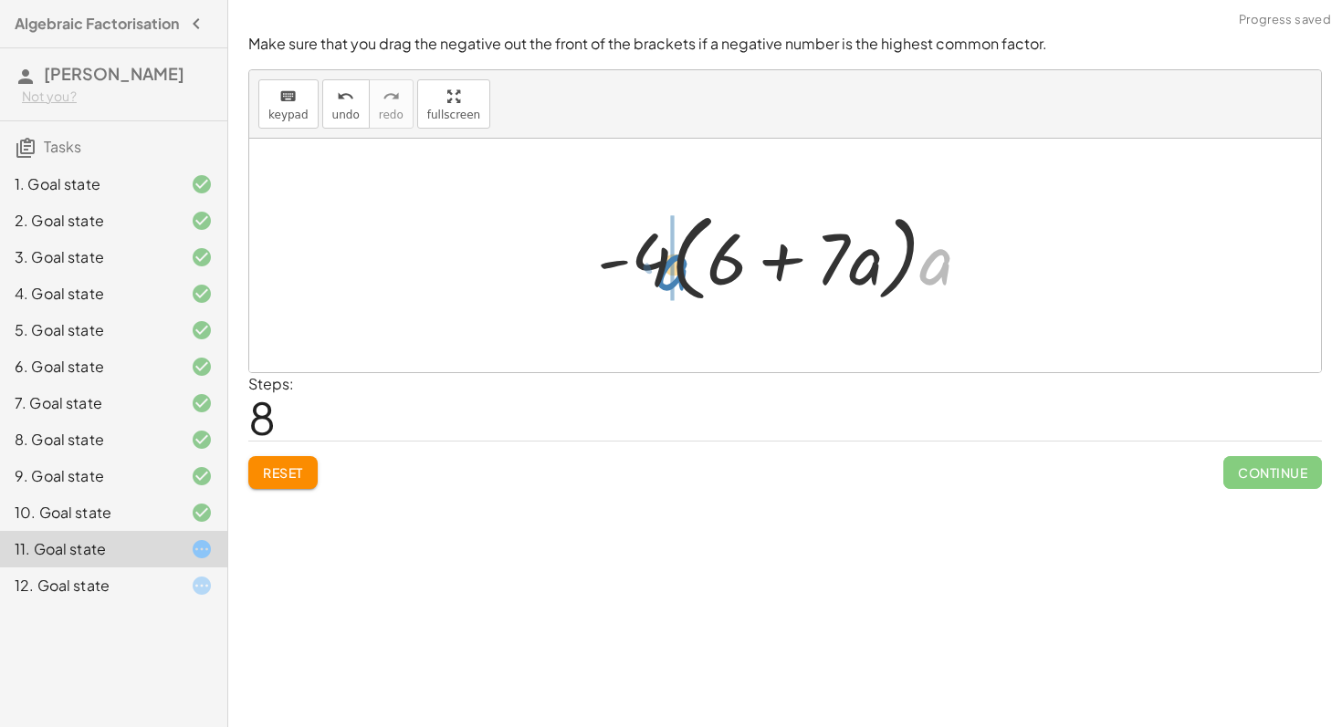
drag, startPoint x: 933, startPoint y: 271, endPoint x: 662, endPoint y: 275, distance: 271.1
click at [662, 275] on div at bounding box center [791, 256] width 407 height 105
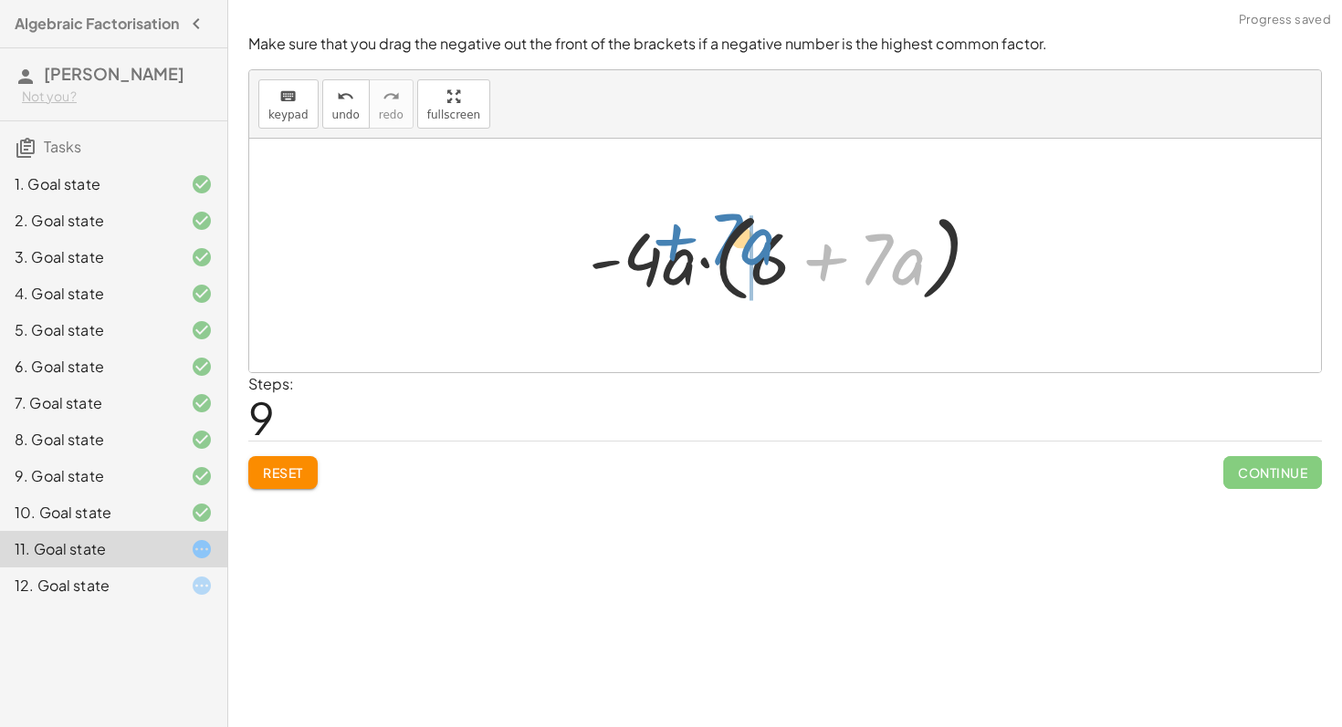
drag, startPoint x: 835, startPoint y: 255, endPoint x: 689, endPoint y: 234, distance: 147.5
click at [689, 234] on div at bounding box center [792, 256] width 424 height 105
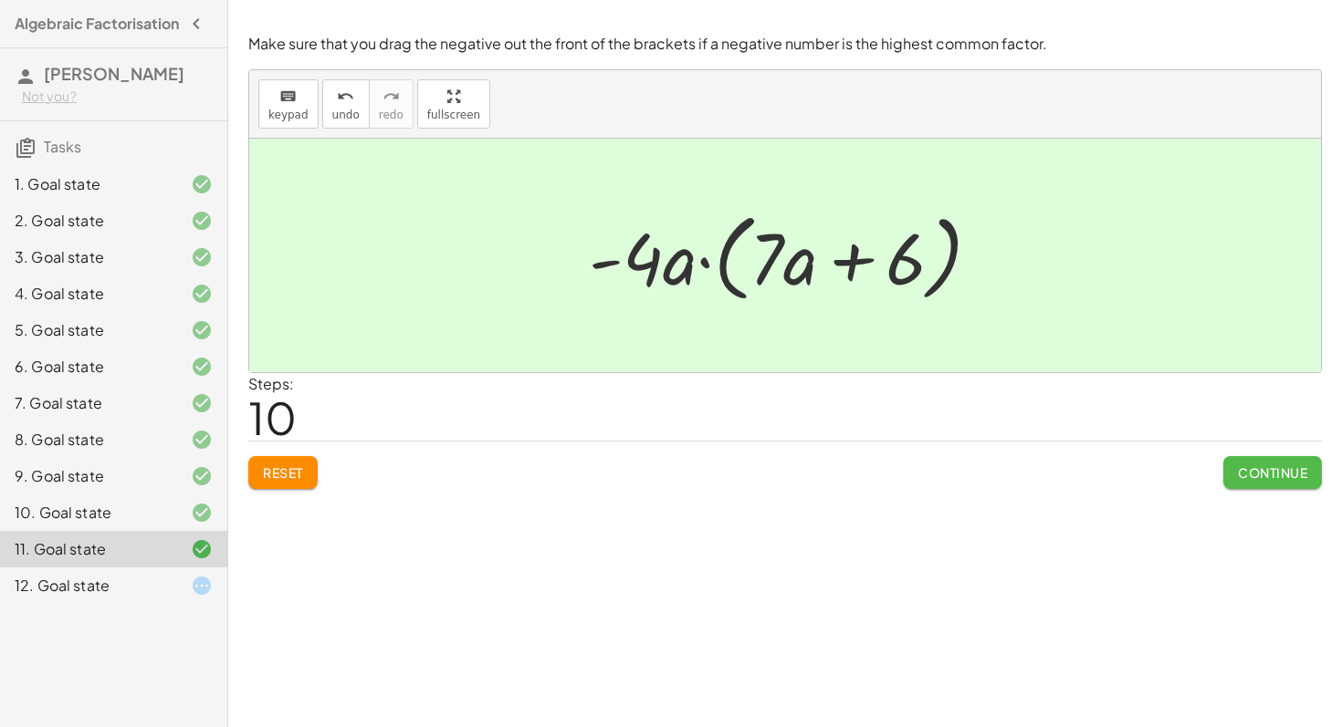
click at [1288, 473] on span "Continue" at bounding box center [1272, 473] width 69 height 16
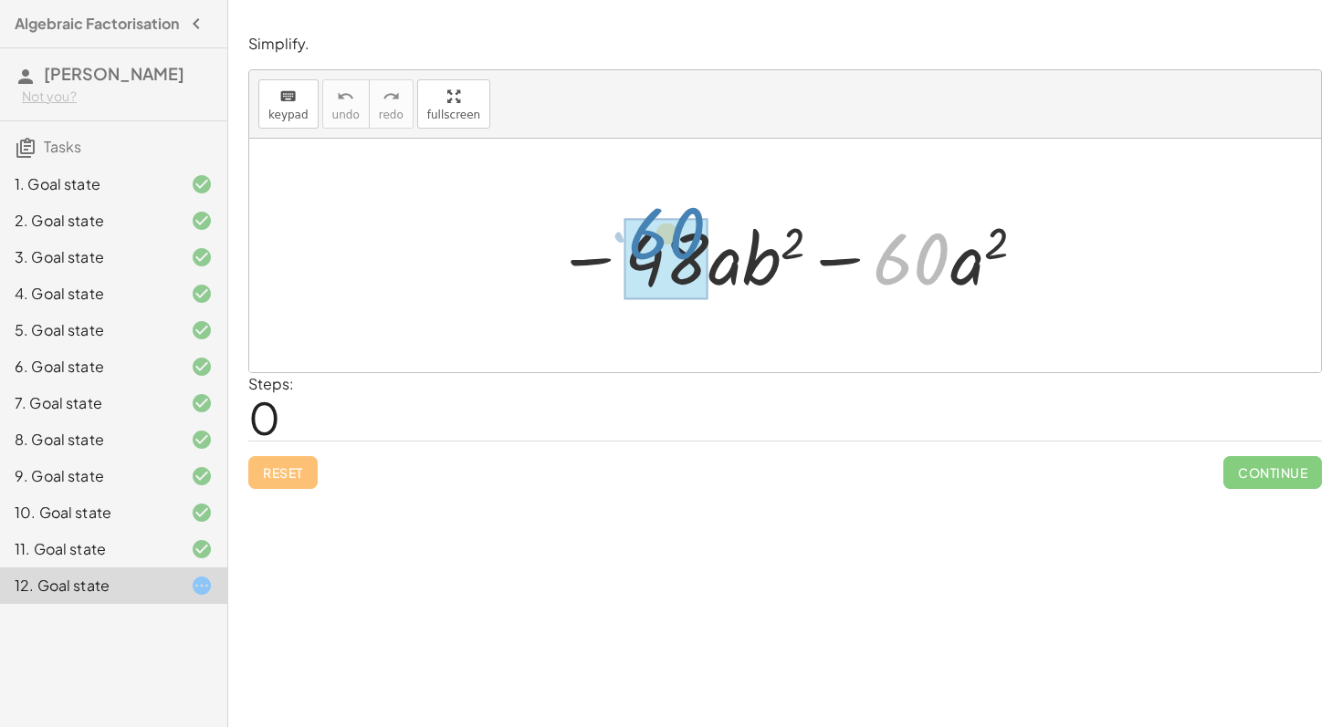
drag, startPoint x: 894, startPoint y: 292, endPoint x: 649, endPoint y: 266, distance: 246.9
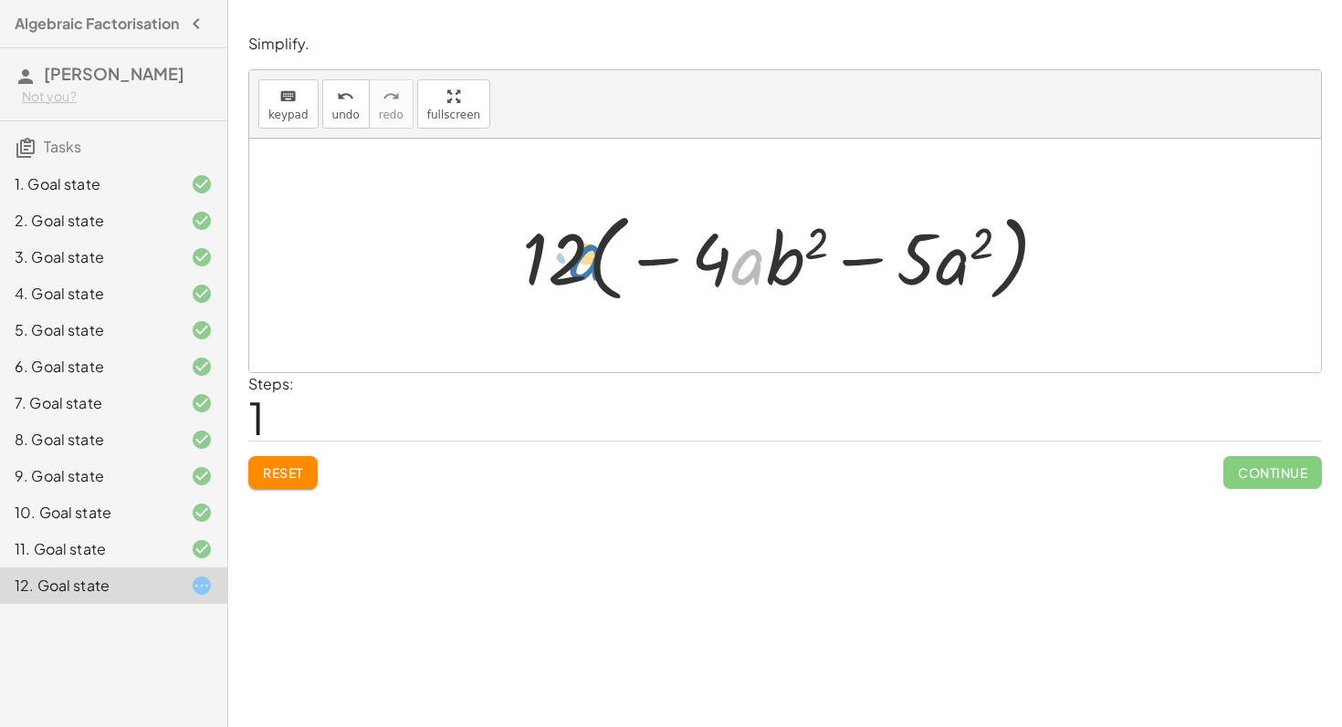
drag, startPoint x: 743, startPoint y: 270, endPoint x: 564, endPoint y: 262, distance: 179.1
click at [564, 262] on div at bounding box center [792, 256] width 559 height 105
drag, startPoint x: 952, startPoint y: 269, endPoint x: 728, endPoint y: 263, distance: 223.7
click at [728, 263] on div at bounding box center [792, 256] width 559 height 105
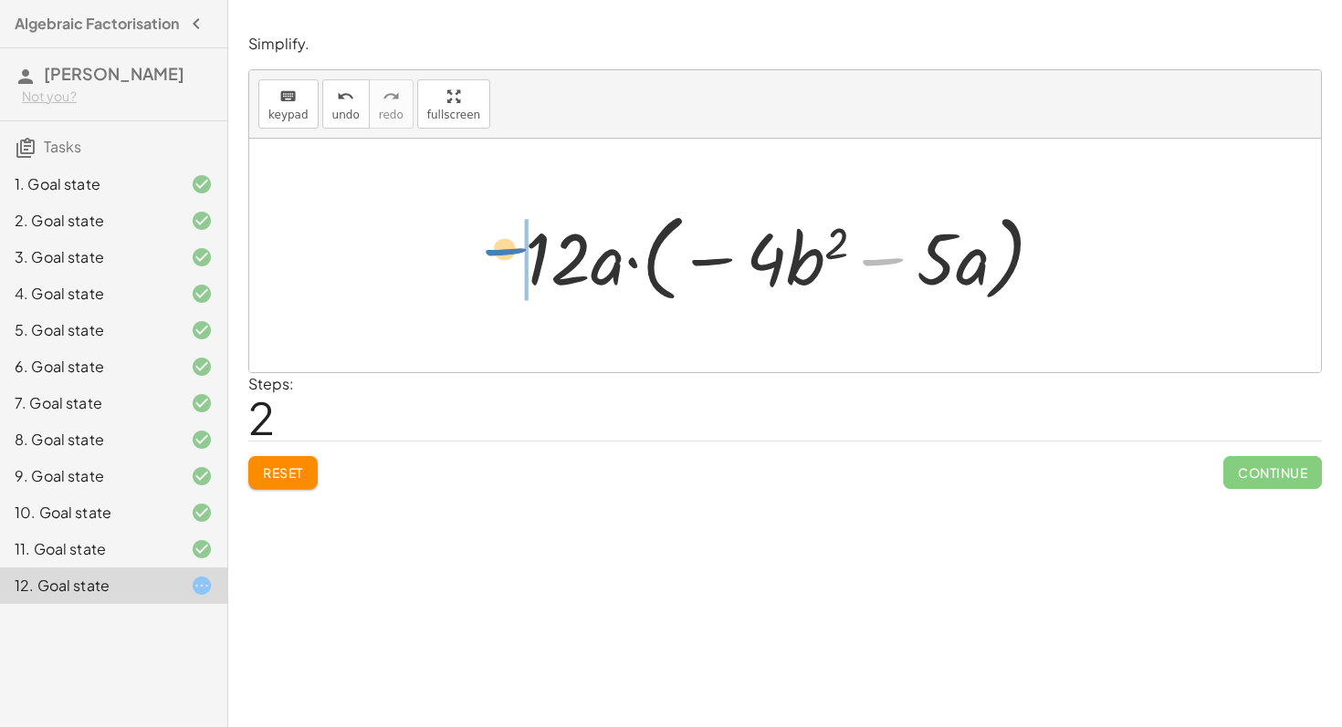
drag, startPoint x: 887, startPoint y: 263, endPoint x: 481, endPoint y: 256, distance: 406.2
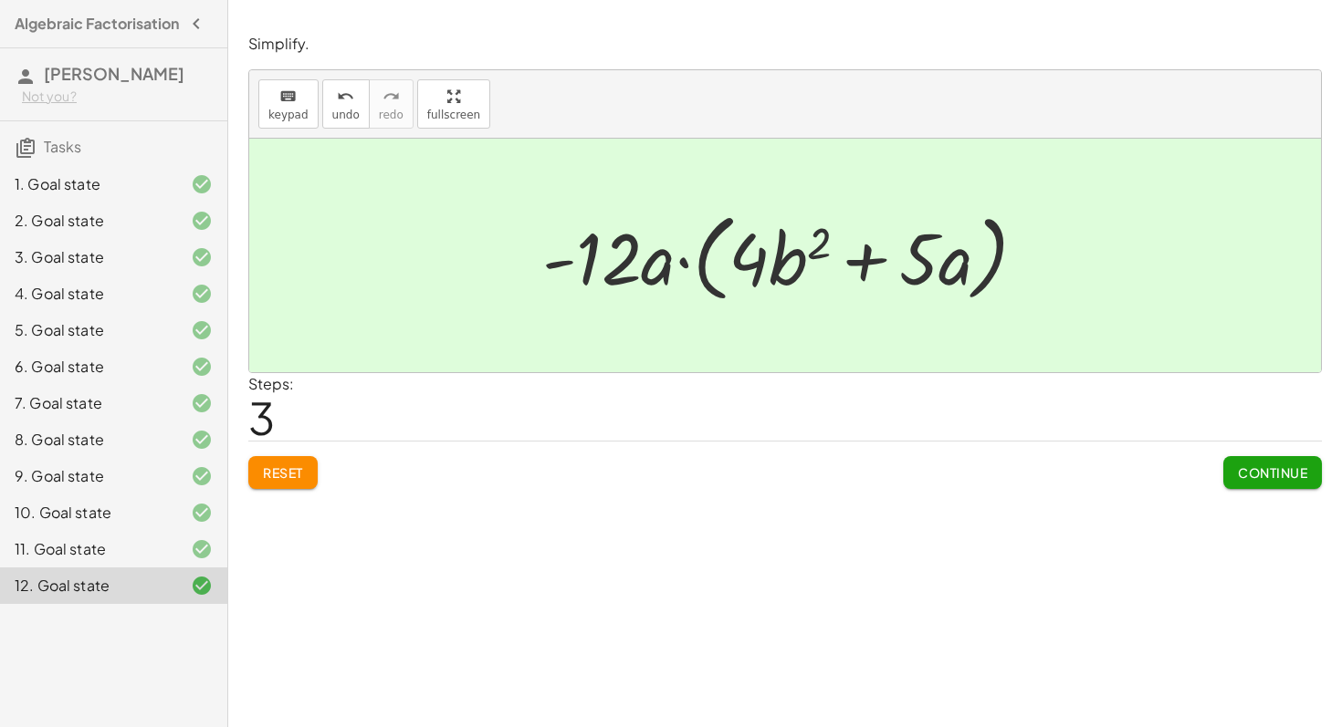
click at [1291, 465] on span "Continue" at bounding box center [1272, 473] width 69 height 16
